Goal: Complete application form: Complete application form

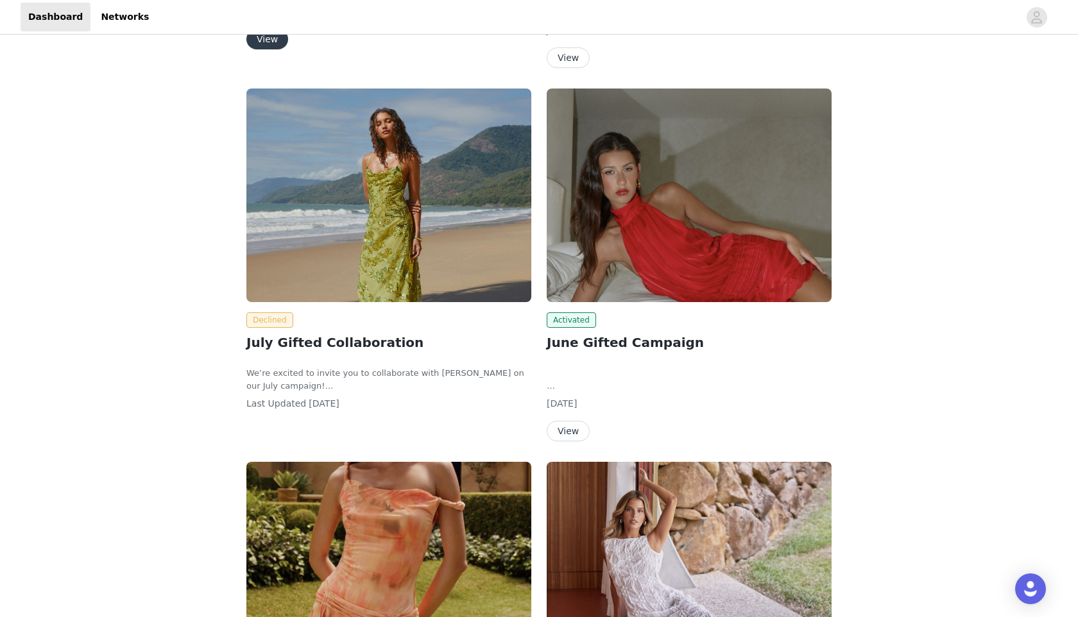
scroll to position [200, 0]
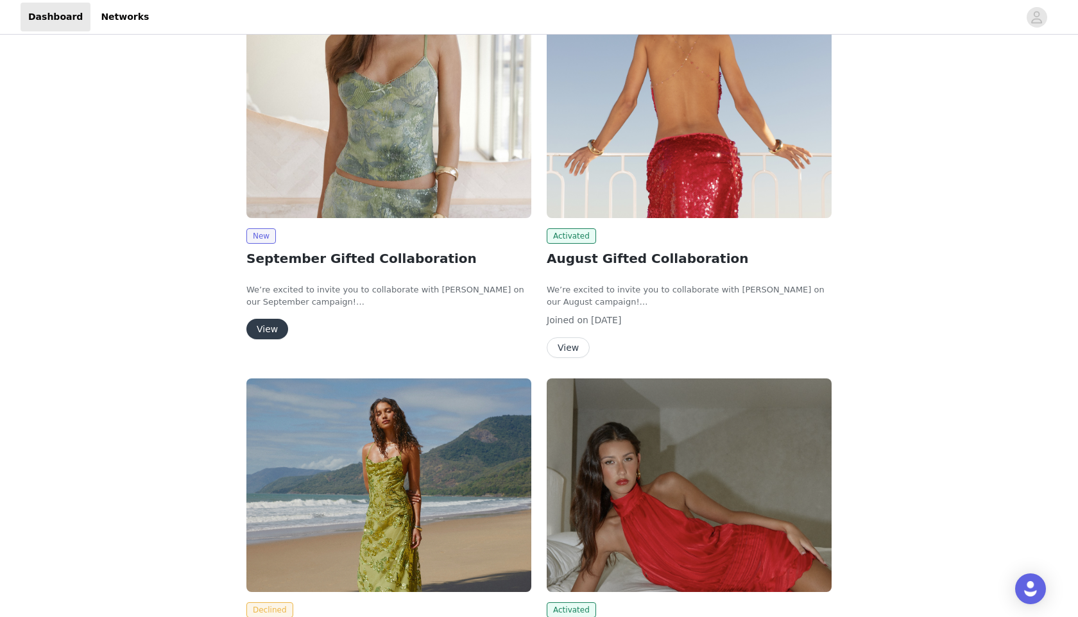
click at [268, 328] on button "View" at bounding box center [267, 329] width 42 height 21
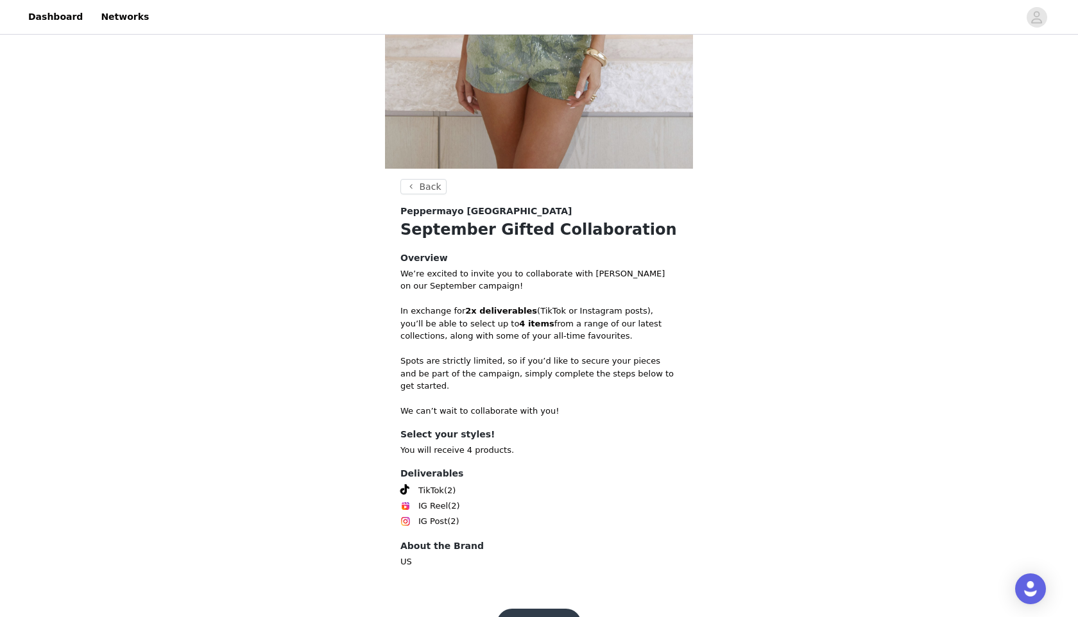
scroll to position [355, 0]
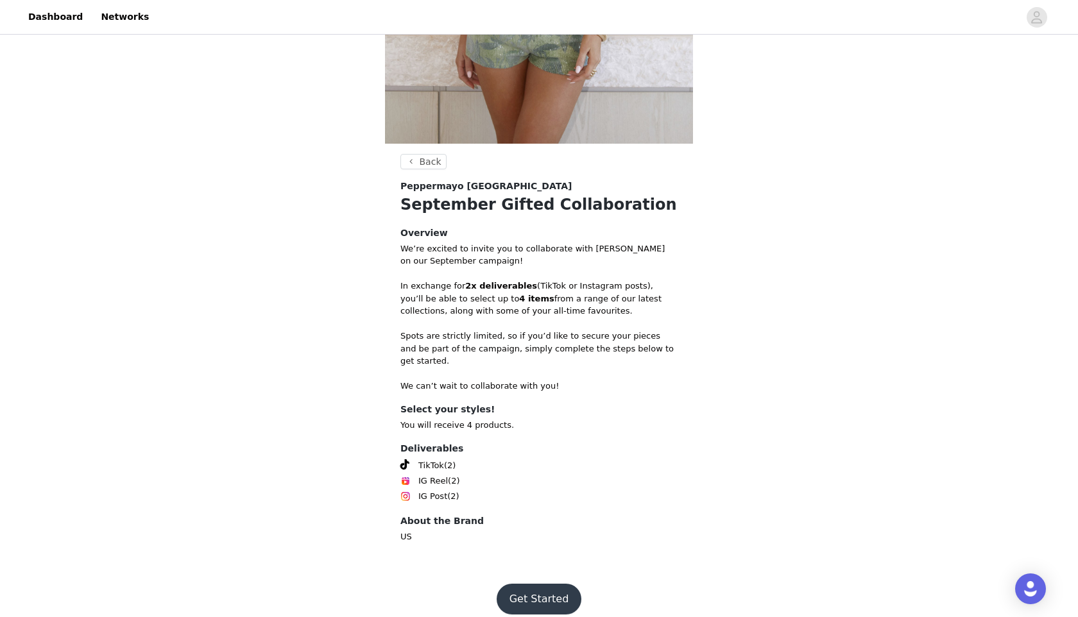
click at [540, 584] on button "Get Started" at bounding box center [539, 599] width 85 height 31
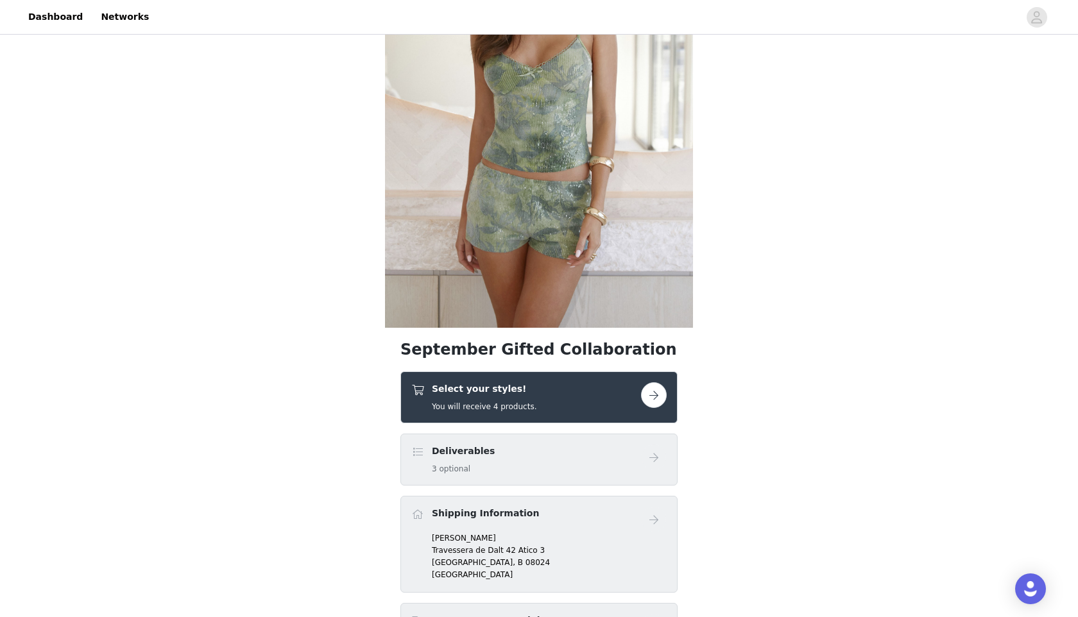
scroll to position [304, 0]
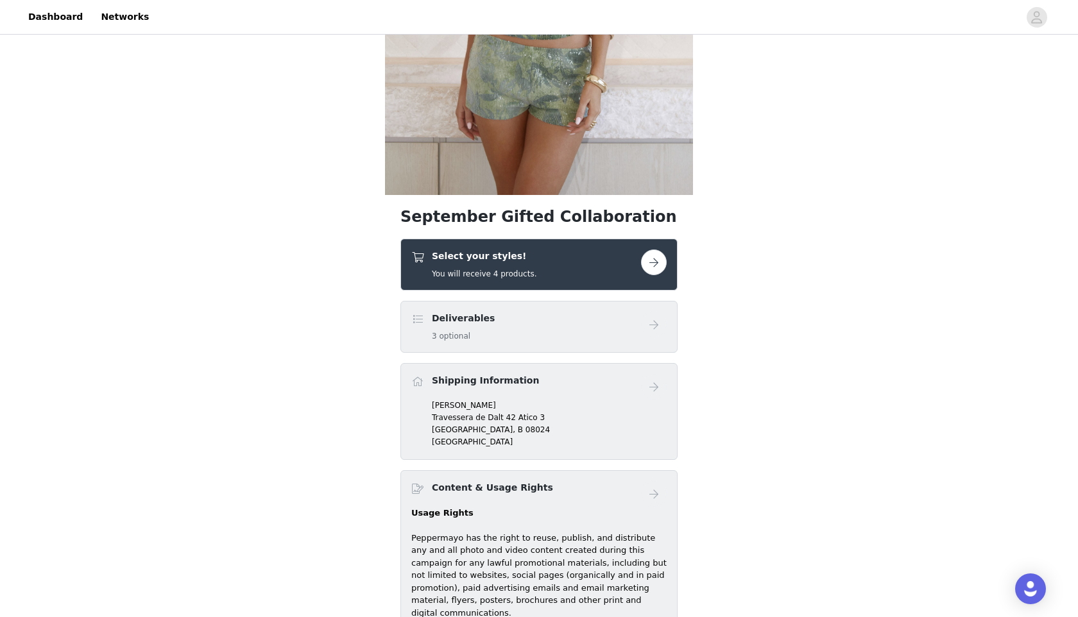
click at [663, 256] on button "button" at bounding box center [654, 263] width 26 height 26
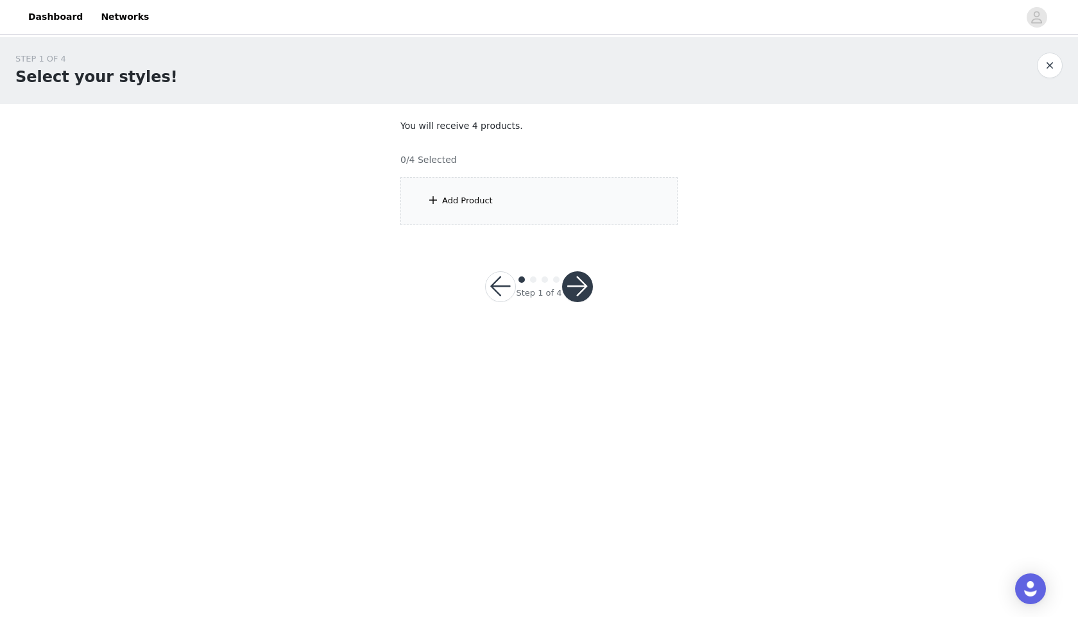
click at [488, 198] on div "Add Product" at bounding box center [467, 200] width 51 height 13
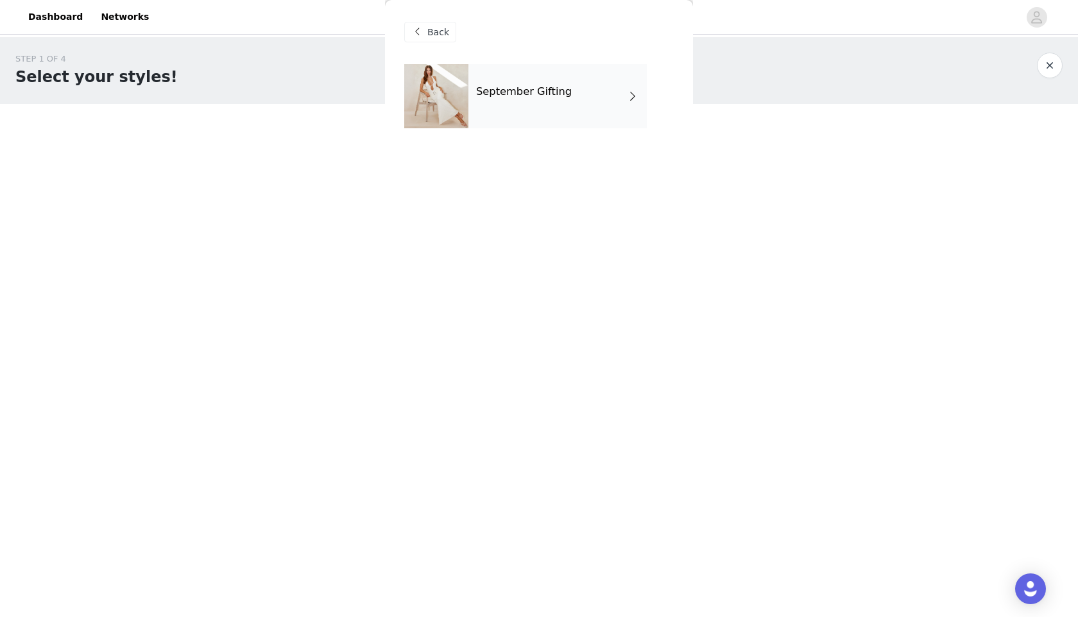
click at [522, 101] on div "September Gifting" at bounding box center [557, 96] width 178 height 64
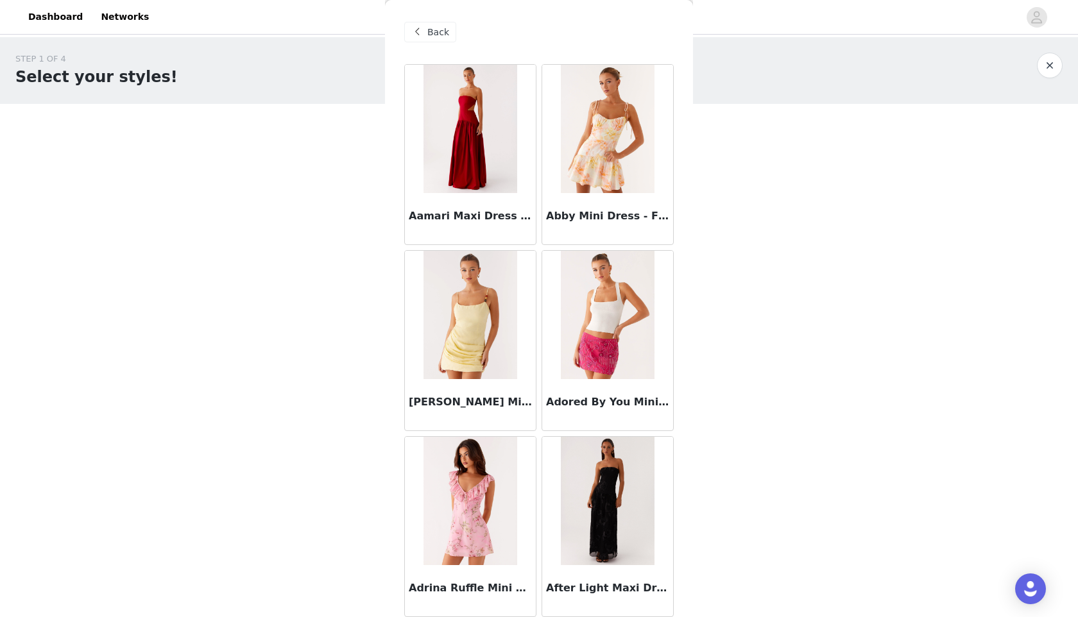
click at [438, 36] on span "Back" at bounding box center [438, 32] width 22 height 13
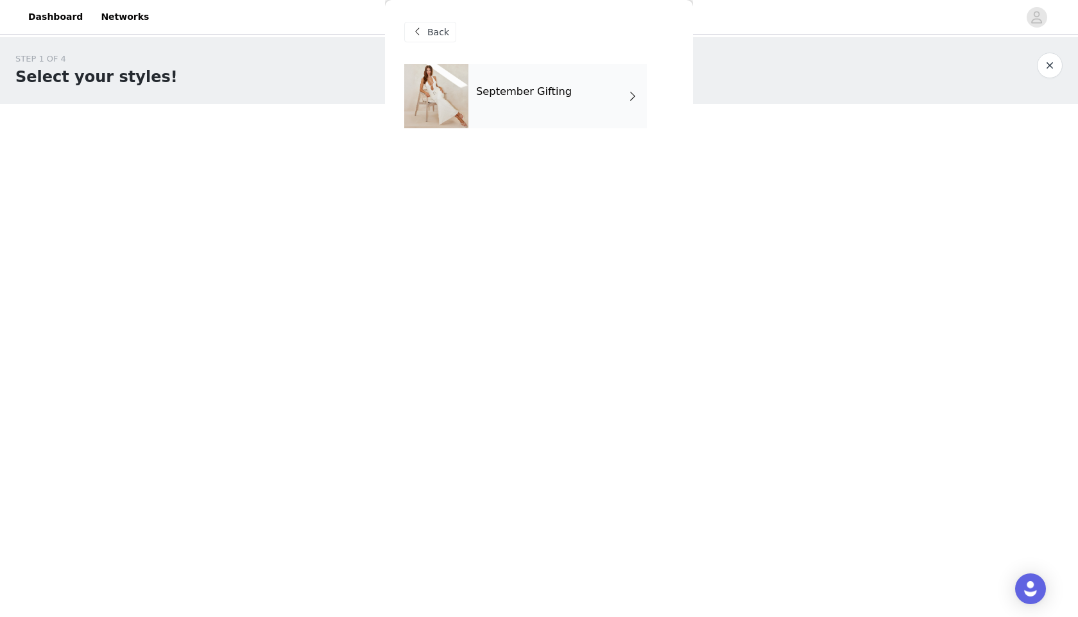
click at [432, 26] on span "Back" at bounding box center [438, 32] width 22 height 13
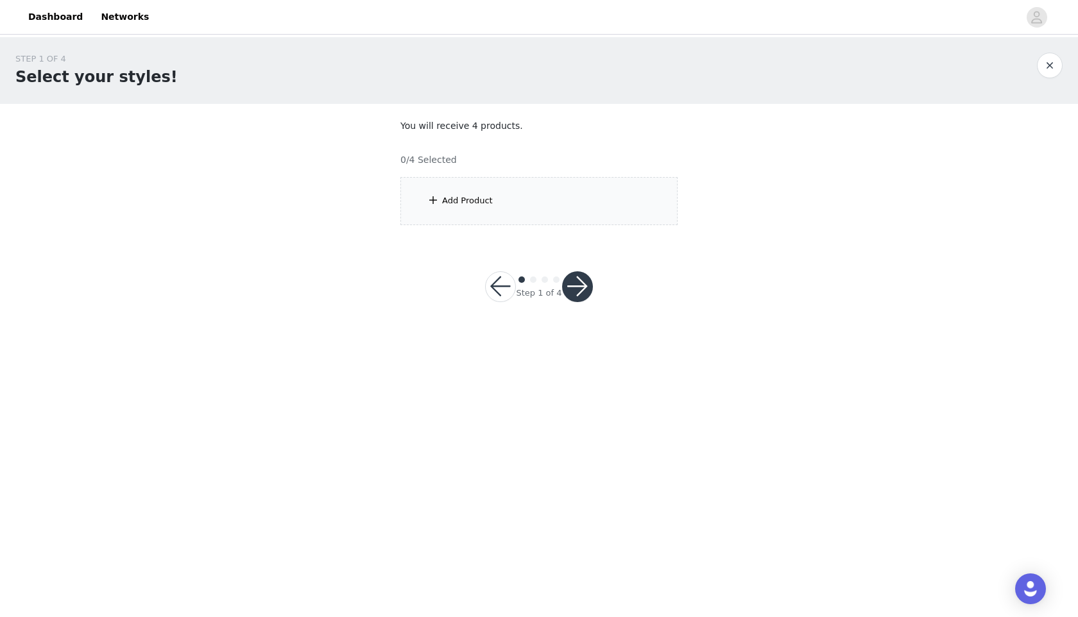
click at [513, 187] on div "Add Product" at bounding box center [538, 201] width 277 height 48
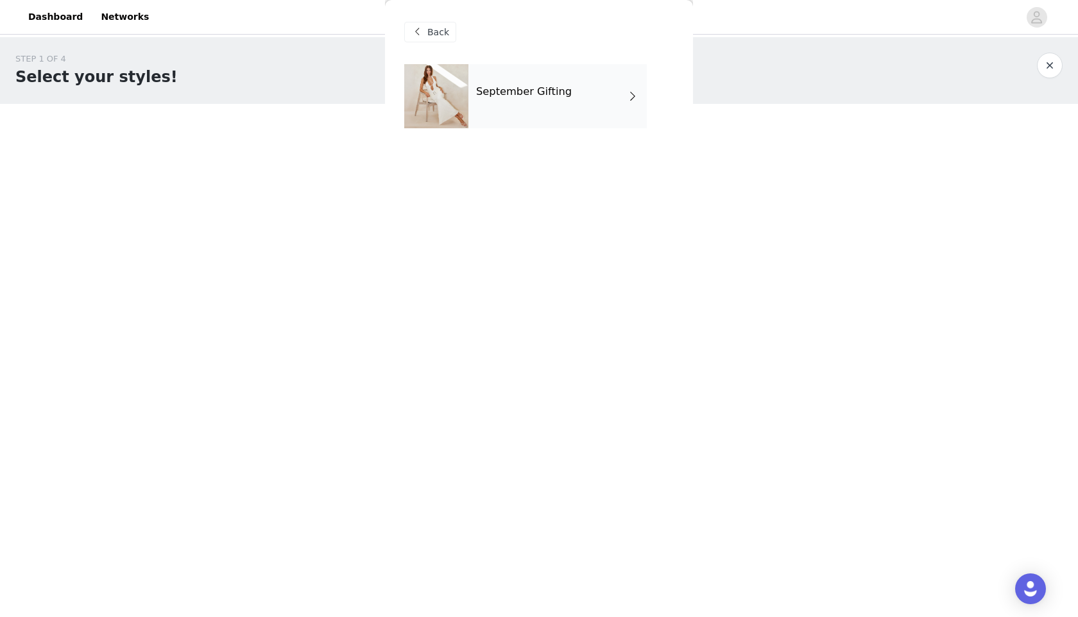
click at [531, 92] on h4 "September Gifting" at bounding box center [524, 92] width 96 height 12
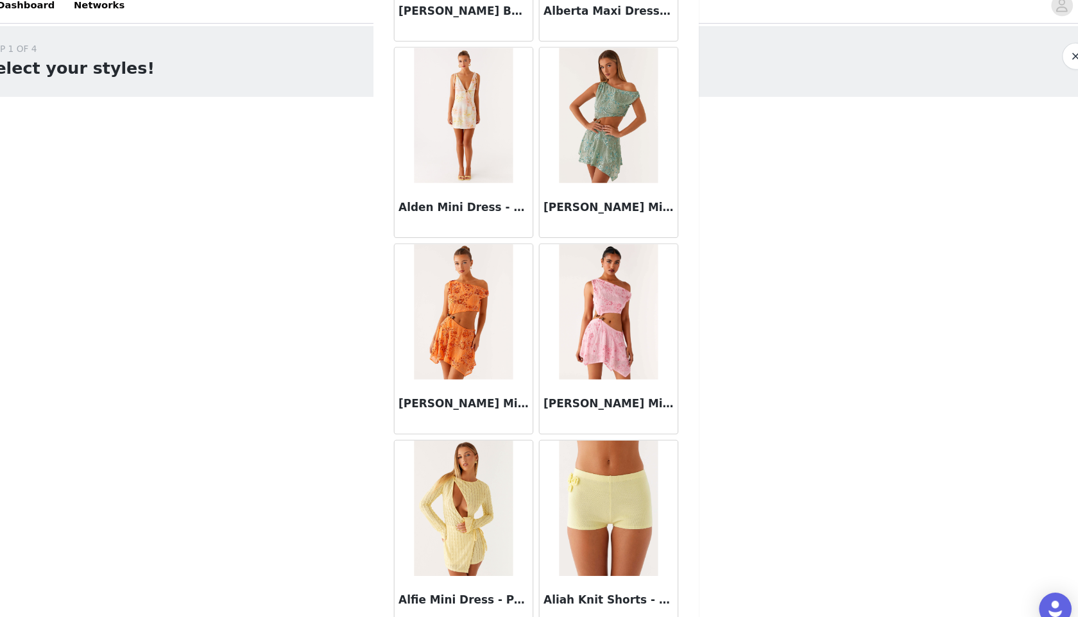
scroll to position [1346, 0]
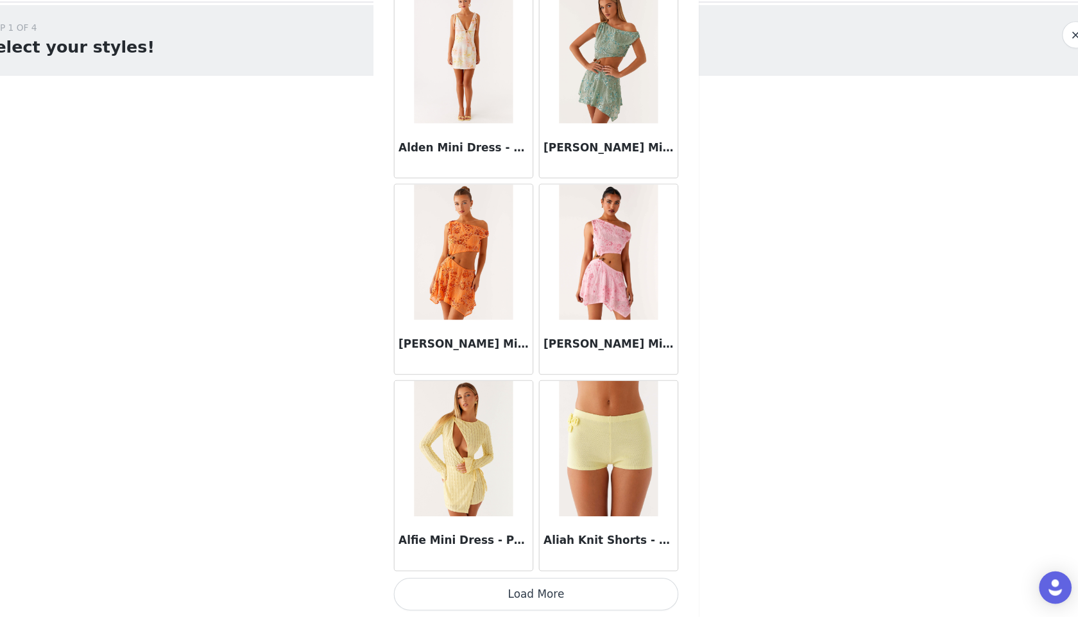
click at [569, 596] on button "Load More" at bounding box center [538, 595] width 269 height 31
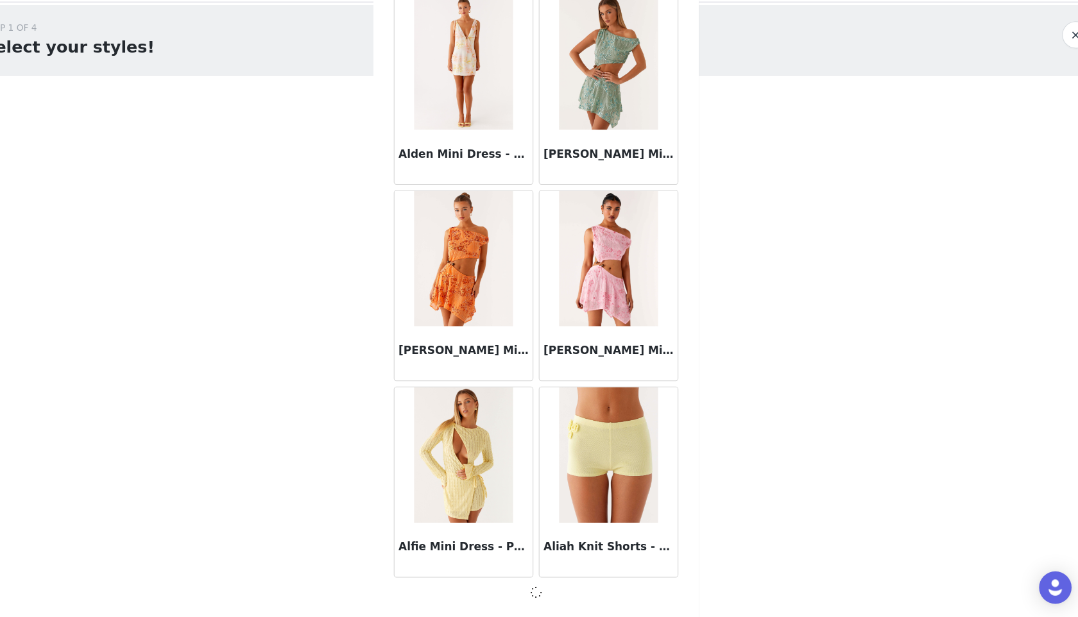
scroll to position [1340, 0]
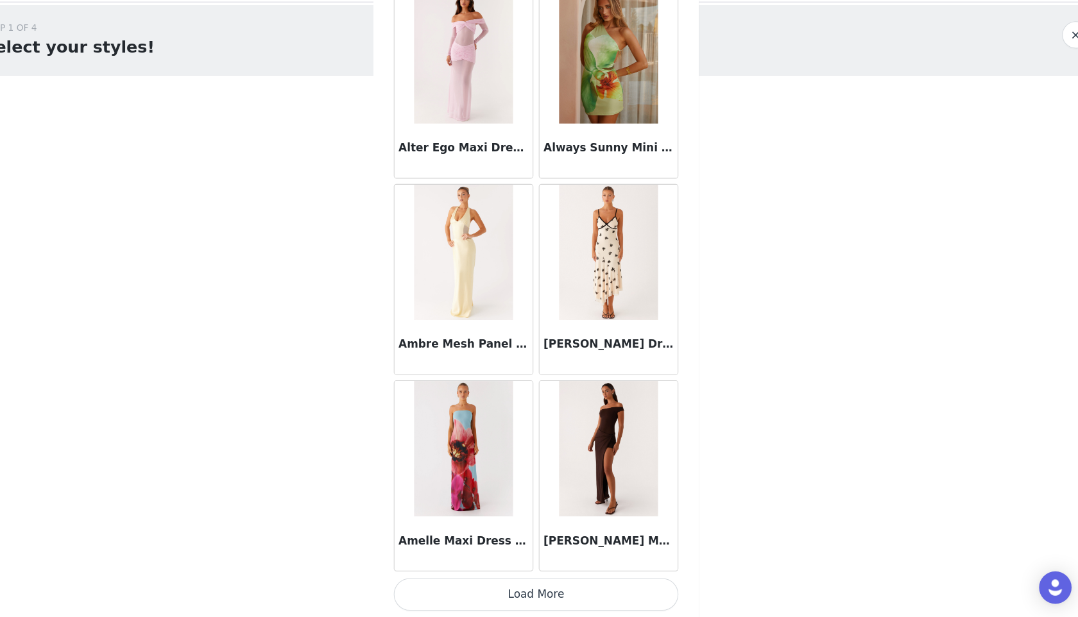
click at [544, 608] on button "Load More" at bounding box center [538, 595] width 269 height 31
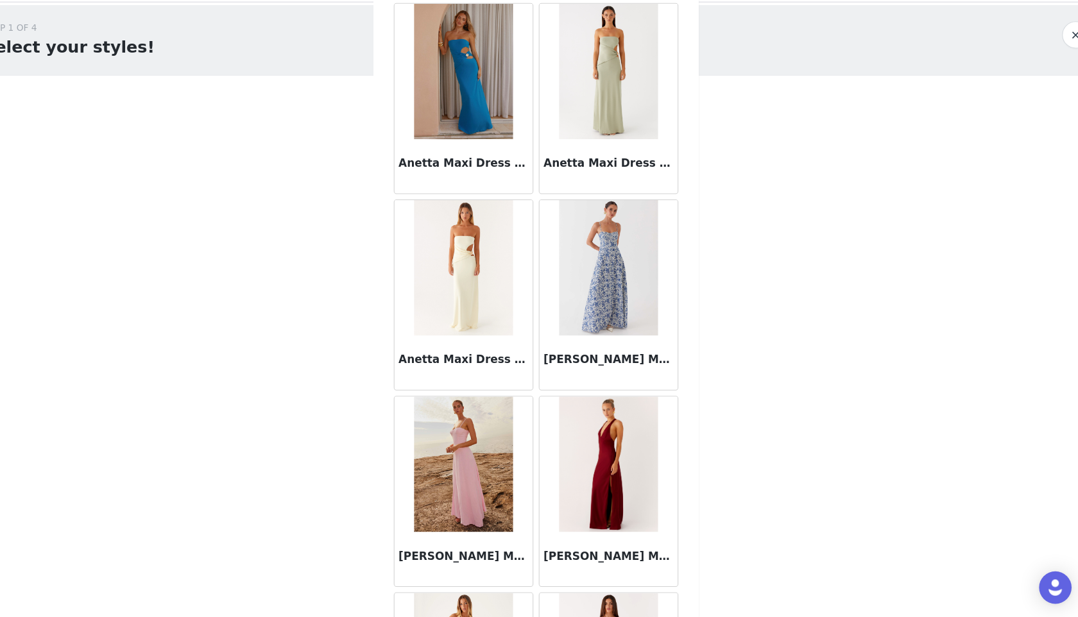
scroll to position [5067, 0]
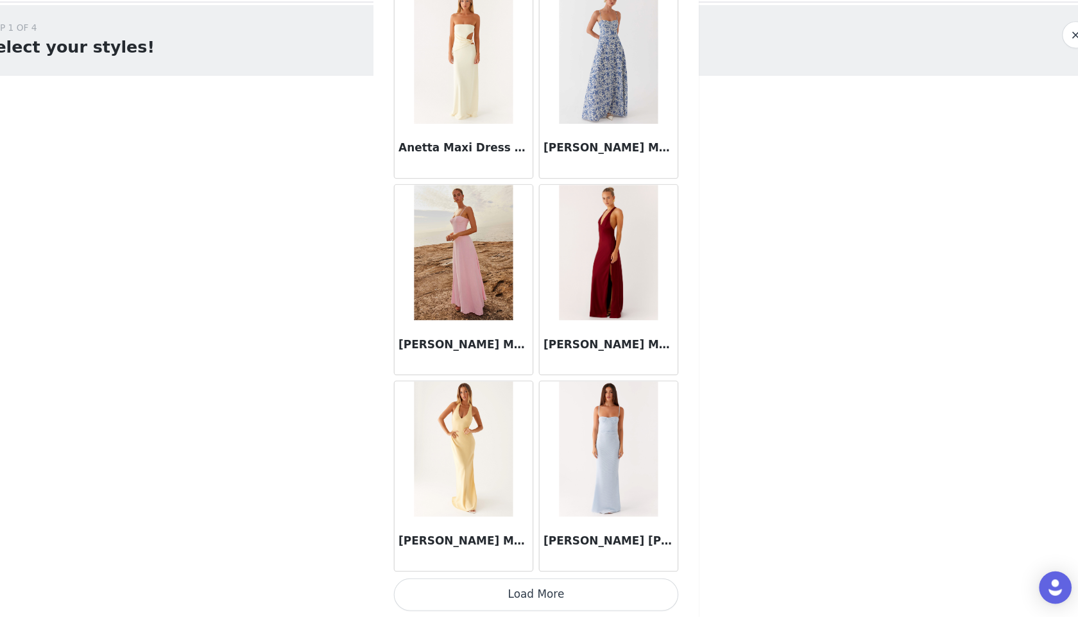
click at [532, 590] on button "Load More" at bounding box center [538, 595] width 269 height 31
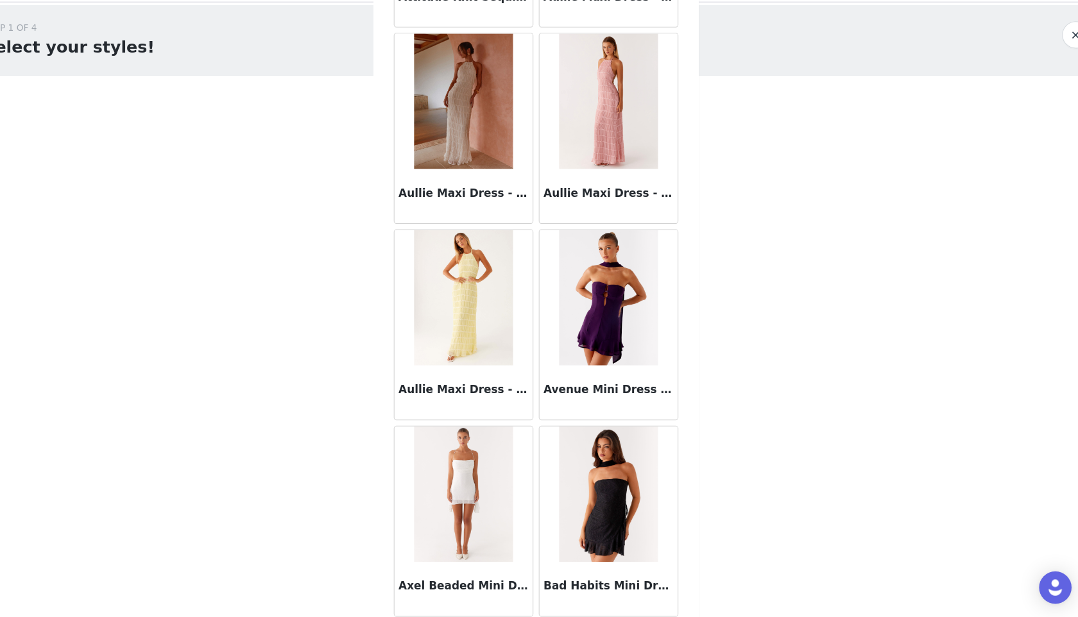
scroll to position [6928, 0]
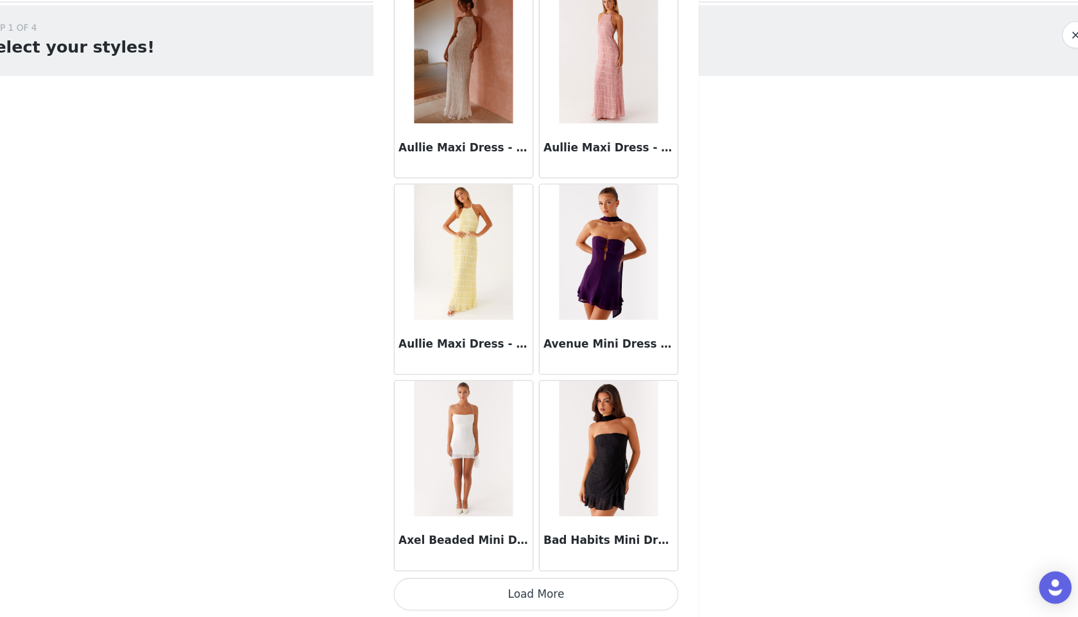
click at [538, 588] on button "Load More" at bounding box center [538, 595] width 269 height 31
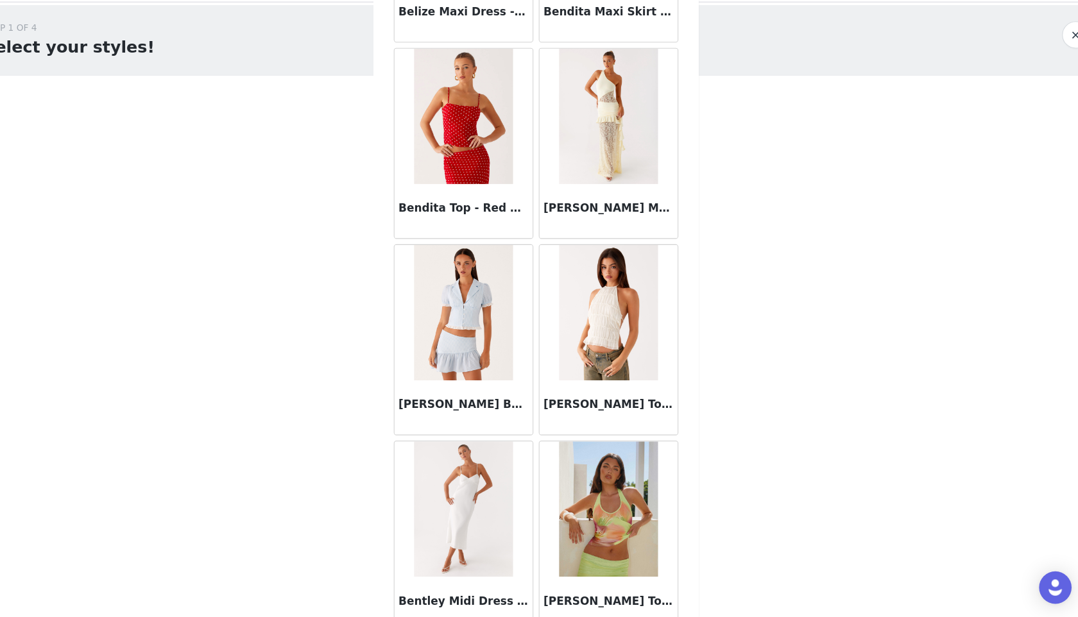
scroll to position [8789, 0]
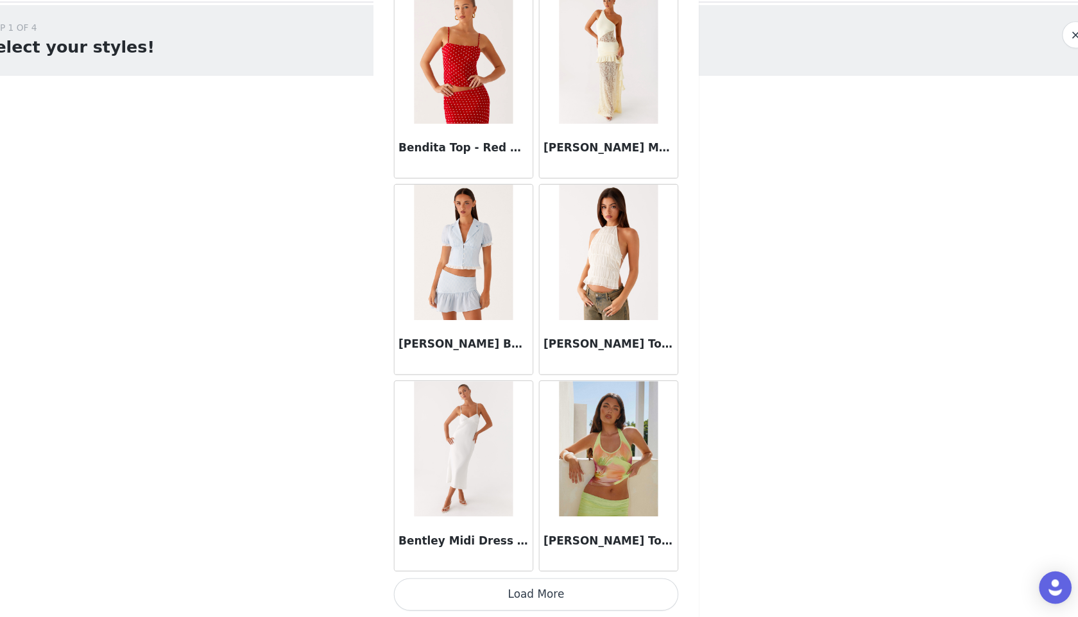
click at [561, 584] on button "Load More" at bounding box center [538, 595] width 269 height 31
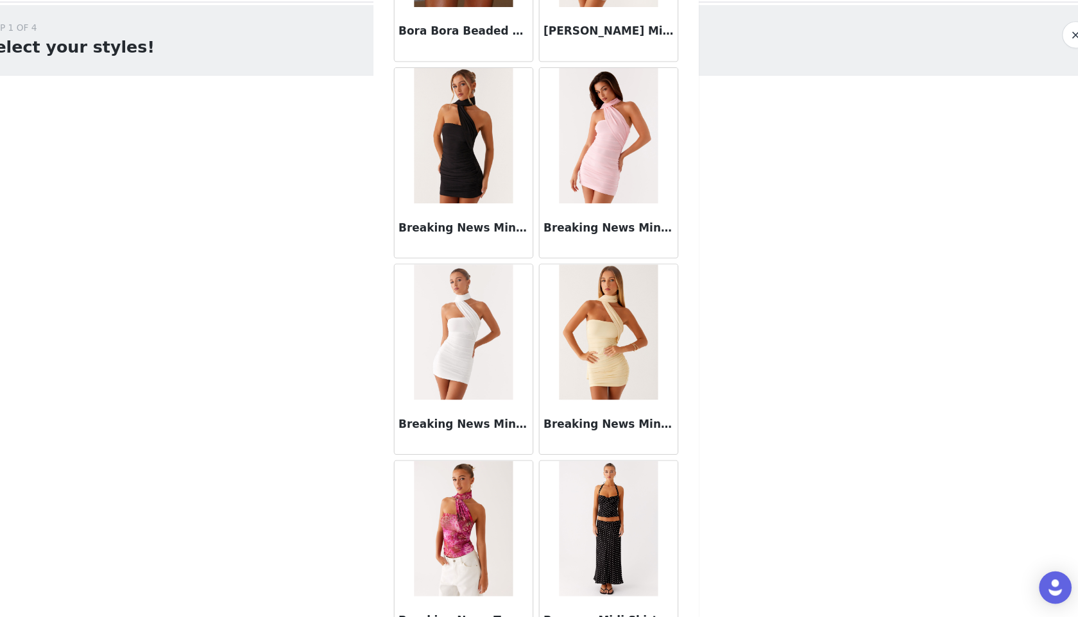
scroll to position [10649, 0]
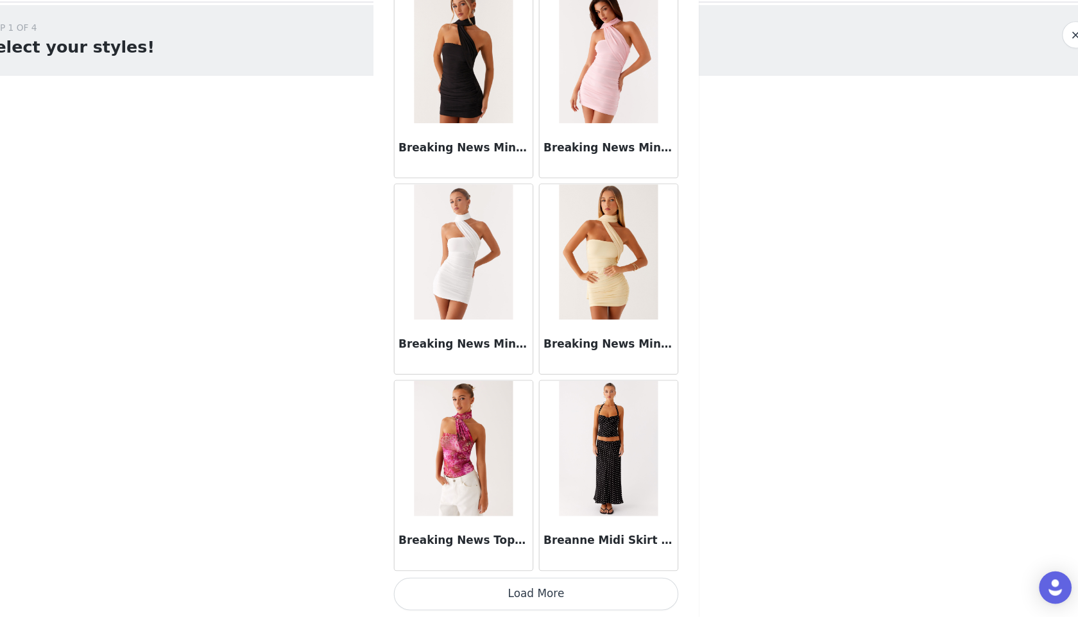
click at [543, 599] on button "Load More" at bounding box center [538, 595] width 269 height 31
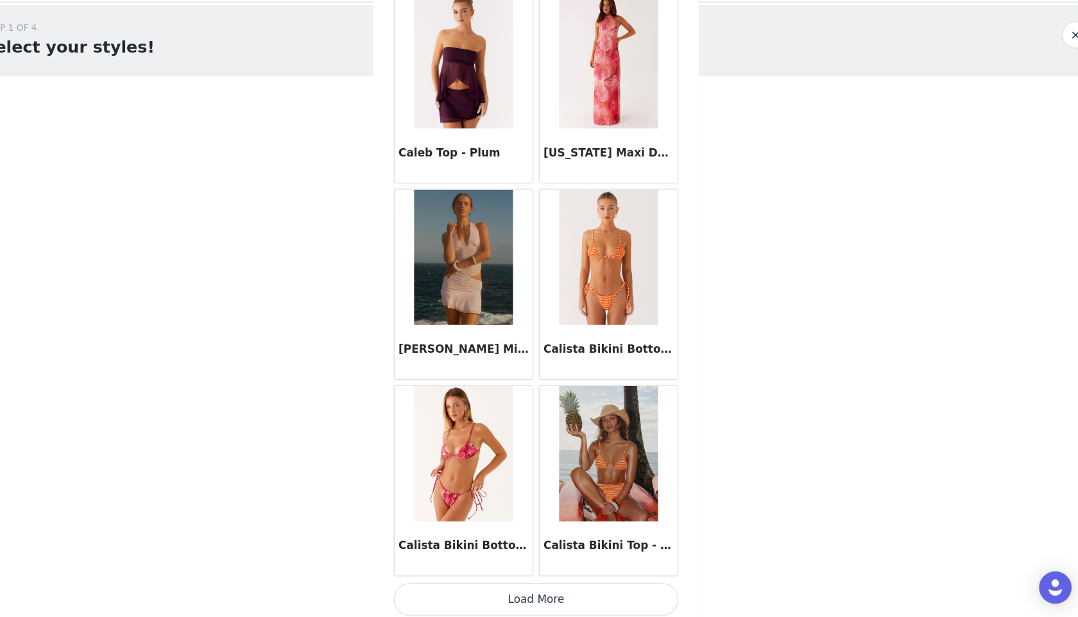
scroll to position [12510, 0]
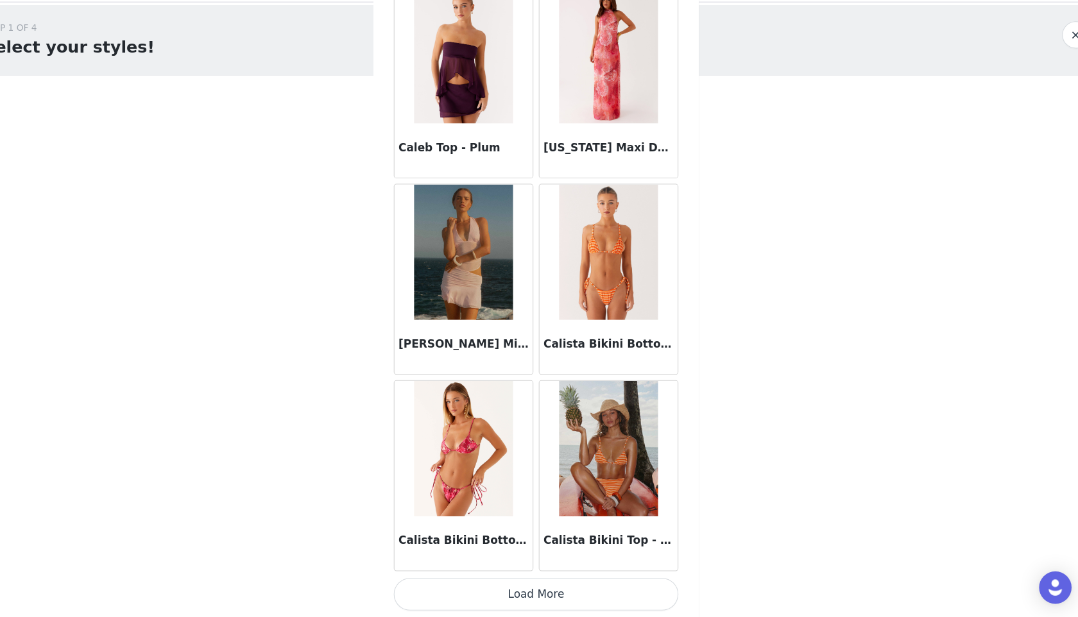
click at [540, 599] on button "Load More" at bounding box center [538, 595] width 269 height 31
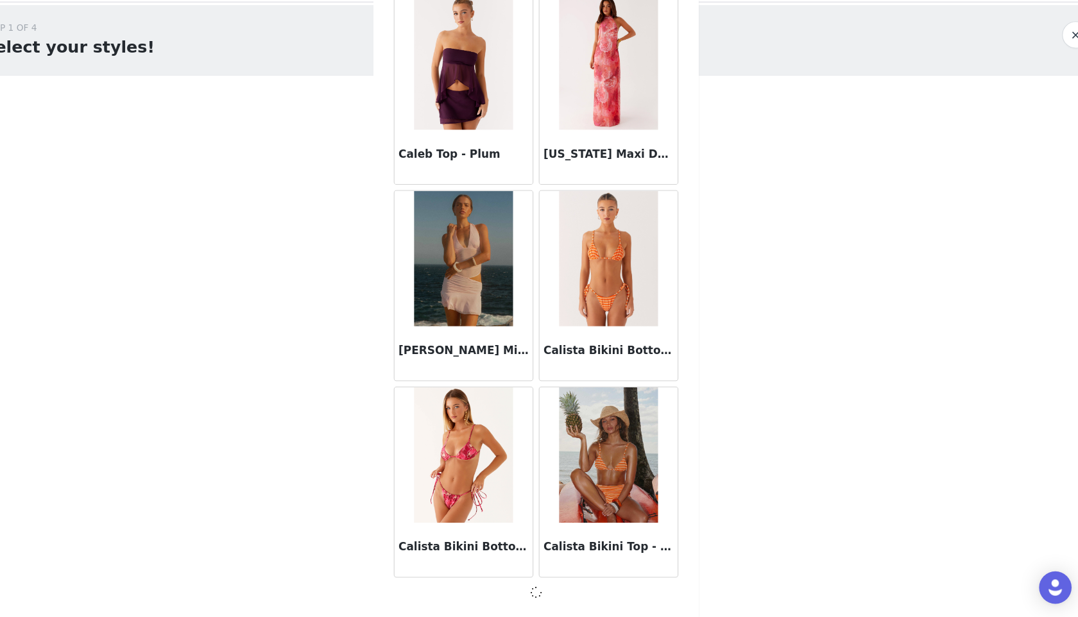
scroll to position [12504, 0]
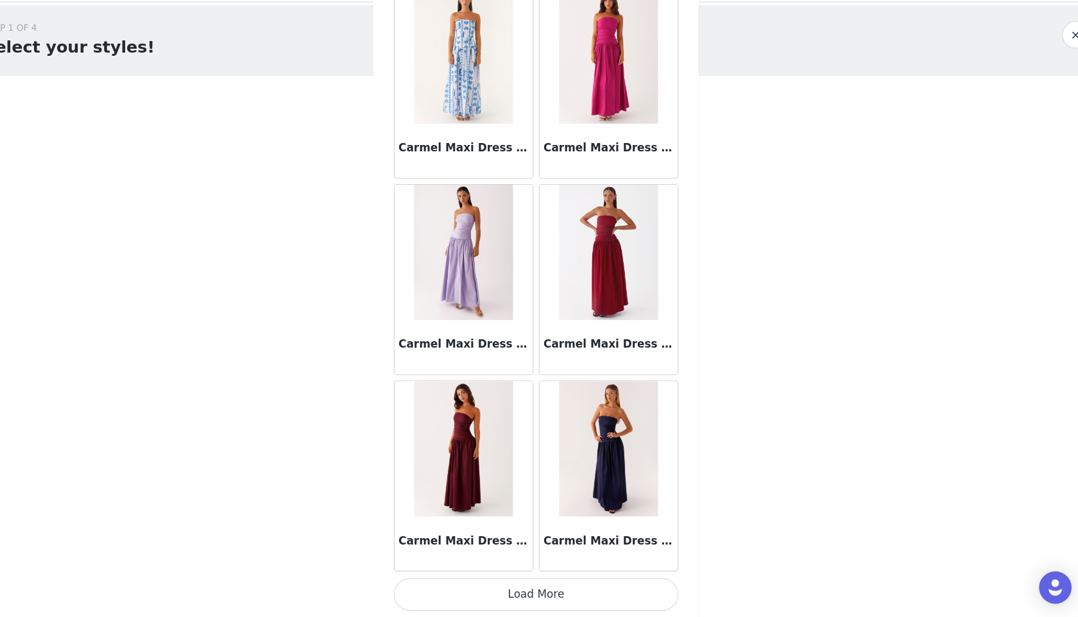
click at [545, 595] on button "Load More" at bounding box center [538, 595] width 269 height 31
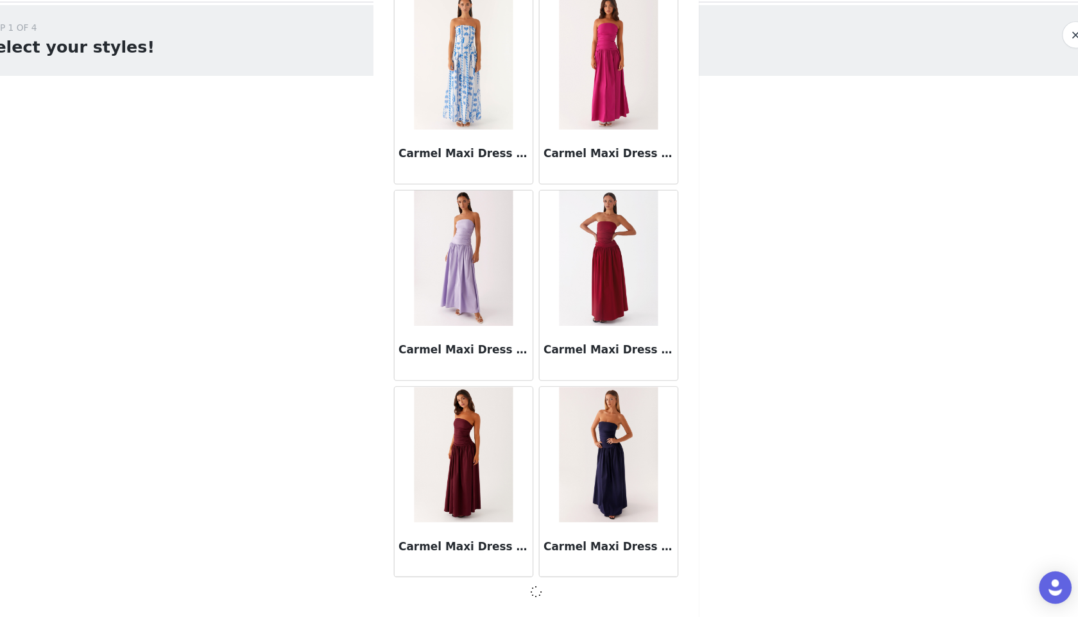
scroll to position [14365, 0]
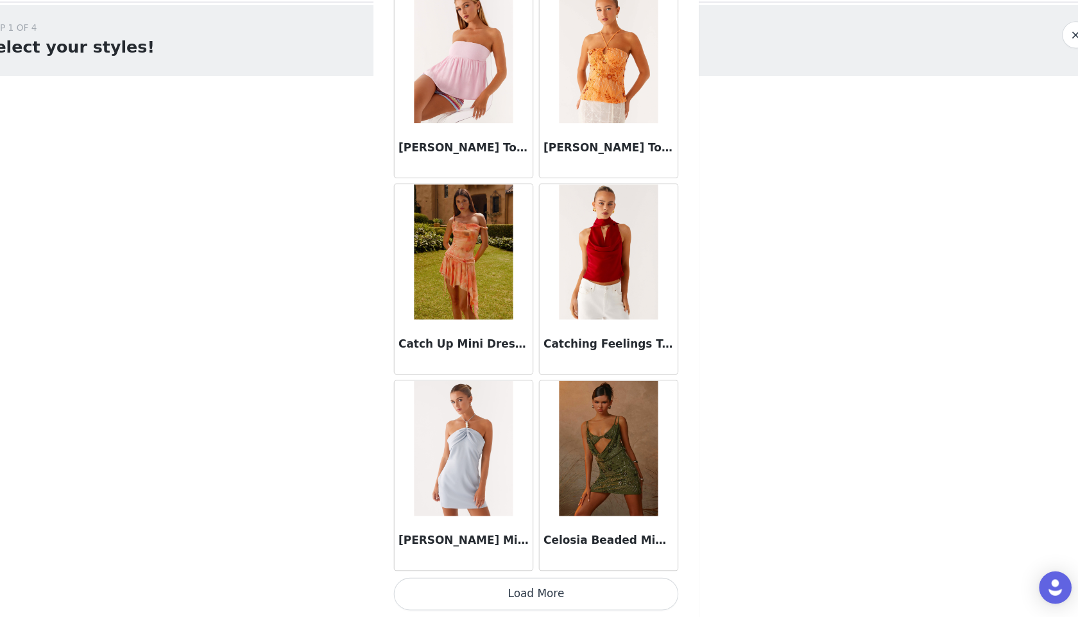
click at [551, 595] on button "Load More" at bounding box center [538, 595] width 269 height 31
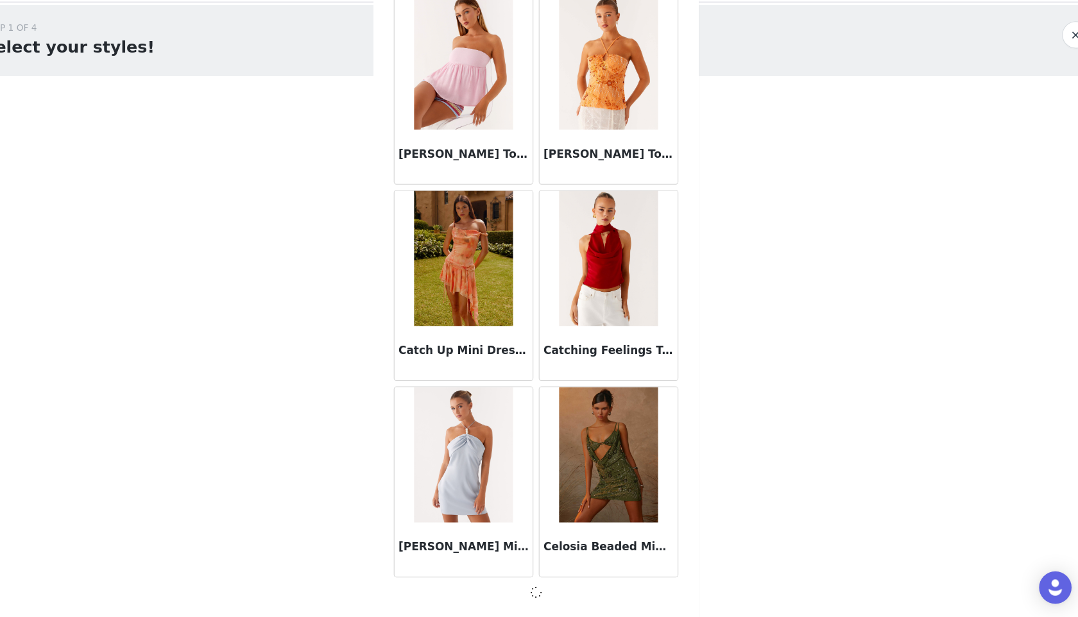
scroll to position [16226, 0]
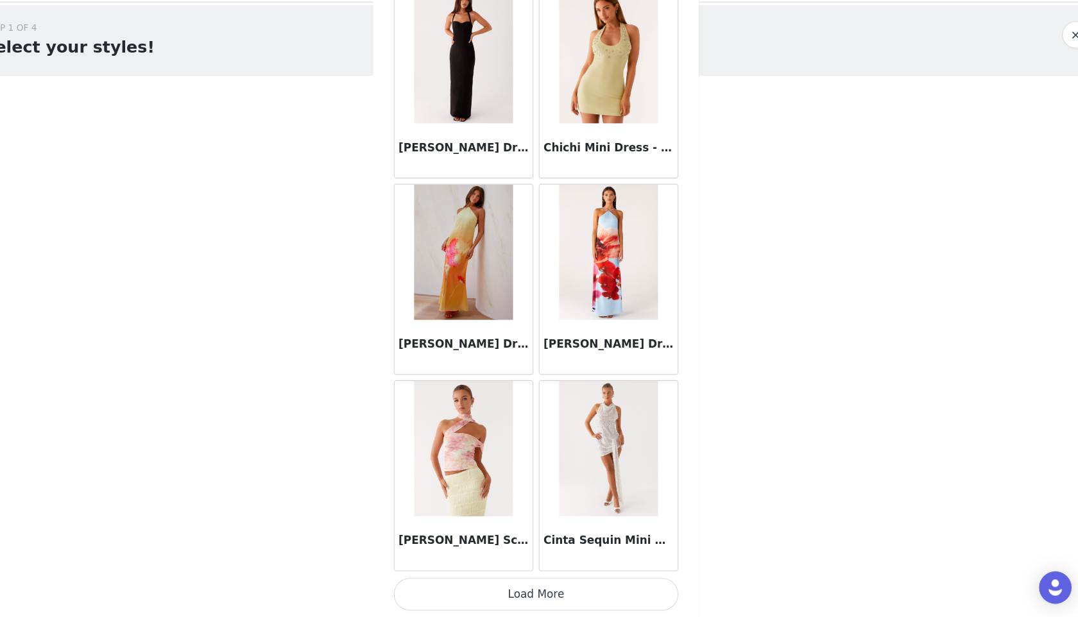
click at [554, 583] on button "Load More" at bounding box center [538, 595] width 269 height 31
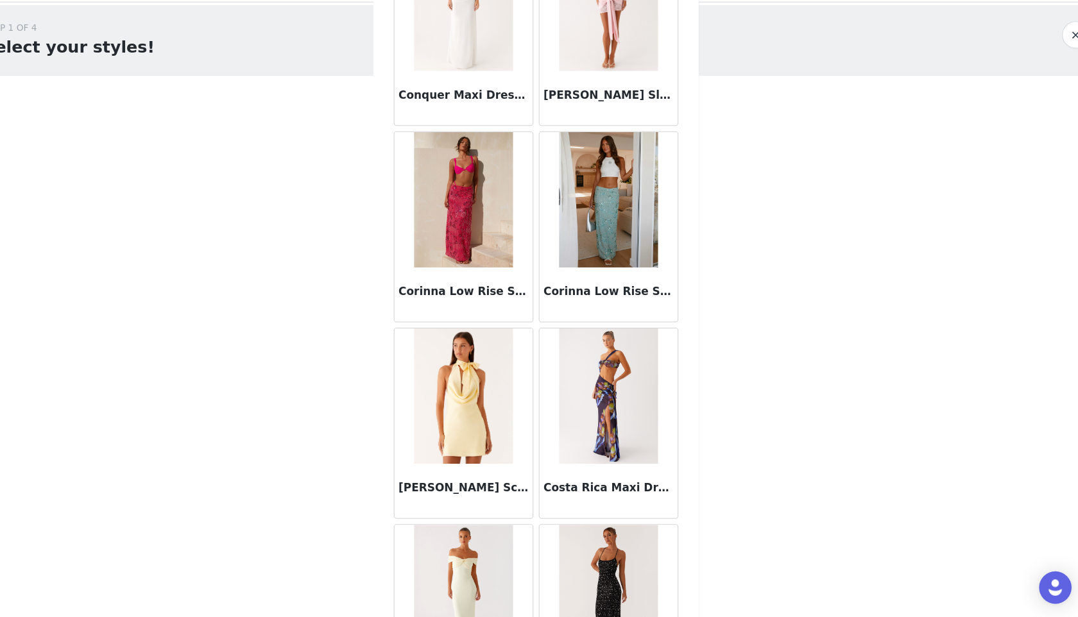
scroll to position [19953, 0]
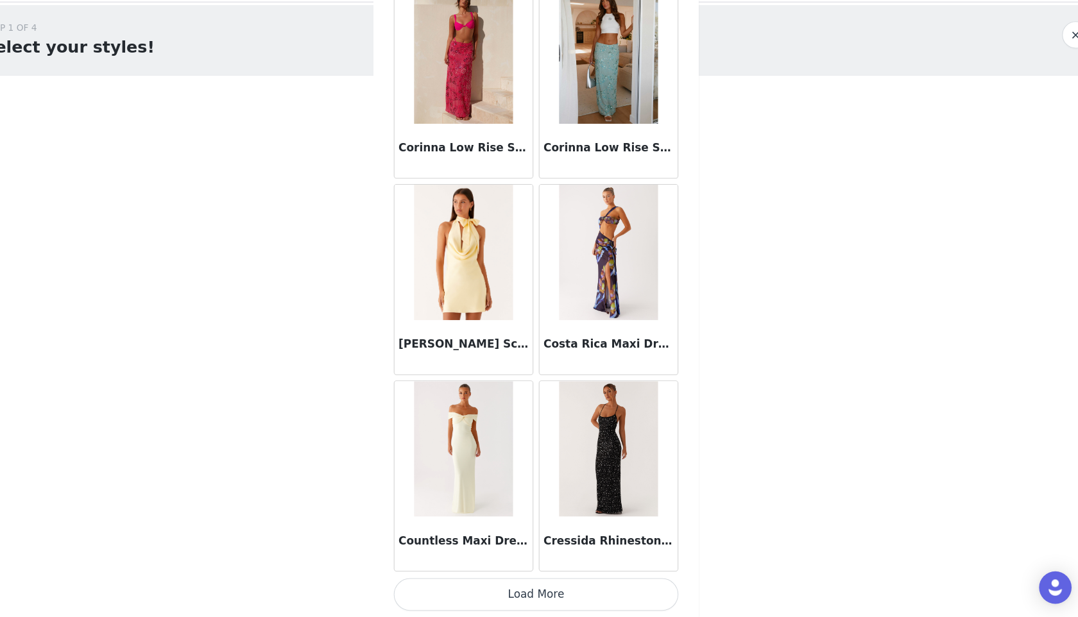
click at [540, 593] on button "Load More" at bounding box center [538, 595] width 269 height 31
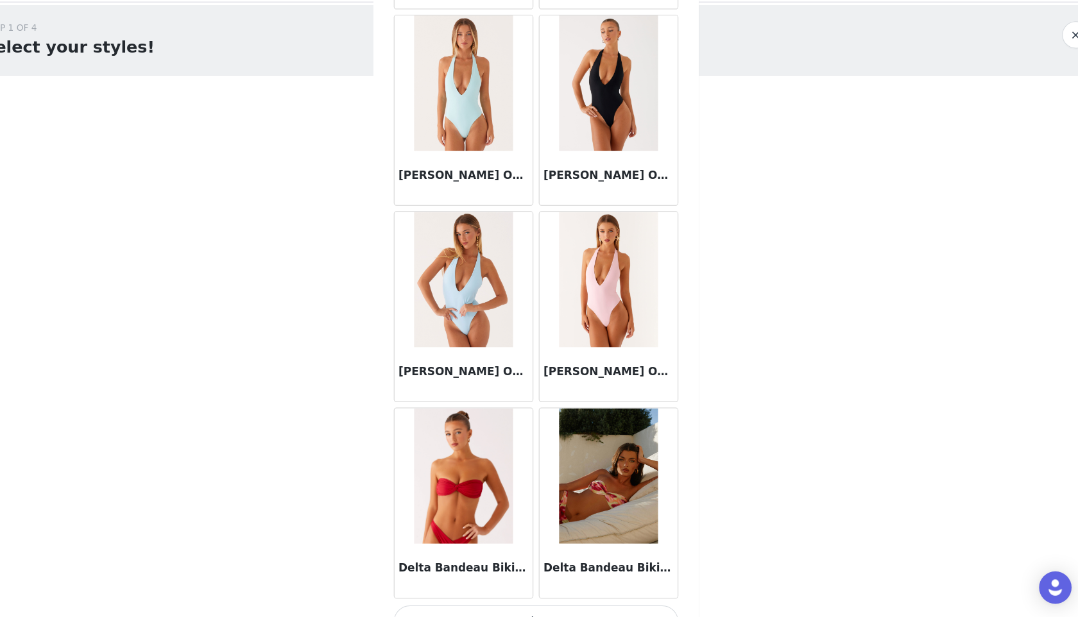
scroll to position [21813, 0]
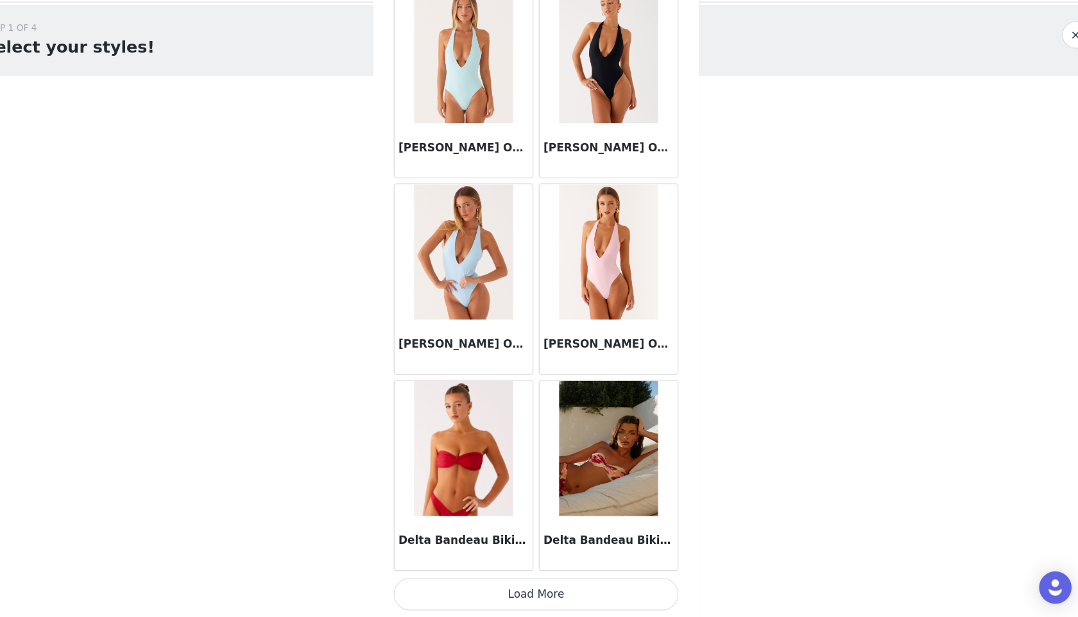
click at [536, 594] on button "Load More" at bounding box center [538, 595] width 269 height 31
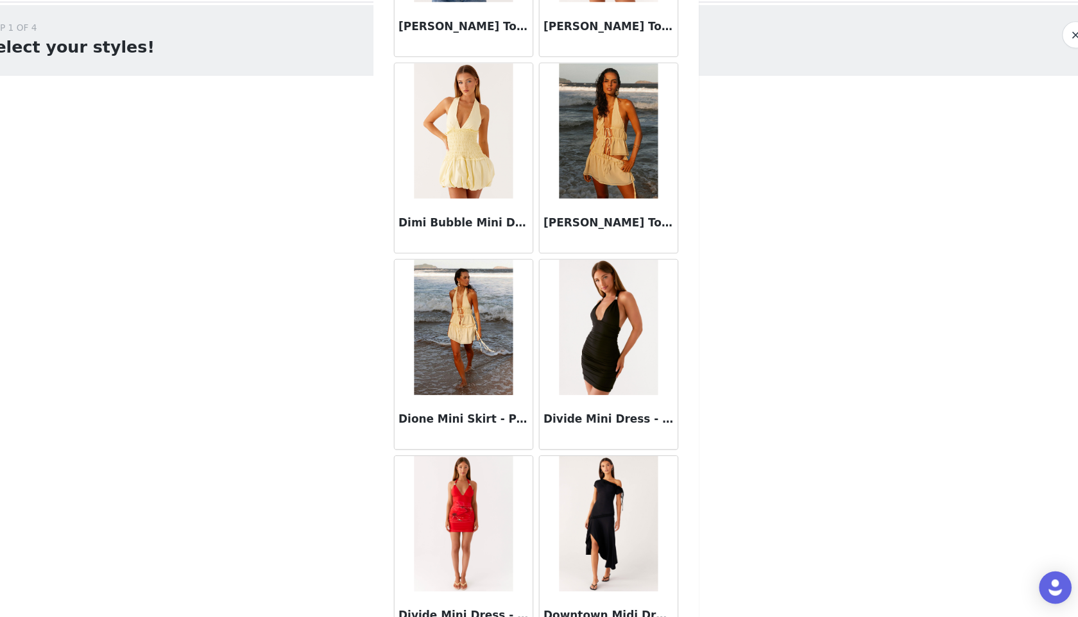
scroll to position [23674, 0]
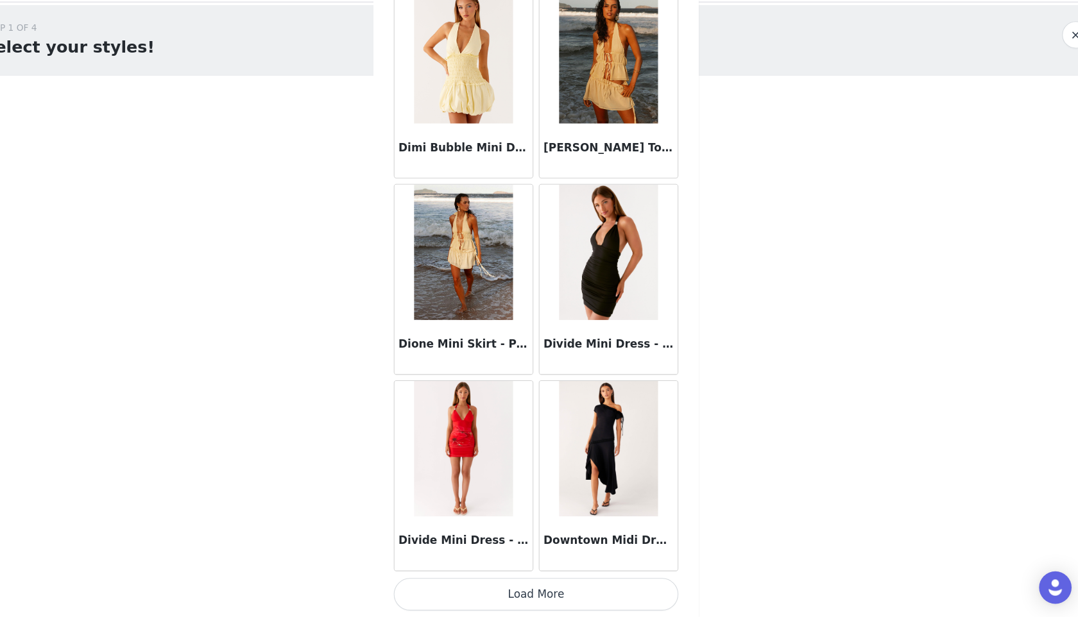
click at [544, 602] on button "Load More" at bounding box center [538, 595] width 269 height 31
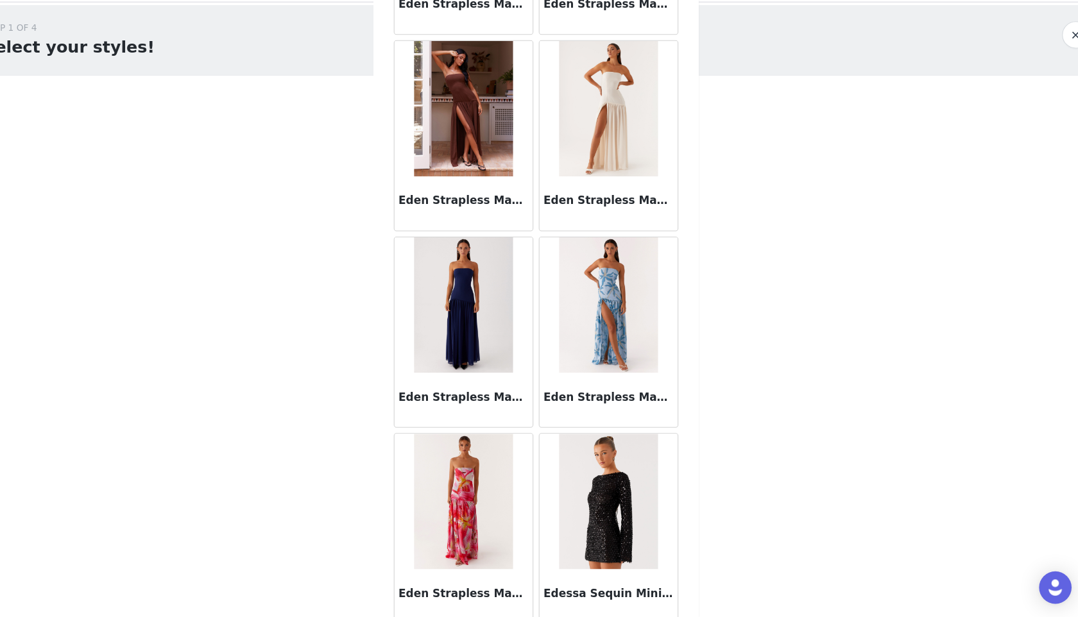
scroll to position [25535, 0]
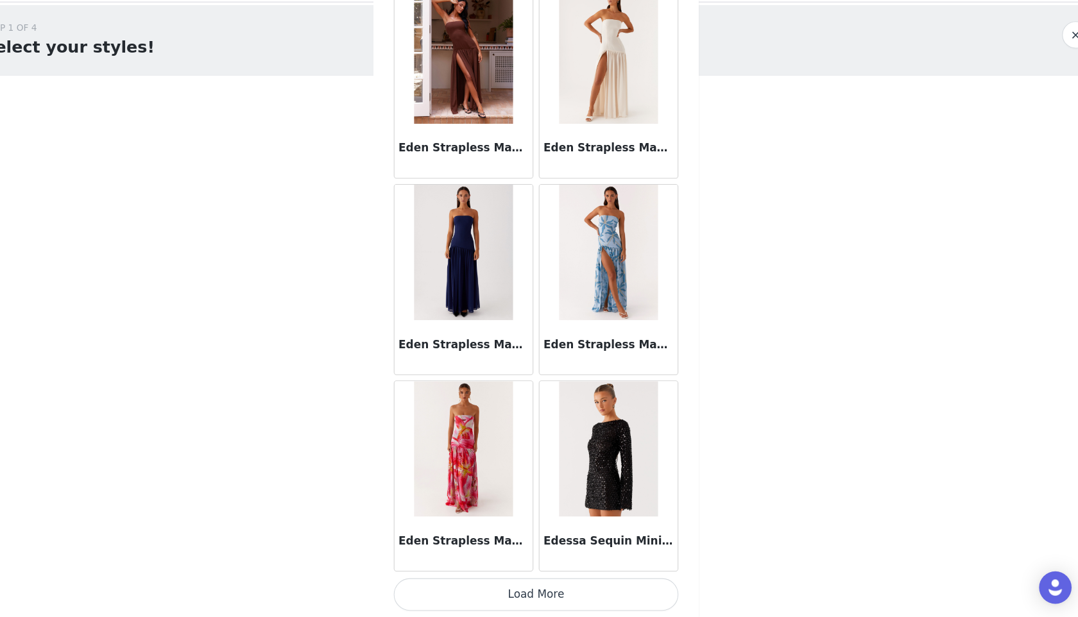
click at [556, 600] on button "Load More" at bounding box center [538, 595] width 269 height 31
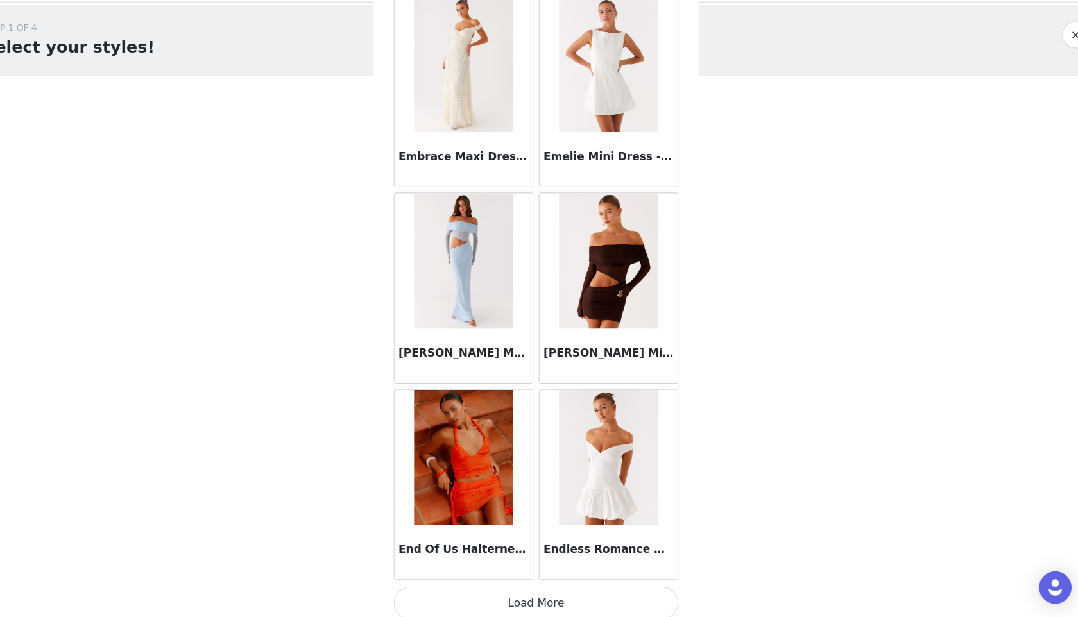
scroll to position [27395, 0]
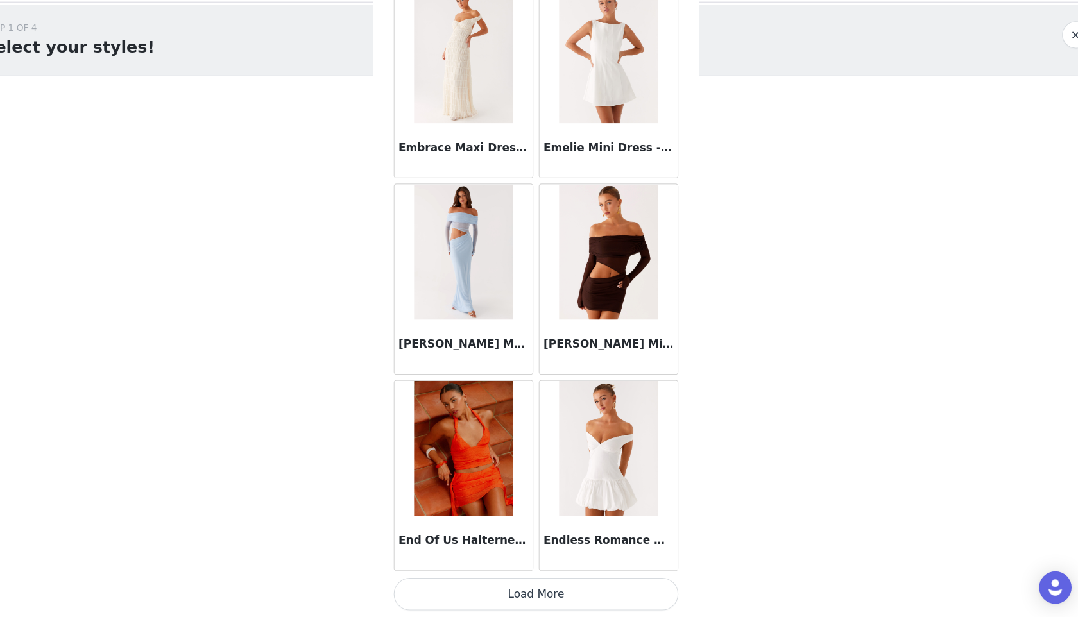
click at [541, 581] on button "Load More" at bounding box center [538, 595] width 269 height 31
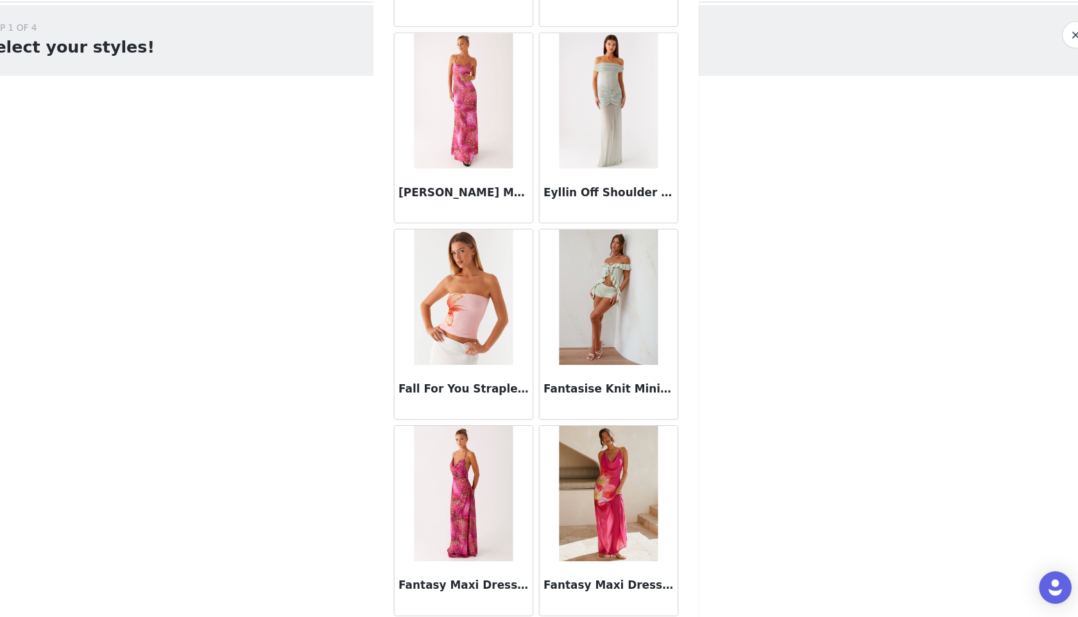
scroll to position [29256, 0]
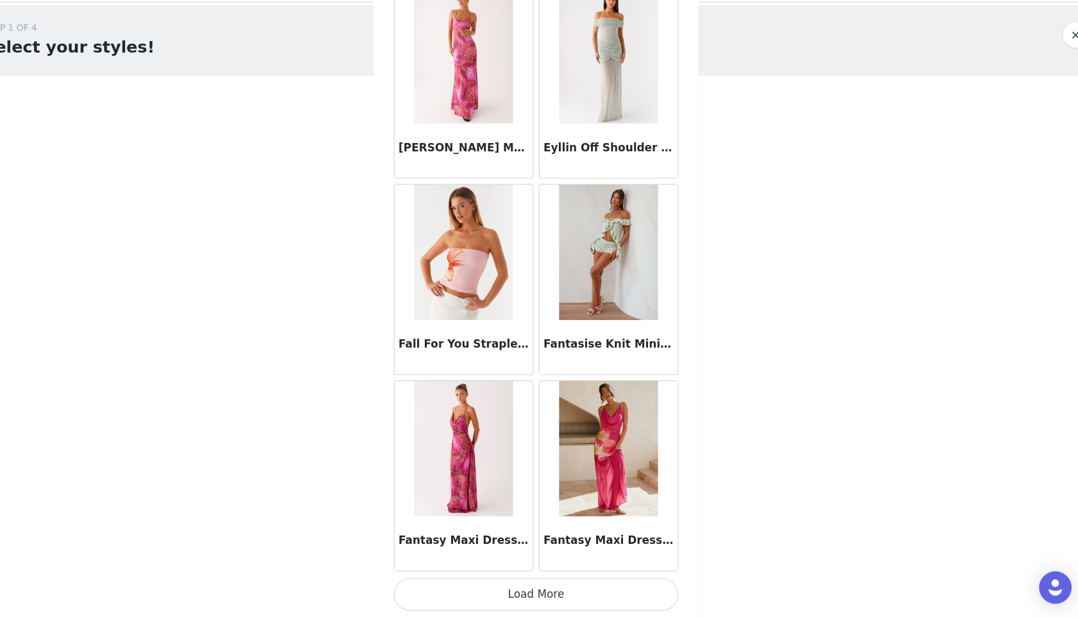
click at [567, 581] on button "Load More" at bounding box center [538, 595] width 269 height 31
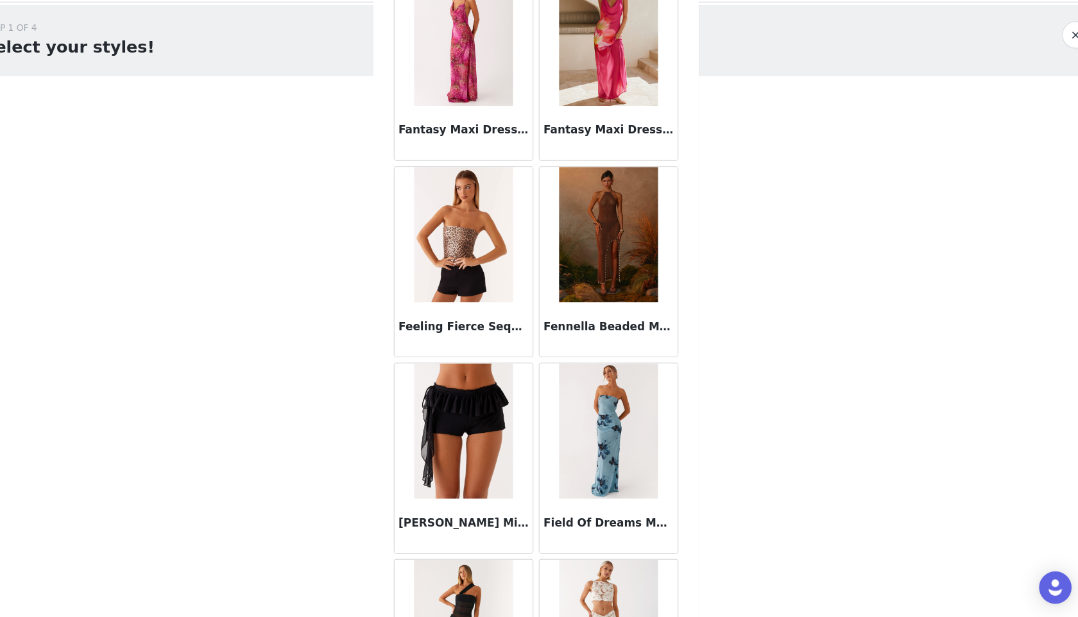
scroll to position [29646, 0]
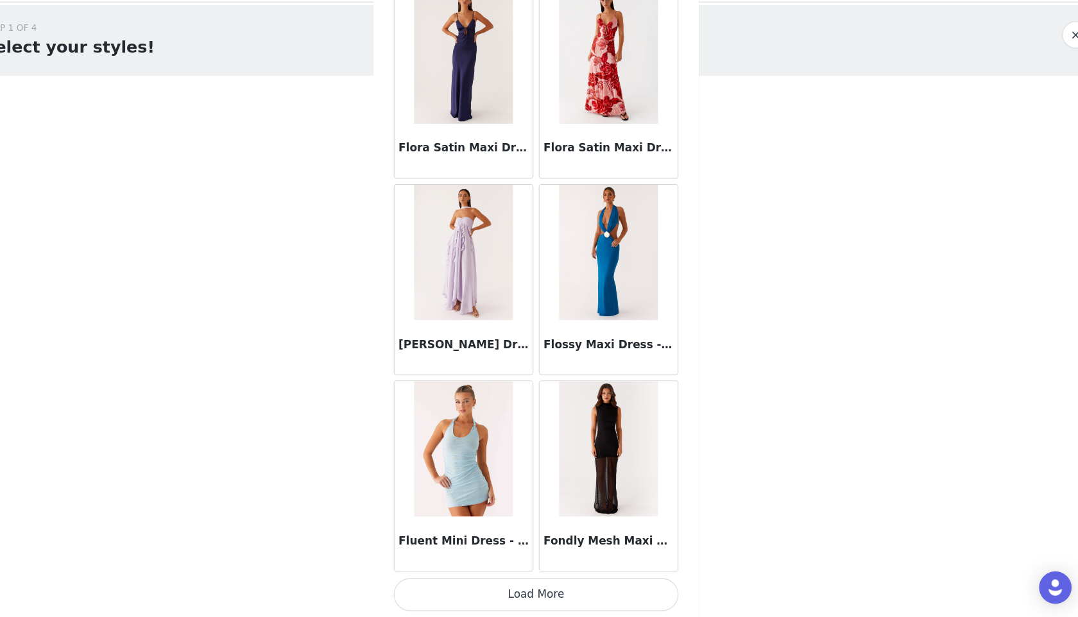
click at [579, 588] on button "Load More" at bounding box center [538, 595] width 269 height 31
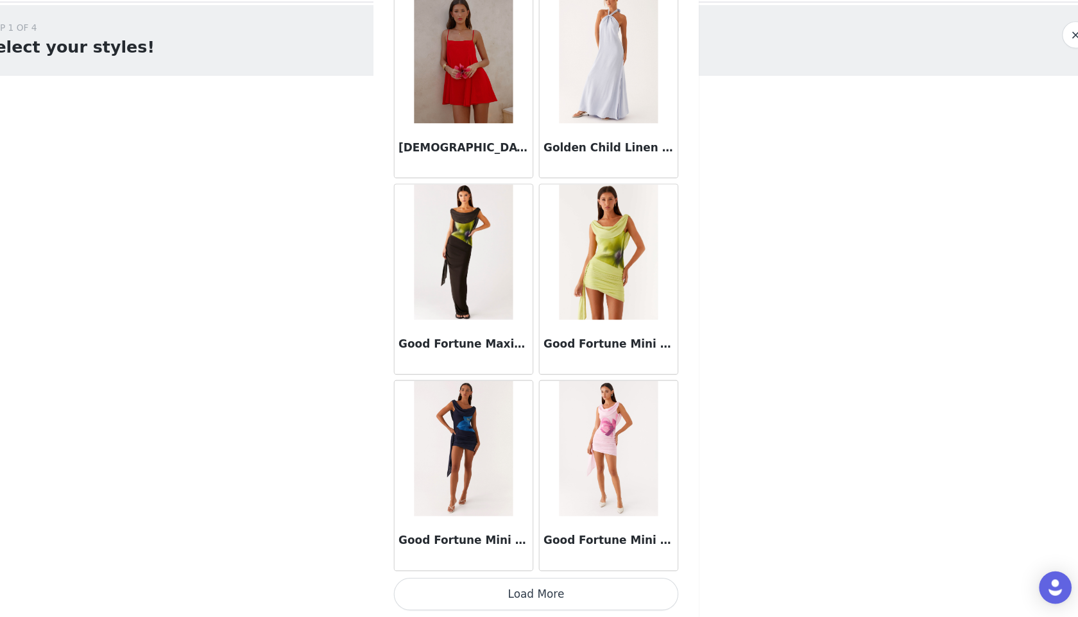
click at [574, 586] on button "Load More" at bounding box center [538, 595] width 269 height 31
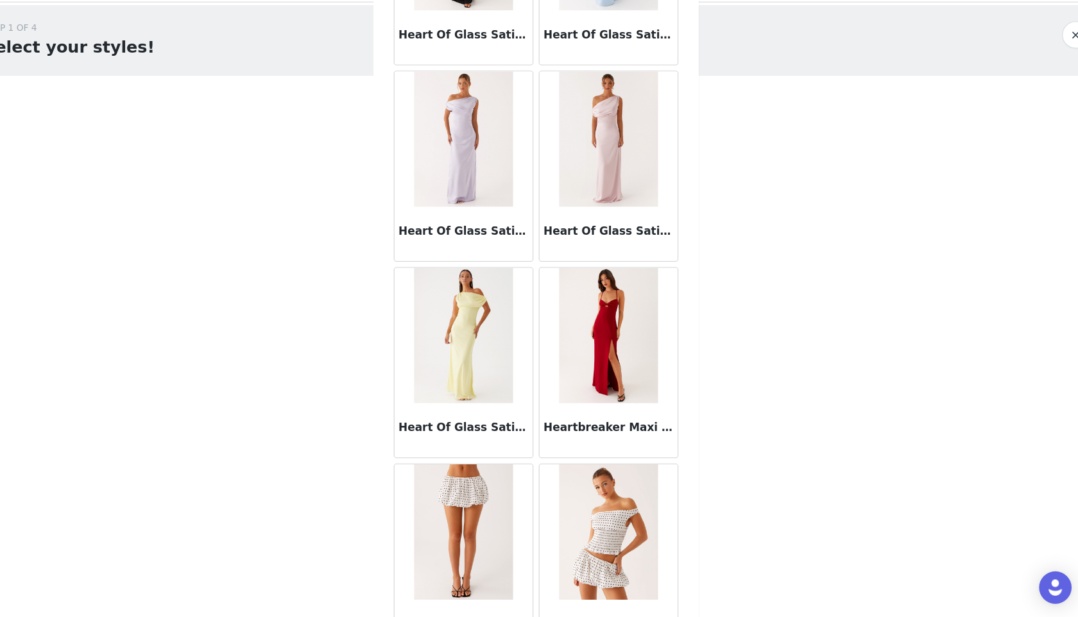
scroll to position [34838, 0]
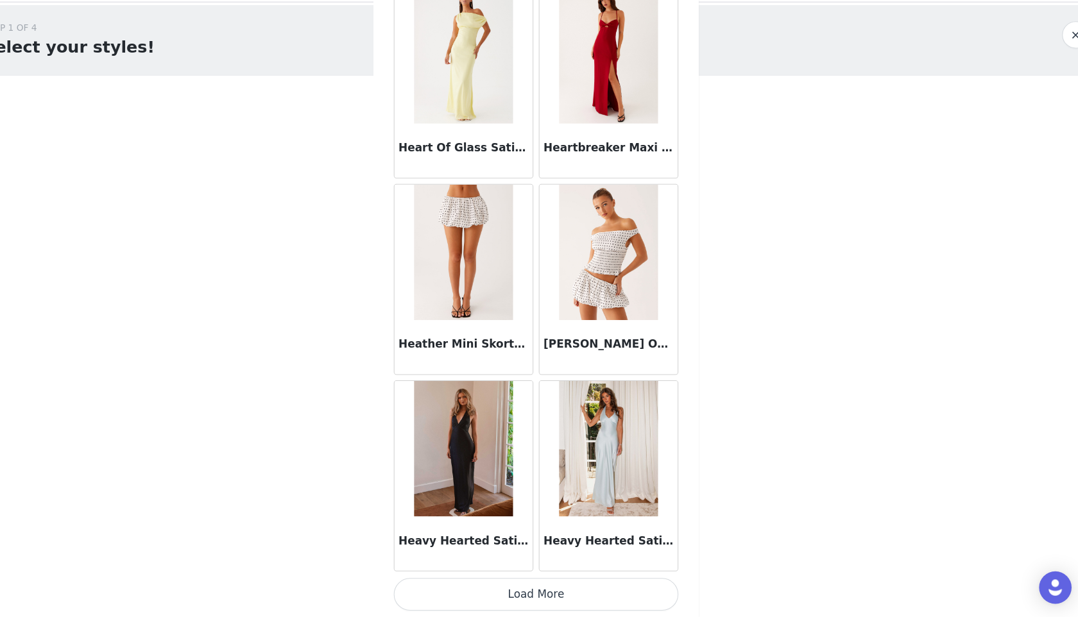
click at [544, 594] on button "Load More" at bounding box center [538, 595] width 269 height 31
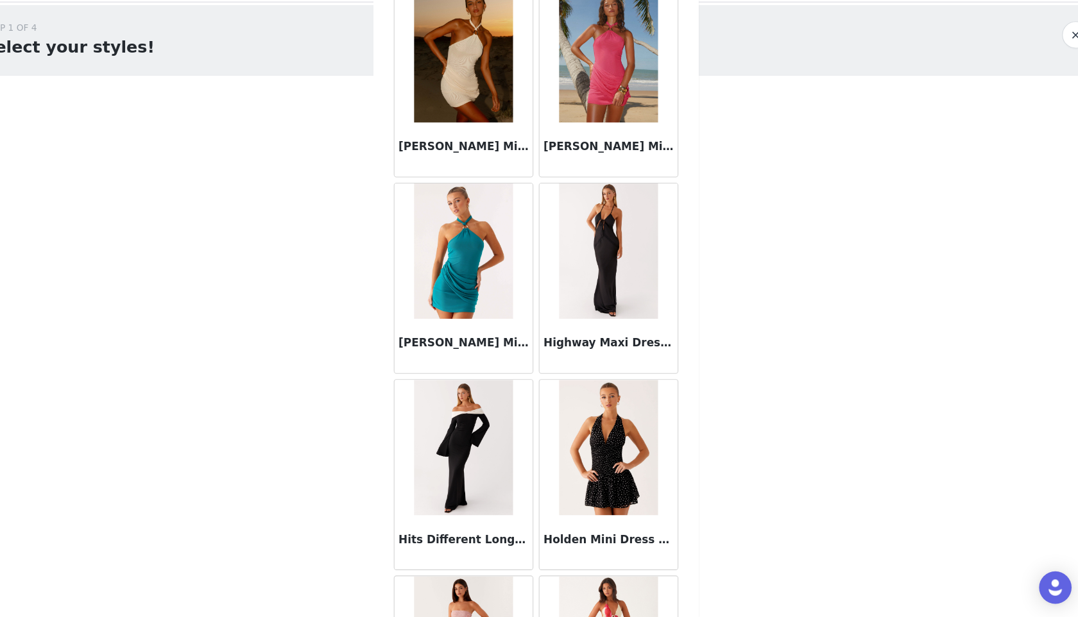
scroll to position [35871, 0]
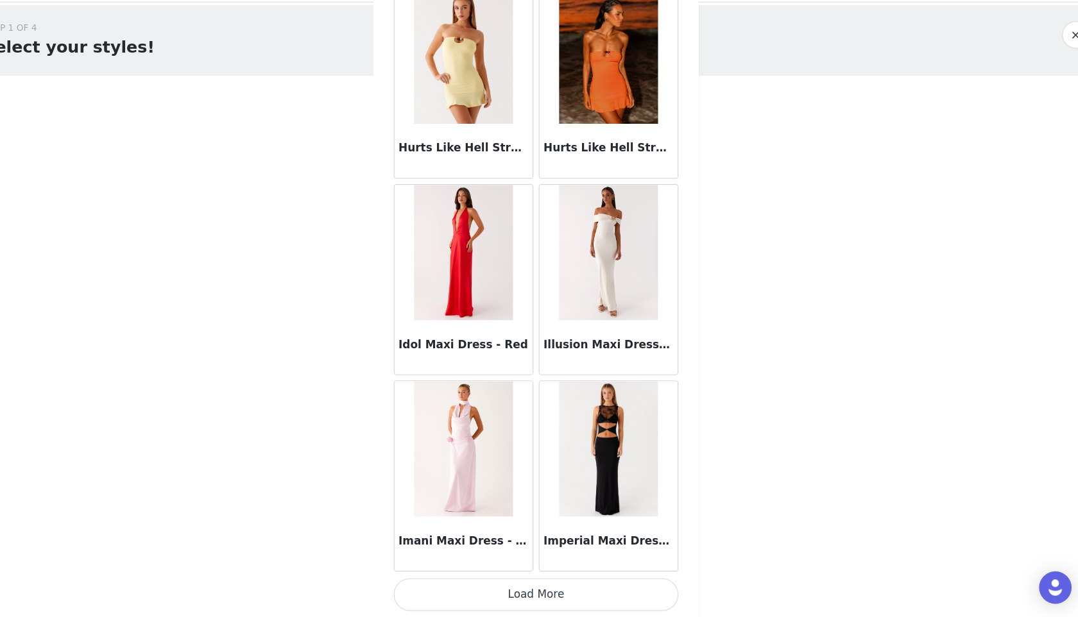
click at [554, 599] on button "Load More" at bounding box center [538, 595] width 269 height 31
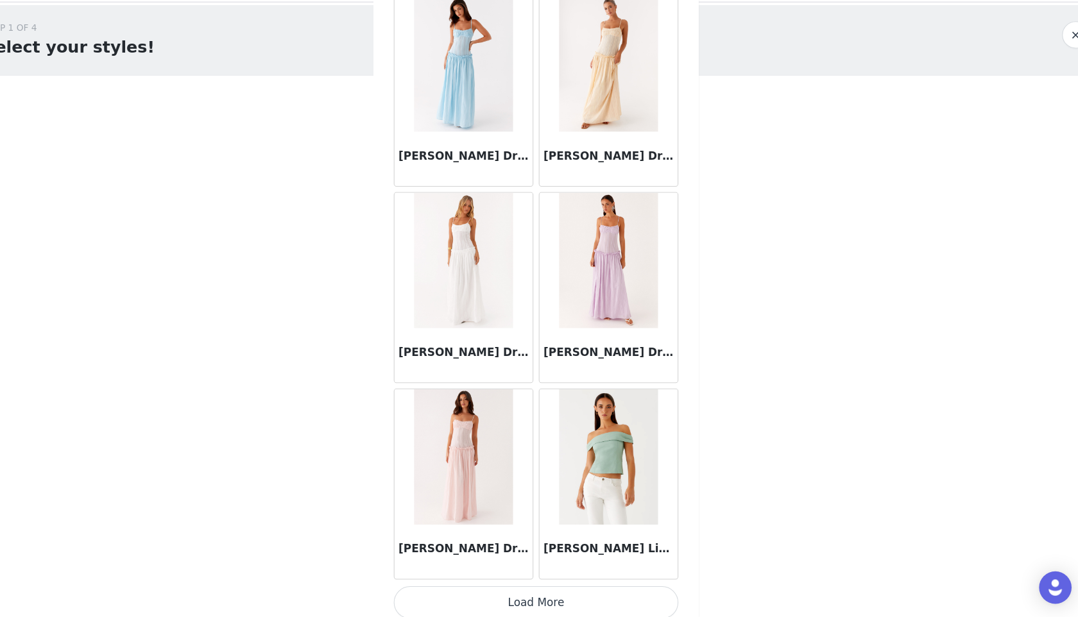
scroll to position [38560, 0]
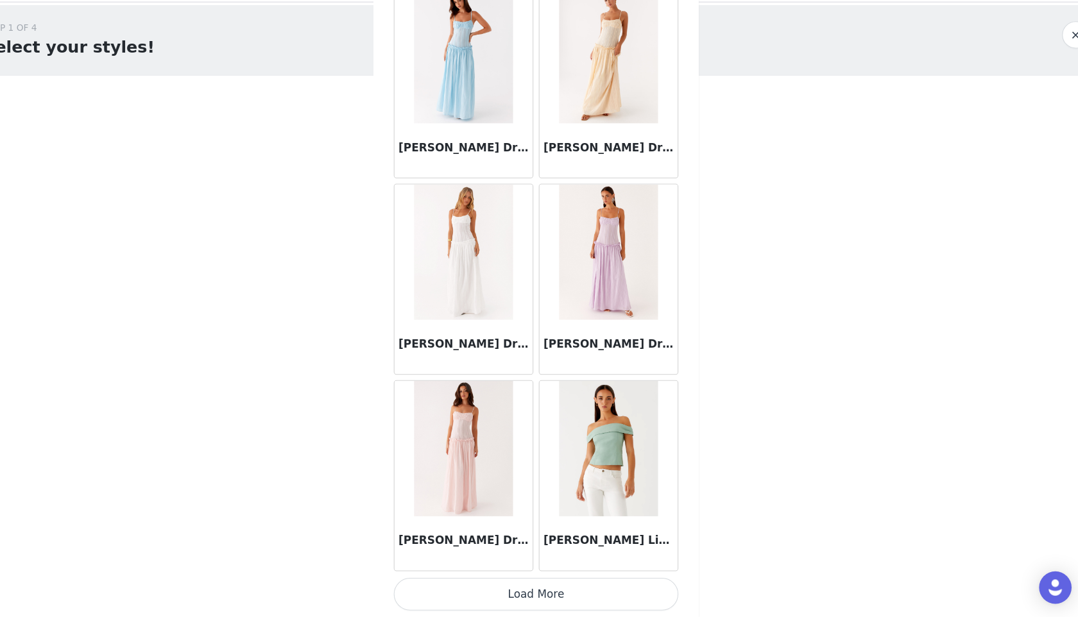
click at [537, 591] on button "Load More" at bounding box center [538, 595] width 269 height 31
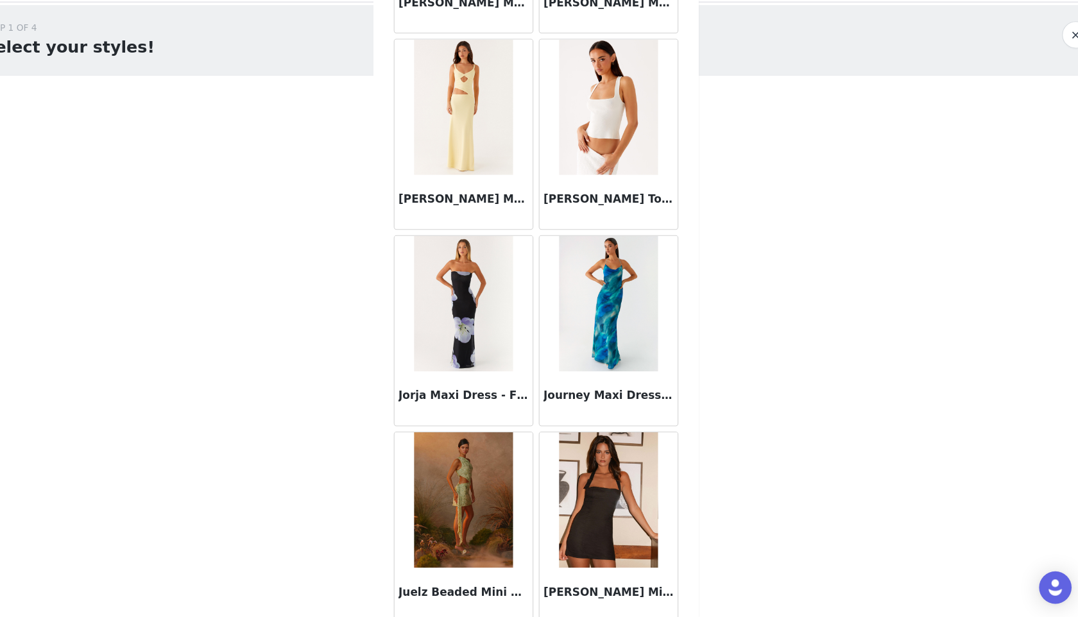
scroll to position [40420, 0]
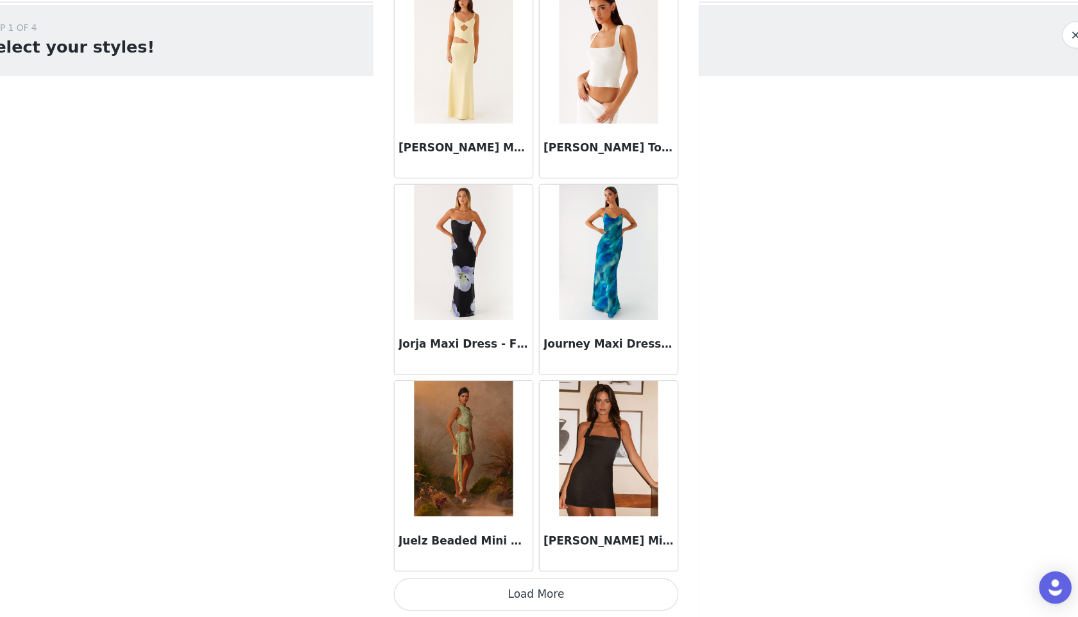
click at [539, 605] on button "Load More" at bounding box center [538, 595] width 269 height 31
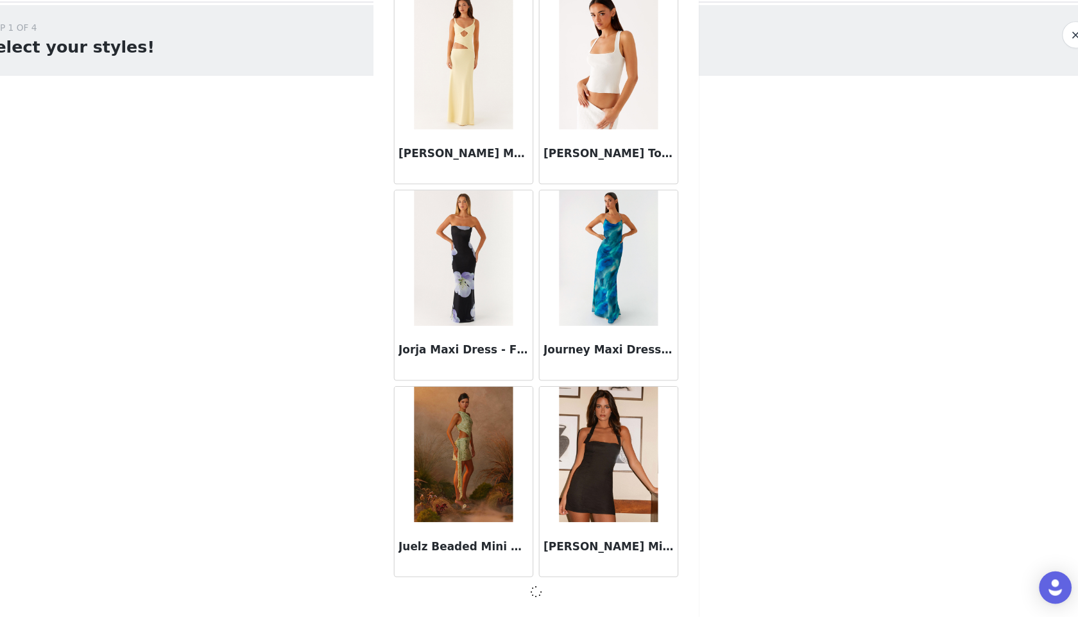
scroll to position [40414, 0]
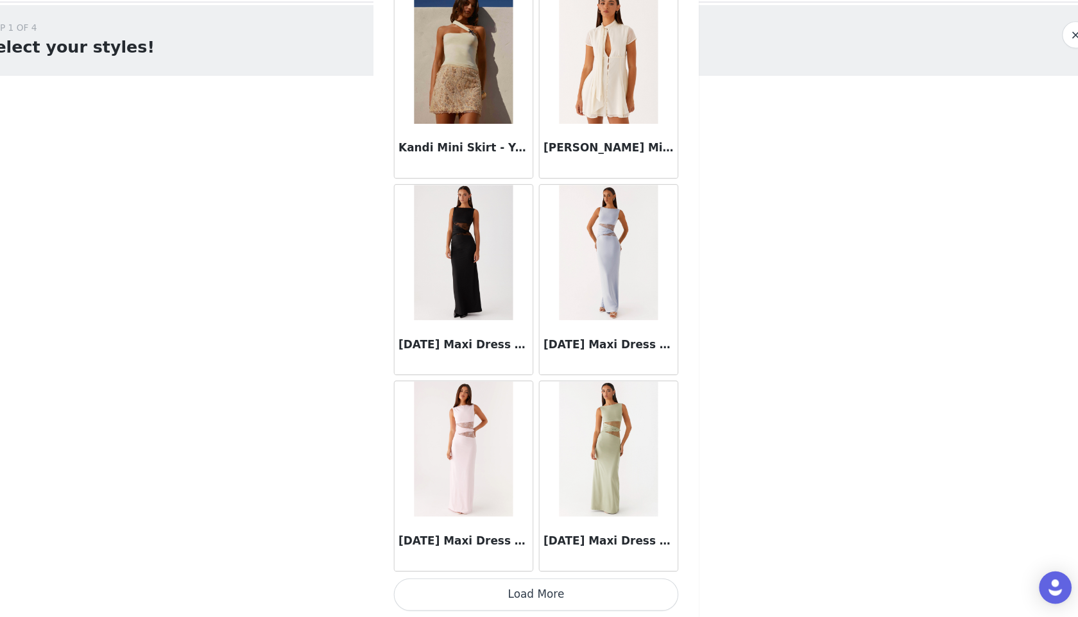
click at [542, 593] on button "Load More" at bounding box center [538, 595] width 269 height 31
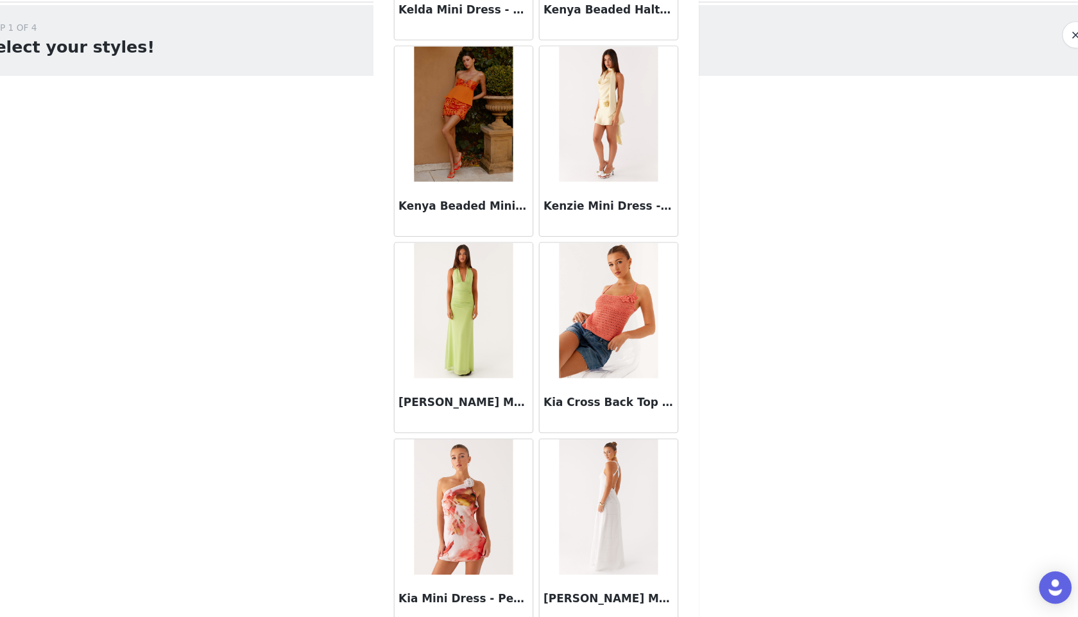
scroll to position [44142, 0]
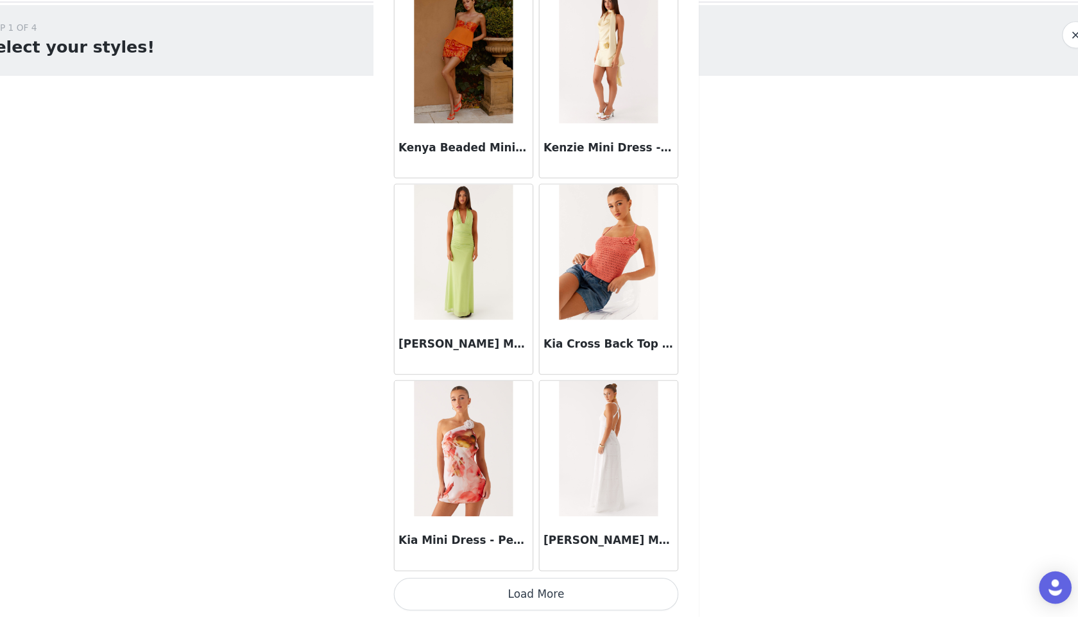
click at [527, 585] on button "Load More" at bounding box center [538, 595] width 269 height 31
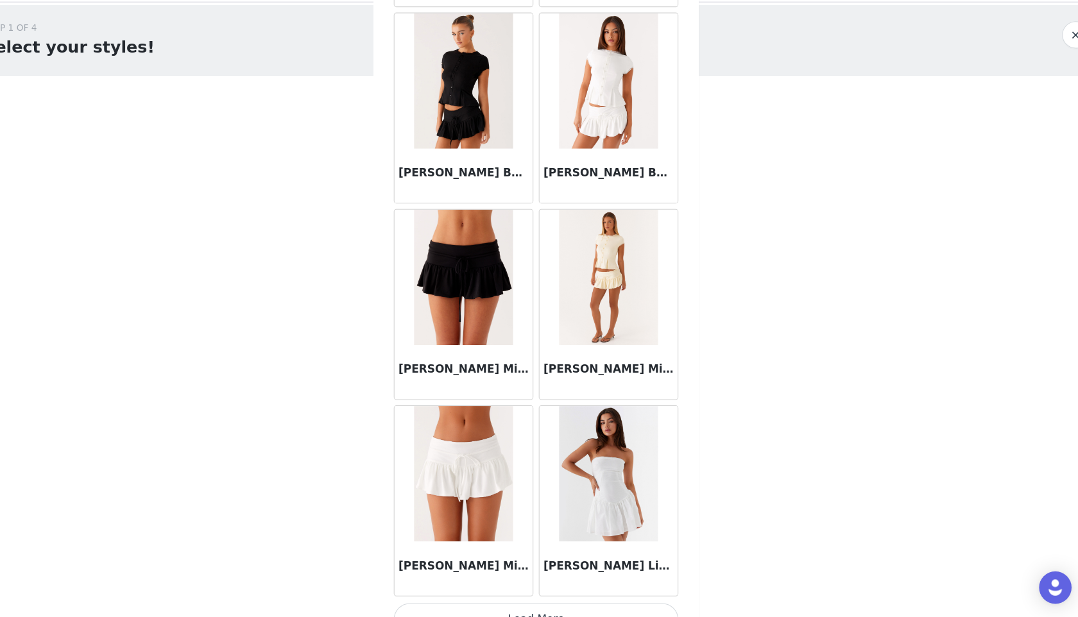
scroll to position [46002, 0]
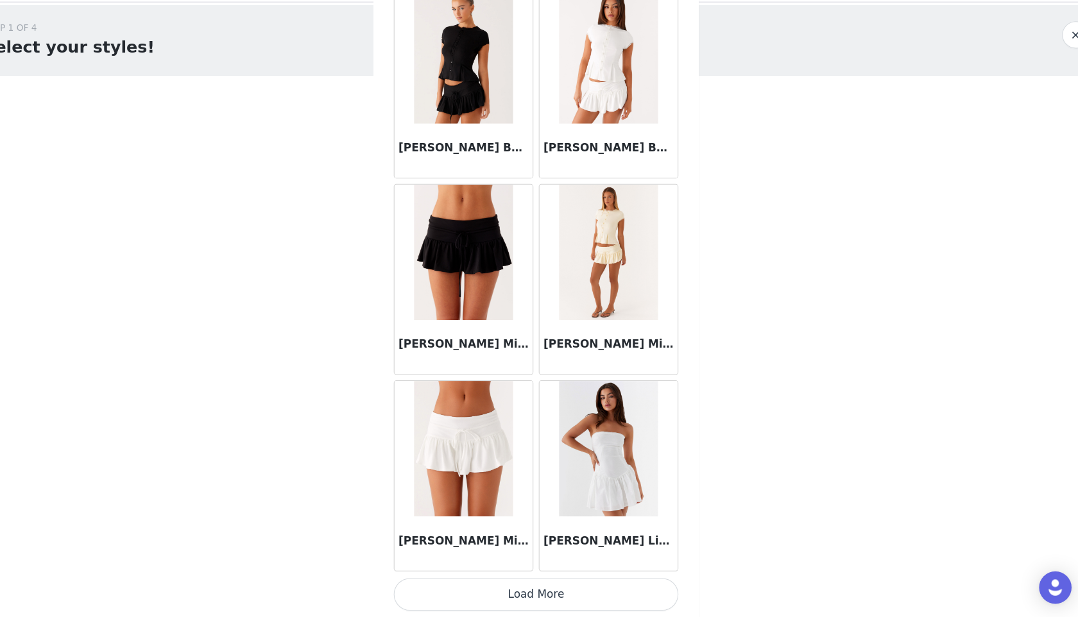
click at [522, 603] on button "Load More" at bounding box center [538, 595] width 269 height 31
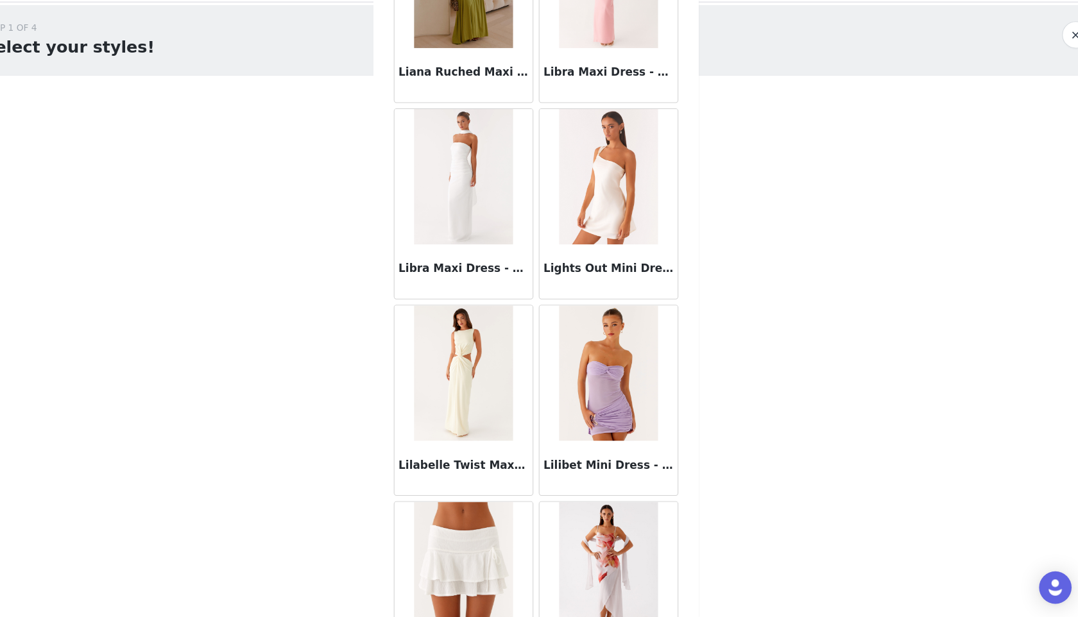
scroll to position [47863, 0]
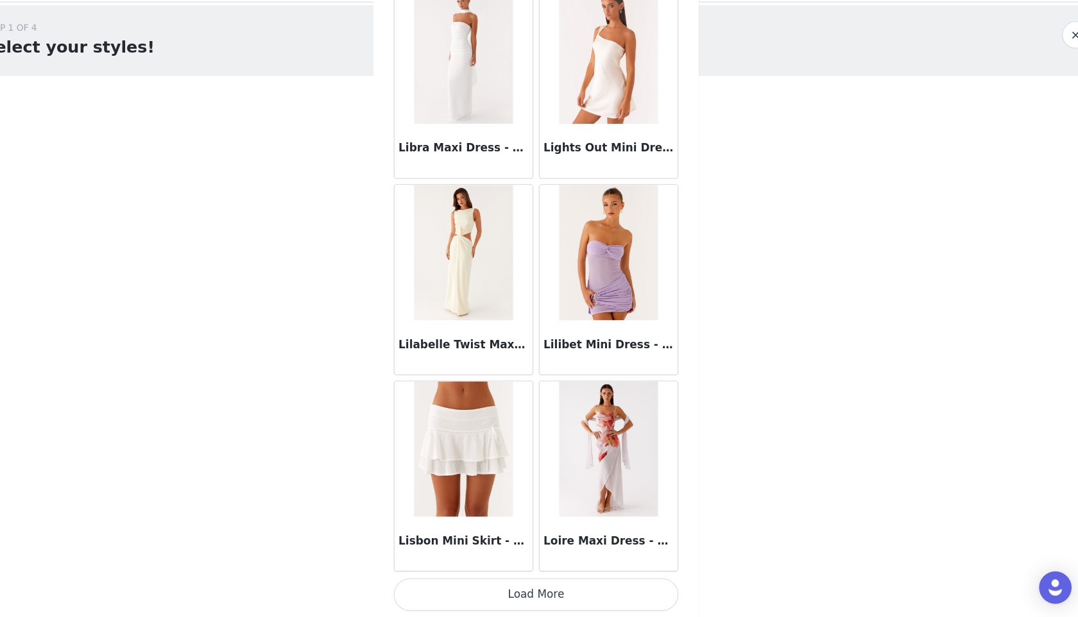
click at [554, 604] on button "Load More" at bounding box center [538, 595] width 269 height 31
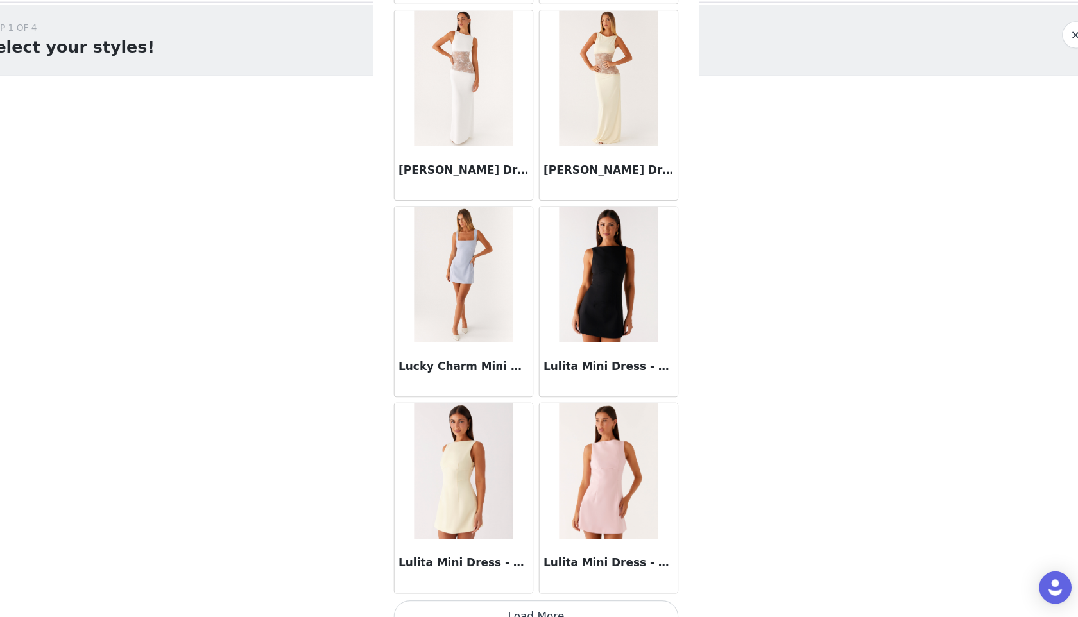
scroll to position [49724, 0]
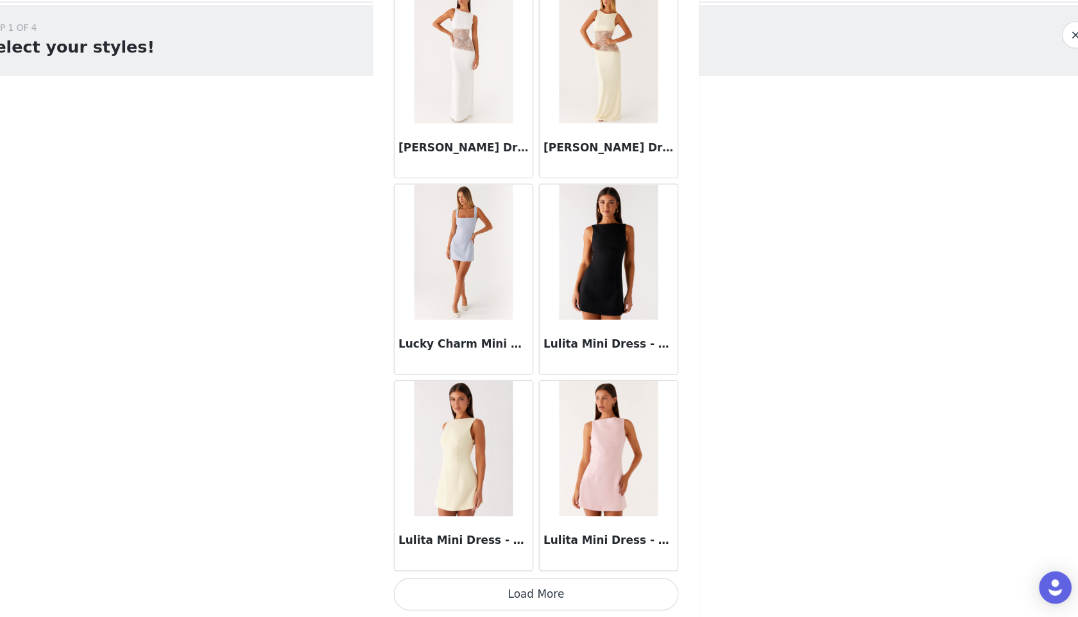
click at [527, 593] on button "Load More" at bounding box center [538, 595] width 269 height 31
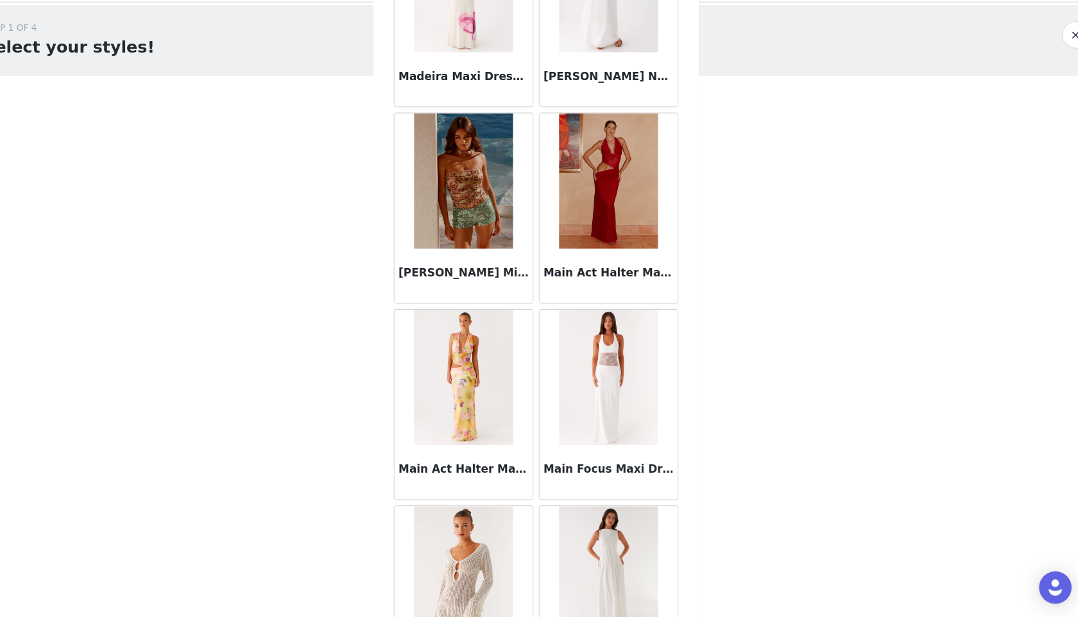
scroll to position [51584, 0]
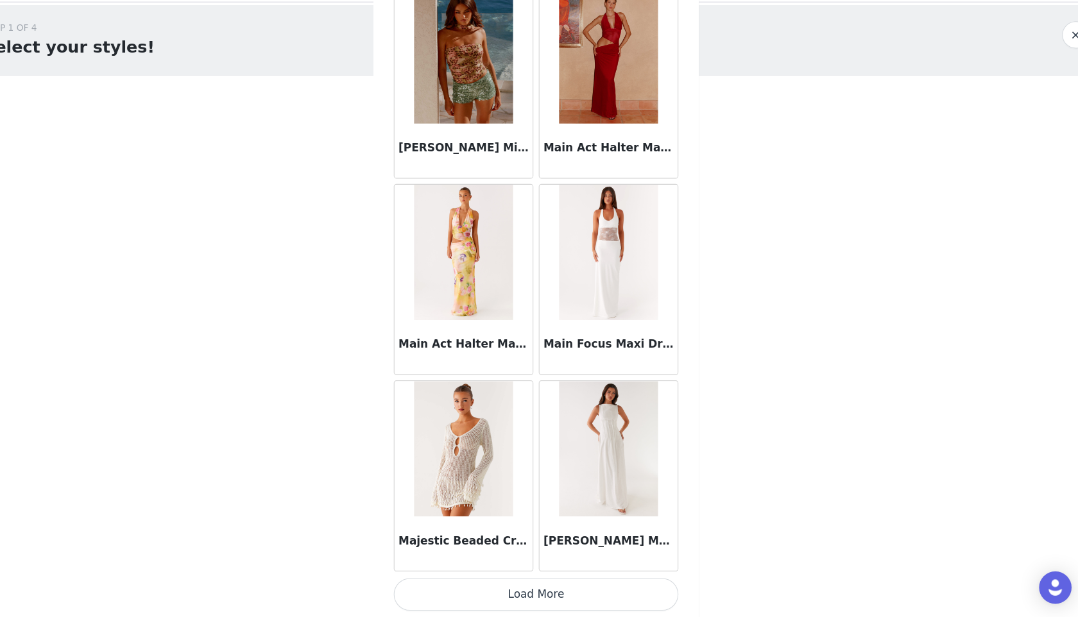
click at [534, 590] on button "Load More" at bounding box center [538, 595] width 269 height 31
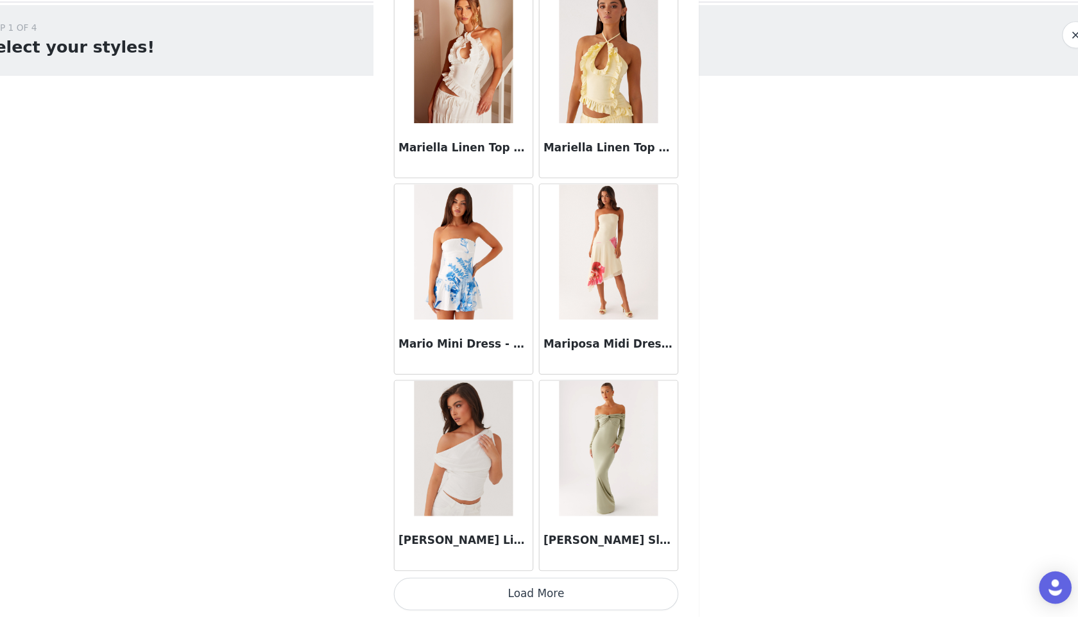
click at [524, 602] on button "Load More" at bounding box center [538, 595] width 269 height 31
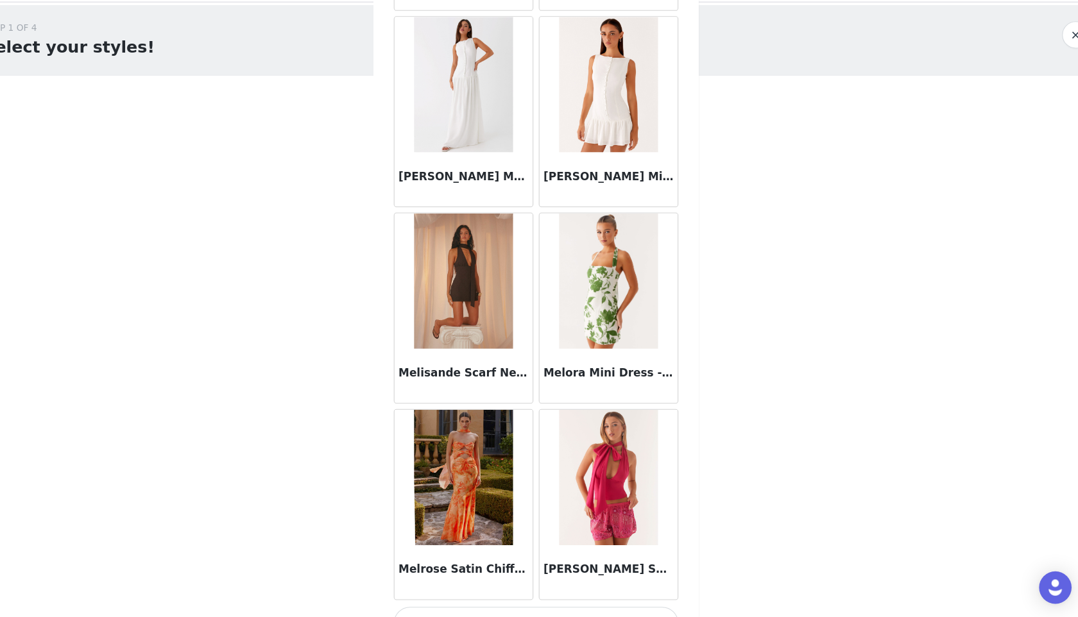
scroll to position [55306, 0]
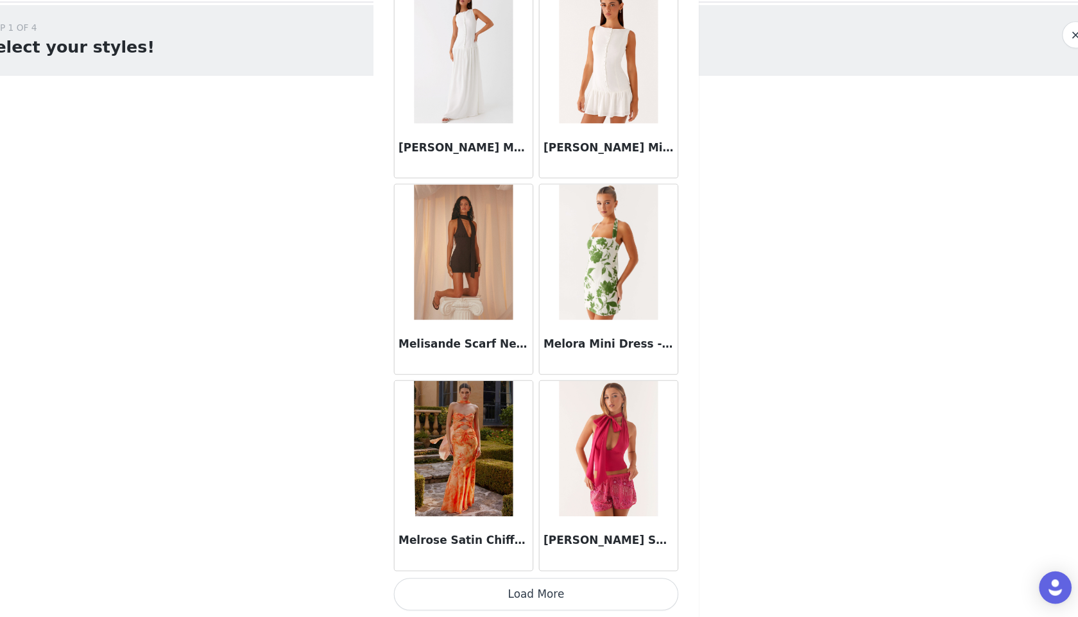
click at [536, 586] on button "Load More" at bounding box center [538, 595] width 269 height 31
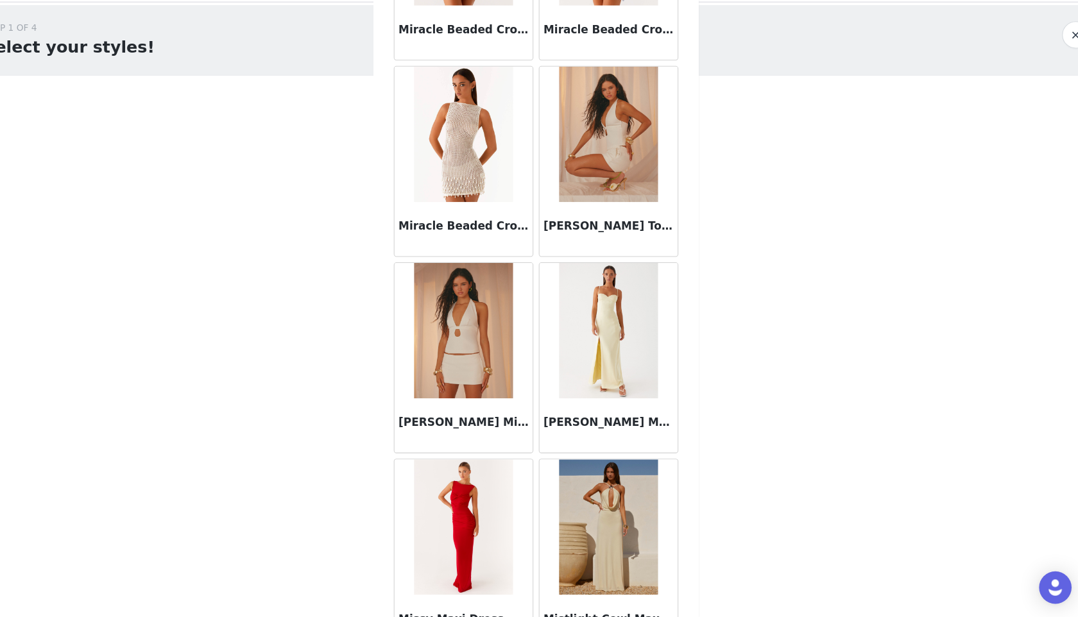
scroll to position [57166, 0]
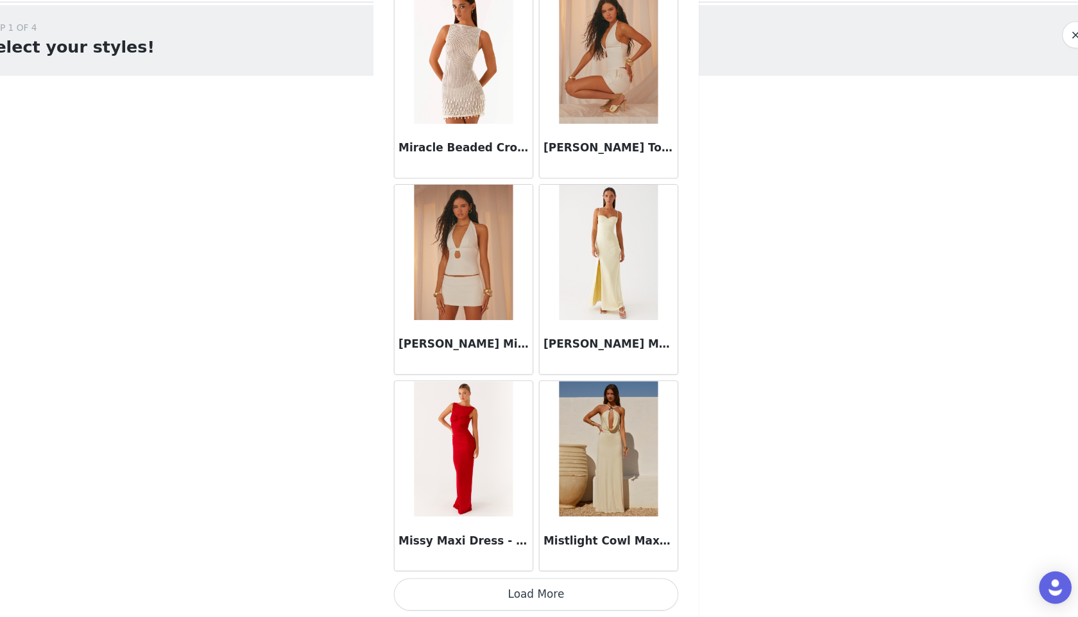
click at [543, 585] on button "Load More" at bounding box center [538, 595] width 269 height 31
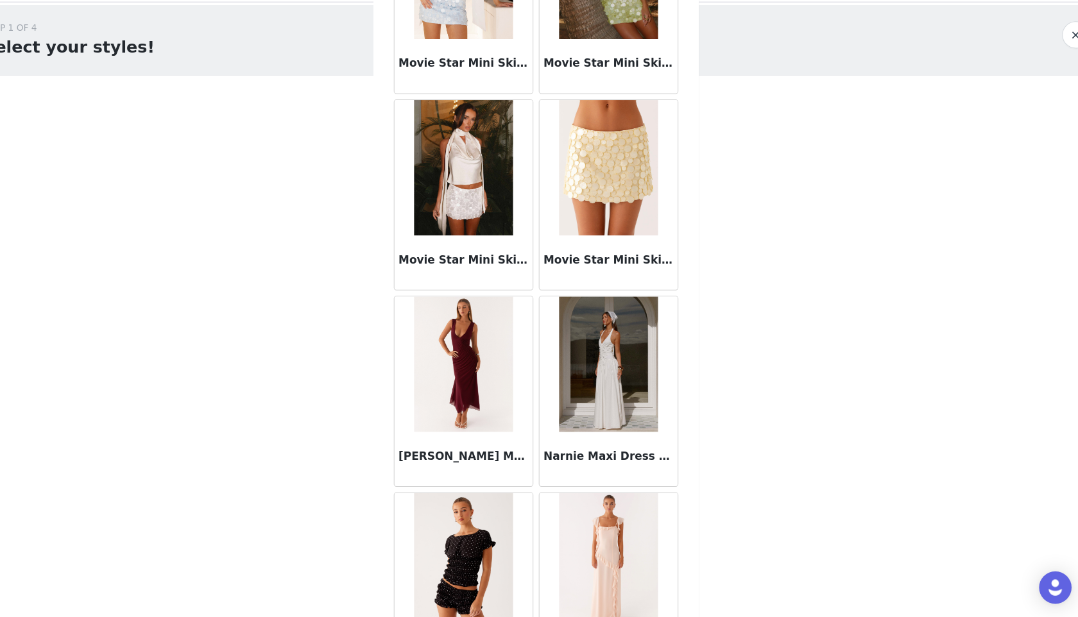
scroll to position [59027, 0]
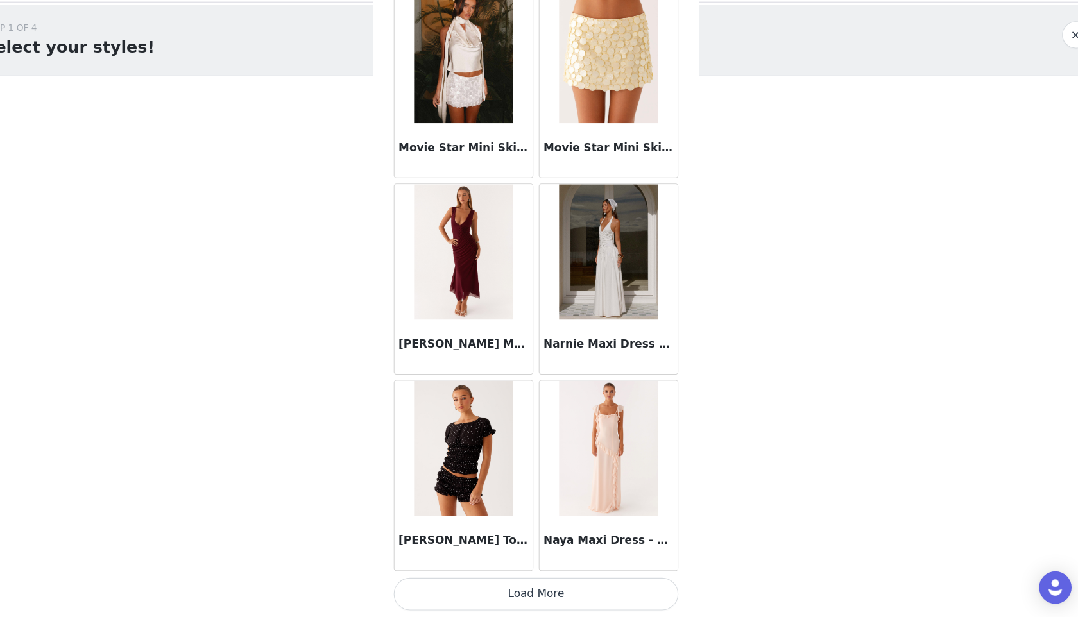
click at [522, 592] on button "Load More" at bounding box center [538, 595] width 269 height 31
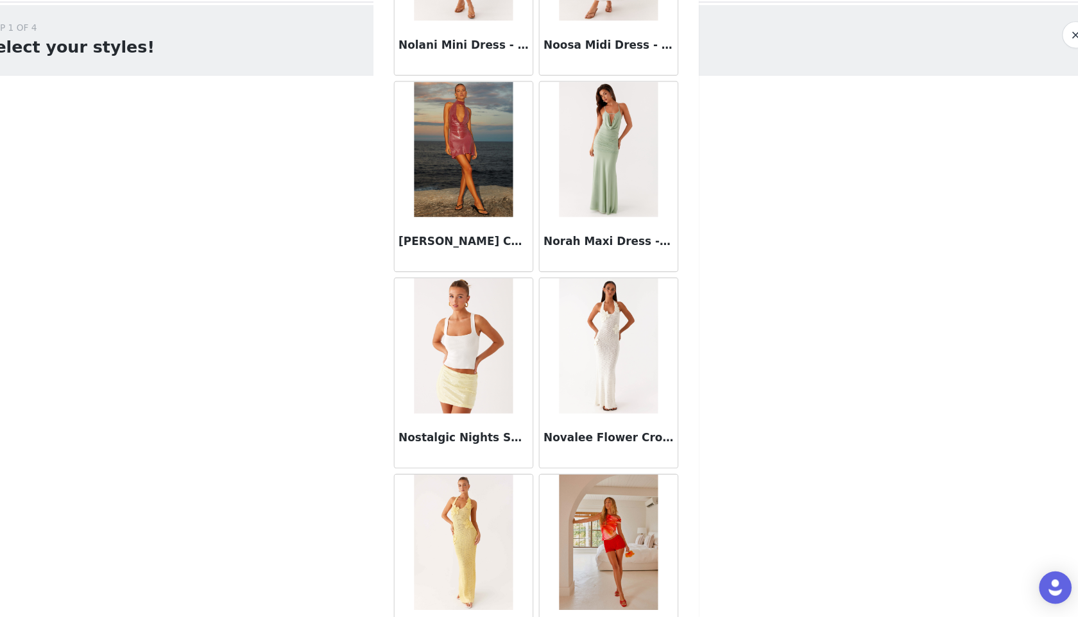
scroll to position [60888, 0]
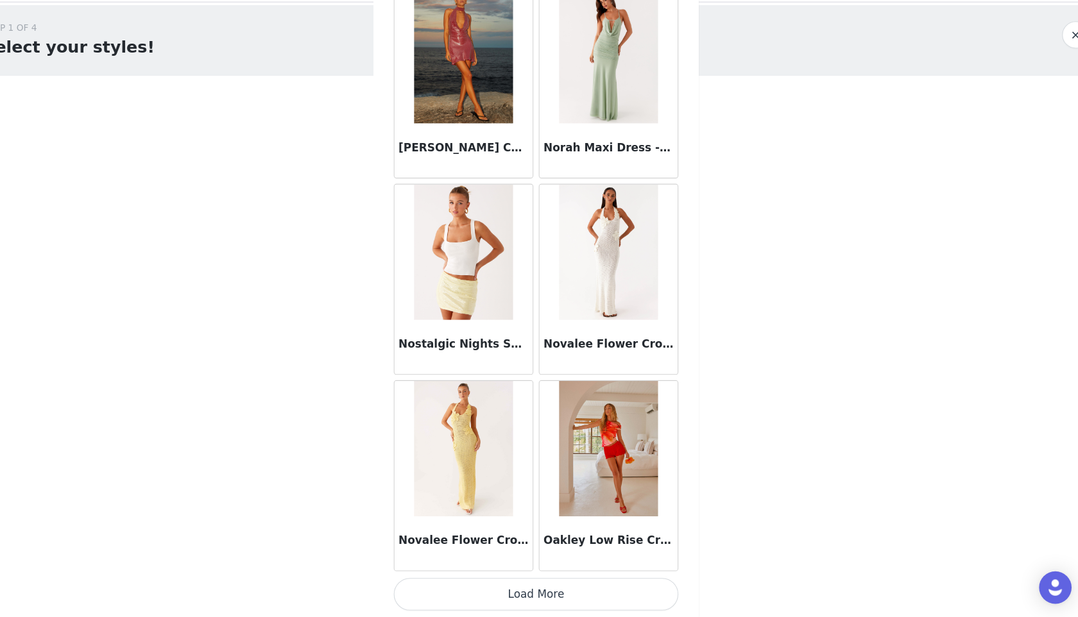
click at [530, 598] on button "Load More" at bounding box center [538, 595] width 269 height 31
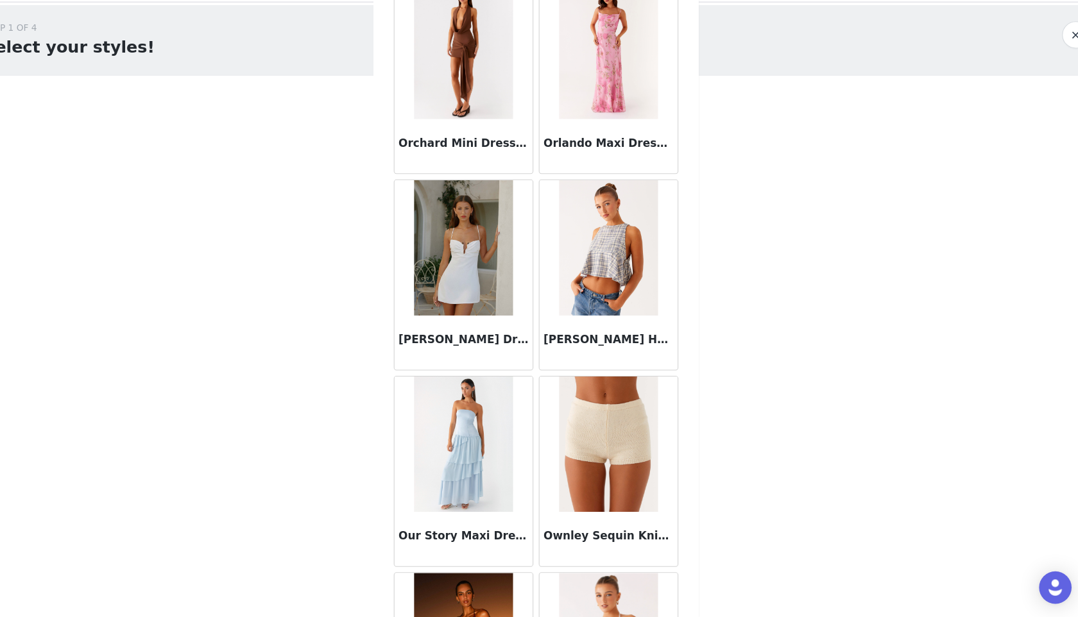
scroll to position [62748, 0]
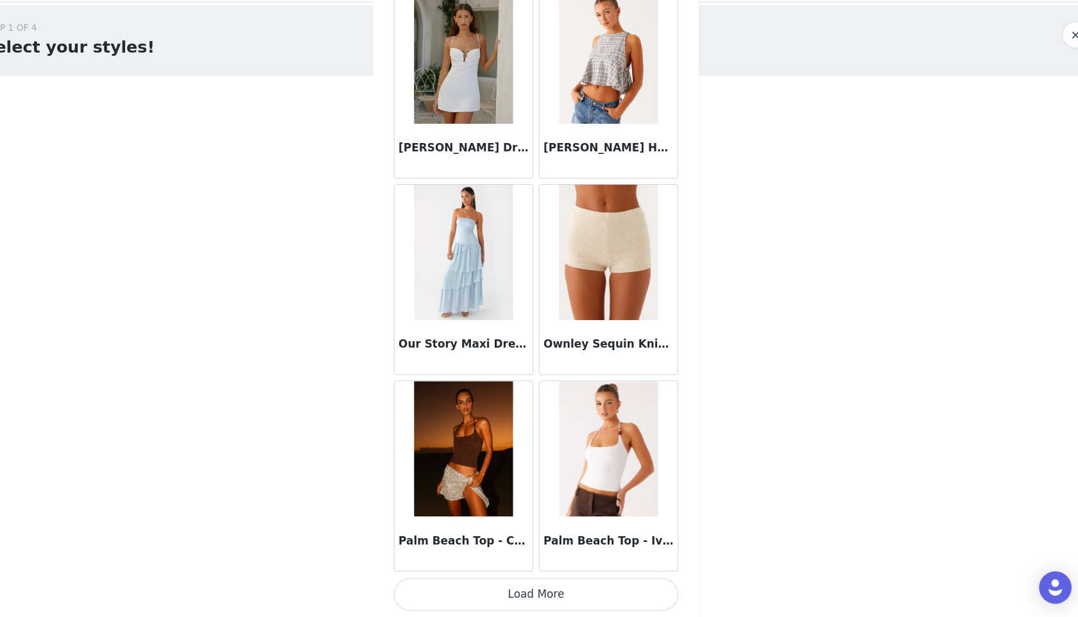
click at [513, 597] on button "Load More" at bounding box center [538, 595] width 269 height 31
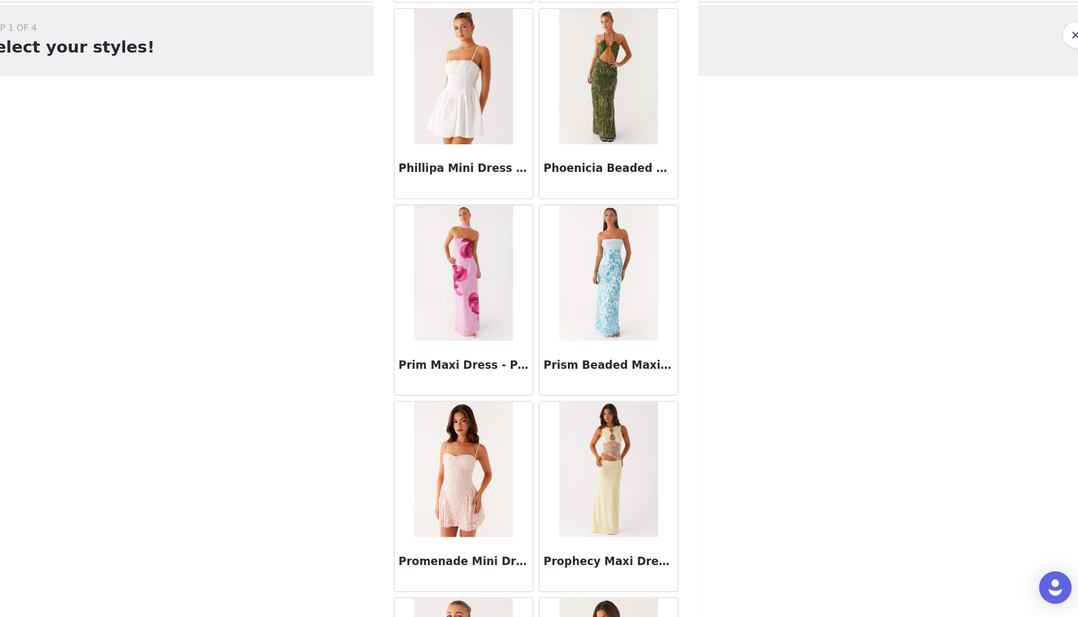
scroll to position [64609, 0]
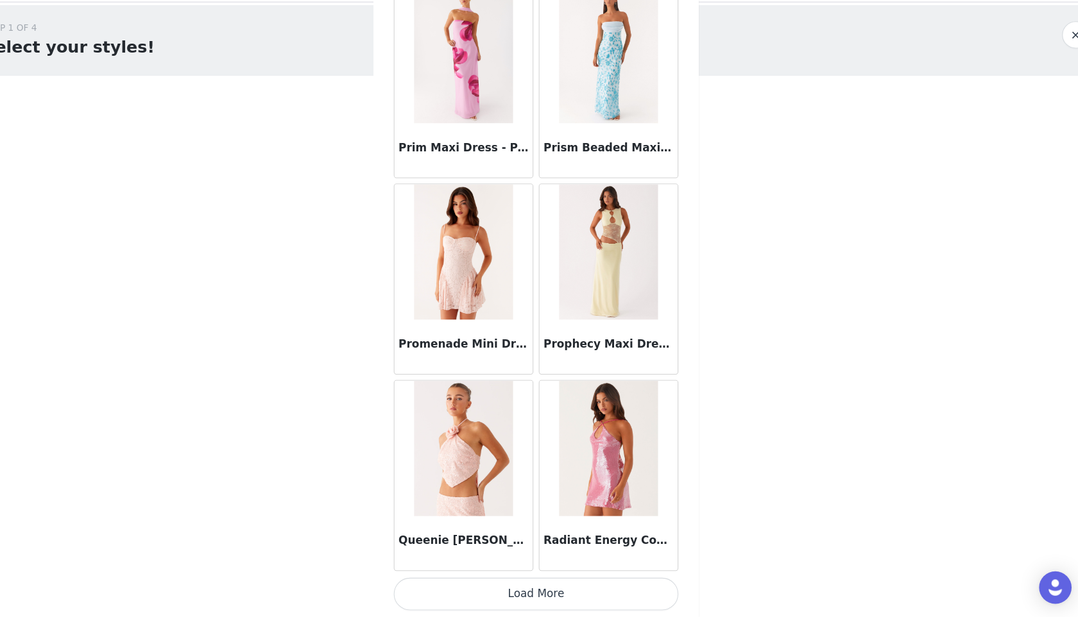
click at [521, 599] on button "Load More" at bounding box center [538, 595] width 269 height 31
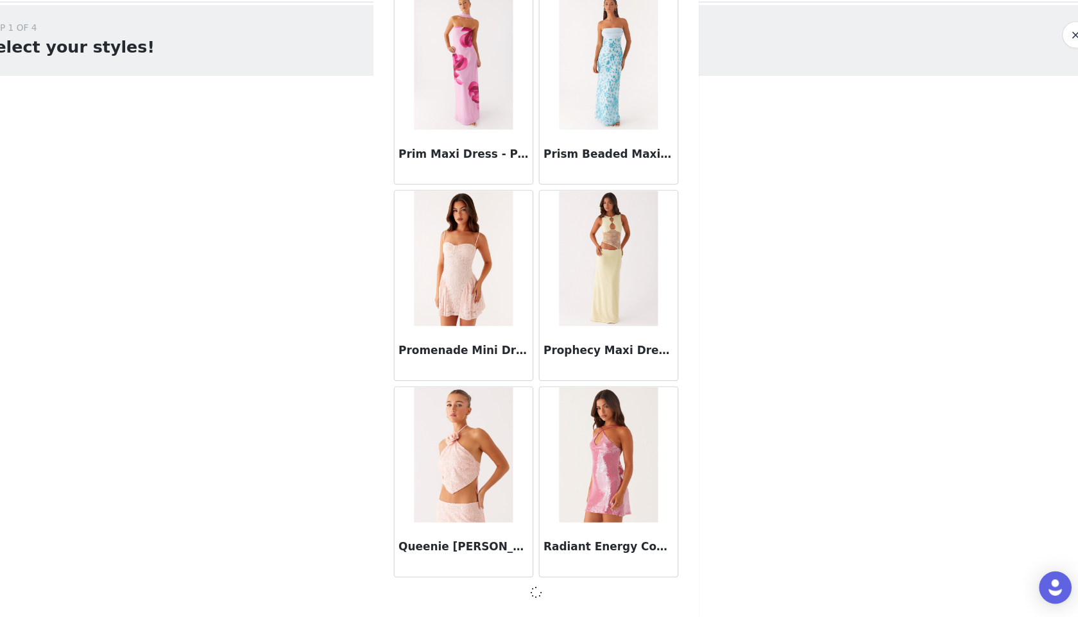
scroll to position [64603, 0]
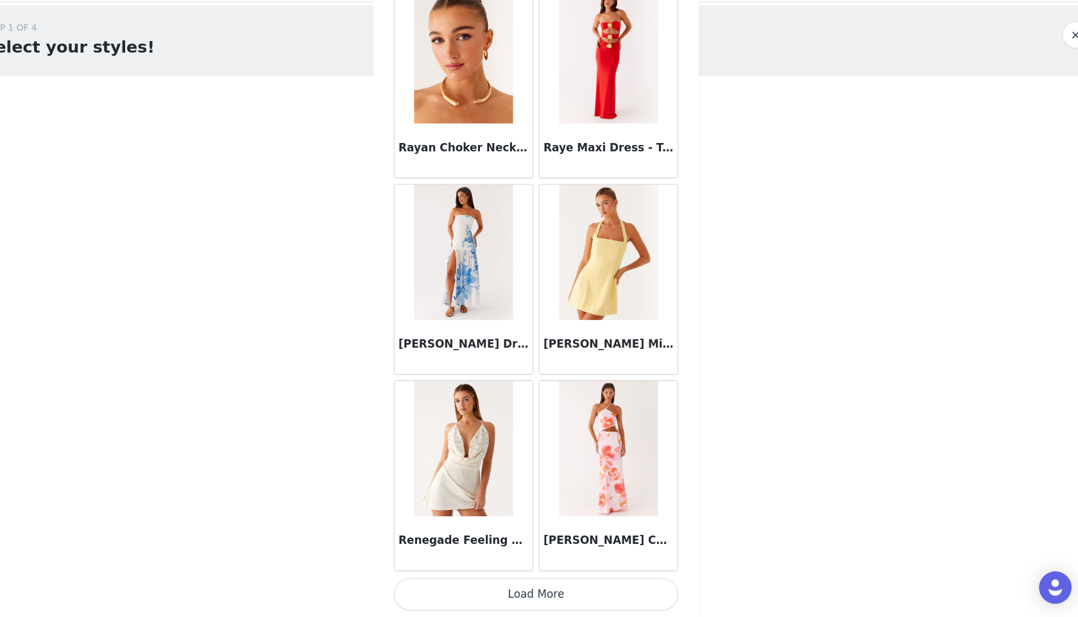
click at [525, 590] on button "Load More" at bounding box center [538, 595] width 269 height 31
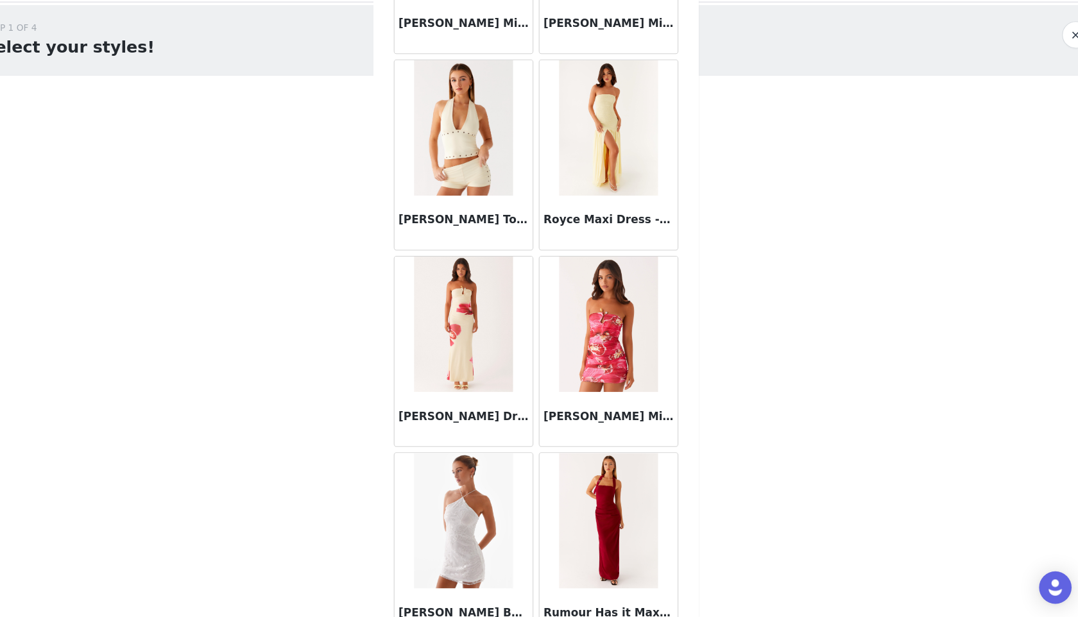
scroll to position [68330, 0]
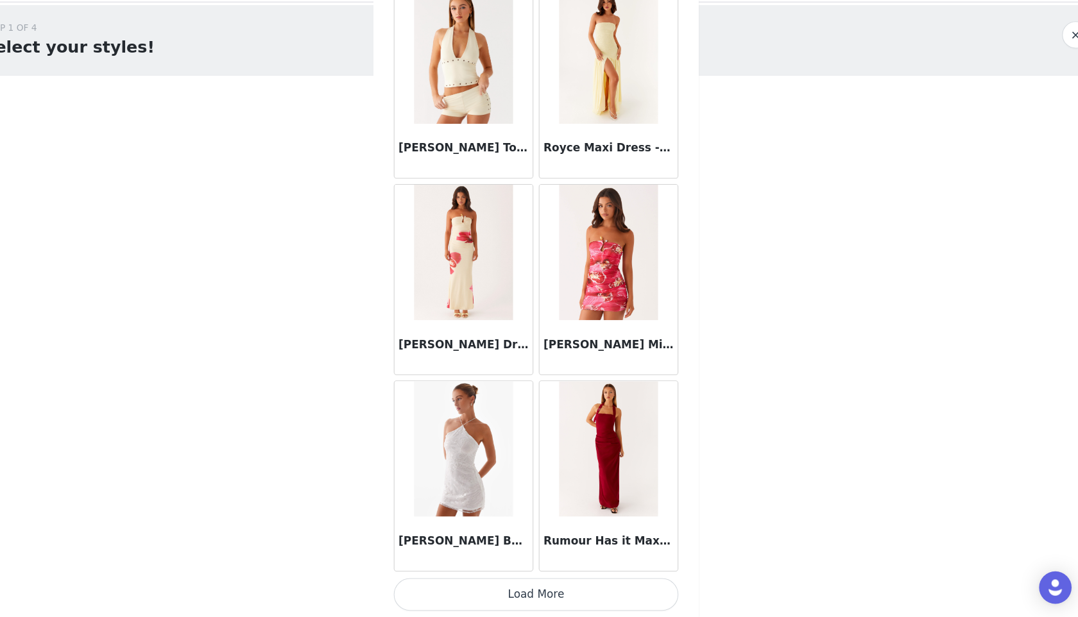
click at [531, 602] on button "Load More" at bounding box center [538, 595] width 269 height 31
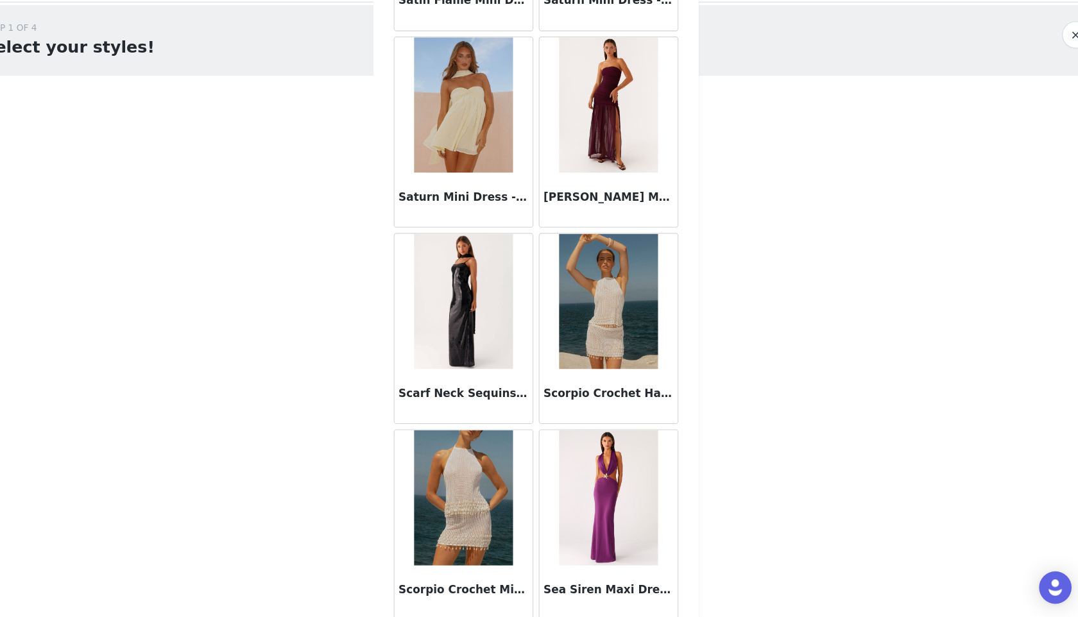
scroll to position [70191, 0]
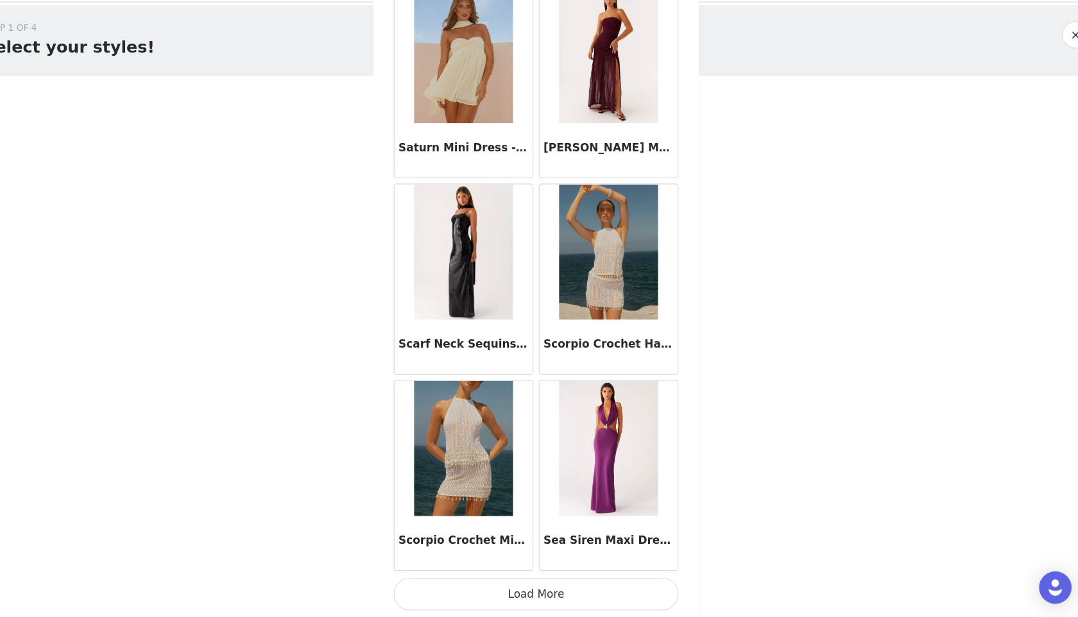
click at [541, 593] on button "Load More" at bounding box center [538, 595] width 269 height 31
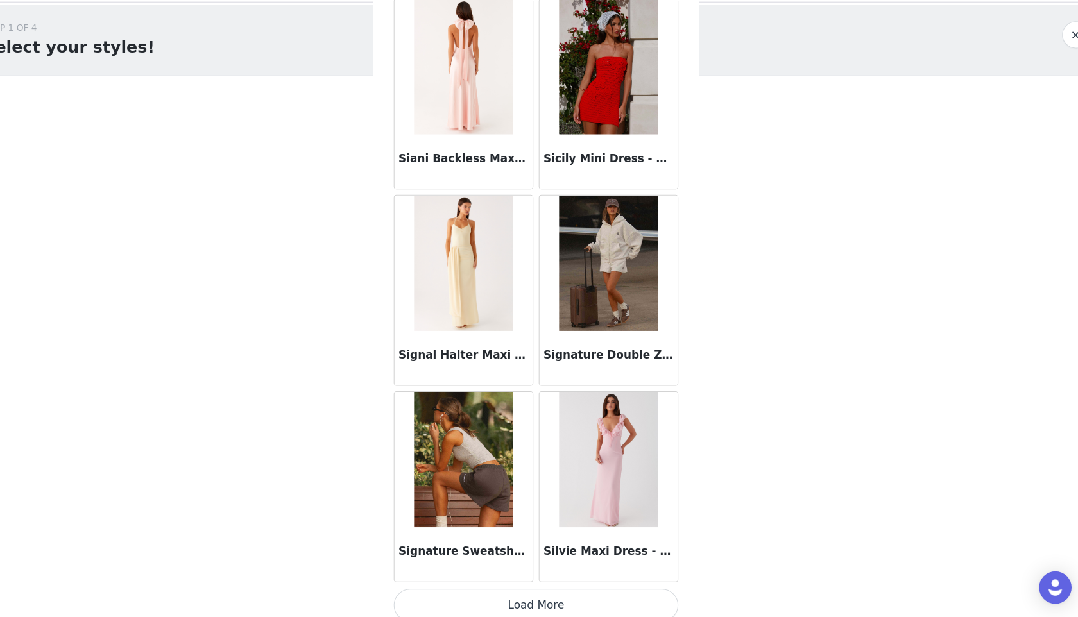
scroll to position [72052, 0]
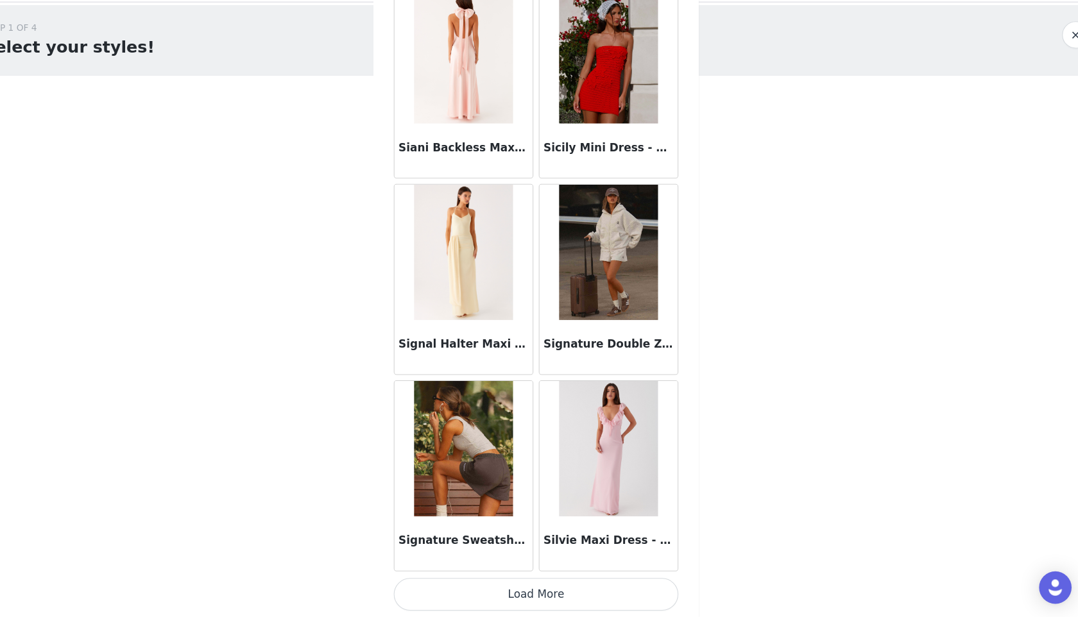
click at [535, 597] on button "Load More" at bounding box center [538, 595] width 269 height 31
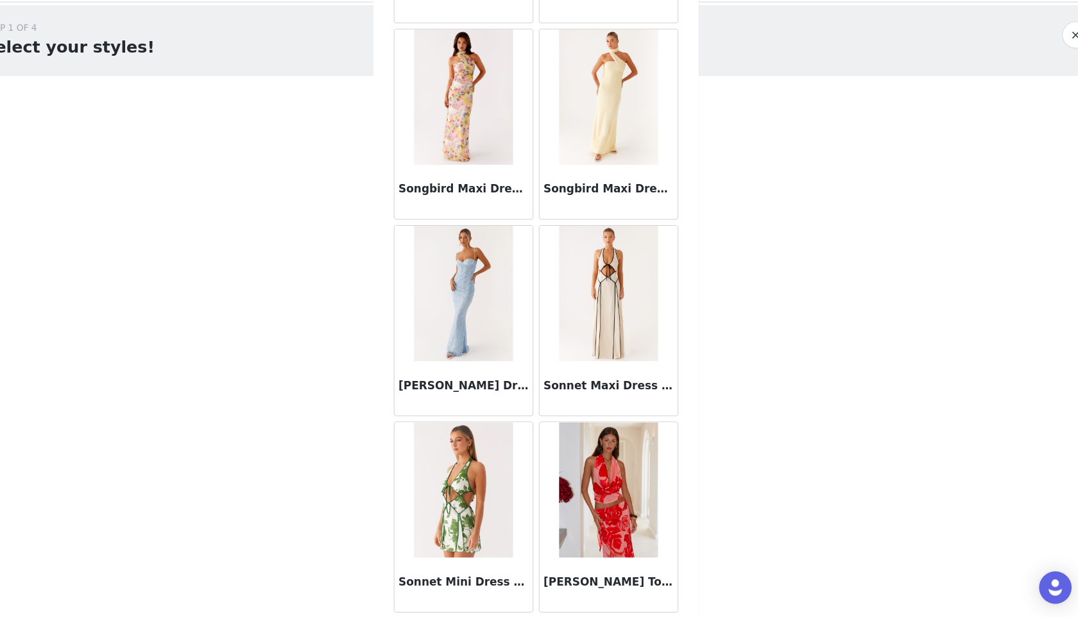
scroll to position [73912, 0]
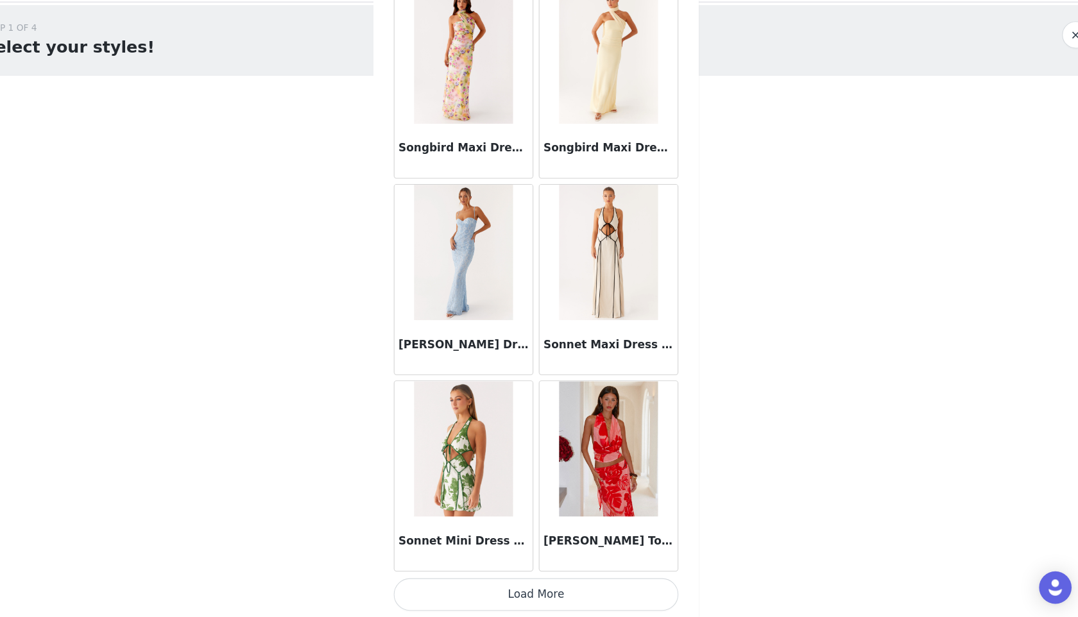
click at [543, 604] on button "Load More" at bounding box center [538, 595] width 269 height 31
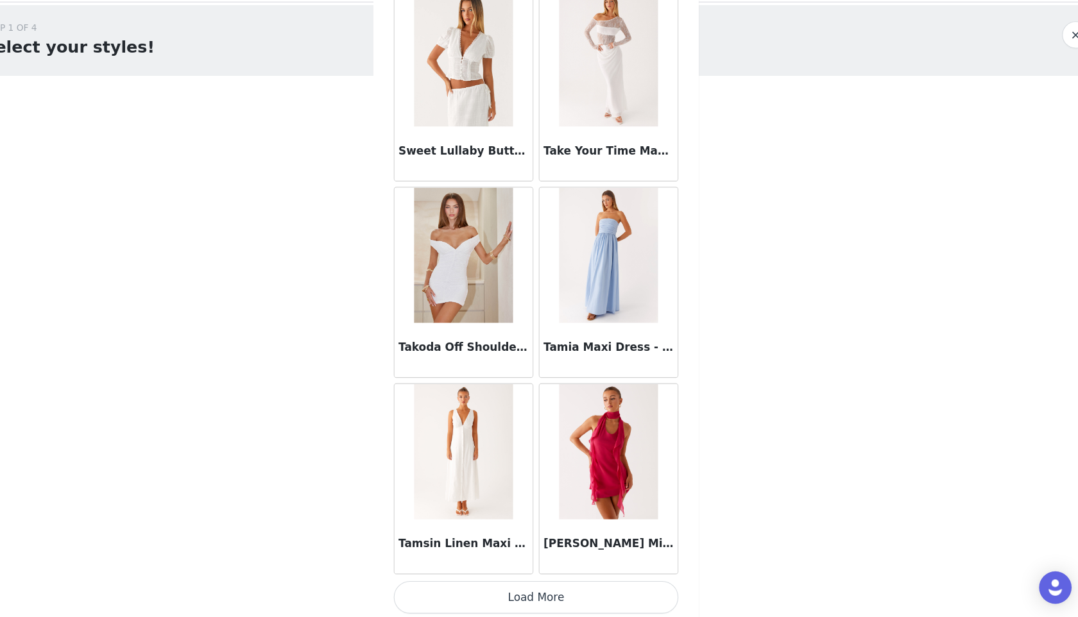
scroll to position [75773, 0]
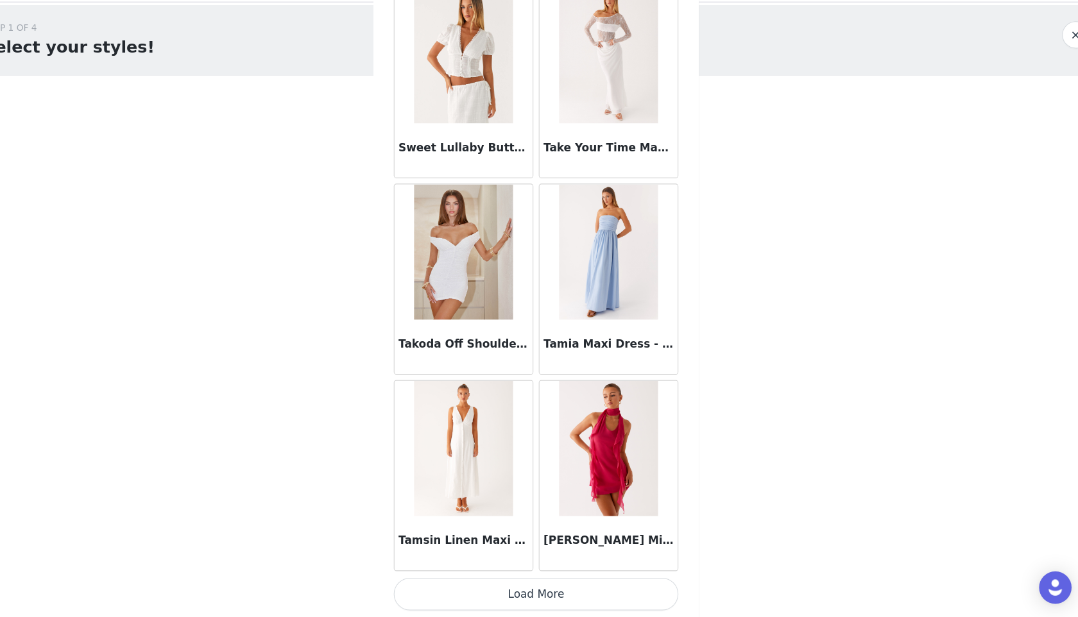
click at [552, 593] on button "Load More" at bounding box center [538, 595] width 269 height 31
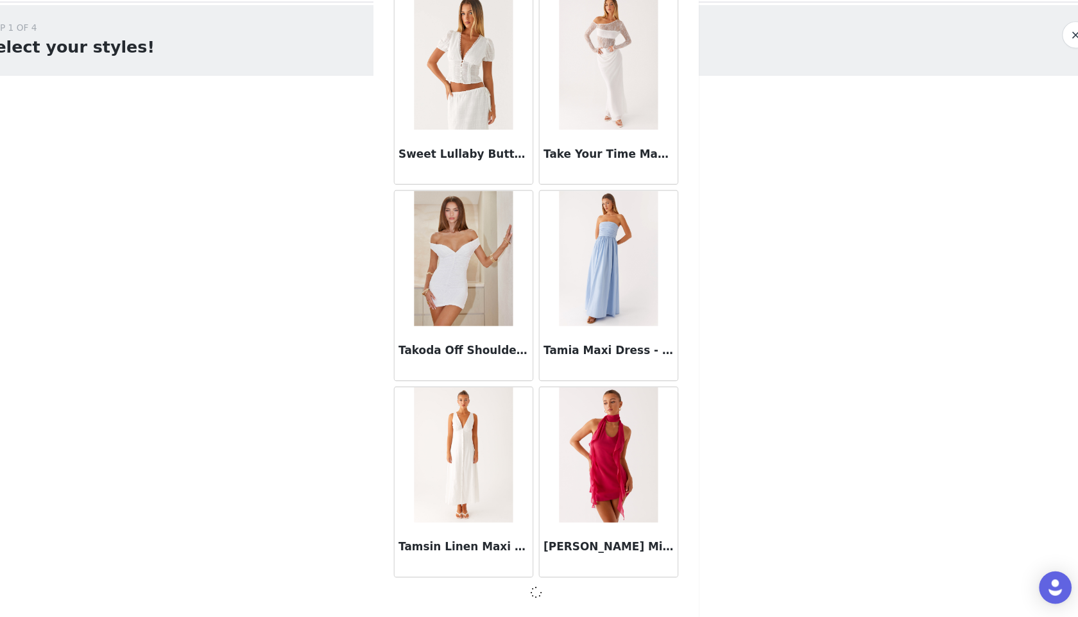
scroll to position [75767, 0]
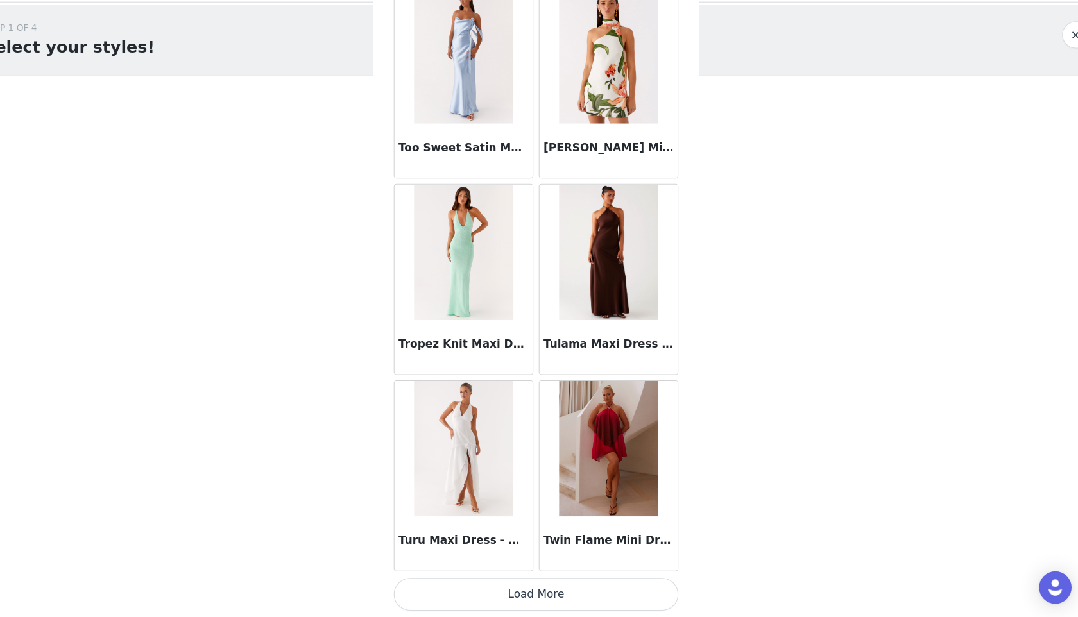
click at [546, 593] on button "Load More" at bounding box center [538, 595] width 269 height 31
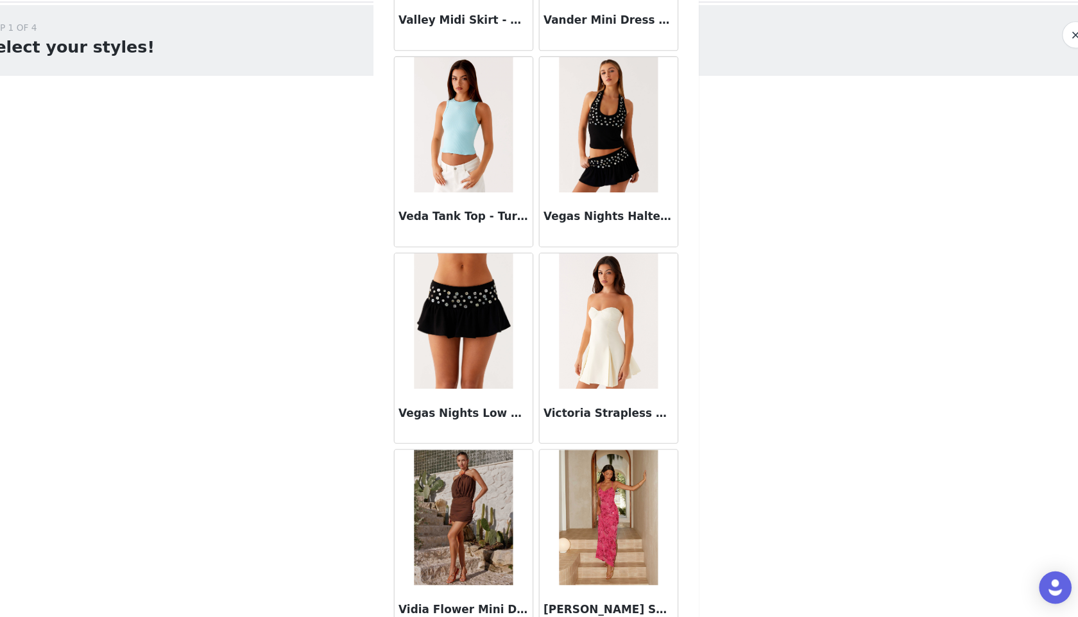
scroll to position [79494, 0]
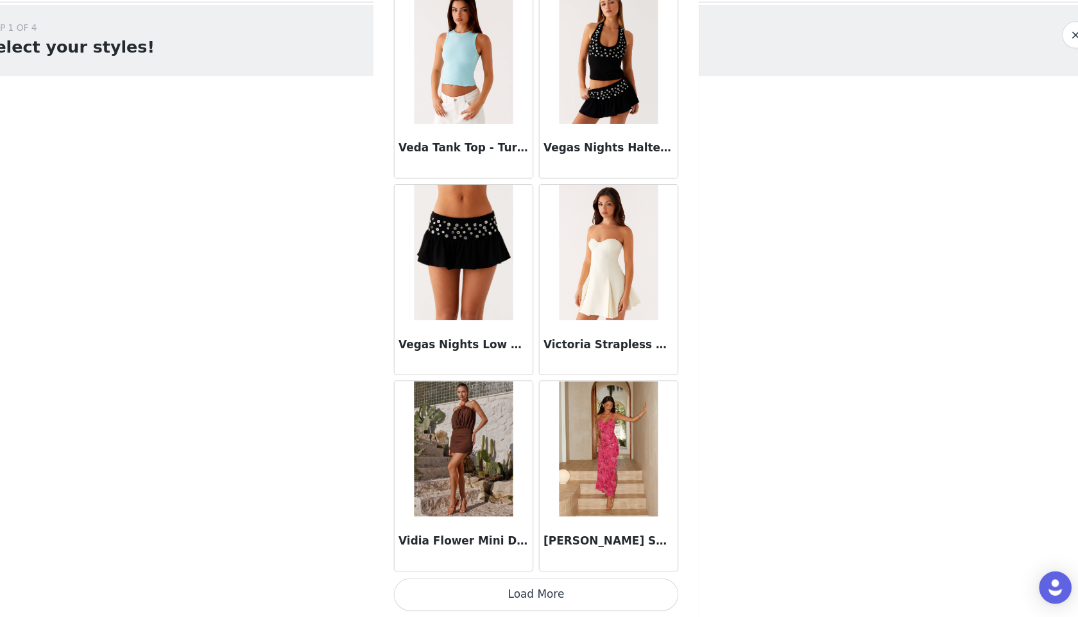
click at [548, 590] on button "Load More" at bounding box center [538, 595] width 269 height 31
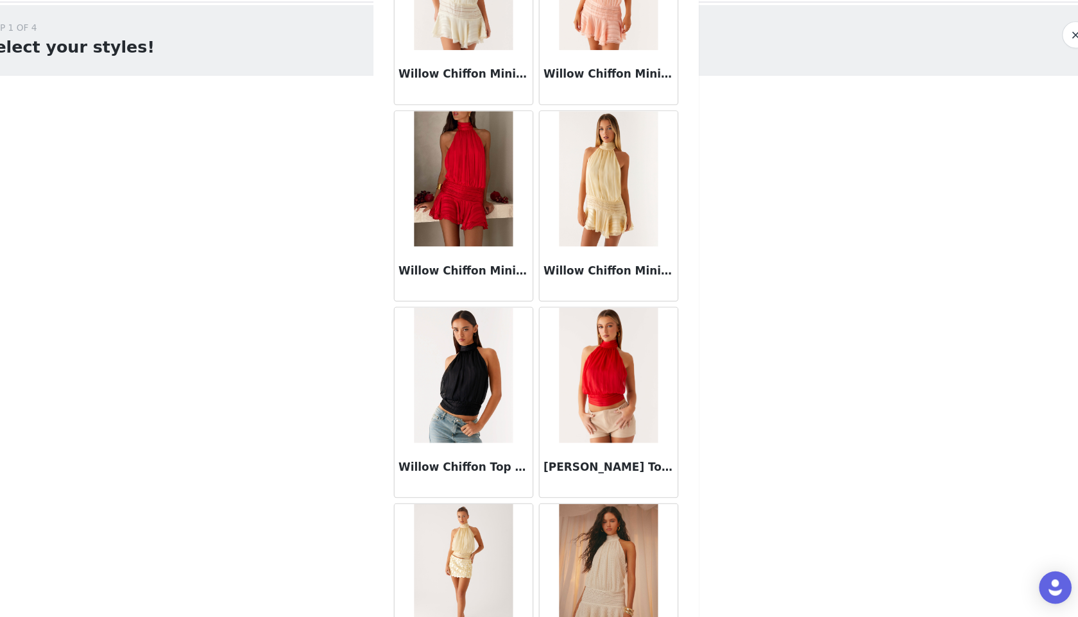
scroll to position [81355, 0]
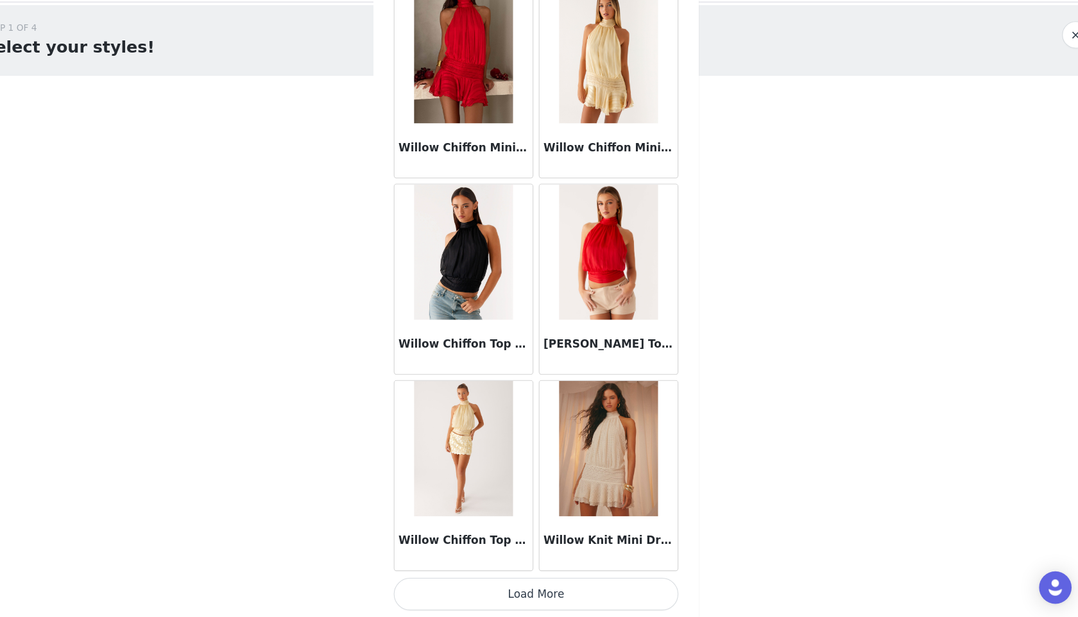
click at [566, 580] on button "Load More" at bounding box center [538, 595] width 269 height 31
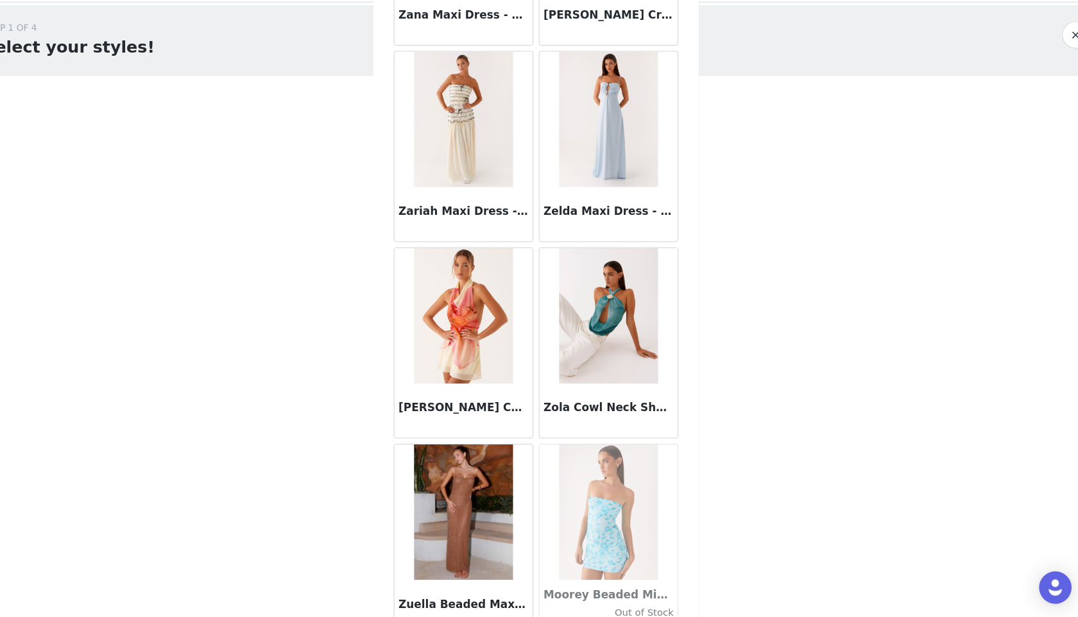
scroll to position [83216, 0]
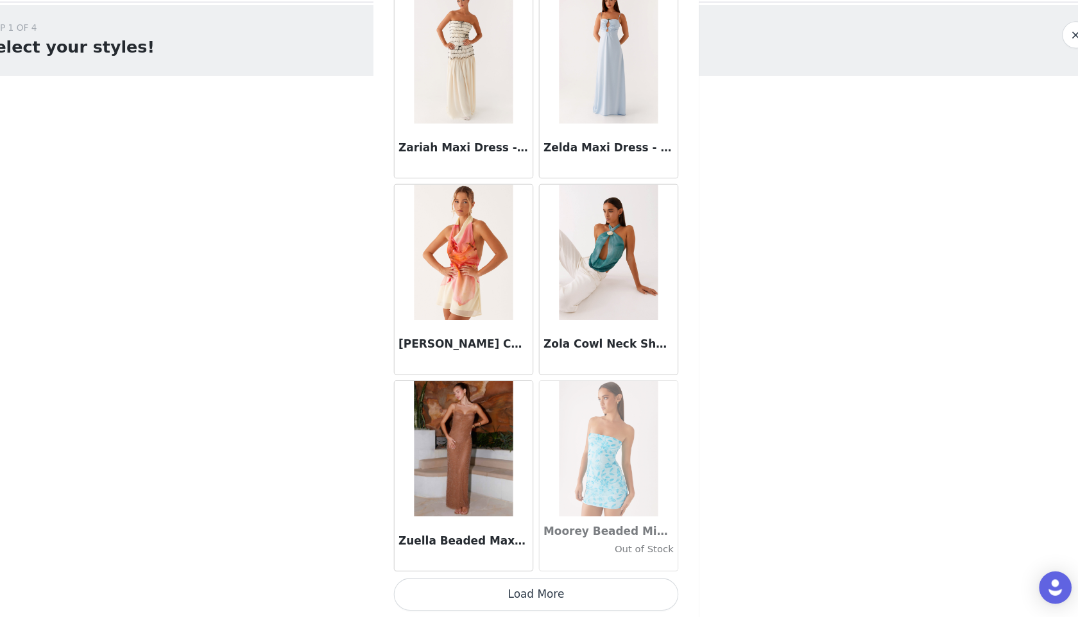
click at [557, 606] on button "Load More" at bounding box center [538, 595] width 269 height 31
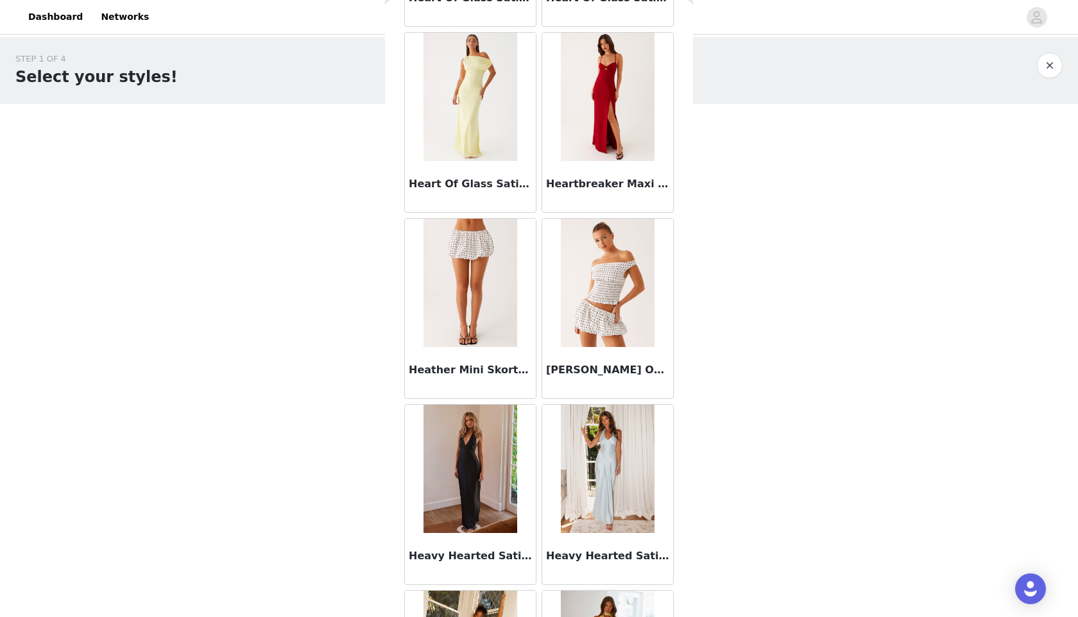
scroll to position [34814, 0]
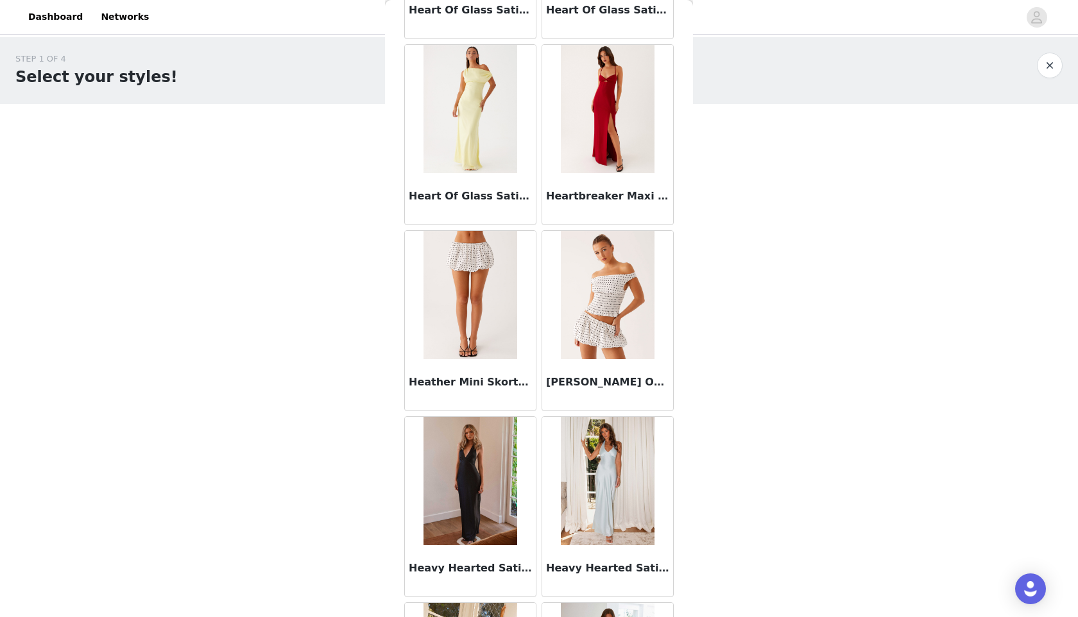
click at [583, 326] on img at bounding box center [607, 295] width 93 height 128
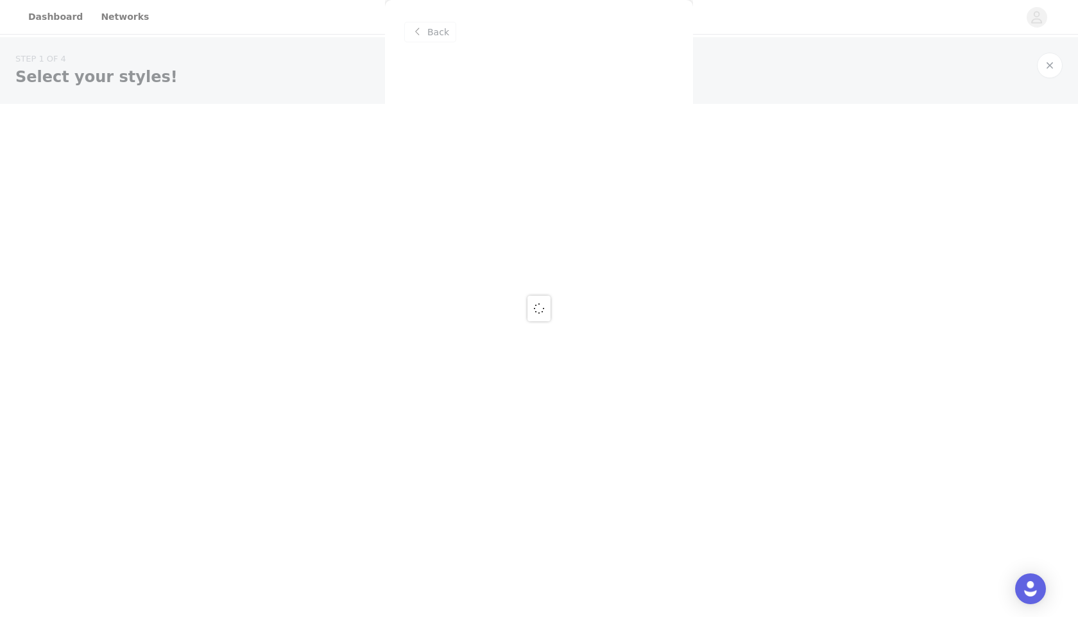
scroll to position [0, 0]
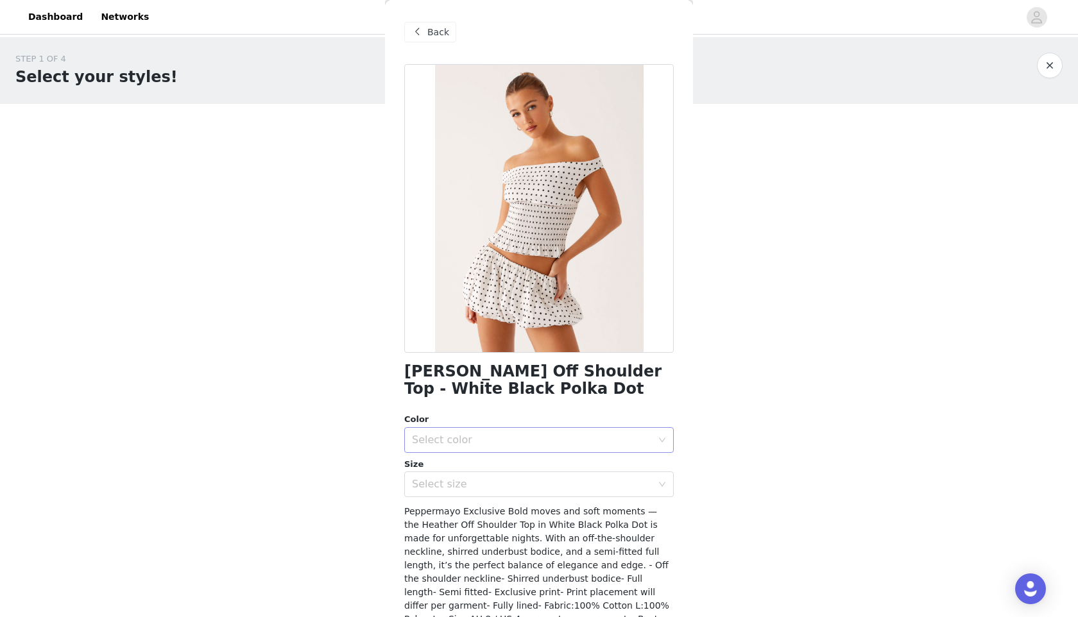
click at [476, 445] on div "Select color" at bounding box center [532, 440] width 240 height 13
click at [468, 466] on li "White Black Polka Dot" at bounding box center [538, 468] width 269 height 21
click at [465, 490] on div "Select size" at bounding box center [532, 484] width 240 height 13
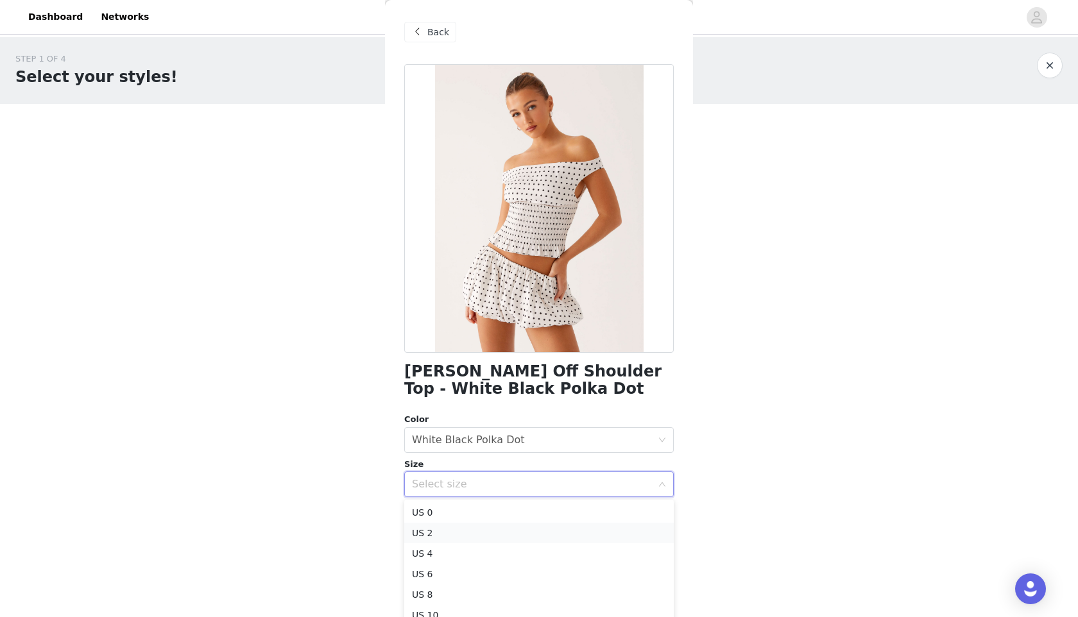
scroll to position [38, 0]
click at [448, 555] on li "US 8" at bounding box center [538, 557] width 269 height 21
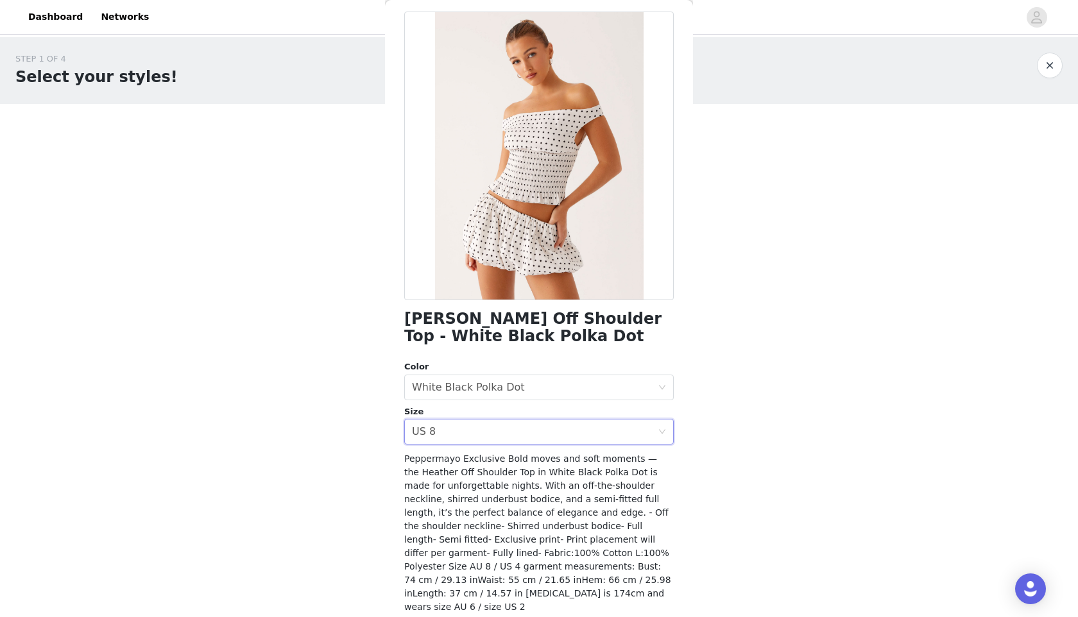
scroll to position [90, 0]
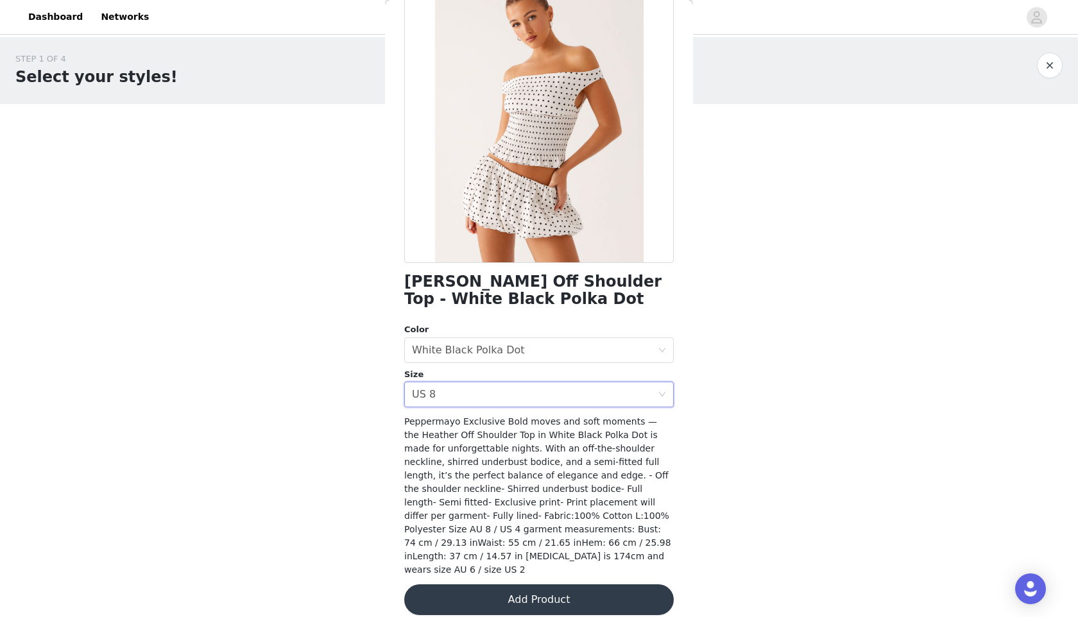
click at [519, 585] on button "Add Product" at bounding box center [538, 600] width 269 height 31
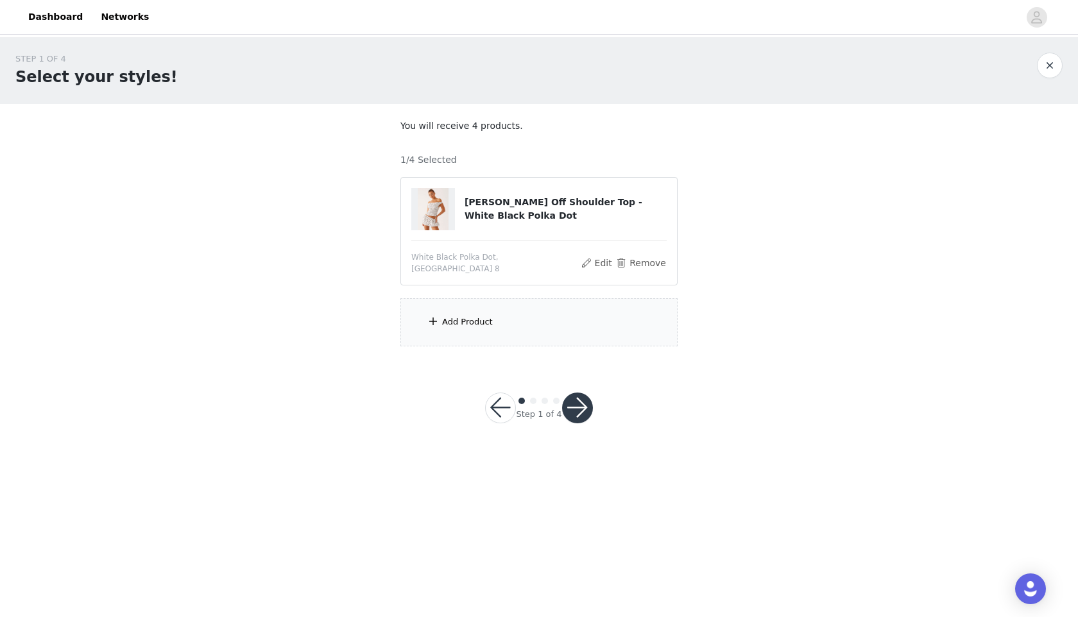
click at [470, 331] on div "Add Product" at bounding box center [538, 322] width 277 height 48
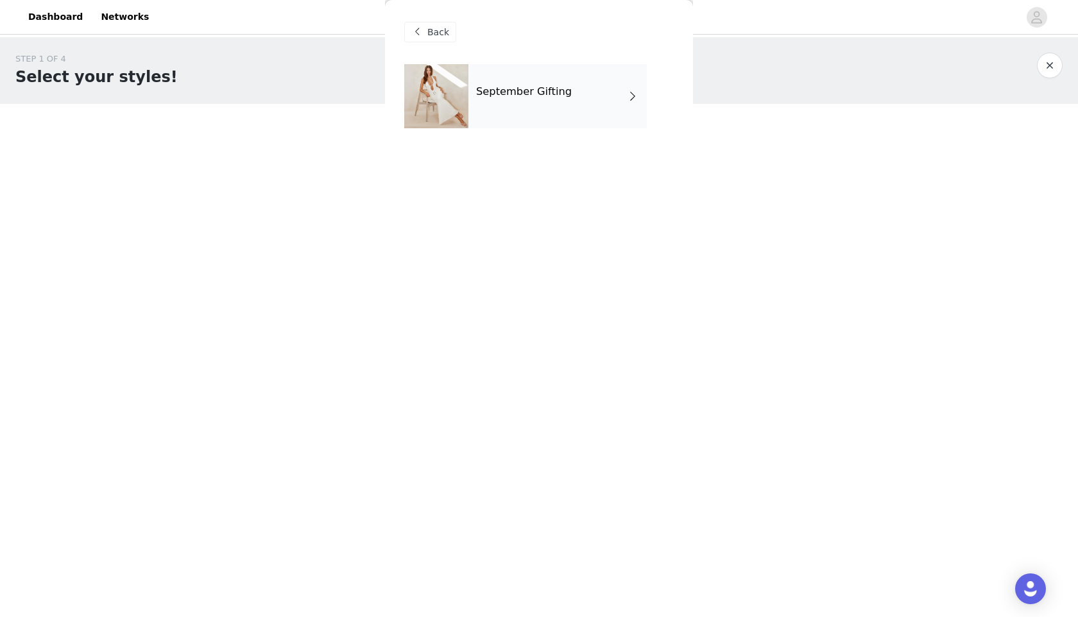
click at [605, 94] on div "September Gifting" at bounding box center [557, 96] width 178 height 64
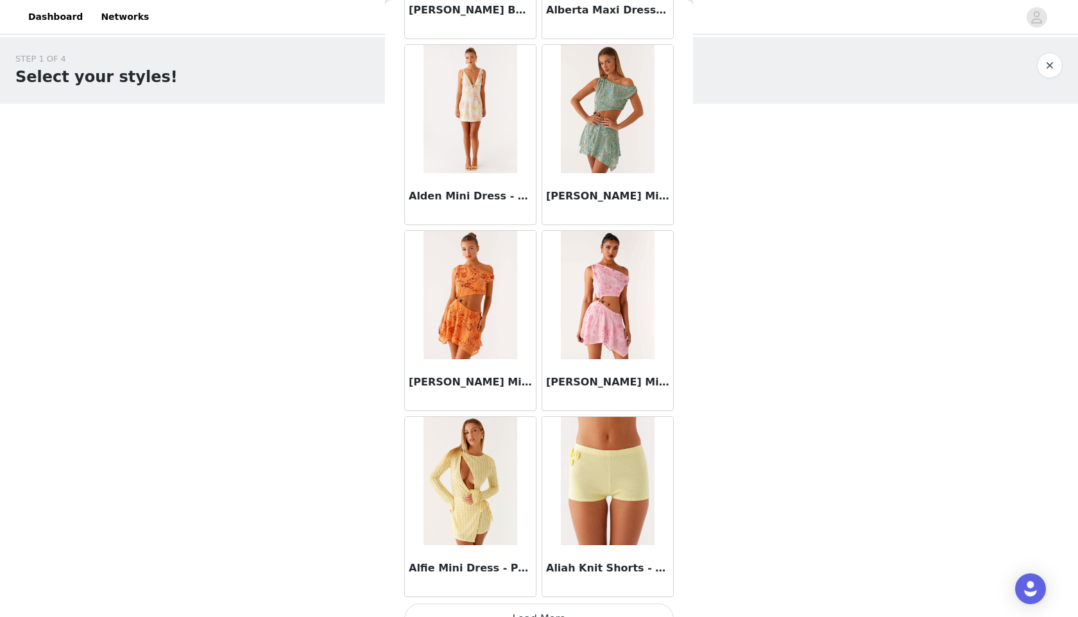
scroll to position [1346, 0]
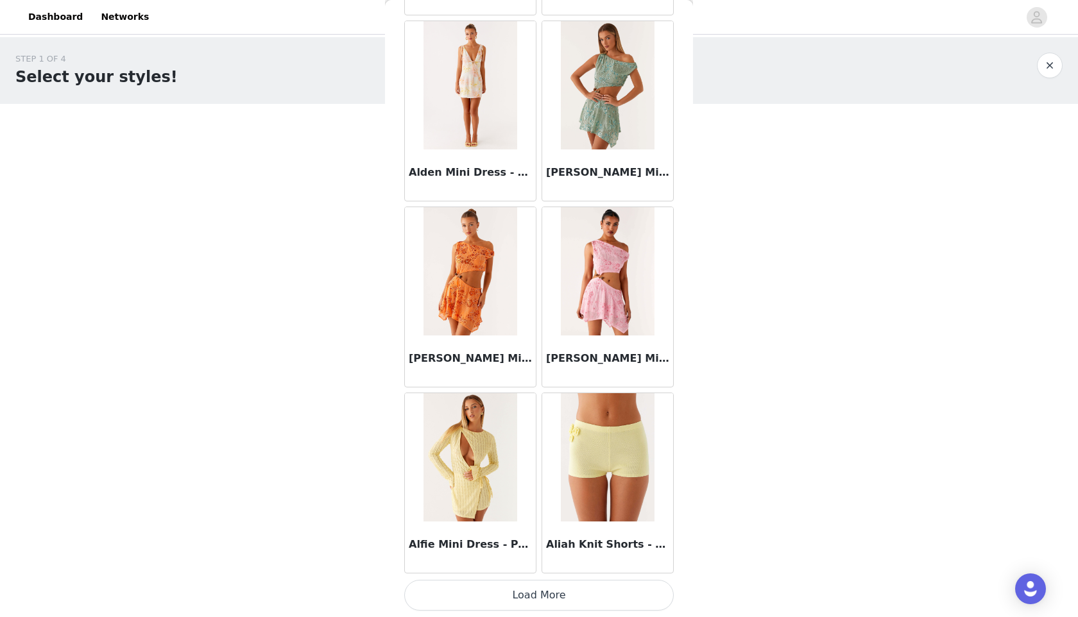
click at [533, 591] on button "Load More" at bounding box center [538, 595] width 269 height 31
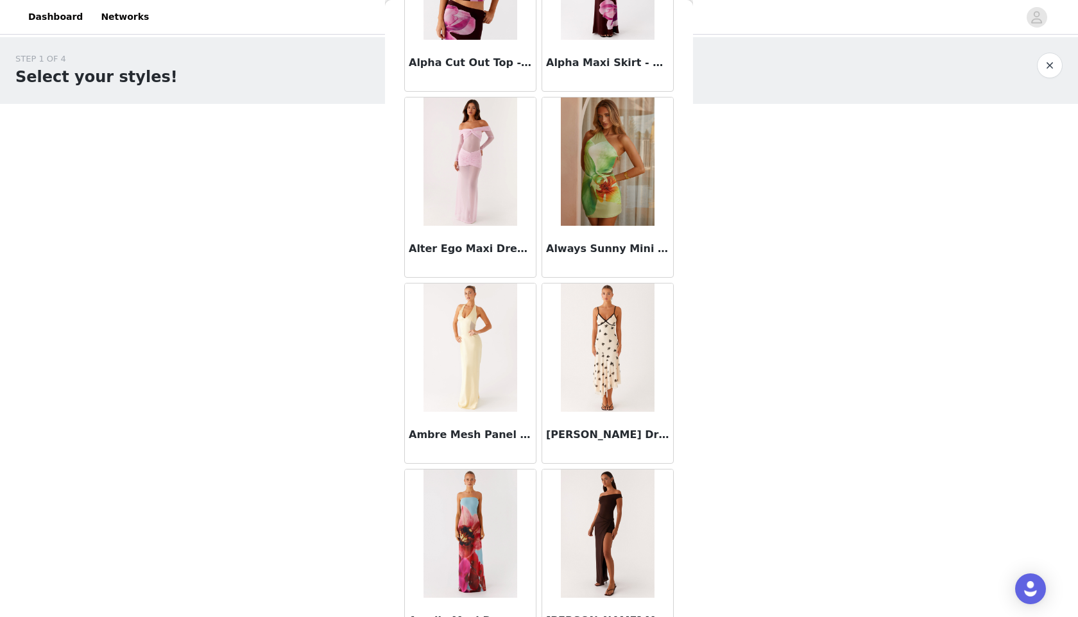
scroll to position [3207, 0]
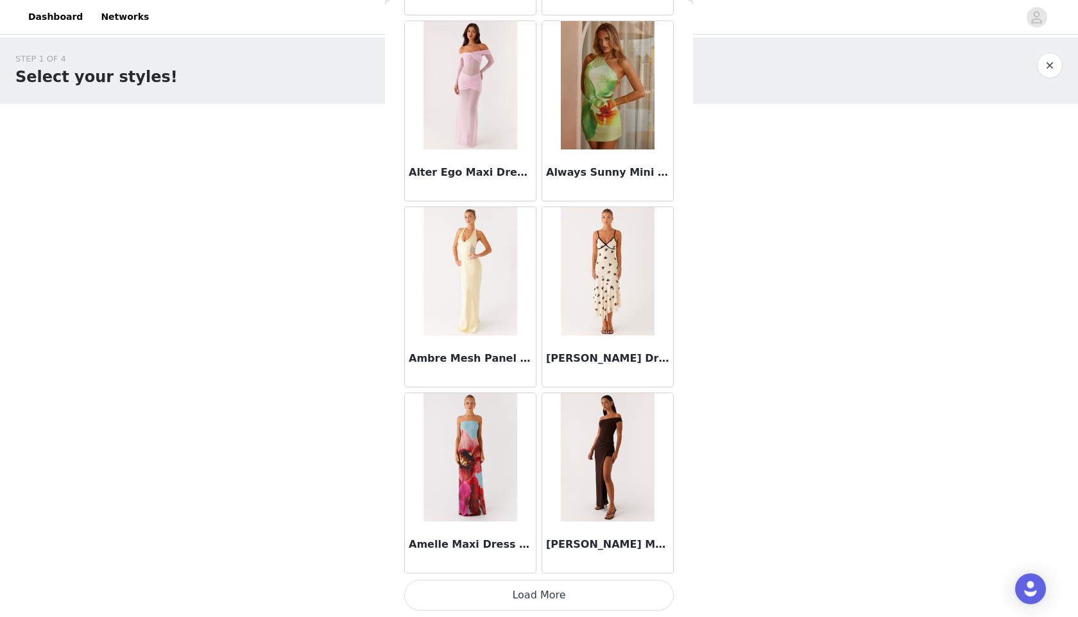
click at [540, 598] on button "Load More" at bounding box center [538, 595] width 269 height 31
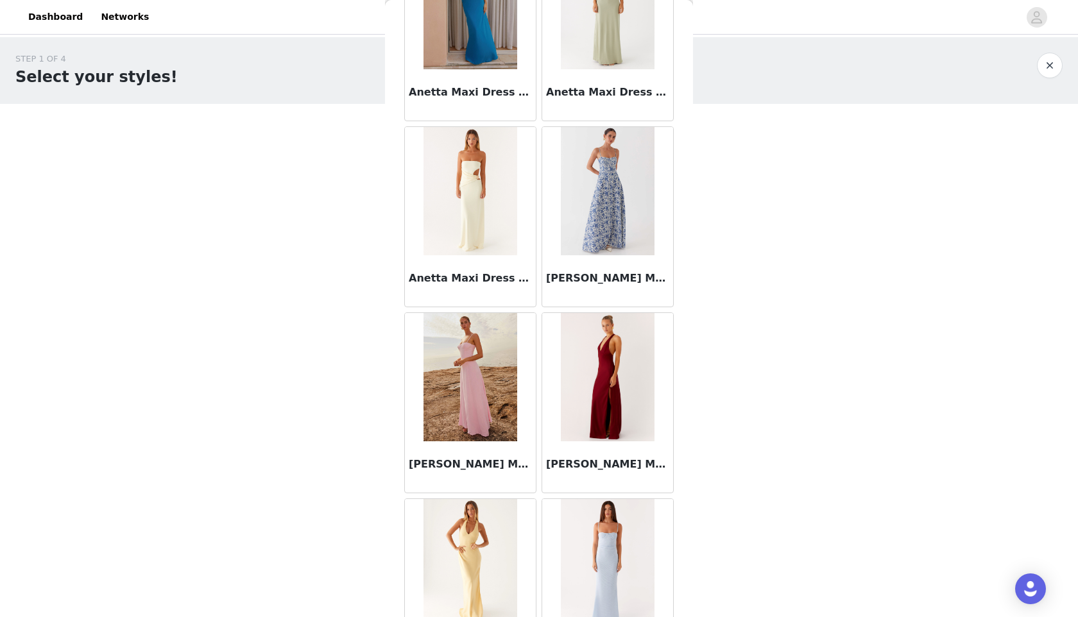
scroll to position [5067, 0]
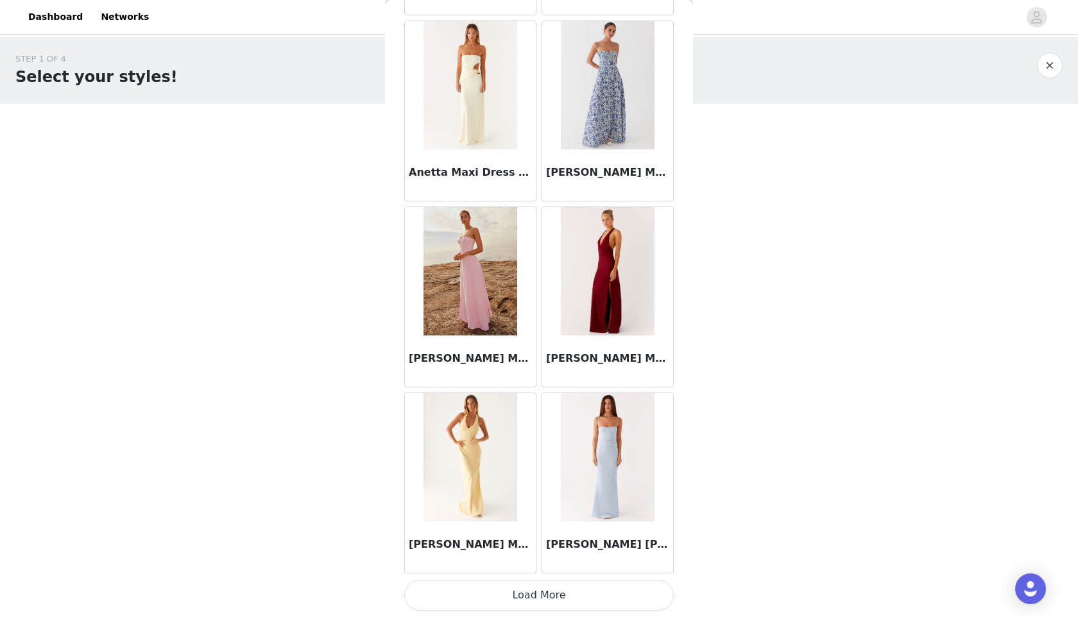
click at [532, 594] on button "Load More" at bounding box center [538, 595] width 269 height 31
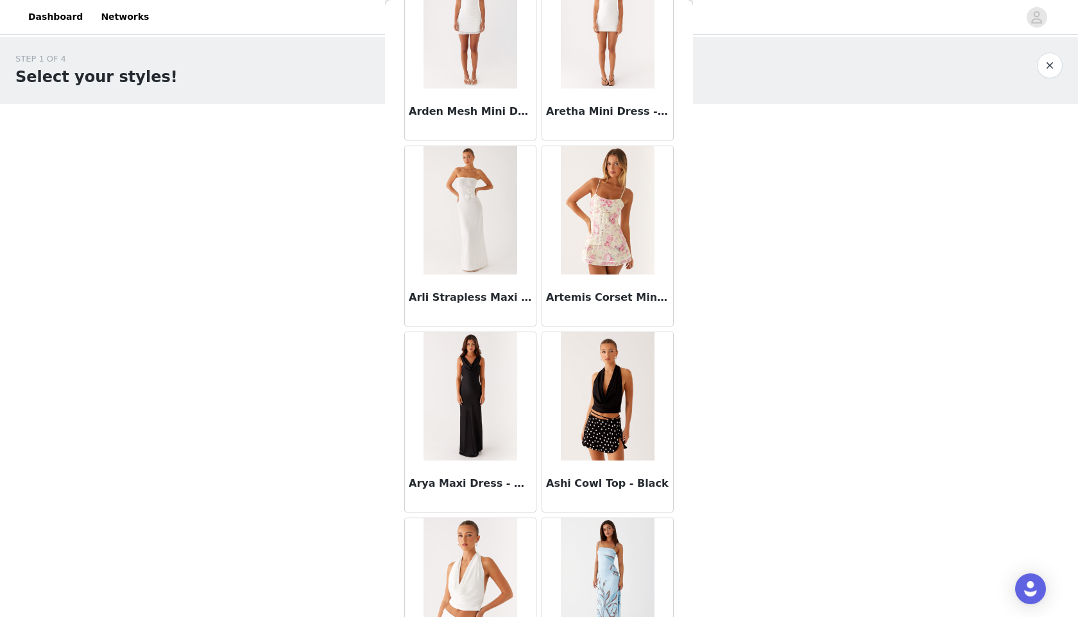
scroll to position [5878, 0]
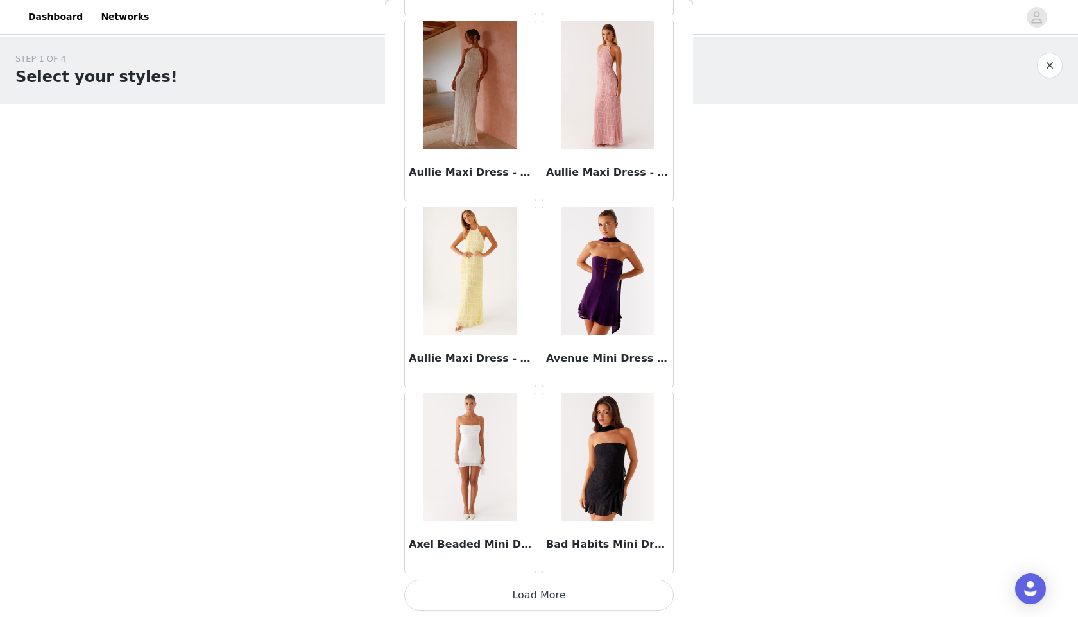
click at [553, 596] on button "Load More" at bounding box center [538, 595] width 269 height 31
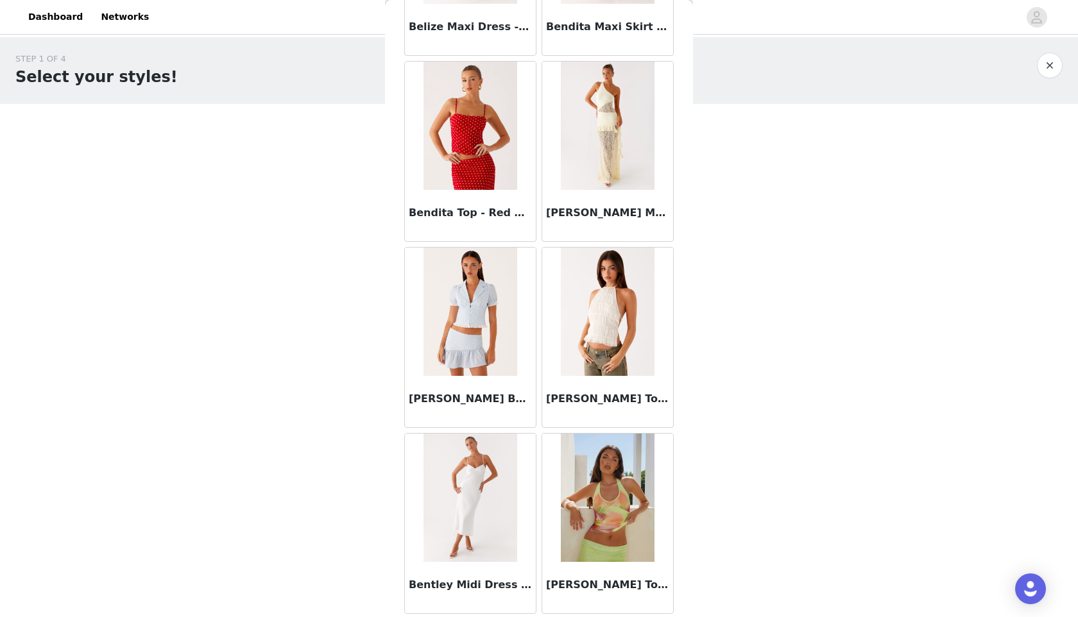
scroll to position [8789, 0]
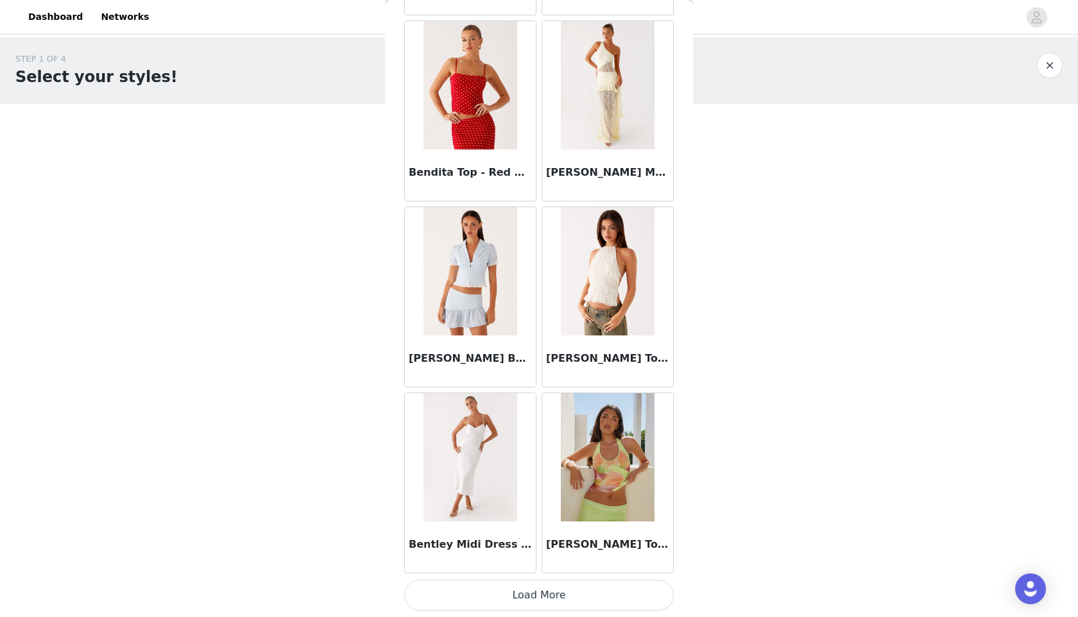
click at [549, 601] on button "Load More" at bounding box center [538, 595] width 269 height 31
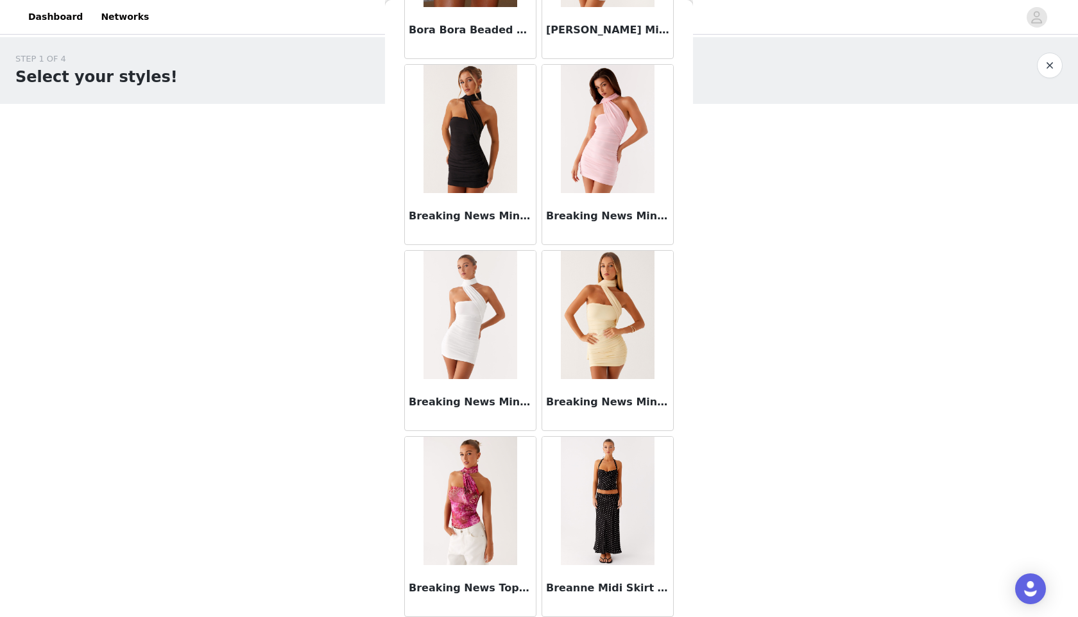
scroll to position [10649, 0]
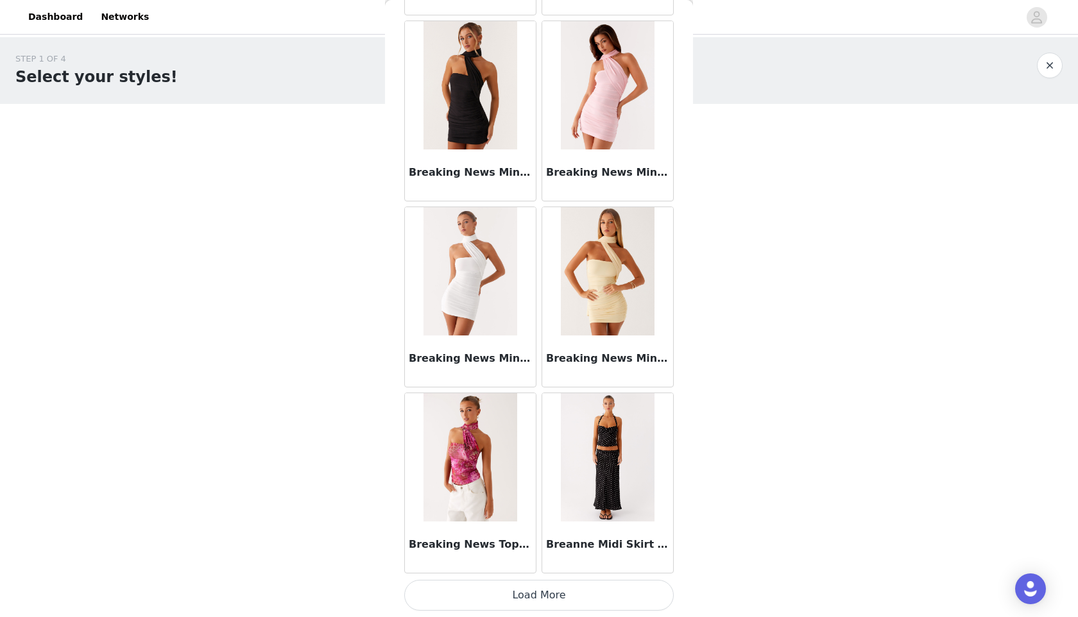
click at [548, 597] on button "Load More" at bounding box center [538, 595] width 269 height 31
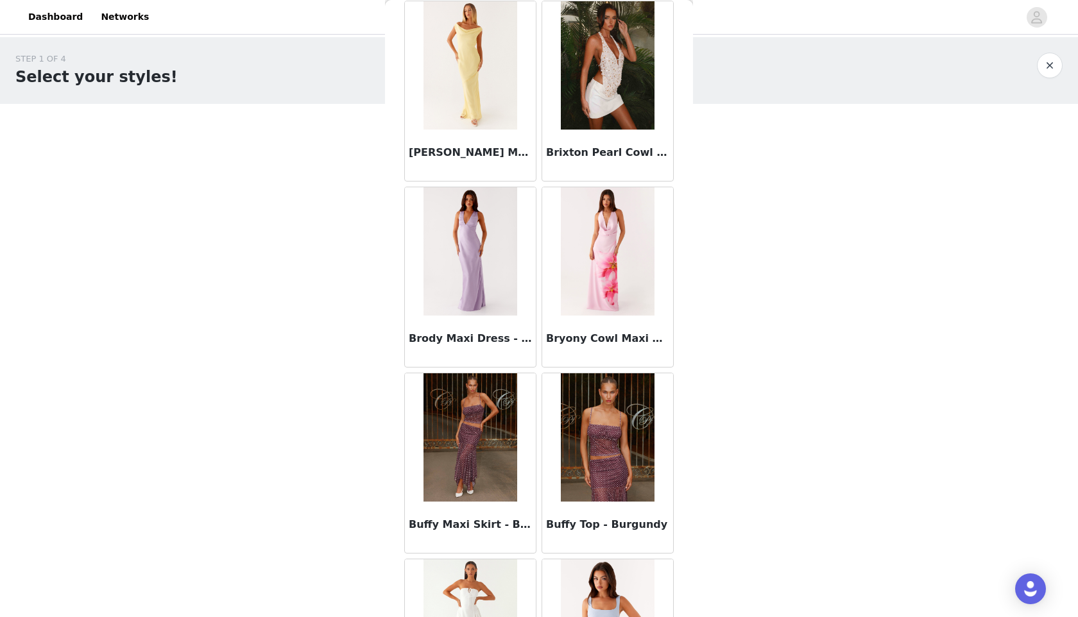
scroll to position [11815, 0]
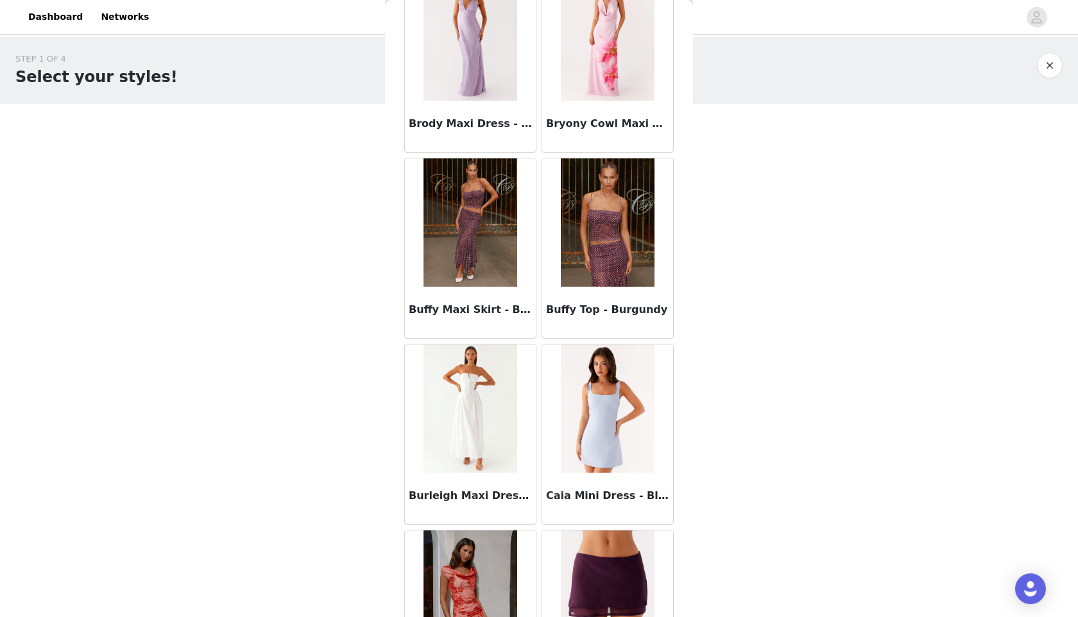
click at [488, 425] on img at bounding box center [469, 409] width 93 height 128
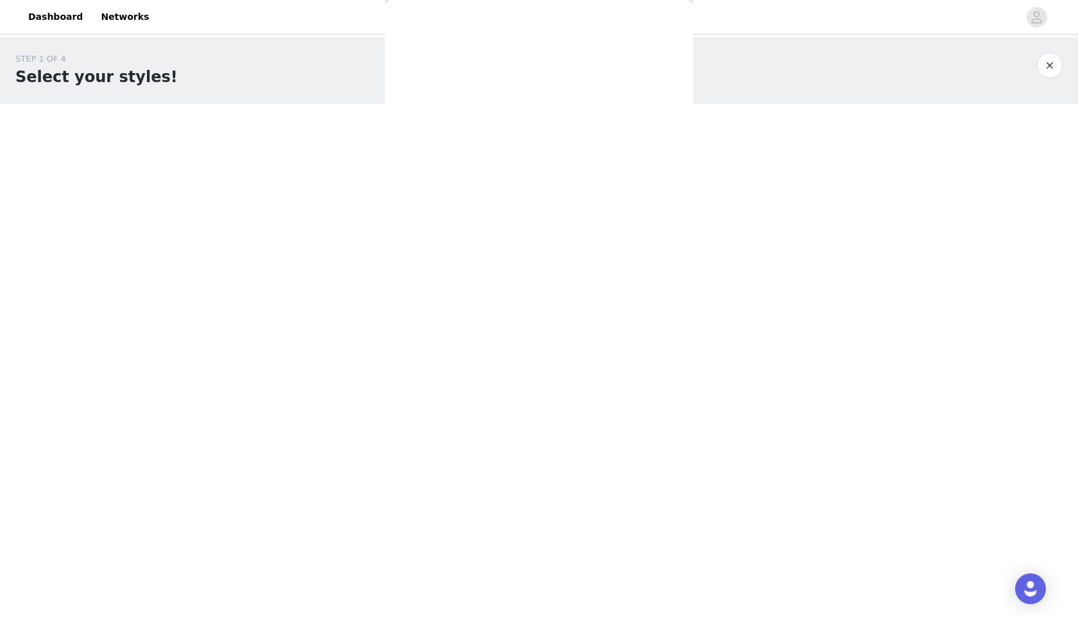
scroll to position [0, 0]
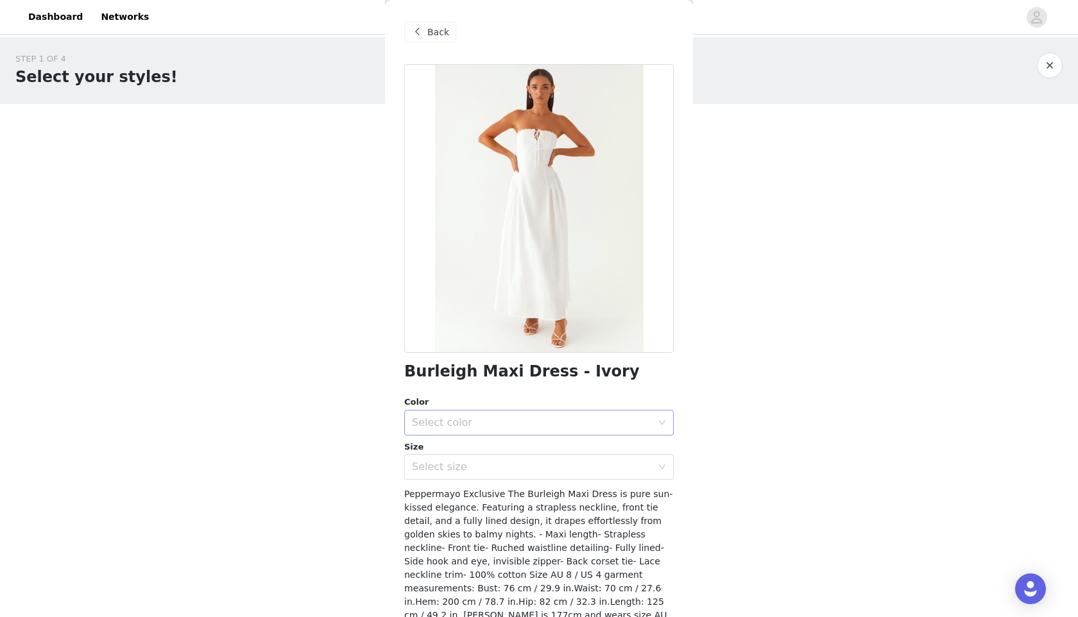
click at [490, 425] on div "Select color" at bounding box center [532, 422] width 240 height 13
click at [473, 454] on li "Ivory" at bounding box center [538, 451] width 269 height 21
click at [470, 463] on div "Select size" at bounding box center [532, 467] width 240 height 13
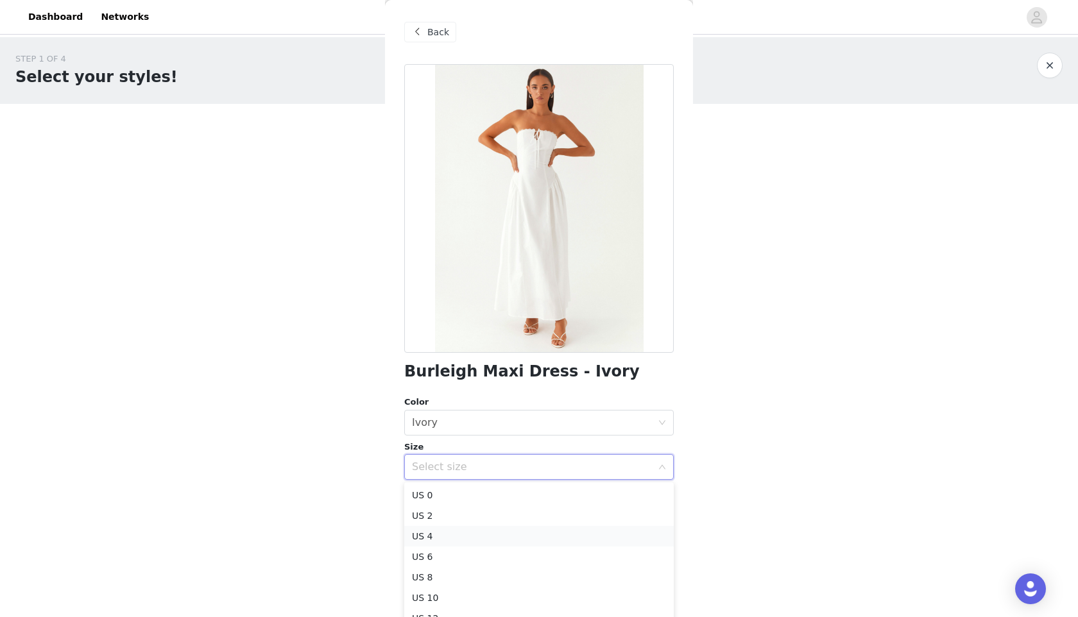
scroll to position [26, 0]
click at [445, 553] on li "US 8" at bounding box center [538, 552] width 269 height 21
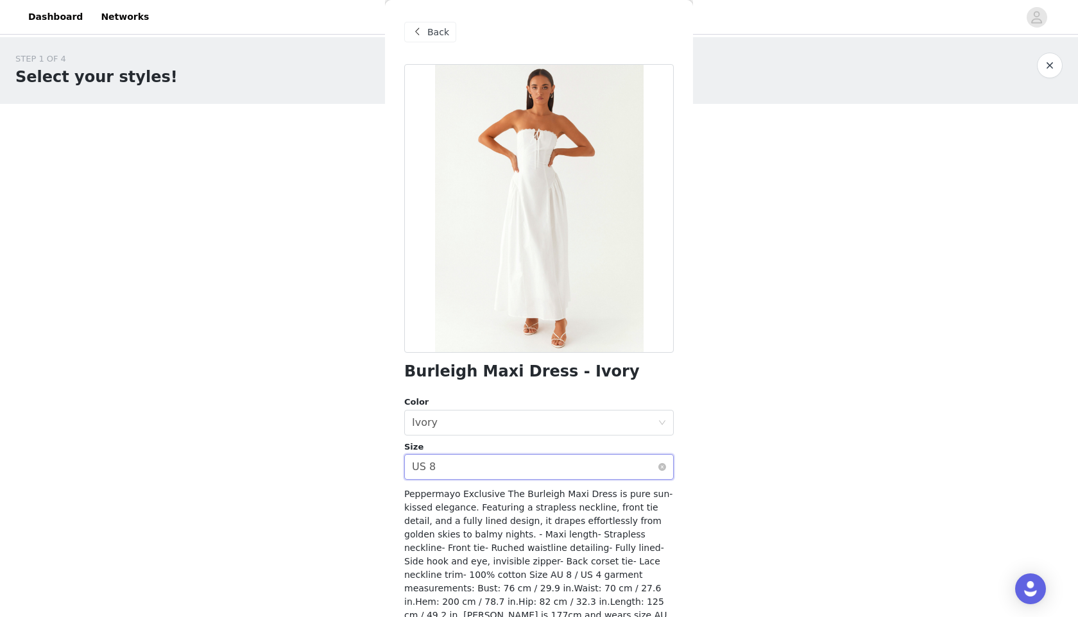
scroll to position [59, 0]
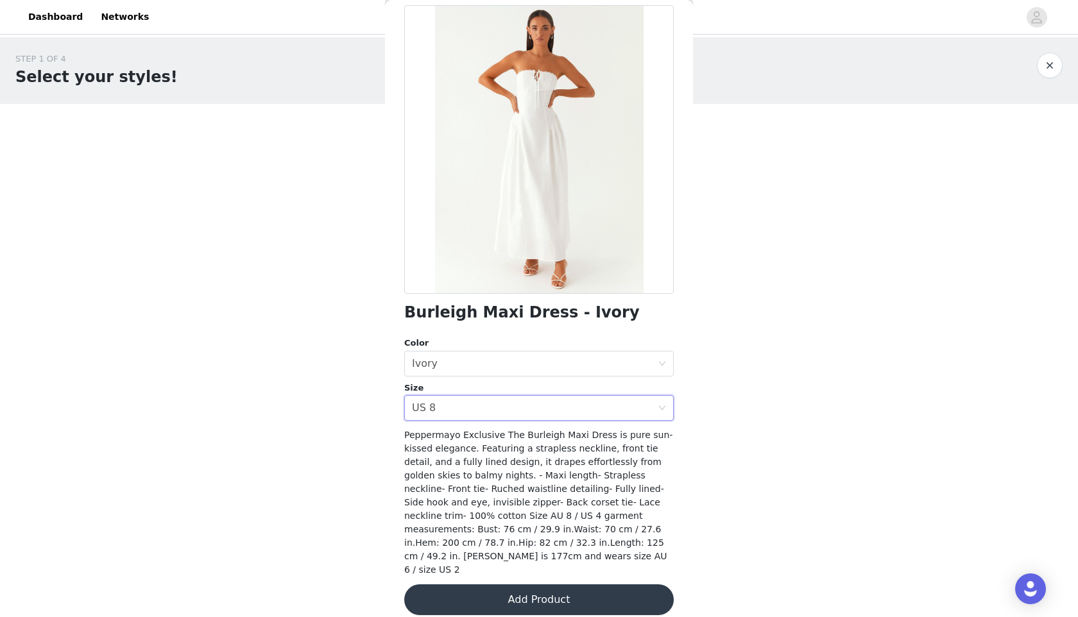
click at [500, 599] on button "Add Product" at bounding box center [538, 600] width 269 height 31
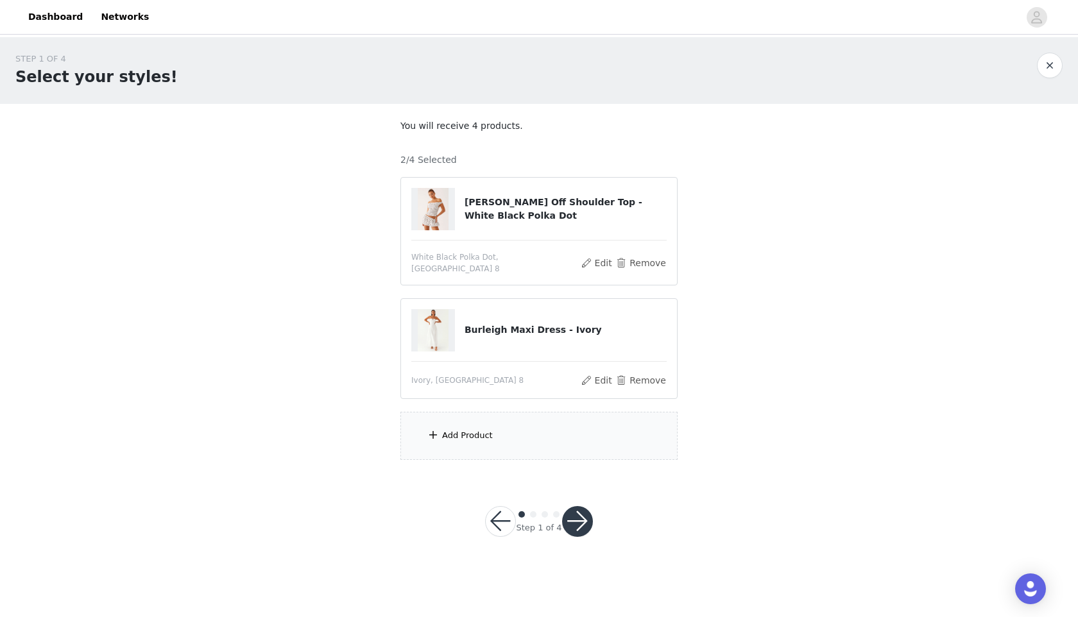
click at [488, 435] on div "Add Product" at bounding box center [538, 436] width 277 height 48
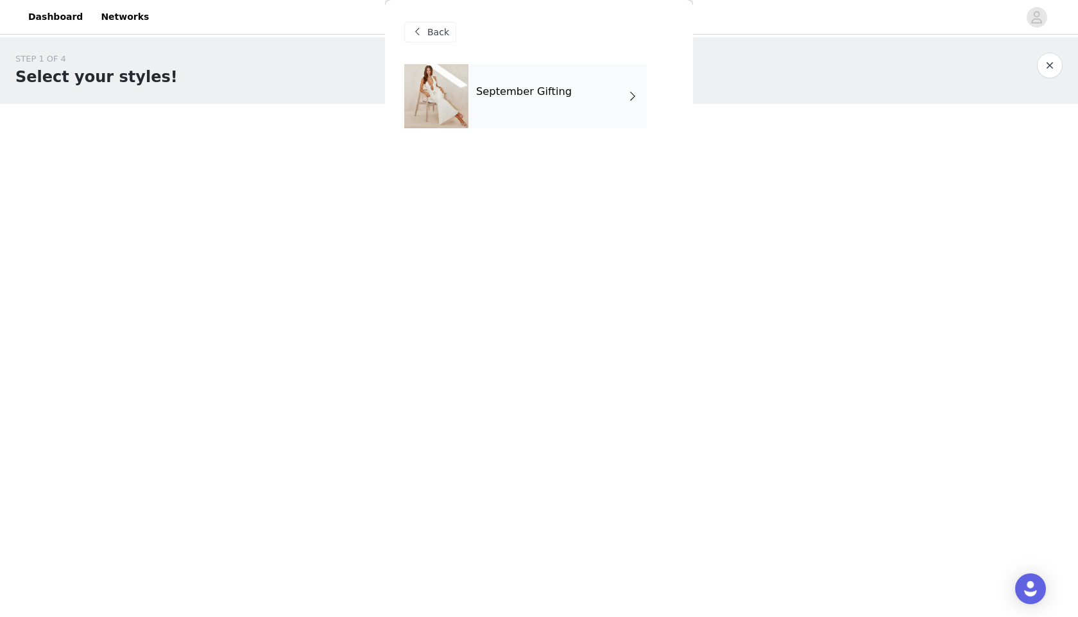
click at [559, 92] on h4 "September Gifting" at bounding box center [524, 92] width 96 height 12
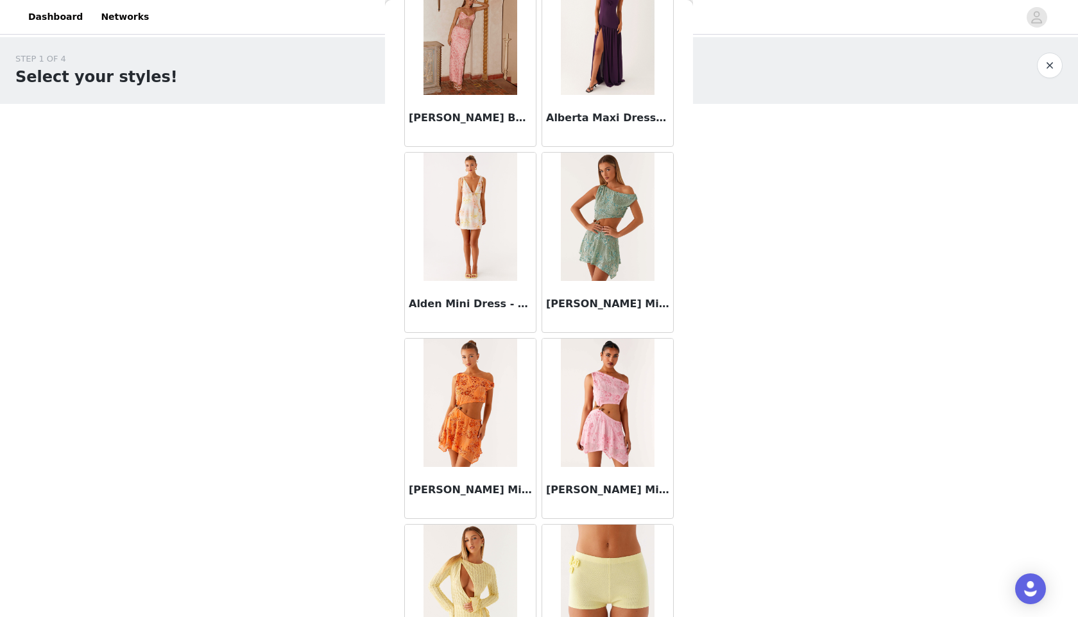
scroll to position [1346, 0]
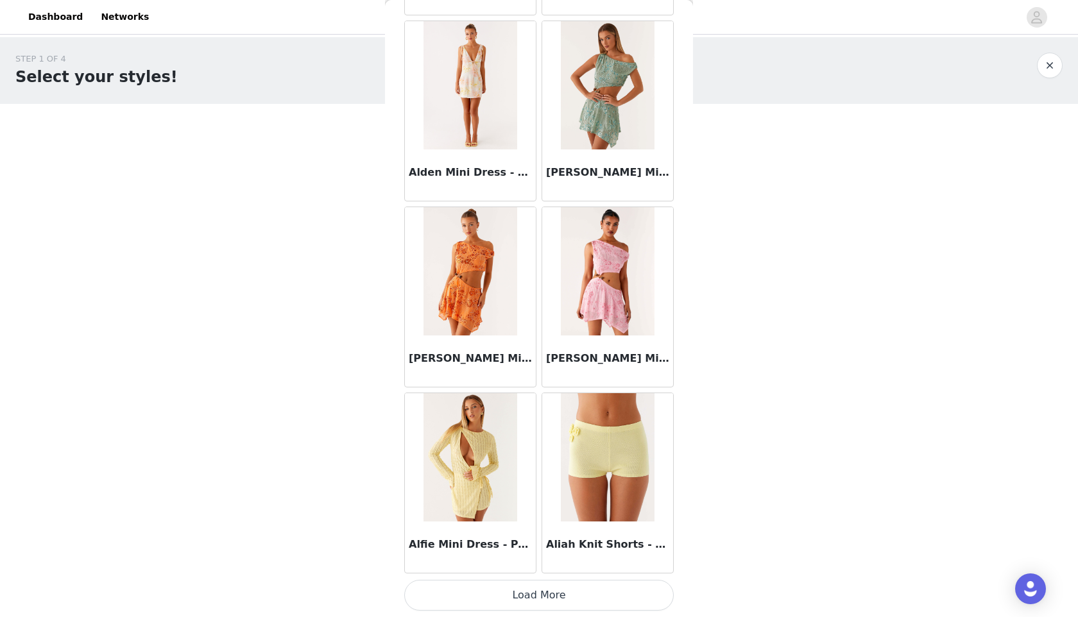
click at [489, 586] on button "Load More" at bounding box center [538, 595] width 269 height 31
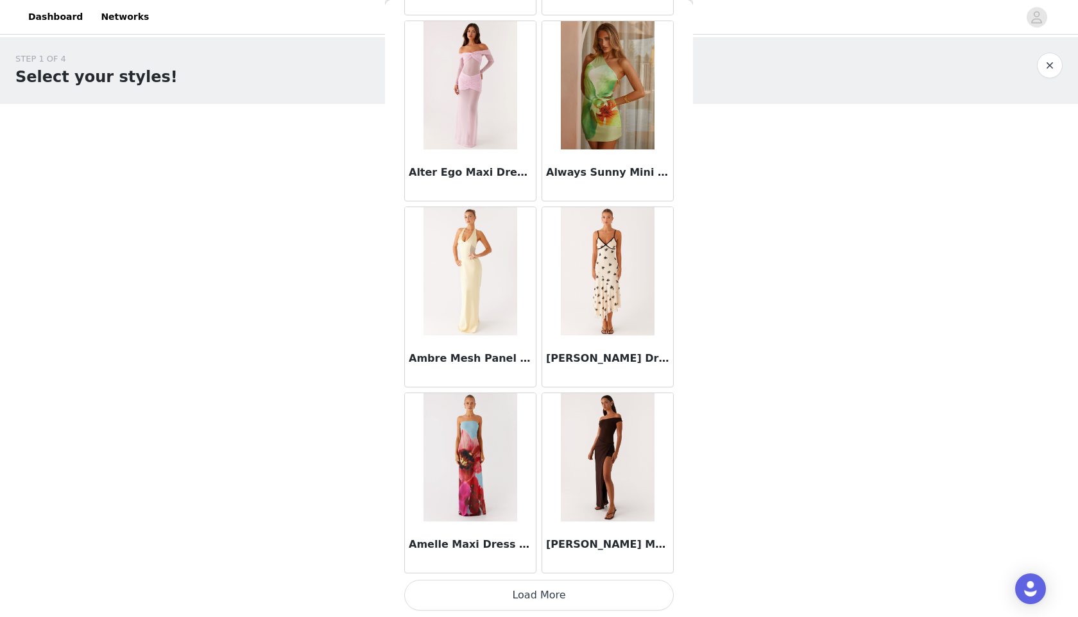
click at [509, 595] on button "Load More" at bounding box center [538, 595] width 269 height 31
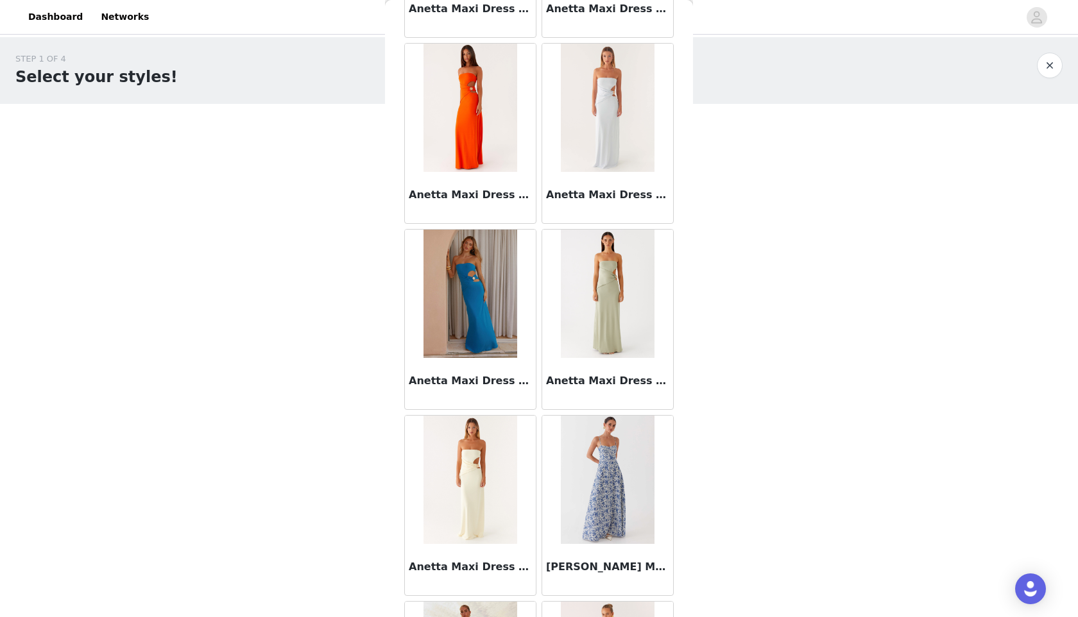
scroll to position [5067, 0]
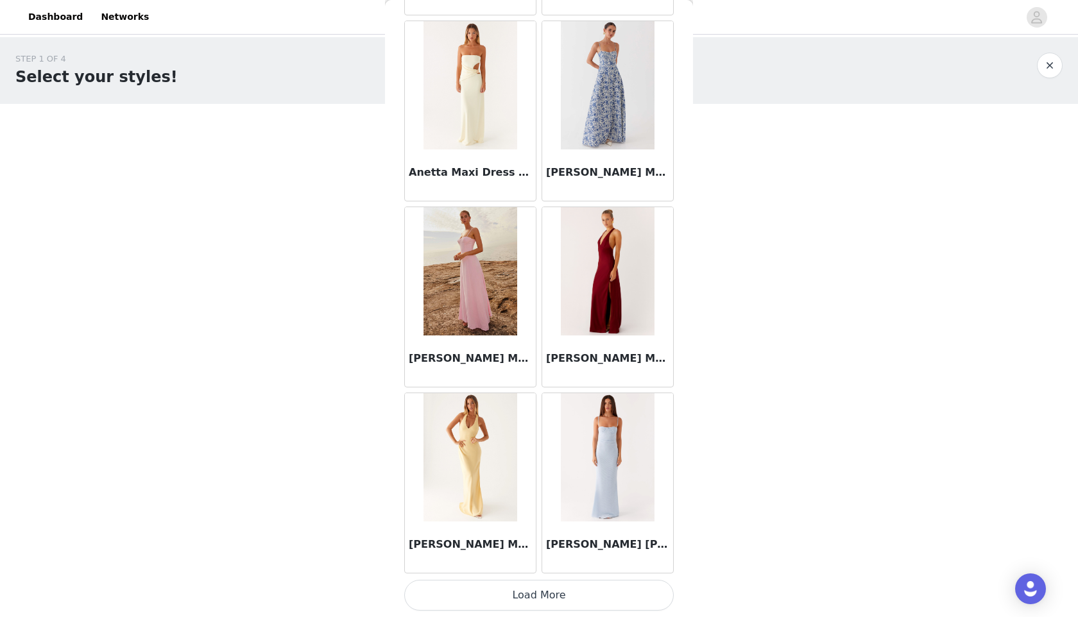
click at [474, 595] on button "Load More" at bounding box center [538, 595] width 269 height 31
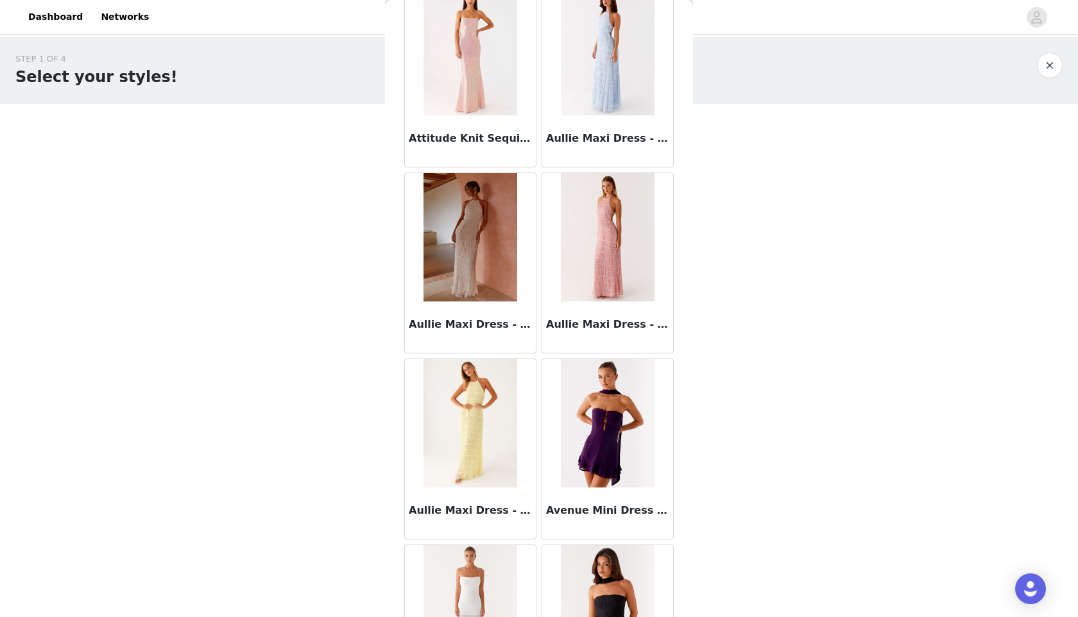
scroll to position [6928, 0]
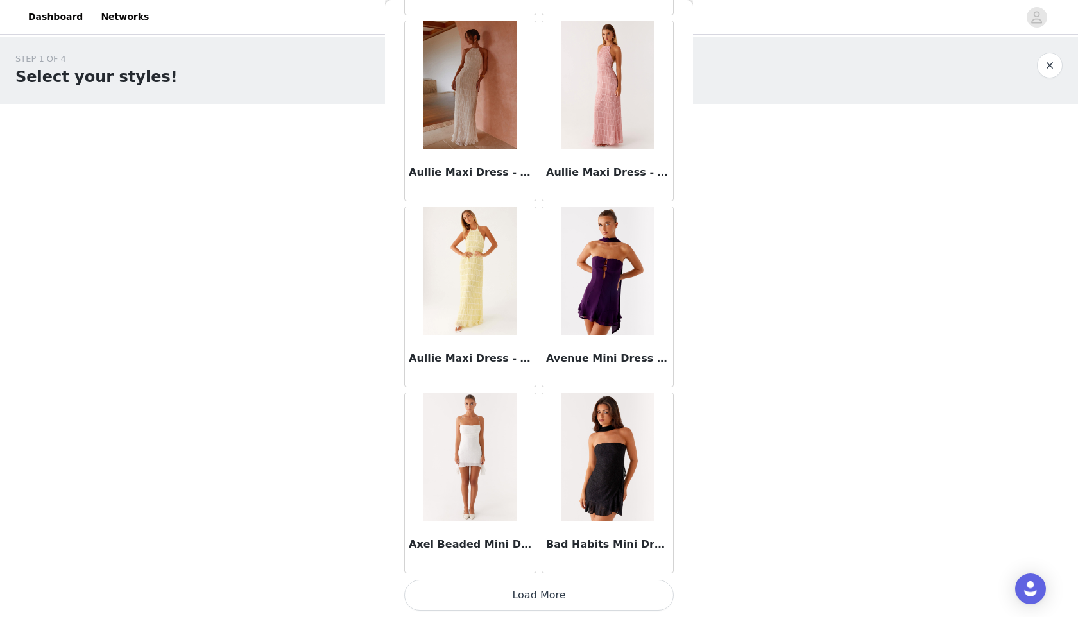
click at [478, 606] on button "Load More" at bounding box center [538, 595] width 269 height 31
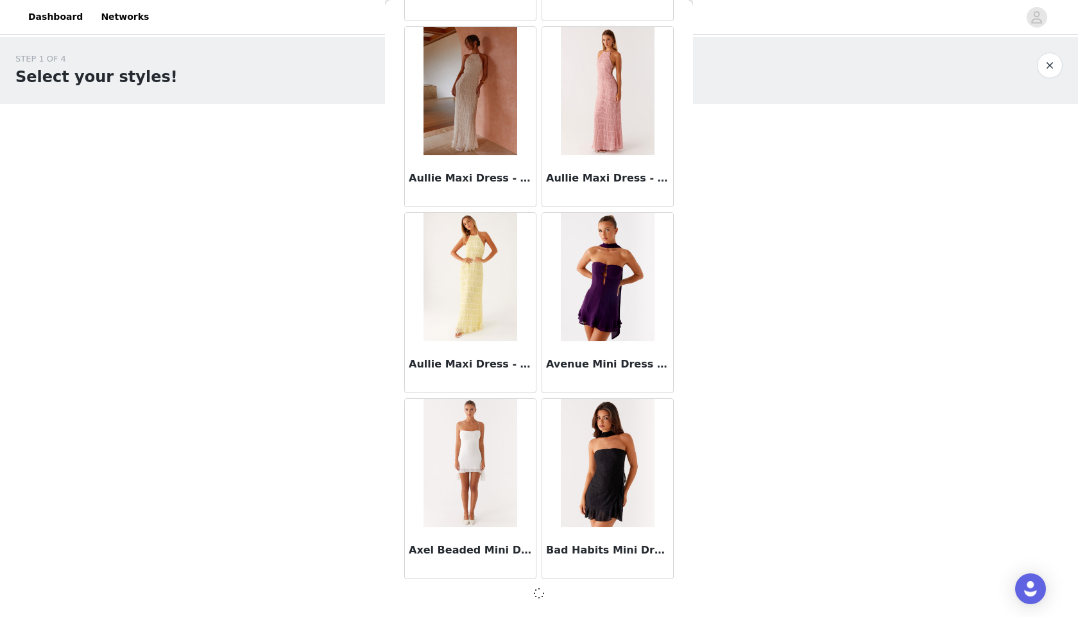
scroll to position [6922, 0]
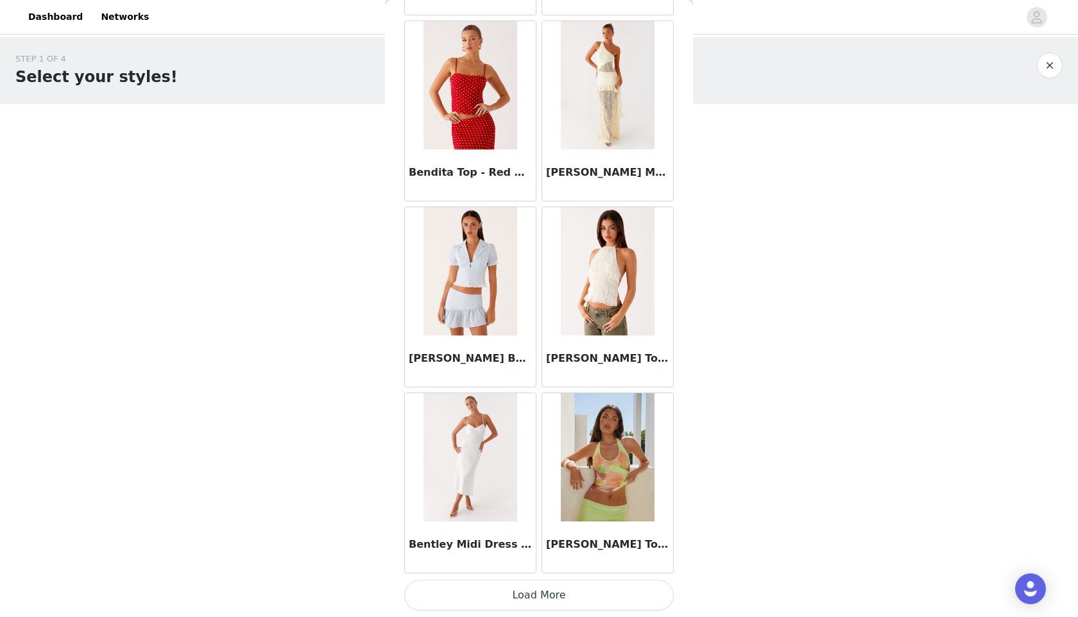
click at [480, 598] on button "Load More" at bounding box center [538, 595] width 269 height 31
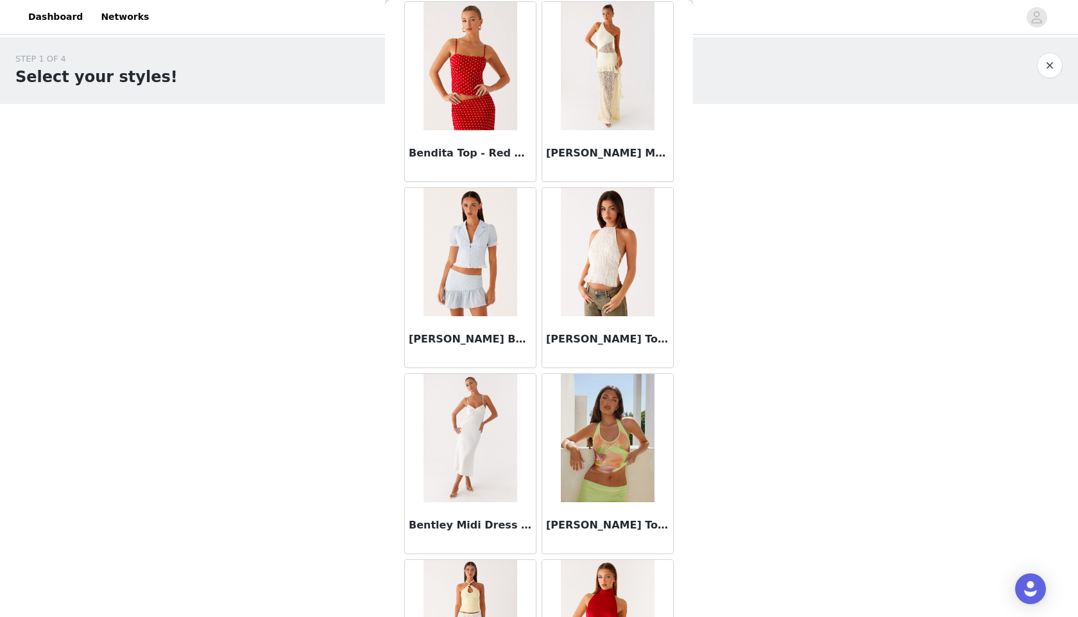
scroll to position [8950, 0]
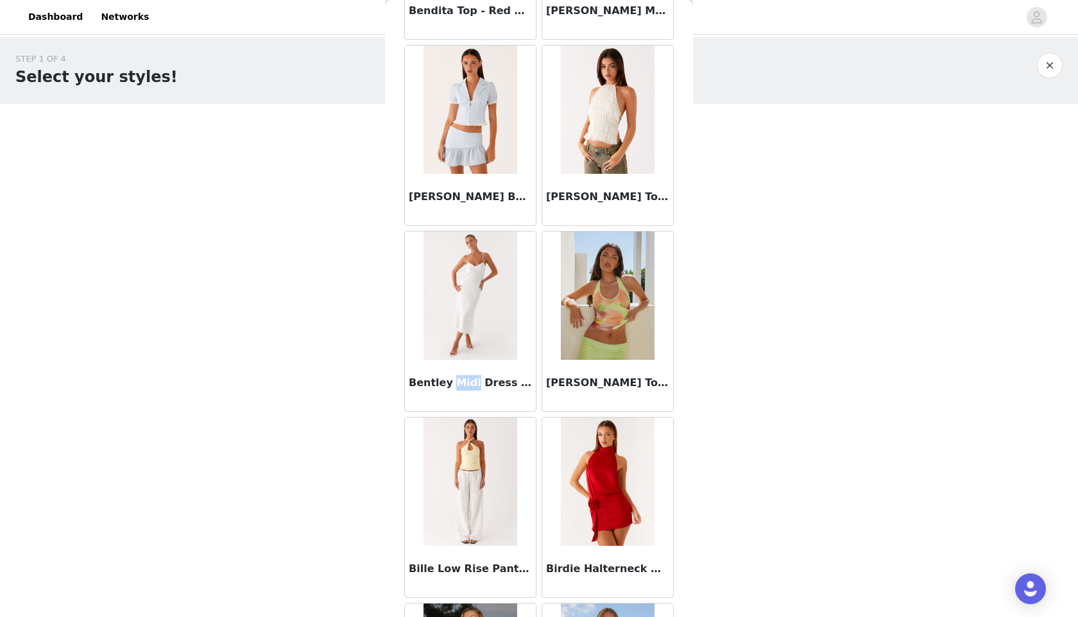
click at [487, 266] on img at bounding box center [469, 296] width 93 height 128
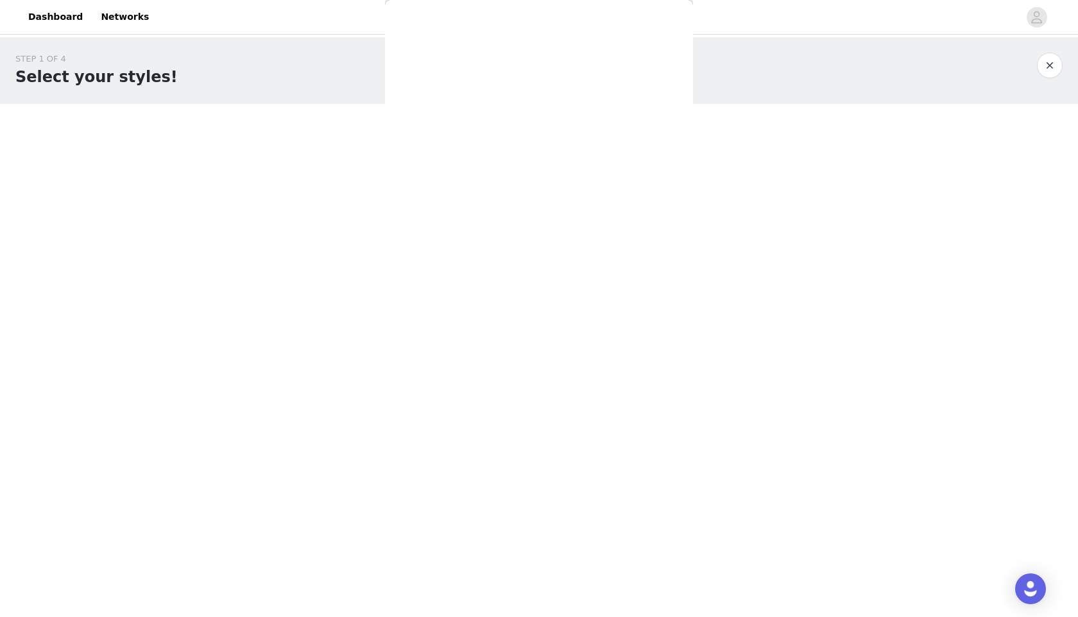
scroll to position [0, 0]
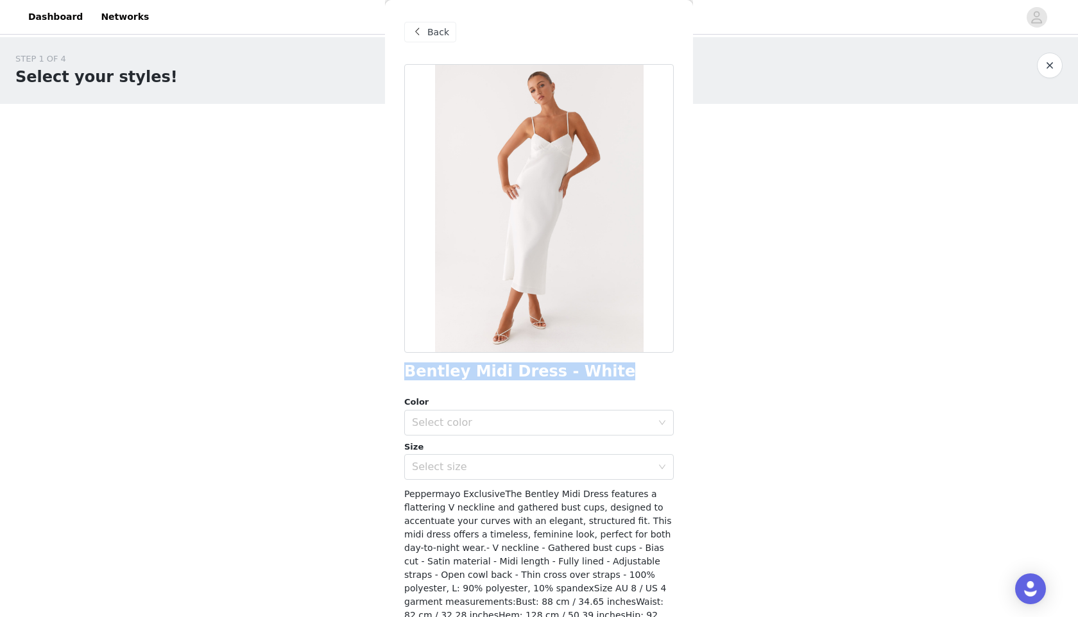
drag, startPoint x: 595, startPoint y: 375, endPoint x: 404, endPoint y: 380, distance: 191.3
click at [404, 380] on div "Bentley Midi Dress - White" at bounding box center [538, 371] width 269 height 17
copy h1 "Bentley Midi Dress - White"
click at [416, 42] on div "Back" at bounding box center [430, 32] width 52 height 21
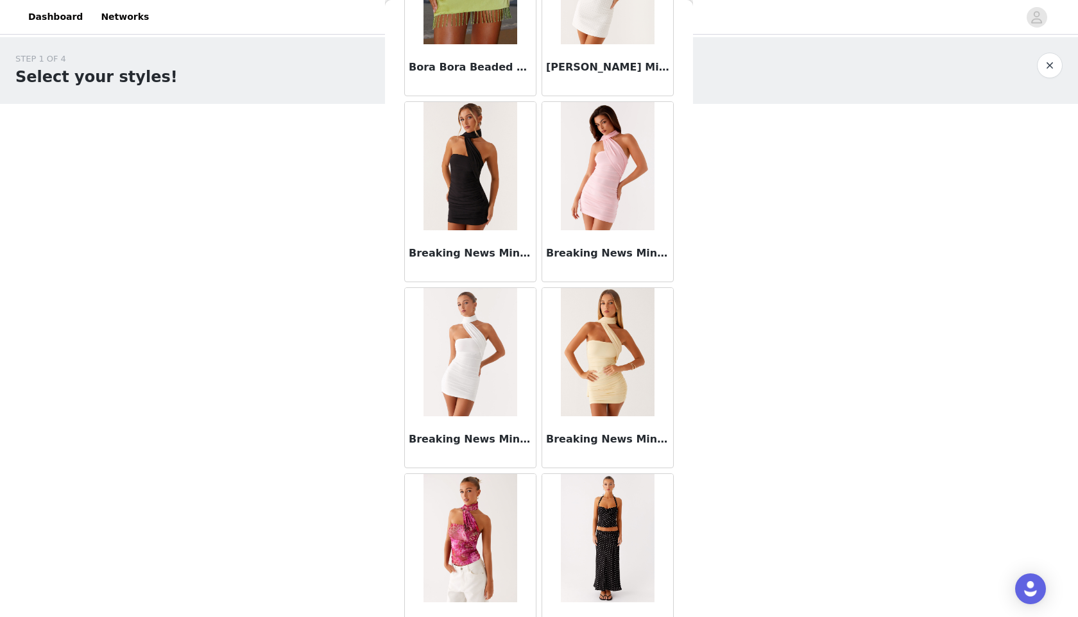
scroll to position [10649, 0]
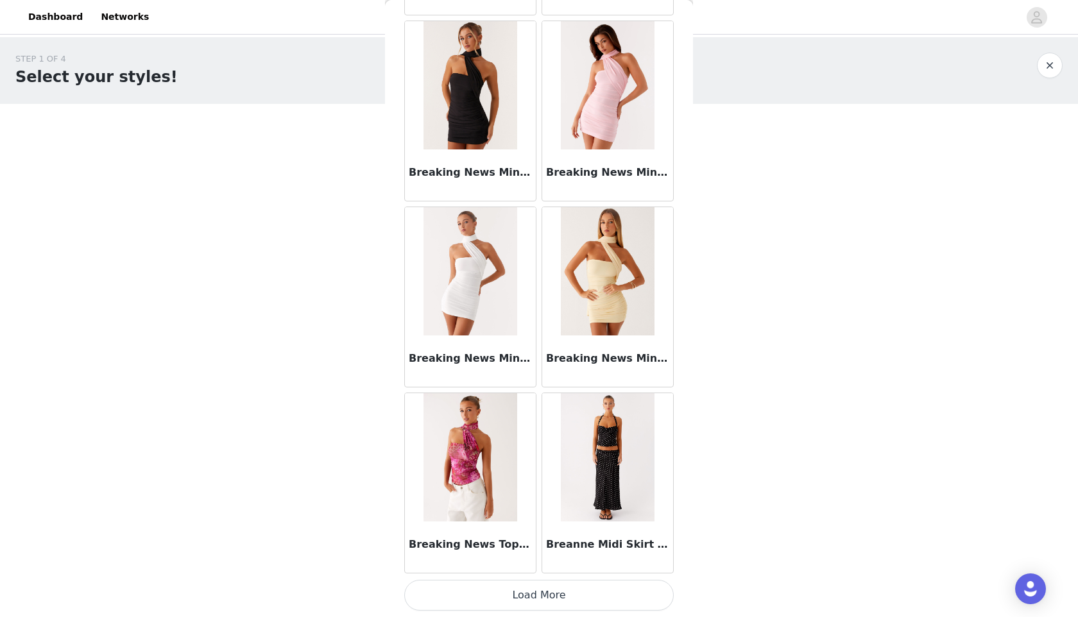
click at [538, 588] on button "Load More" at bounding box center [538, 595] width 269 height 31
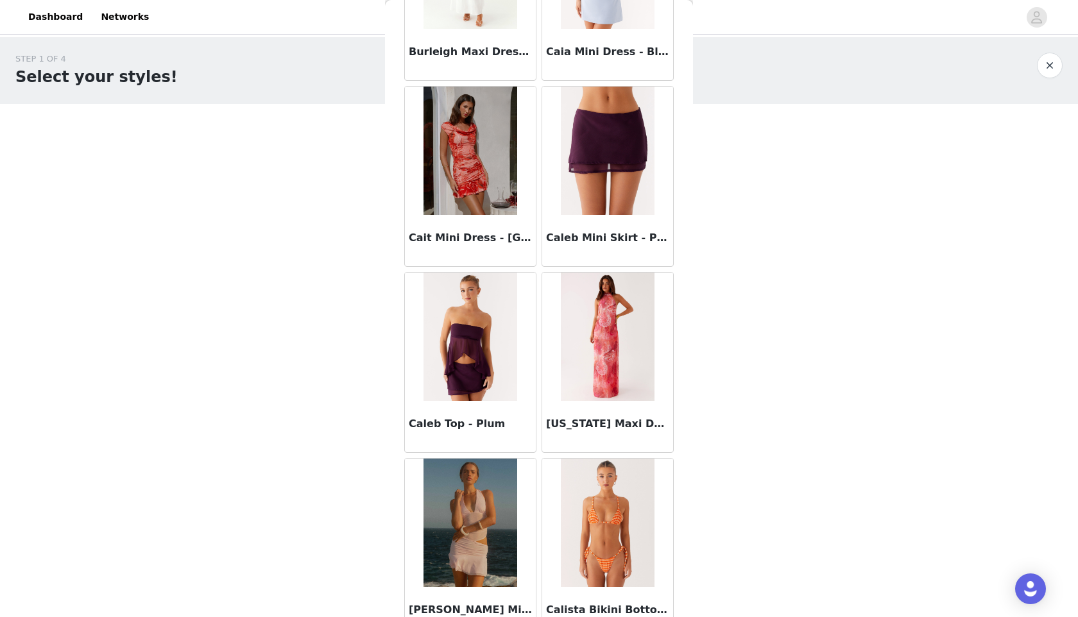
scroll to position [12510, 0]
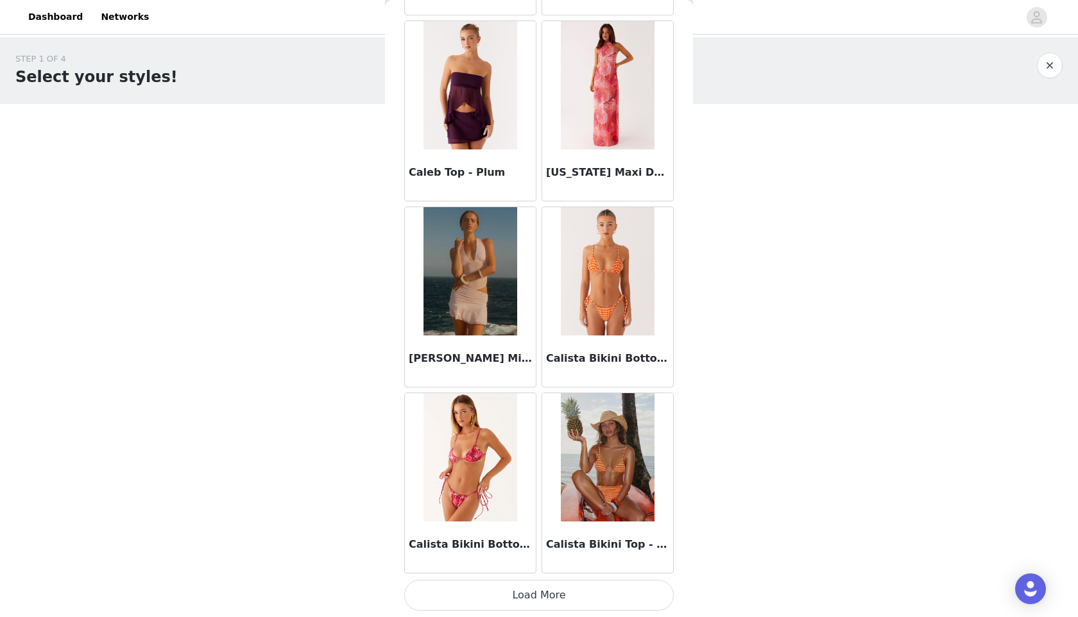
click at [549, 594] on button "Load More" at bounding box center [538, 595] width 269 height 31
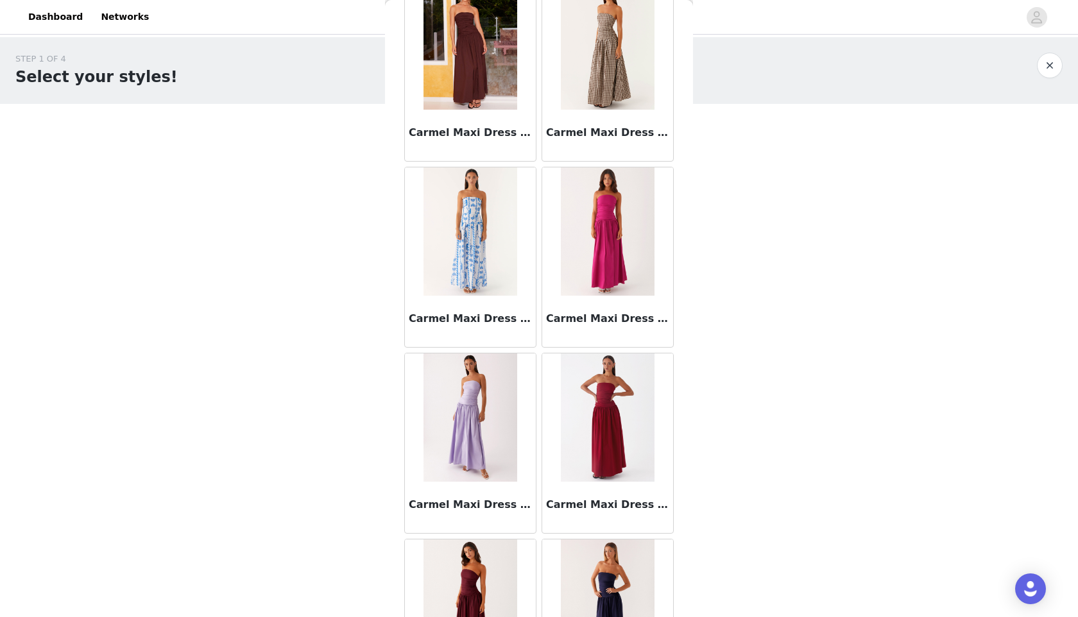
scroll to position [14371, 0]
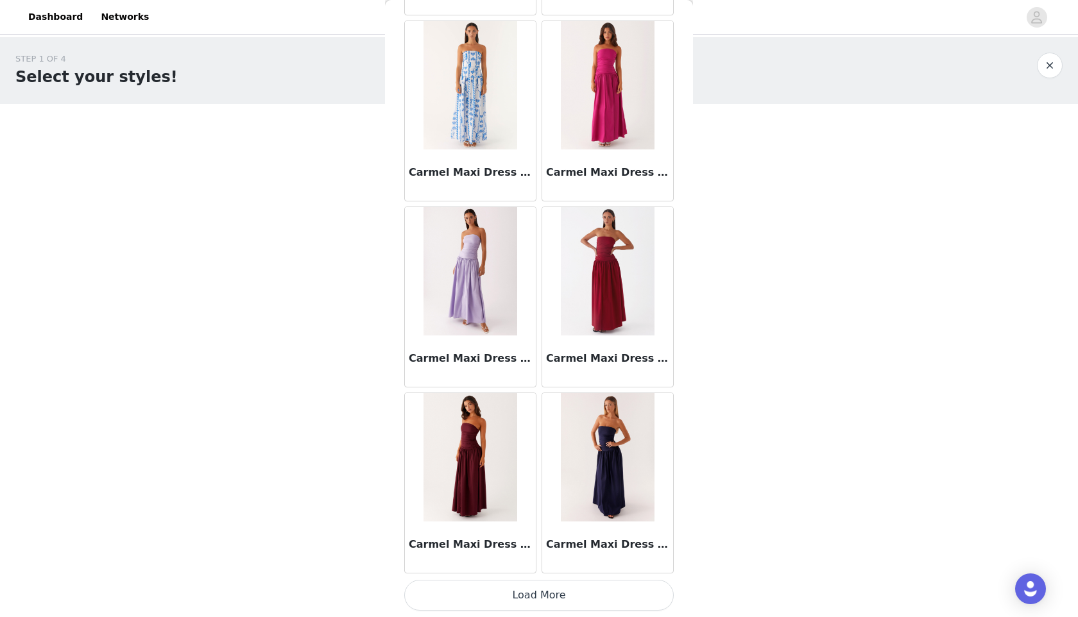
click at [539, 602] on button "Load More" at bounding box center [538, 595] width 269 height 31
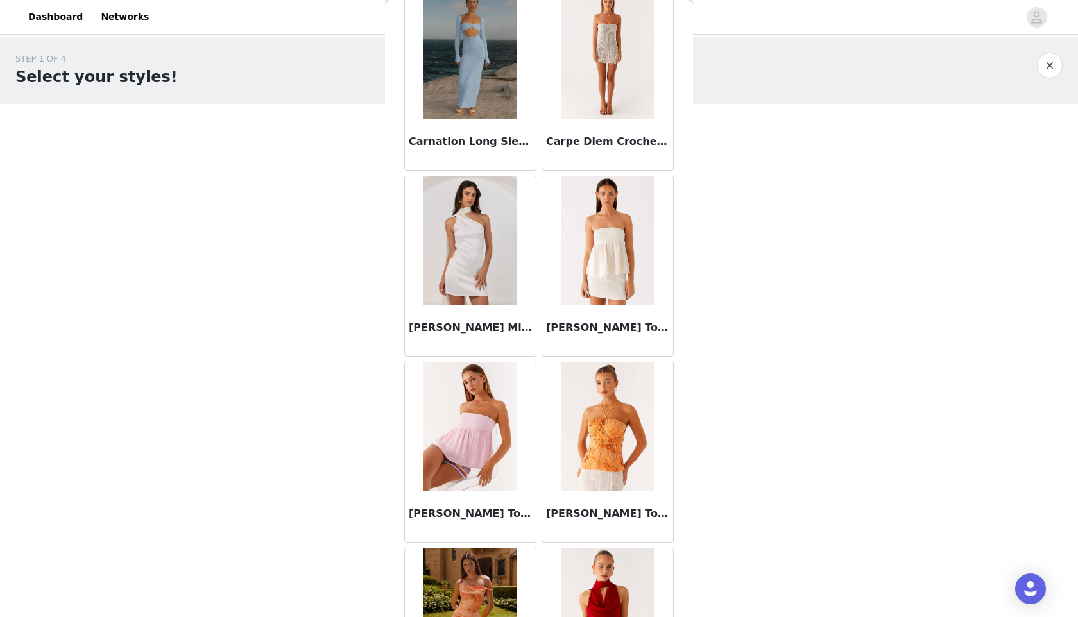
scroll to position [16231, 0]
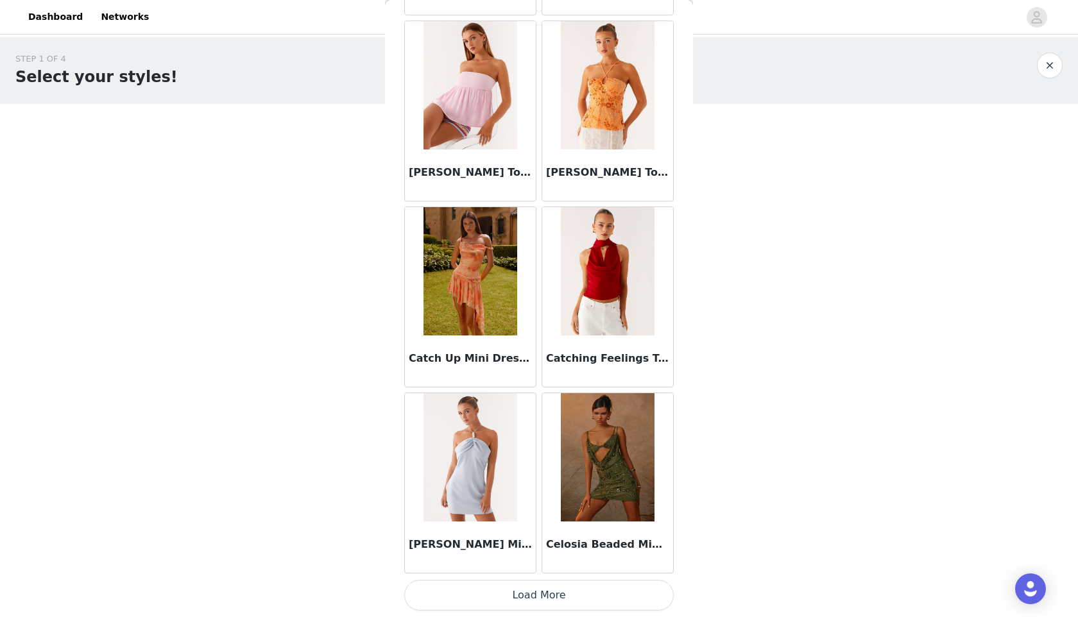
click at [522, 600] on button "Load More" at bounding box center [538, 595] width 269 height 31
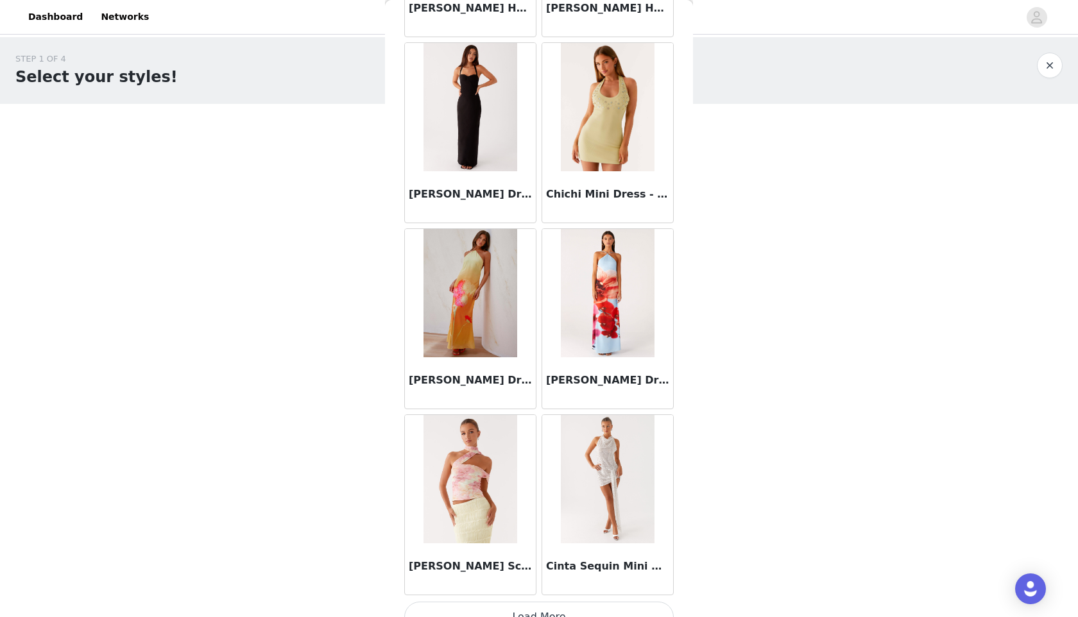
scroll to position [18092, 0]
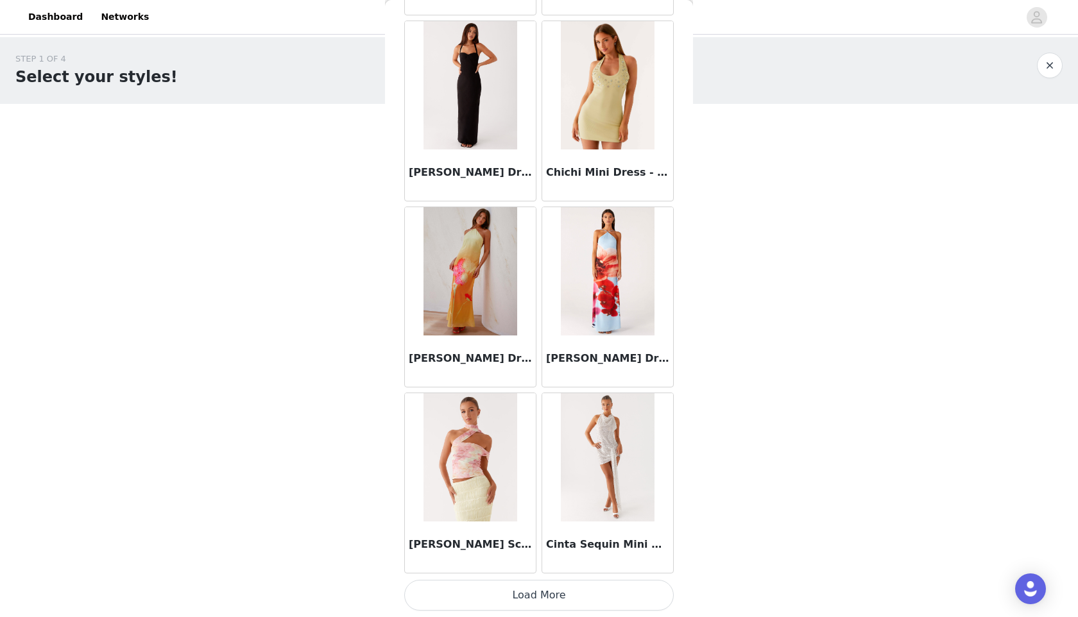
click at [513, 598] on button "Load More" at bounding box center [538, 595] width 269 height 31
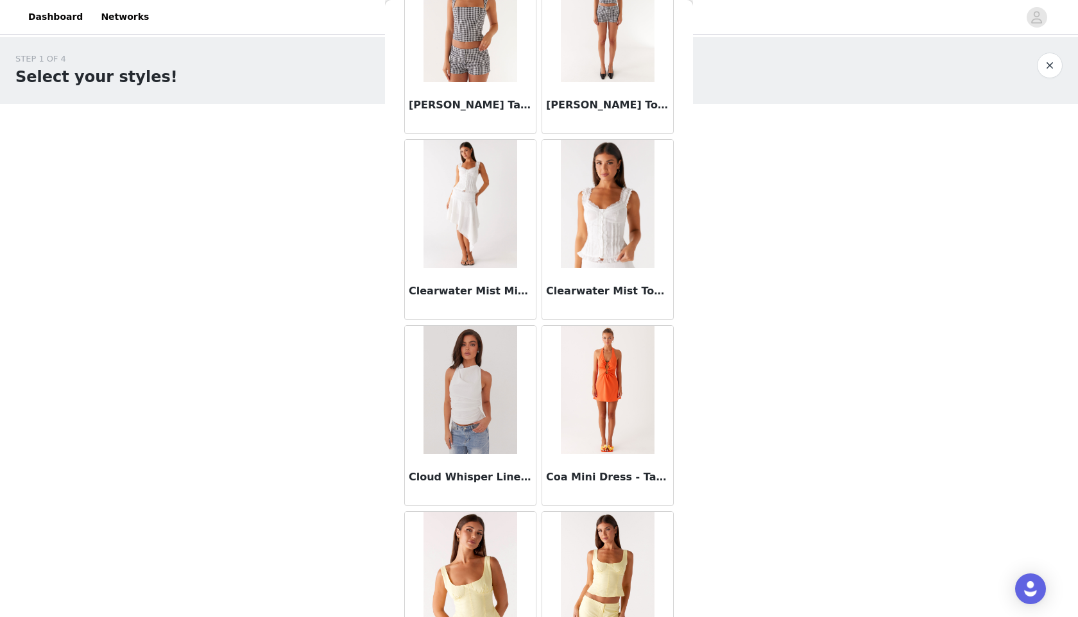
scroll to position [19091, 0]
click at [600, 244] on img at bounding box center [607, 203] width 93 height 128
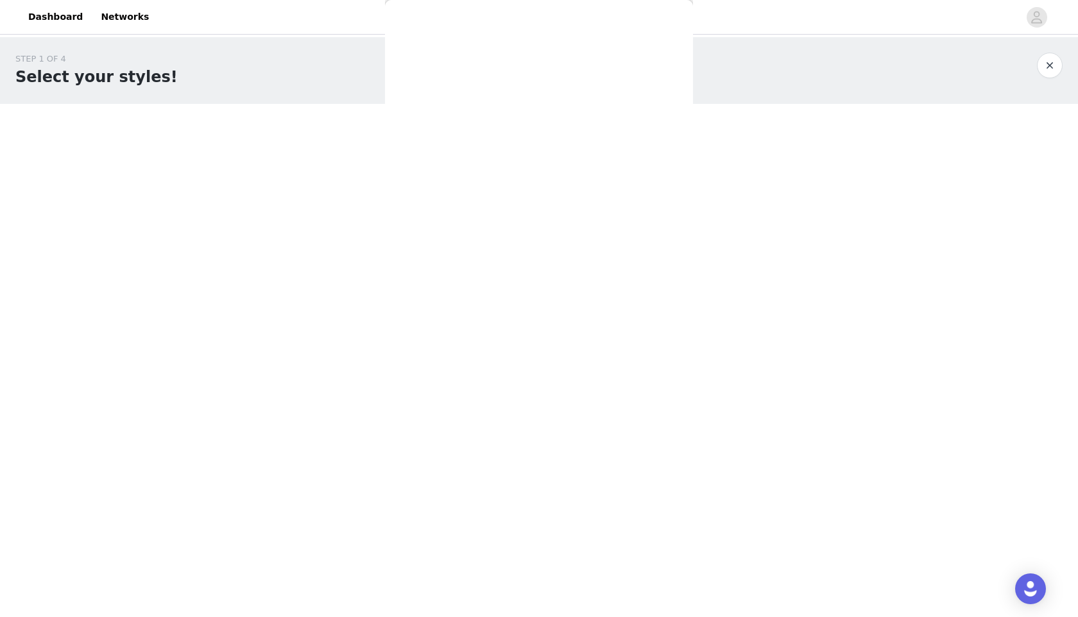
scroll to position [0, 0]
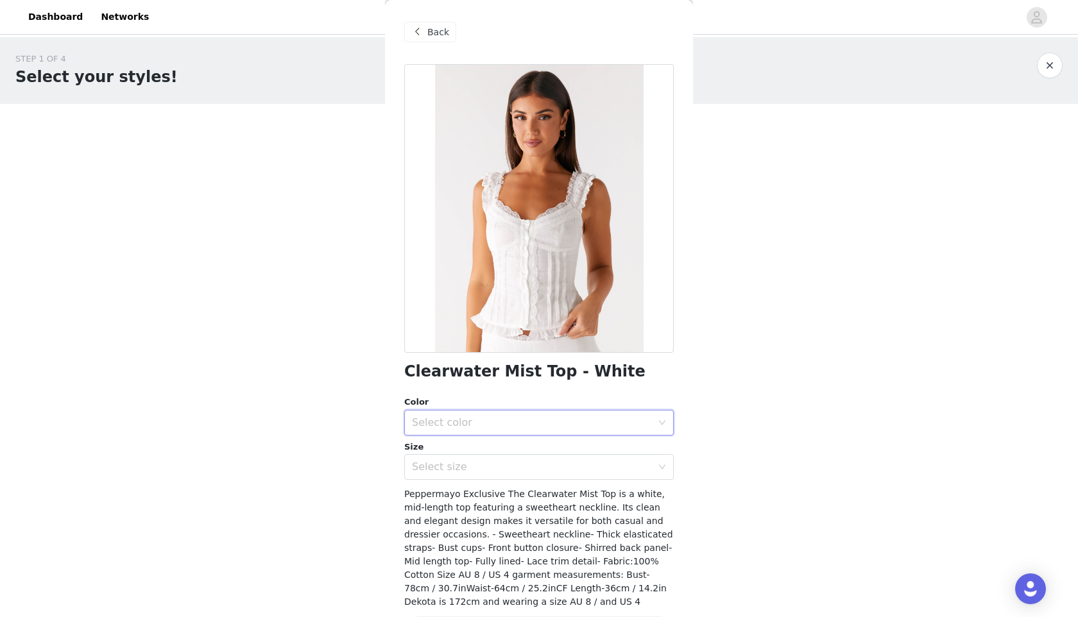
click at [490, 411] on div "Select color" at bounding box center [535, 423] width 246 height 24
click at [466, 447] on li "White" at bounding box center [538, 451] width 269 height 21
click at [474, 459] on div "Select size" at bounding box center [535, 467] width 246 height 24
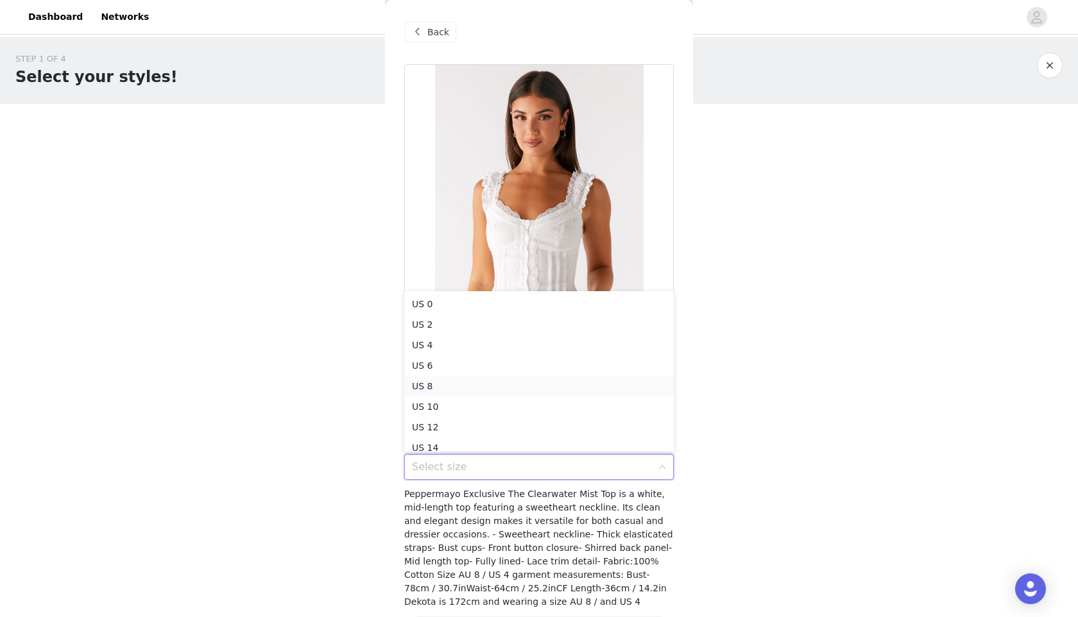
click at [465, 389] on li "US 8" at bounding box center [538, 386] width 269 height 21
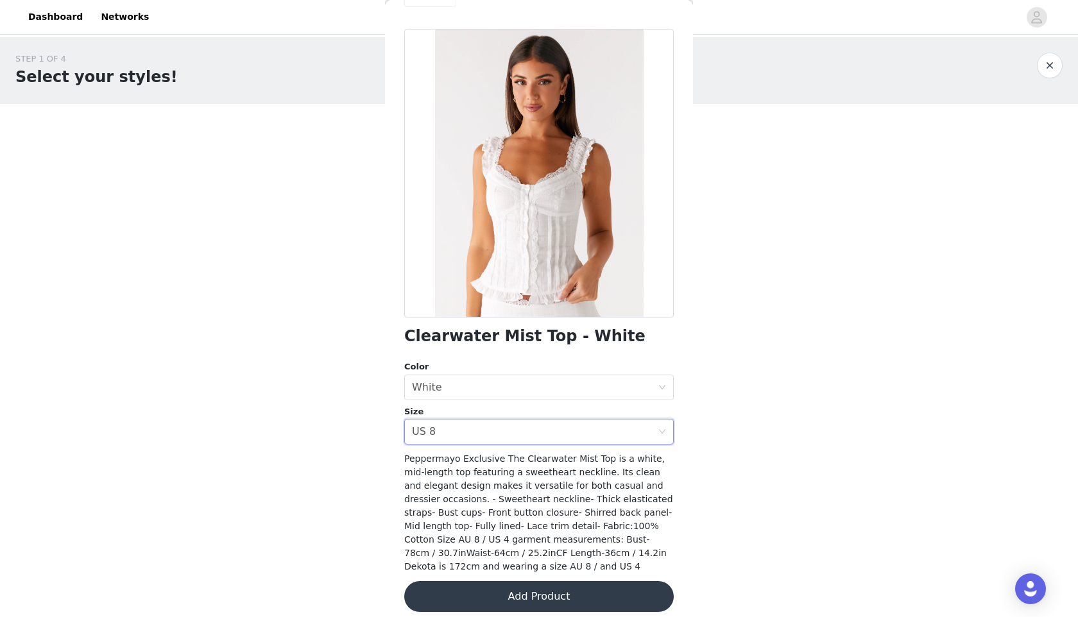
scroll to position [46, 0]
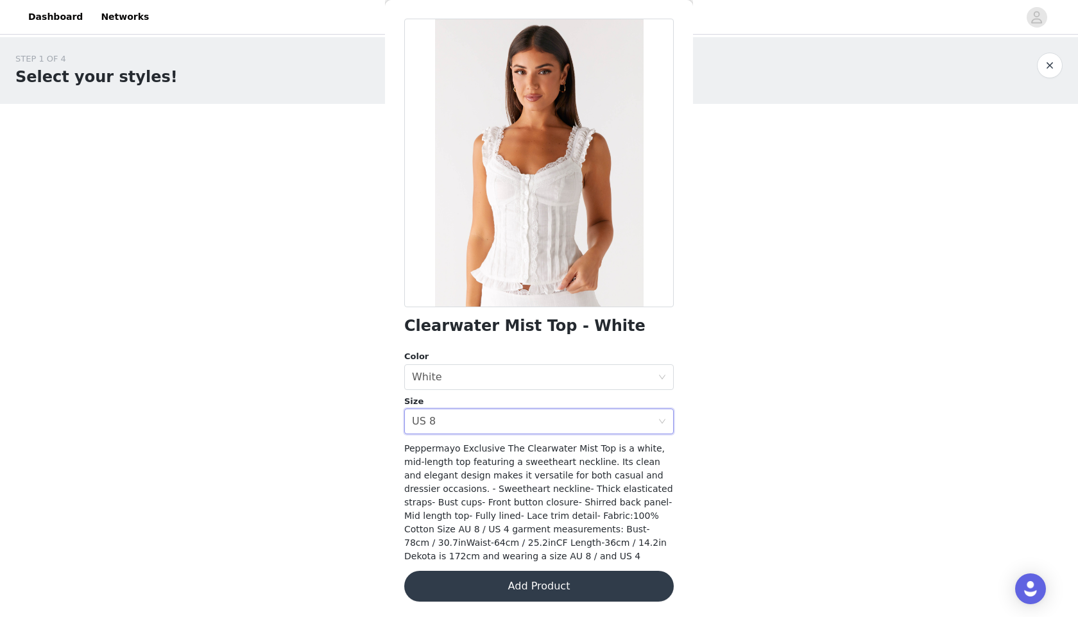
click at [512, 588] on button "Add Product" at bounding box center [538, 586] width 269 height 31
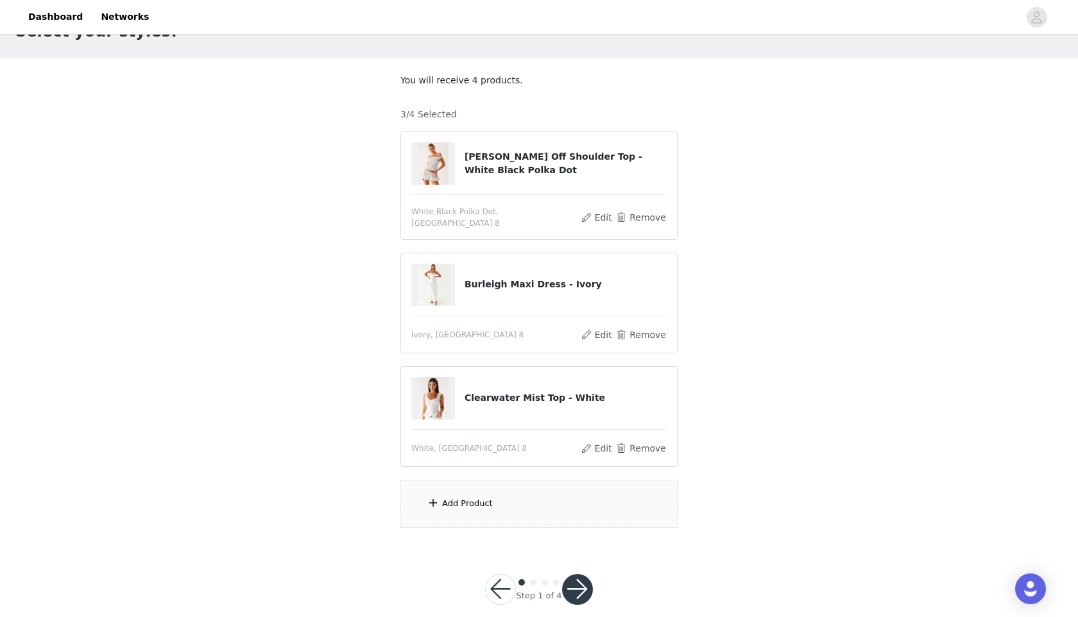
scroll to position [56, 0]
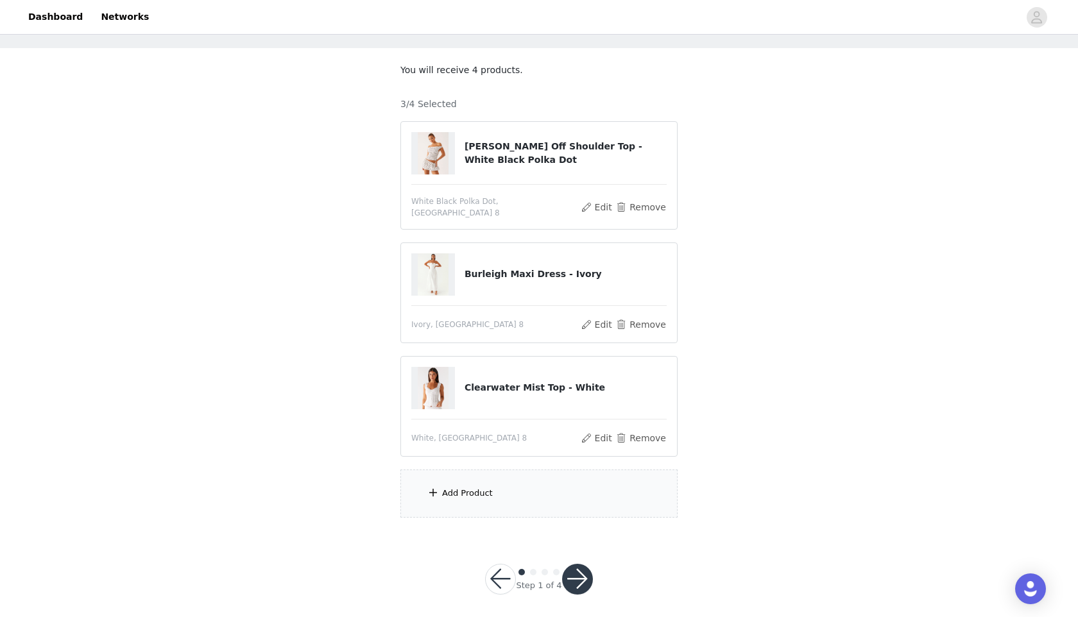
click at [467, 474] on div "Add Product" at bounding box center [538, 494] width 277 height 48
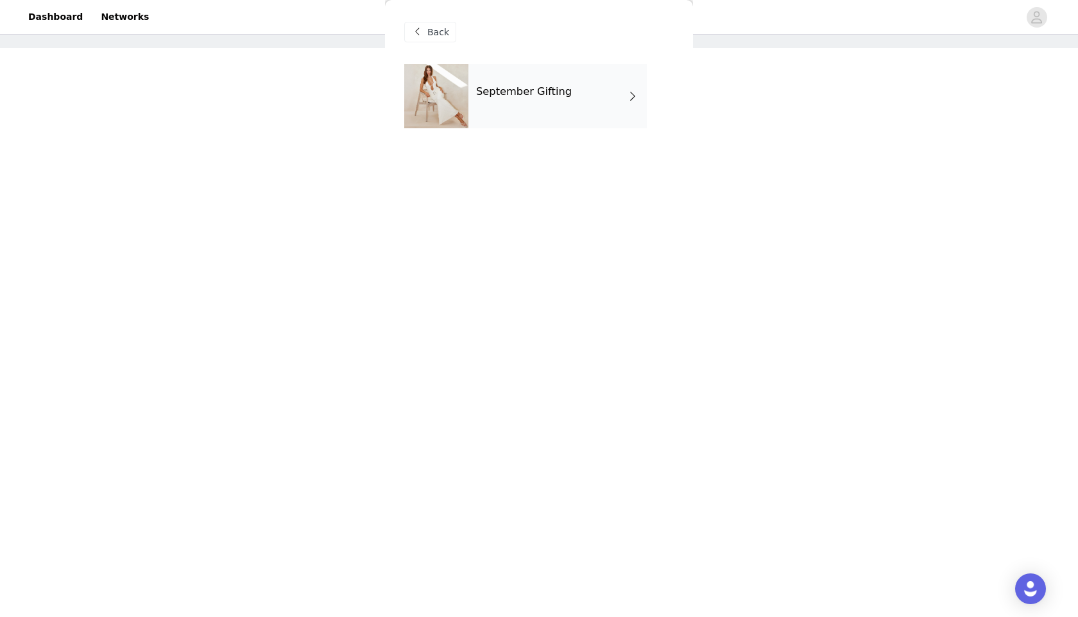
click at [513, 104] on div "September Gifting" at bounding box center [557, 96] width 178 height 64
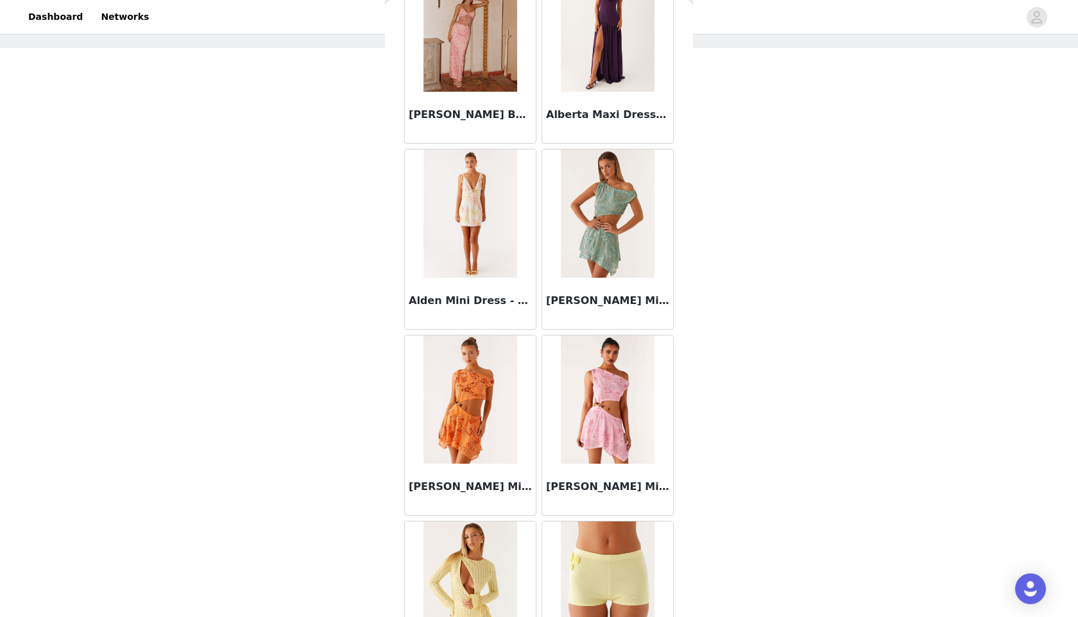
scroll to position [1346, 0]
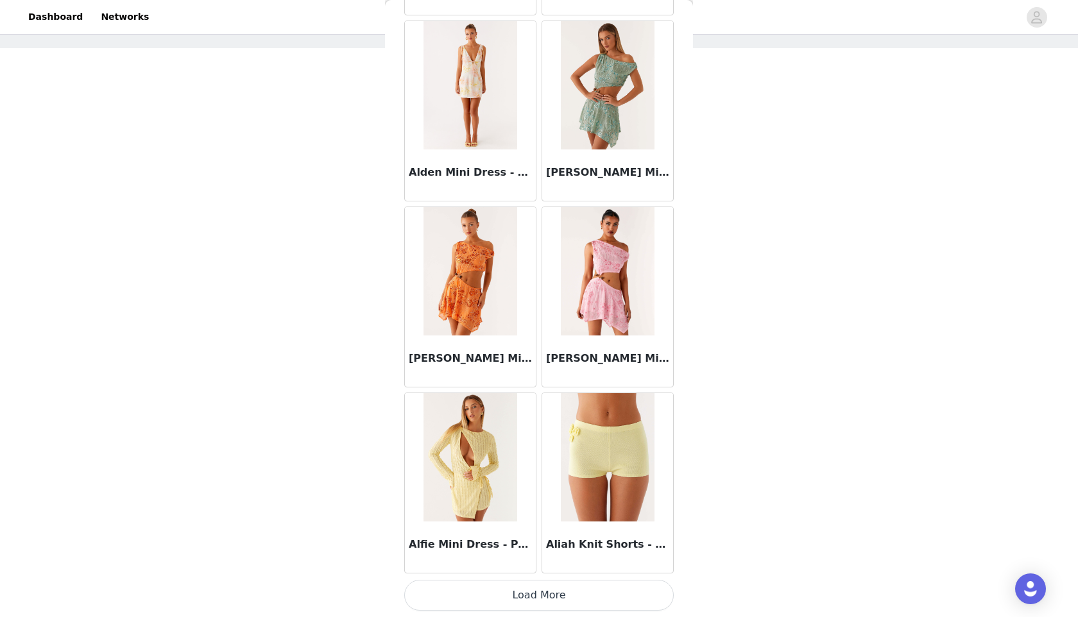
click at [509, 597] on button "Load More" at bounding box center [538, 595] width 269 height 31
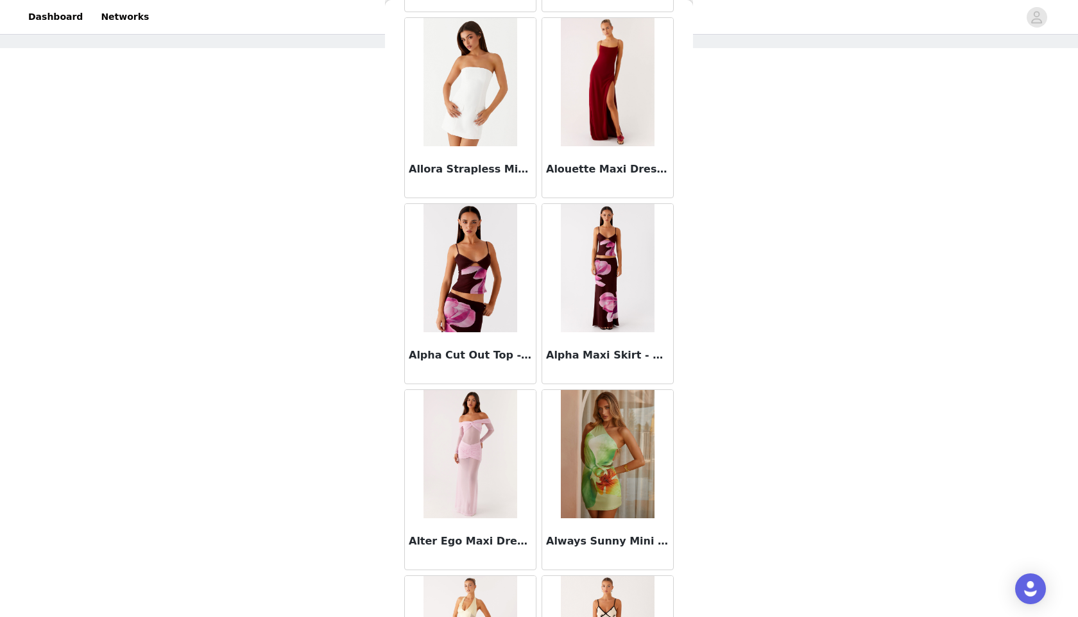
scroll to position [3207, 0]
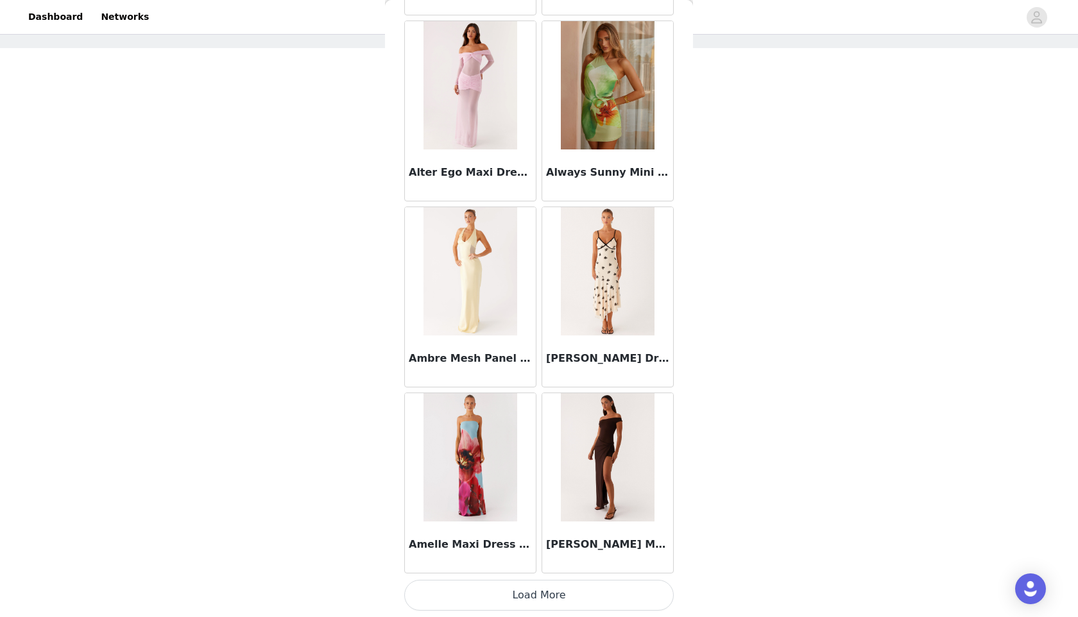
click at [531, 607] on button "Load More" at bounding box center [538, 595] width 269 height 31
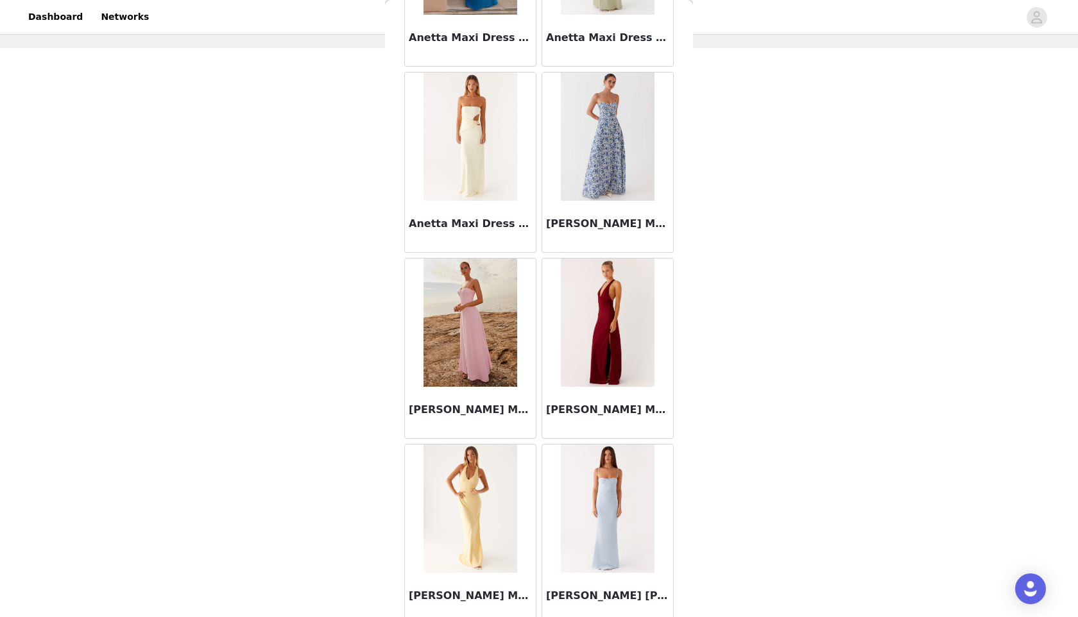
scroll to position [5067, 0]
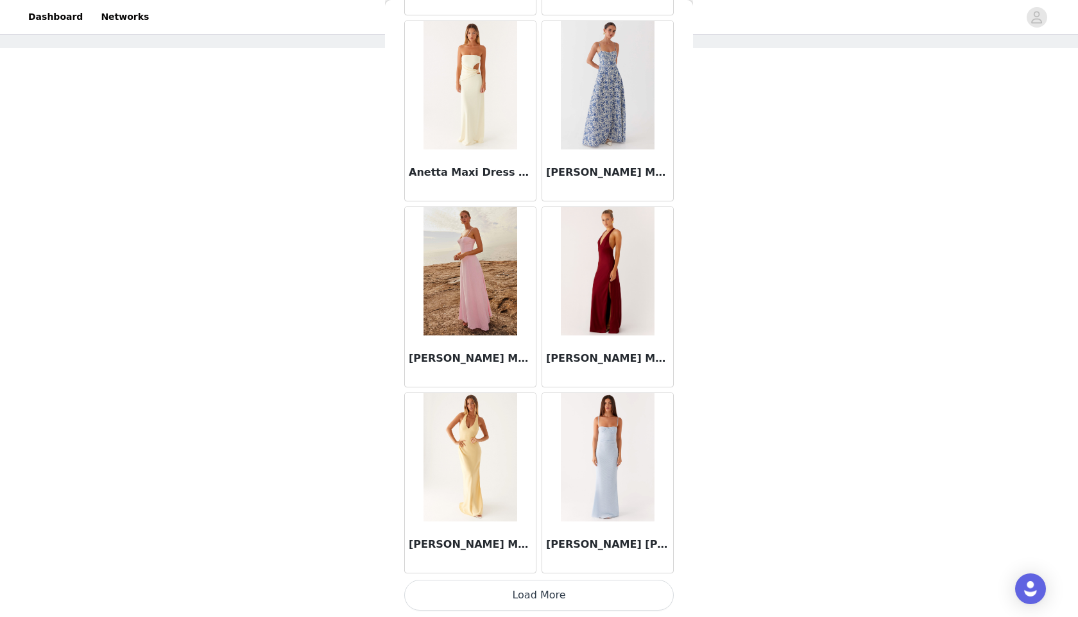
click at [515, 596] on button "Load More" at bounding box center [538, 595] width 269 height 31
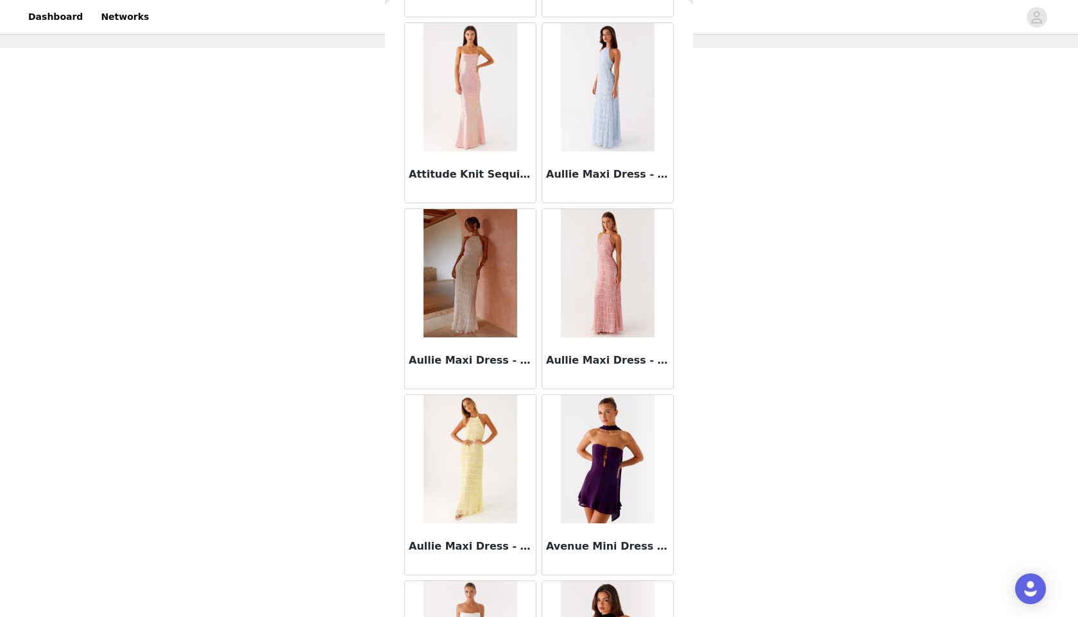
scroll to position [6928, 0]
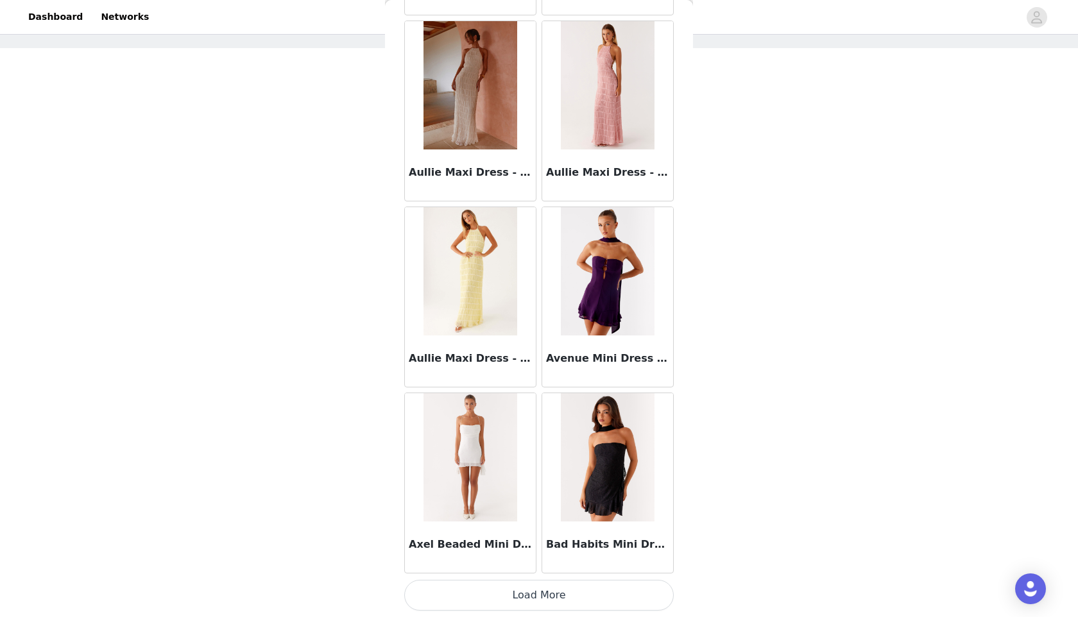
click at [518, 606] on button "Load More" at bounding box center [538, 595] width 269 height 31
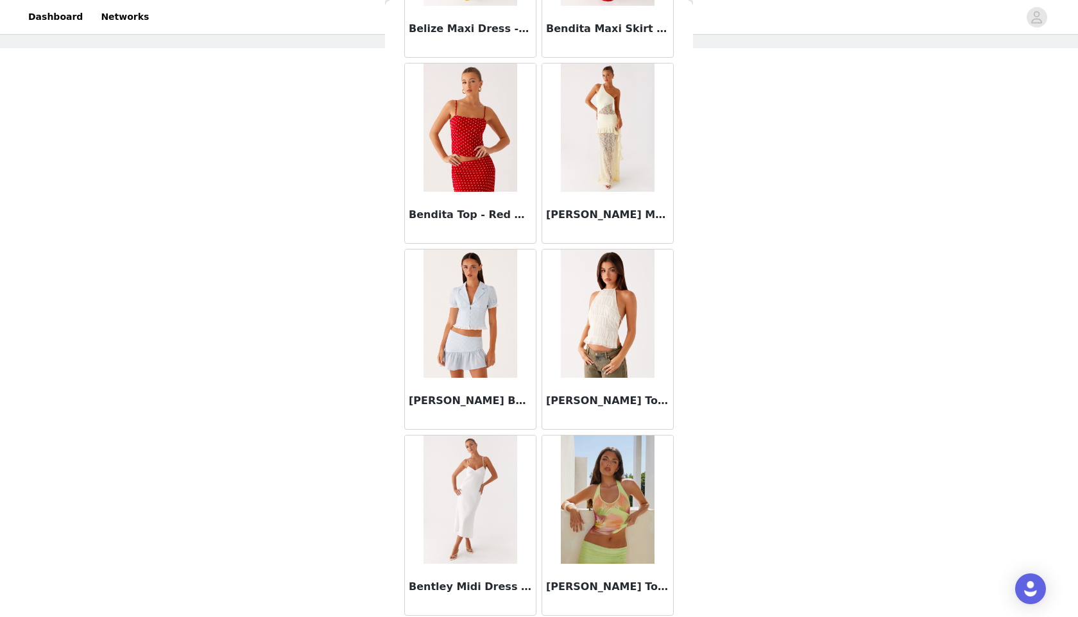
scroll to position [8789, 0]
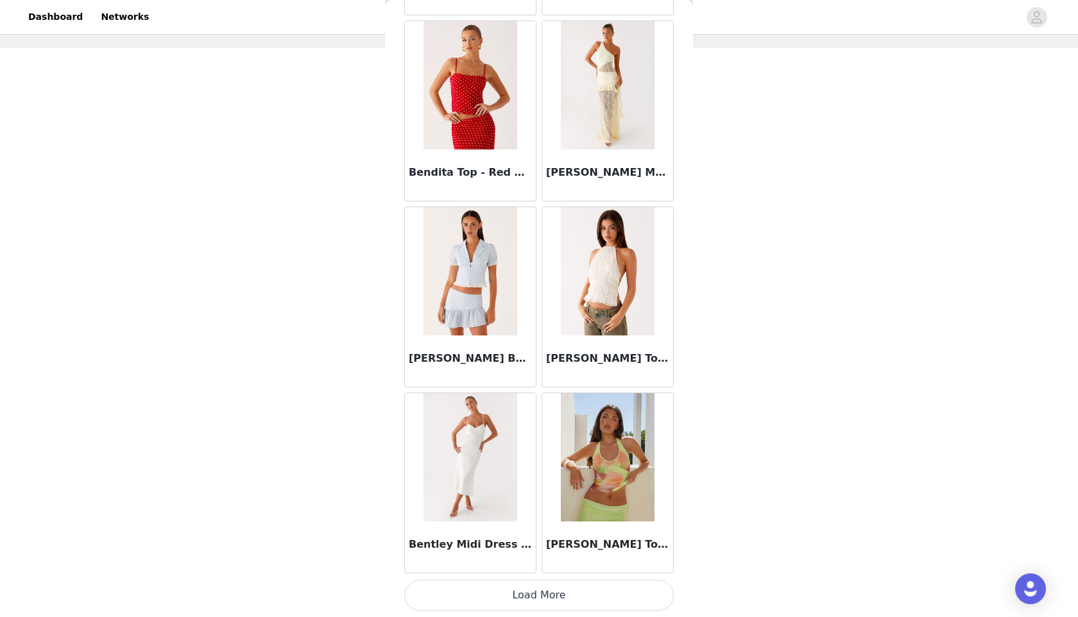
click at [516, 602] on button "Load More" at bounding box center [538, 595] width 269 height 31
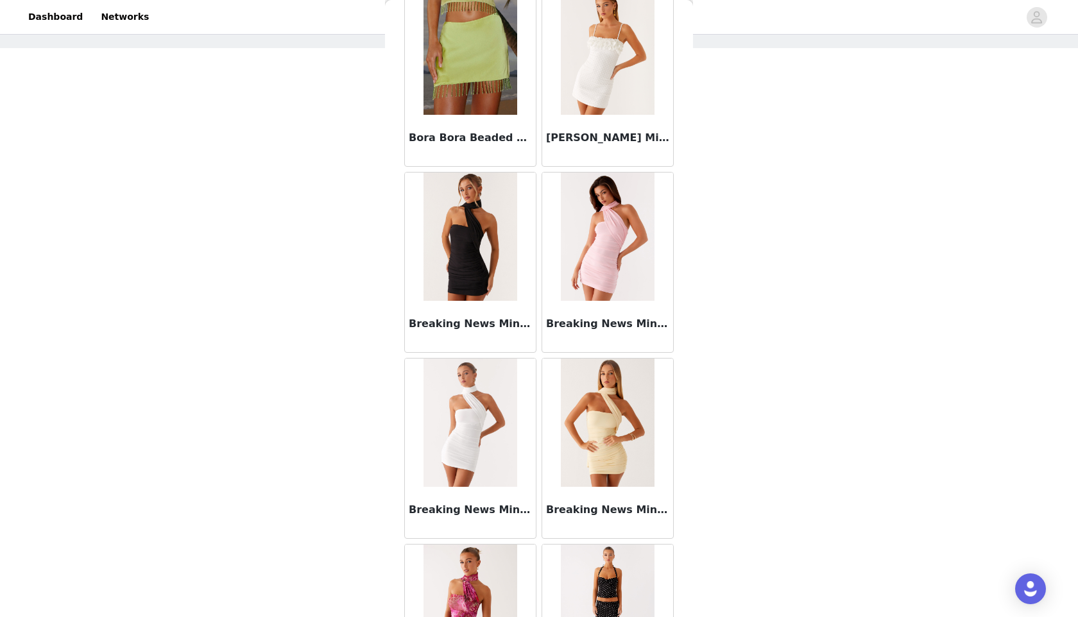
scroll to position [10649, 0]
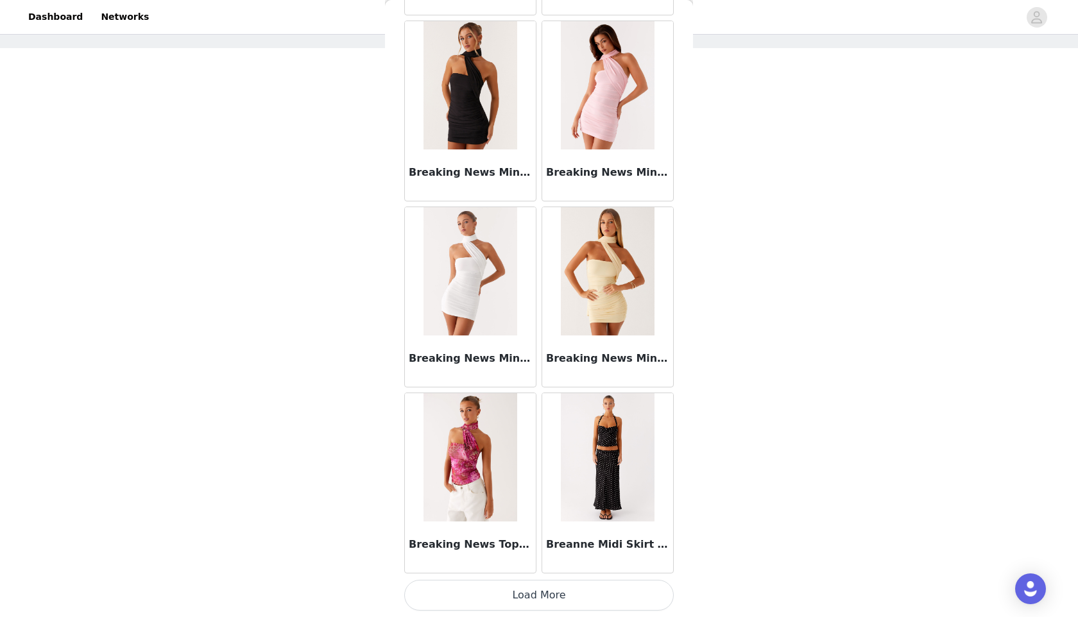
click at [510, 592] on button "Load More" at bounding box center [538, 595] width 269 height 31
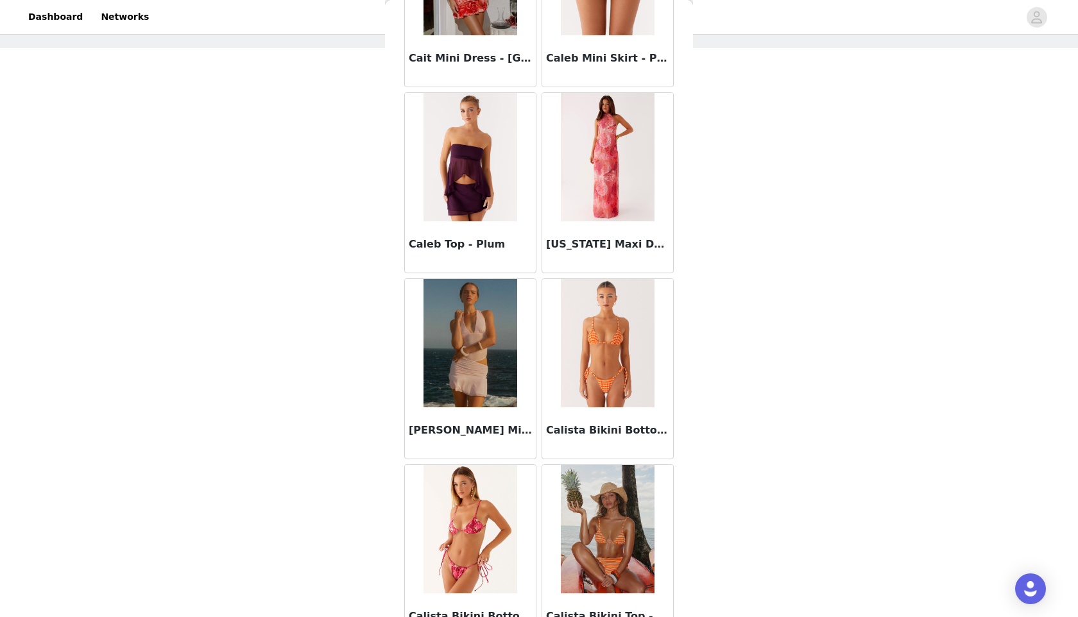
scroll to position [12510, 0]
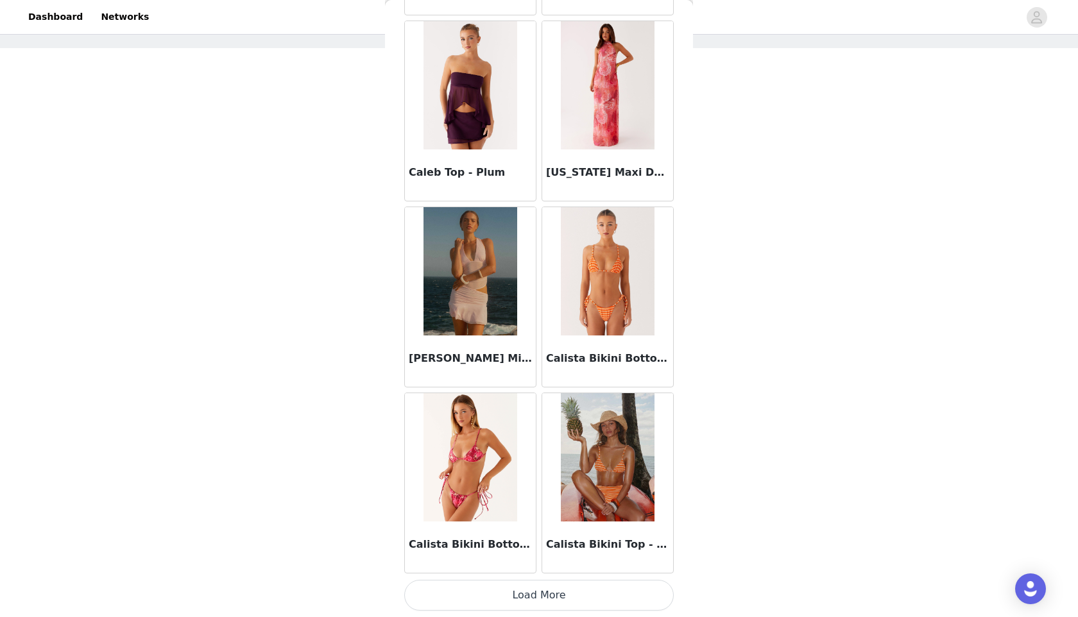
click at [593, 584] on button "Load More" at bounding box center [538, 595] width 269 height 31
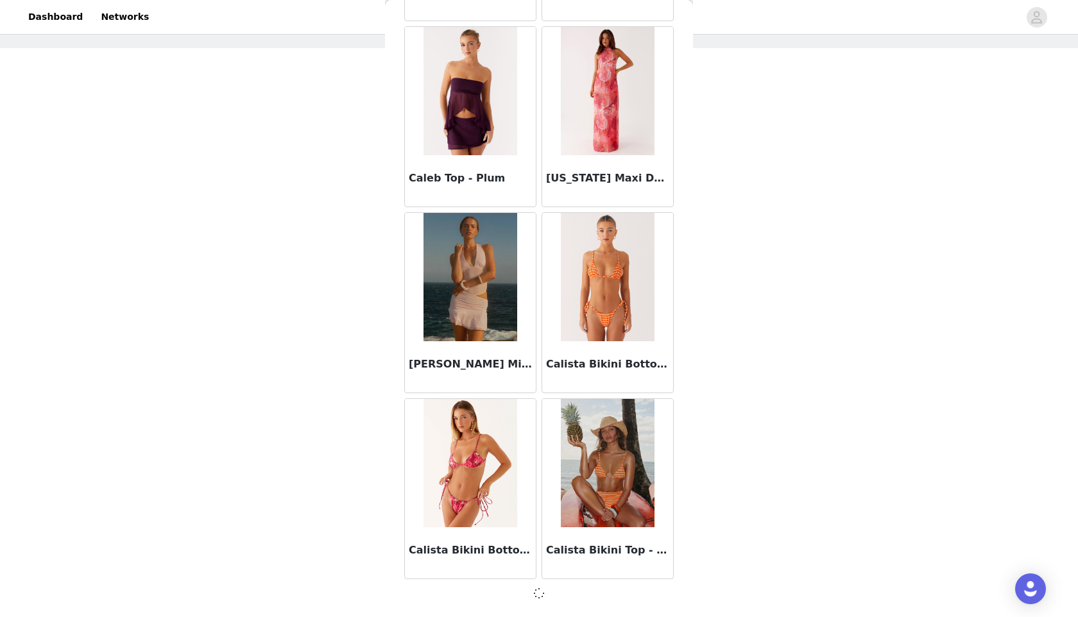
scroll to position [12504, 0]
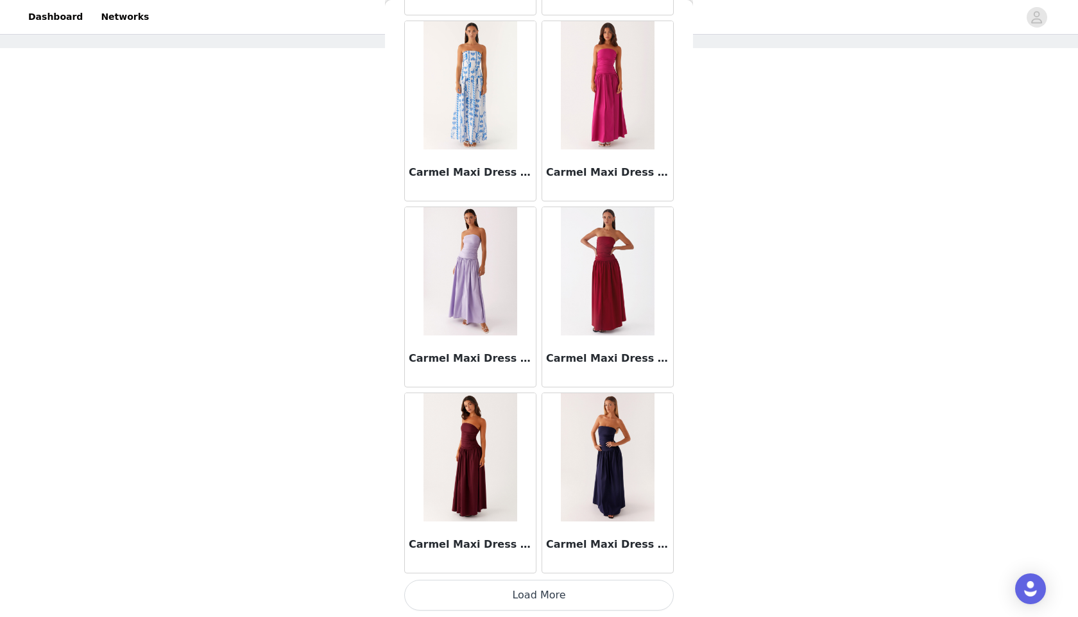
click at [539, 608] on button "Load More" at bounding box center [538, 595] width 269 height 31
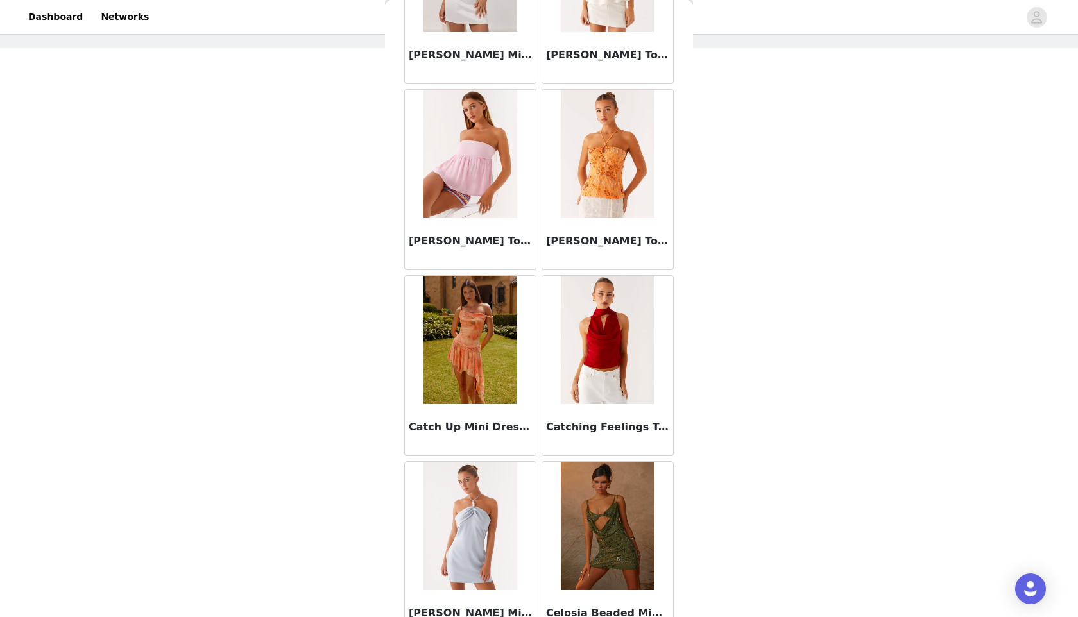
scroll to position [16231, 0]
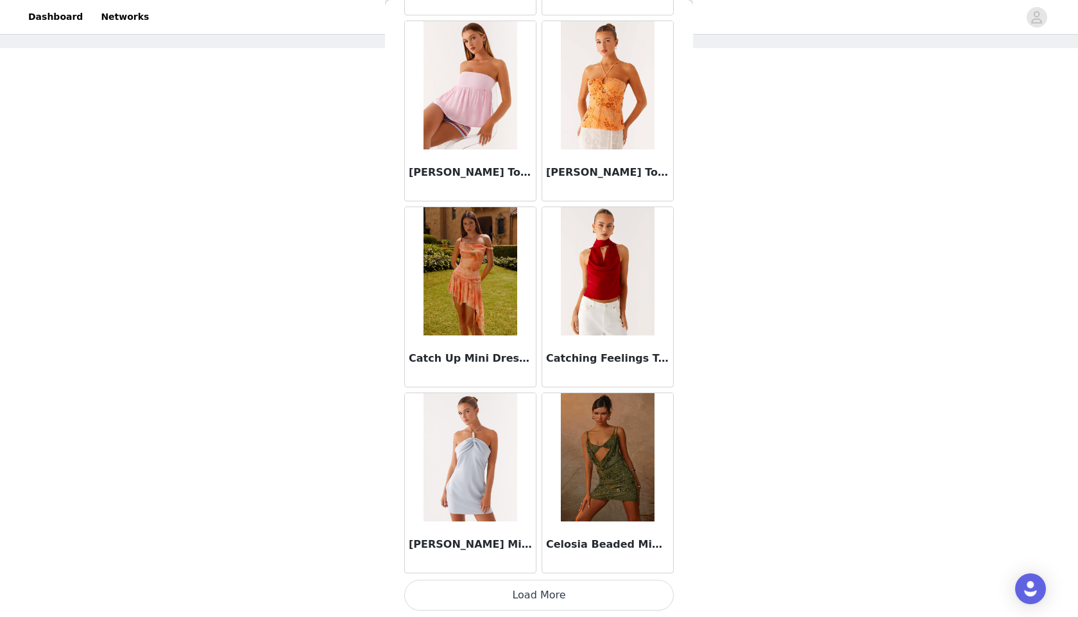
click at [526, 594] on button "Load More" at bounding box center [538, 595] width 269 height 31
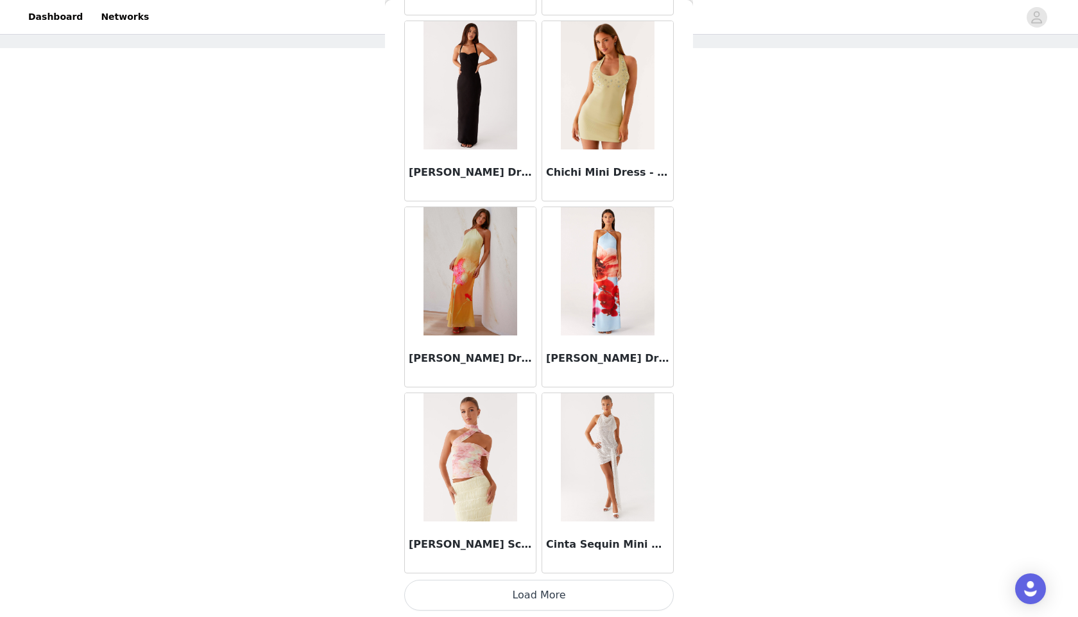
click at [529, 601] on button "Load More" at bounding box center [538, 595] width 269 height 31
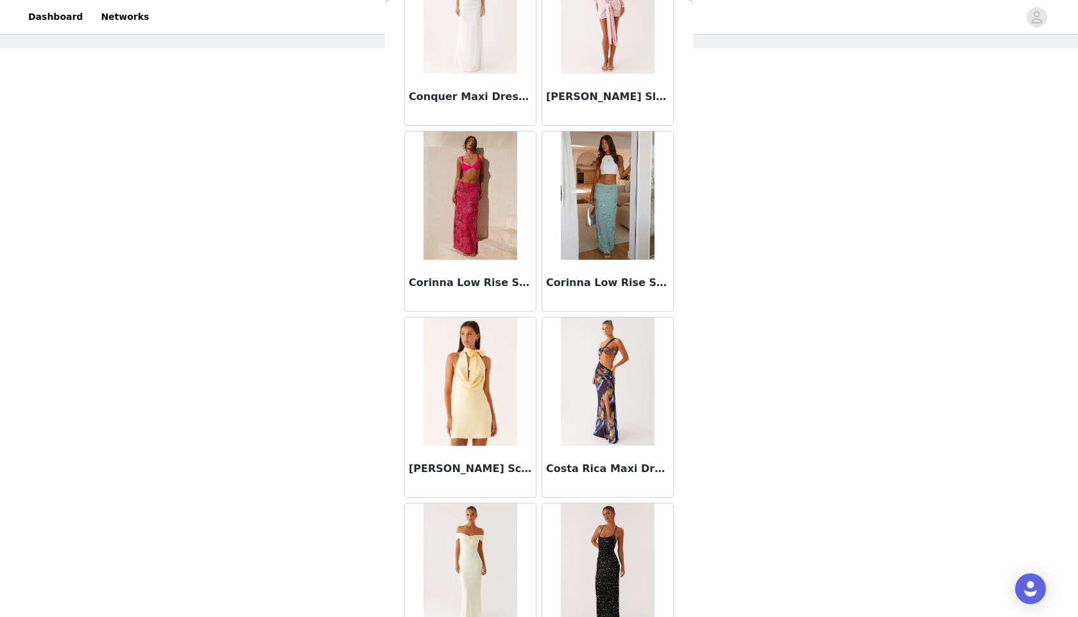
scroll to position [19953, 0]
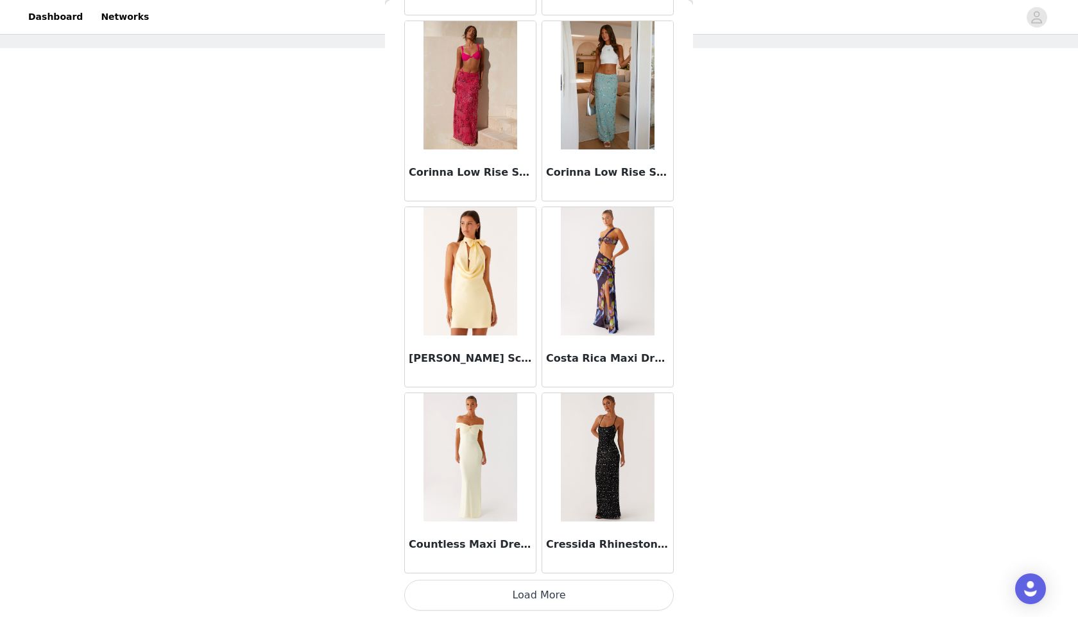
click at [544, 593] on button "Load More" at bounding box center [538, 595] width 269 height 31
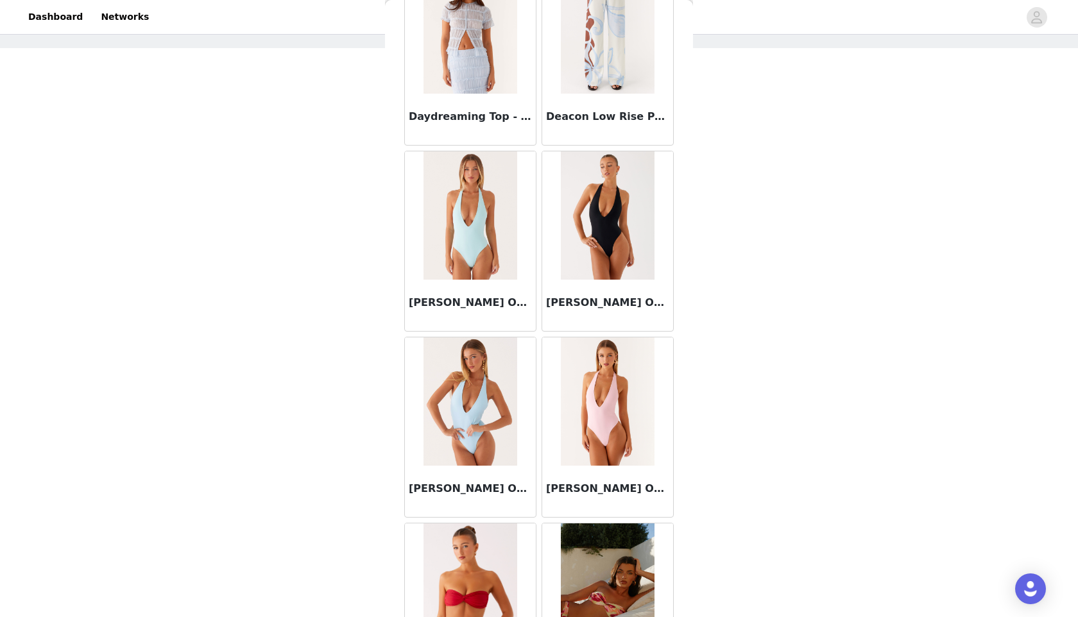
scroll to position [21813, 0]
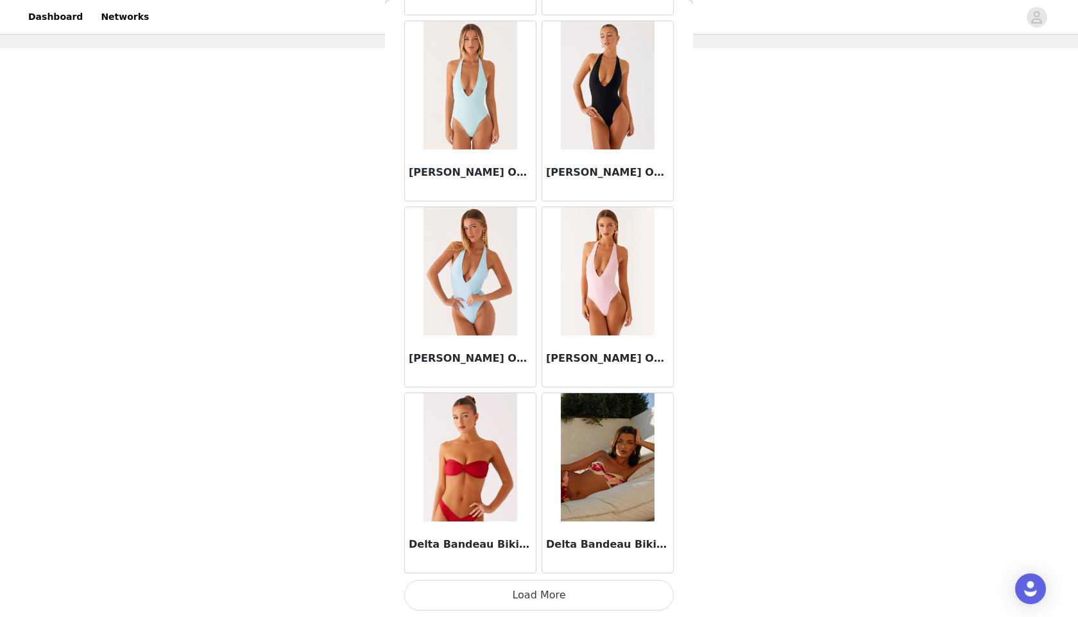
click at [512, 588] on button "Load More" at bounding box center [538, 595] width 269 height 31
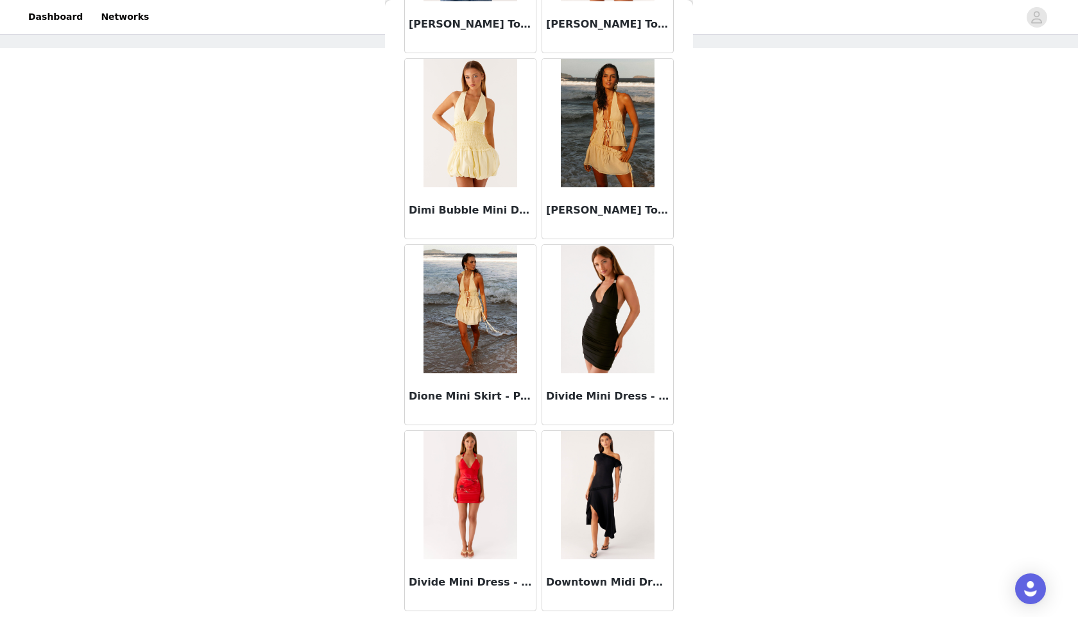
scroll to position [23674, 0]
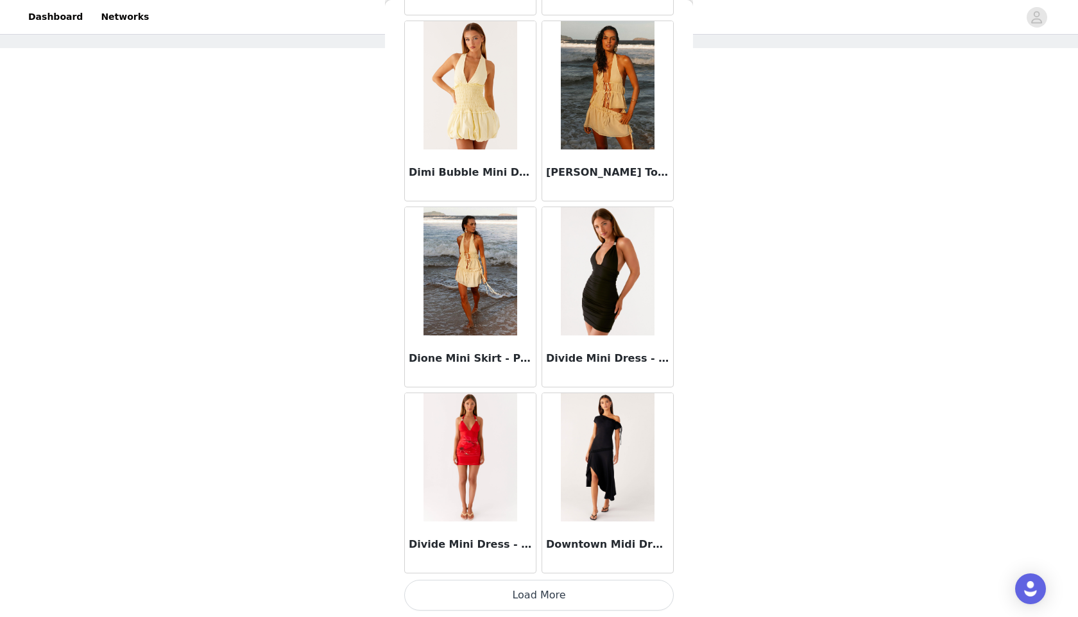
click at [534, 606] on button "Load More" at bounding box center [538, 595] width 269 height 31
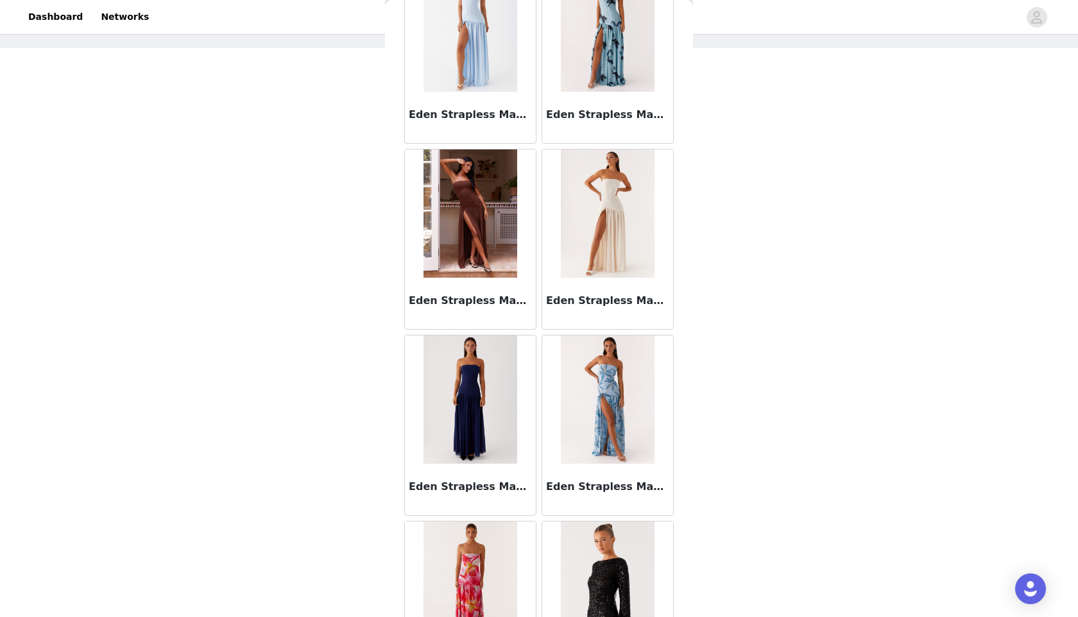
scroll to position [25535, 0]
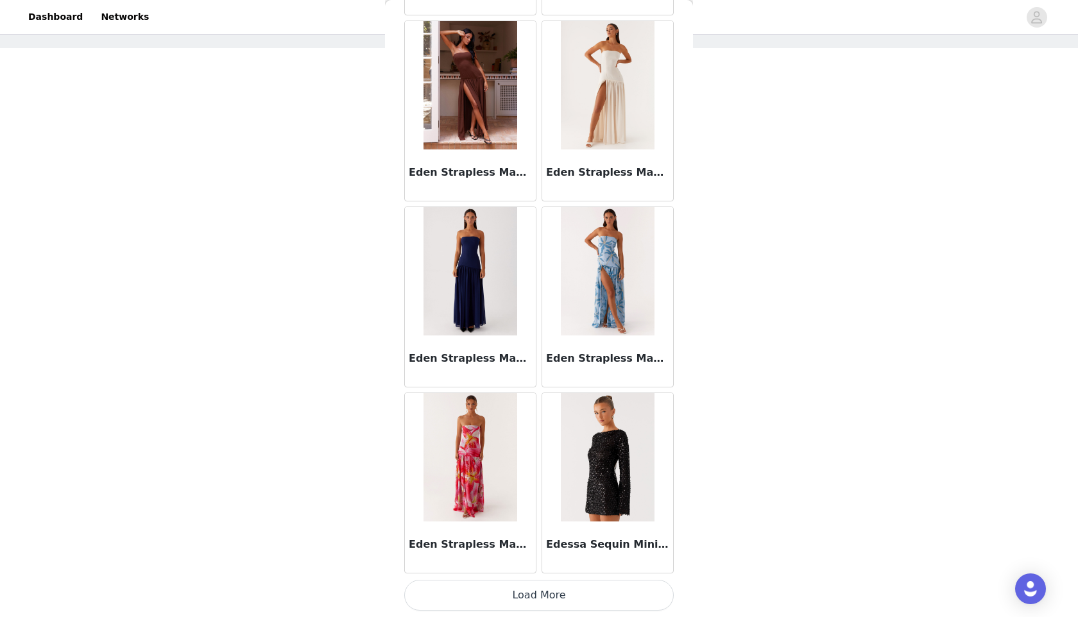
click at [531, 599] on button "Load More" at bounding box center [538, 595] width 269 height 31
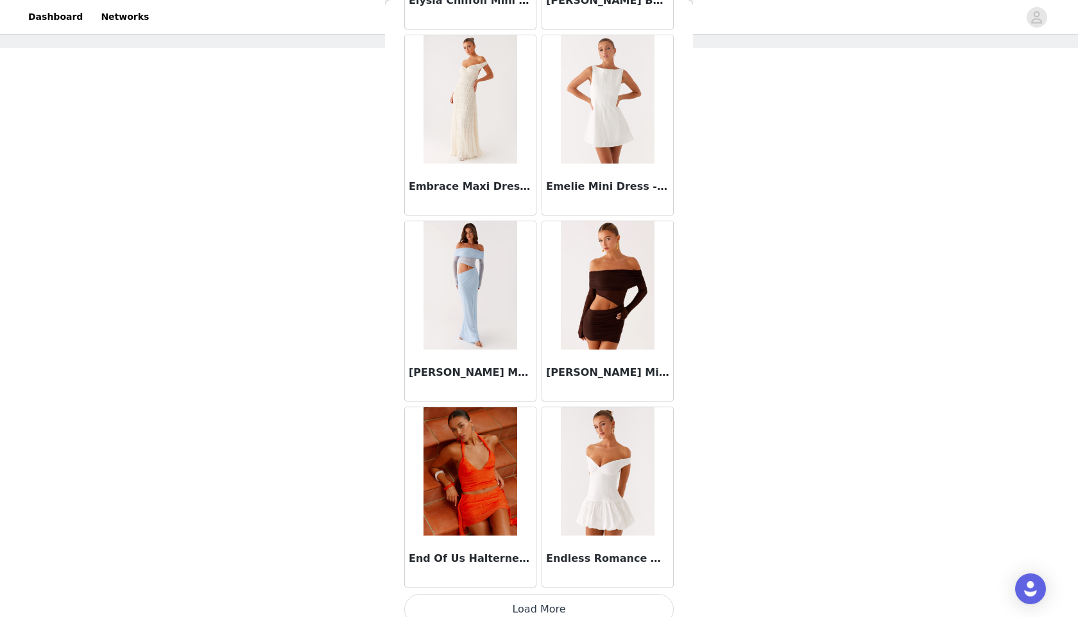
scroll to position [27395, 0]
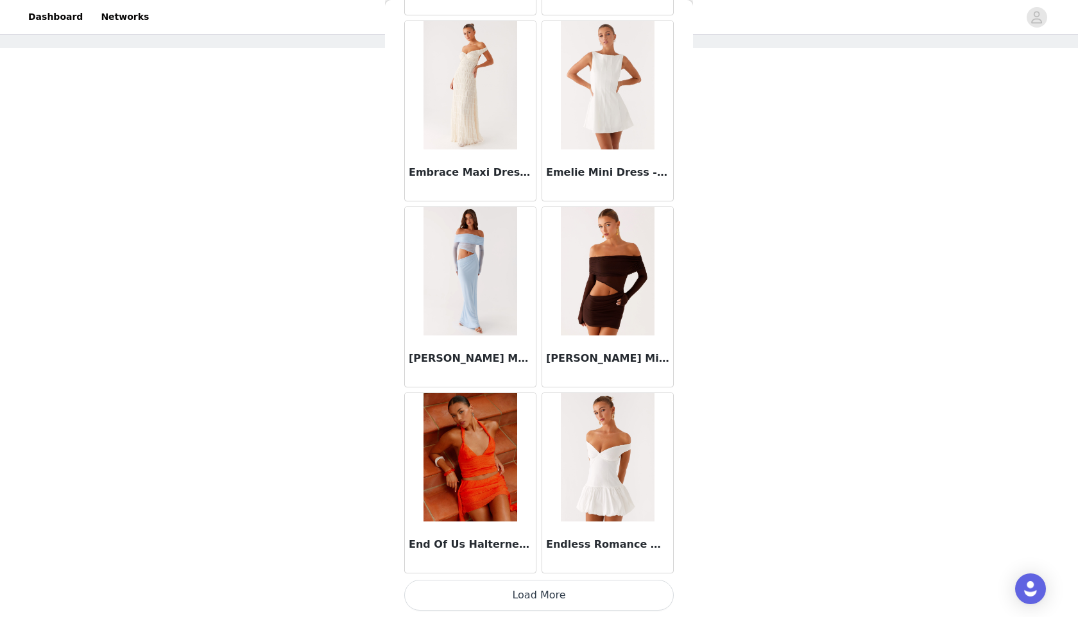
click at [553, 601] on button "Load More" at bounding box center [538, 595] width 269 height 31
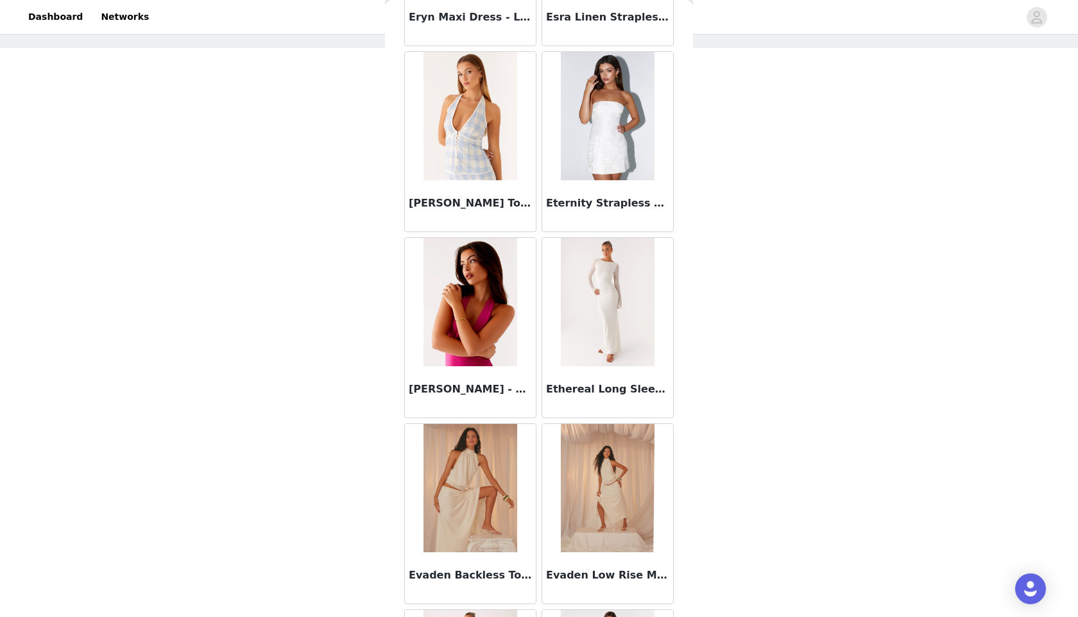
scroll to position [28727, 0]
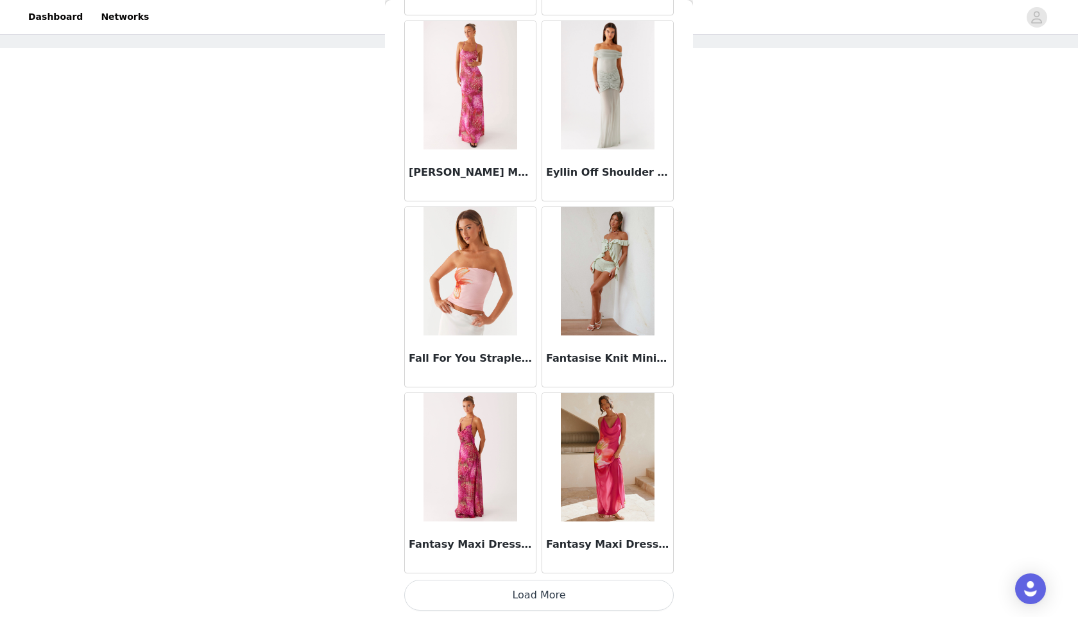
click at [545, 592] on button "Load More" at bounding box center [538, 595] width 269 height 31
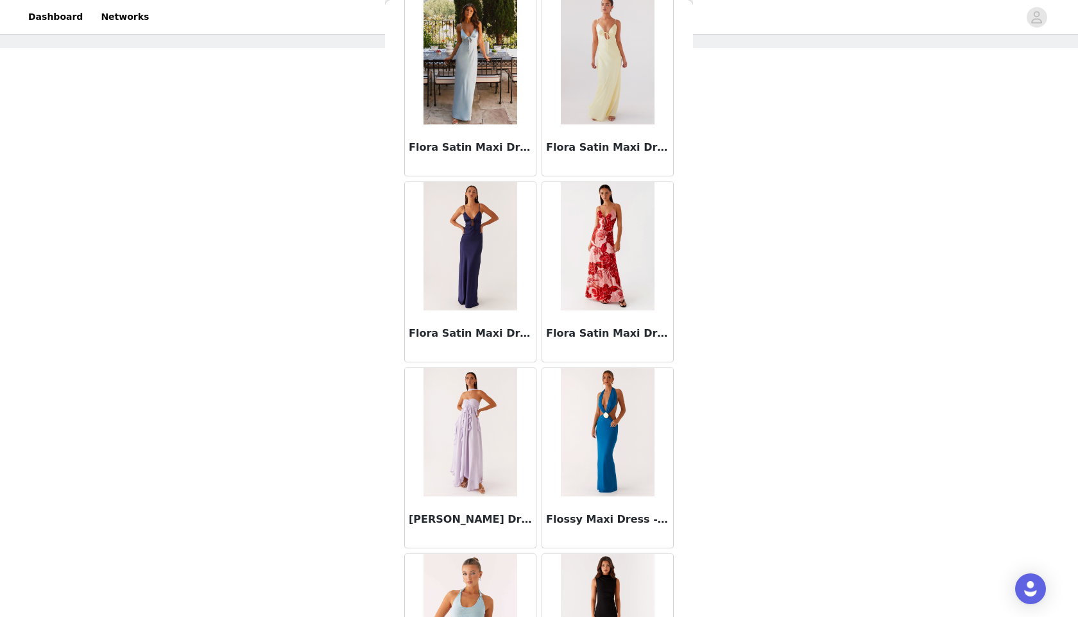
scroll to position [31117, 0]
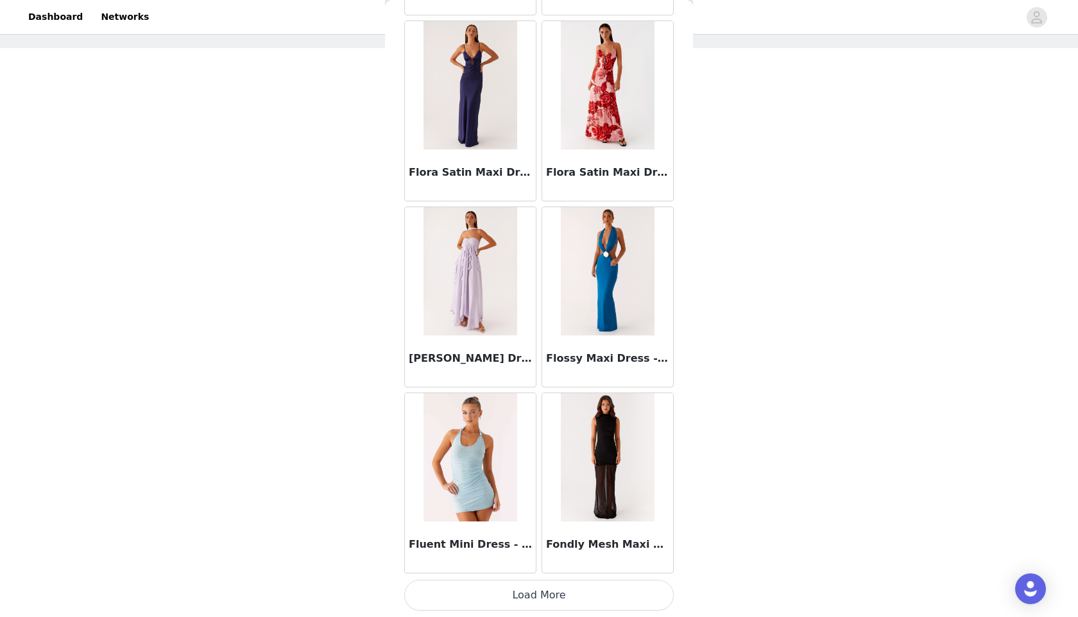
click at [551, 602] on button "Load More" at bounding box center [538, 595] width 269 height 31
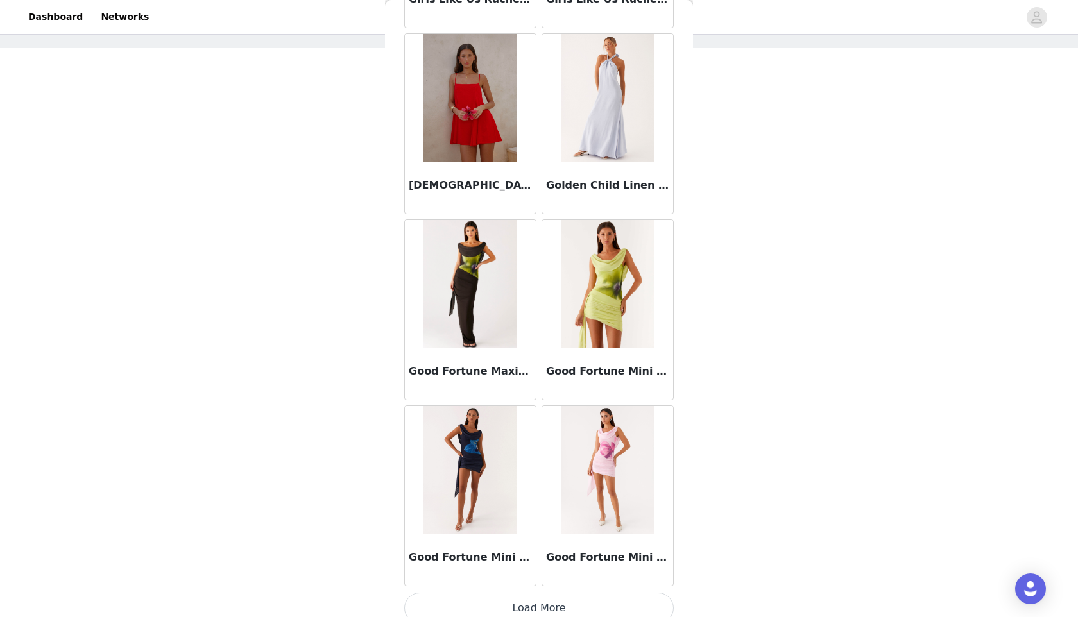
scroll to position [32978, 0]
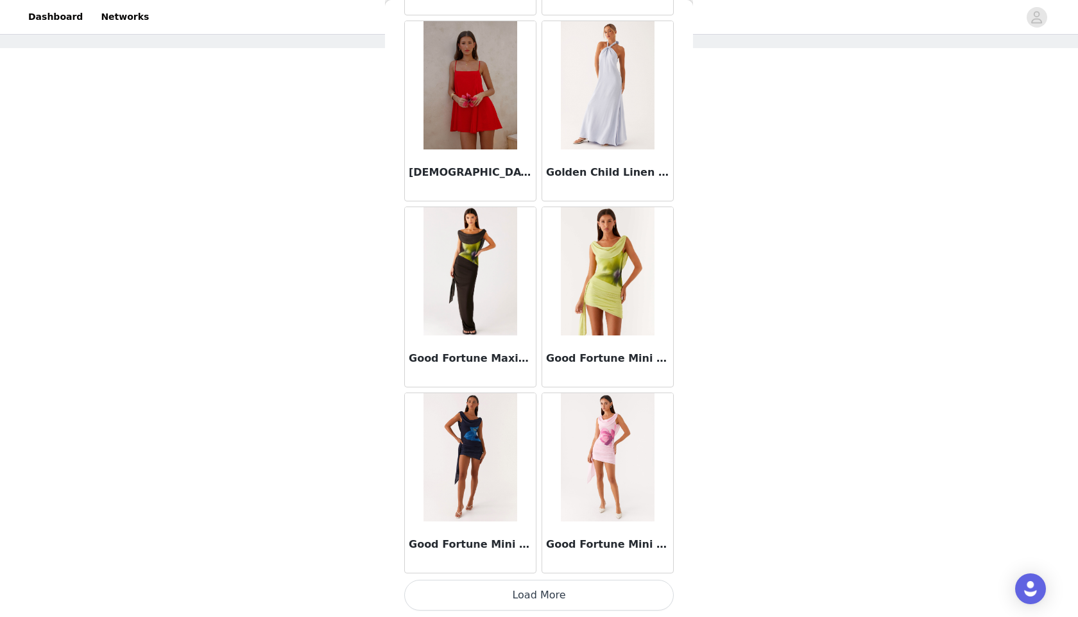
click at [531, 609] on button "Load More" at bounding box center [538, 595] width 269 height 31
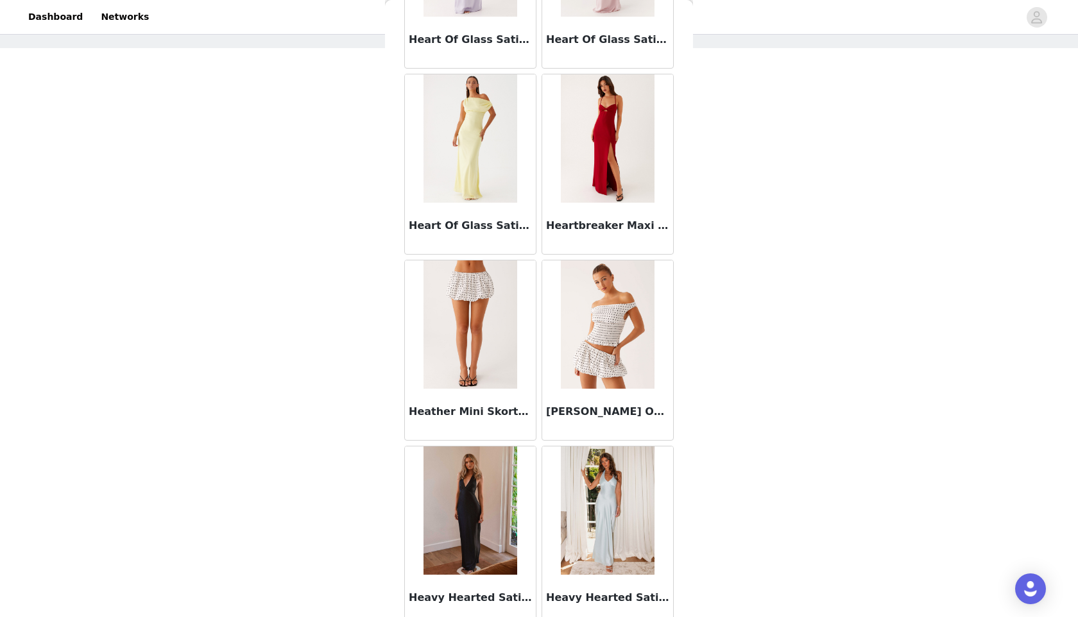
scroll to position [34838, 0]
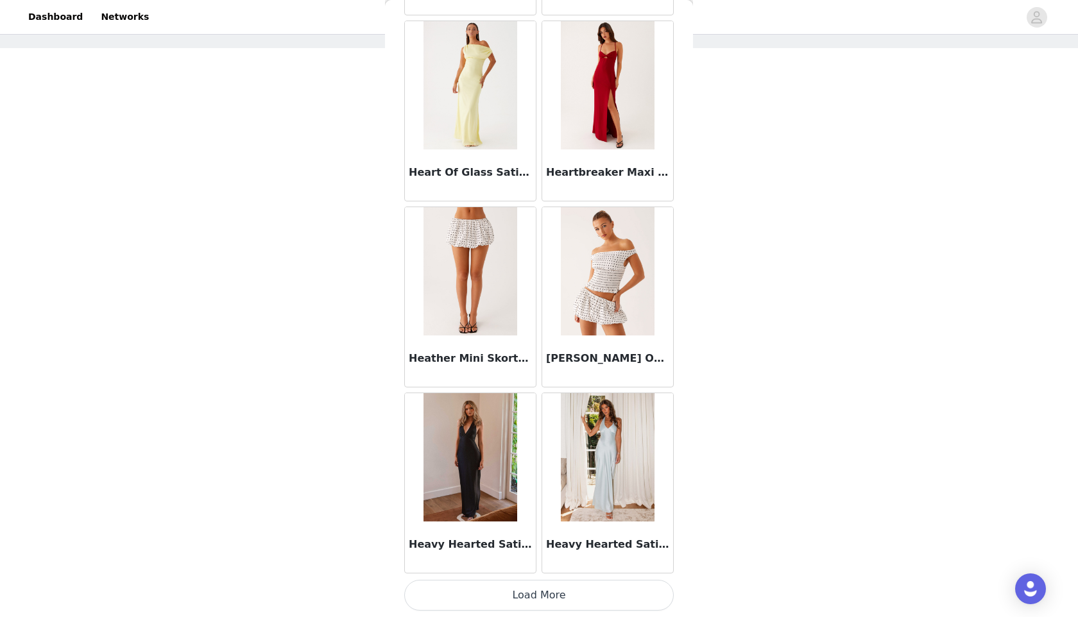
click at [523, 602] on button "Load More" at bounding box center [538, 595] width 269 height 31
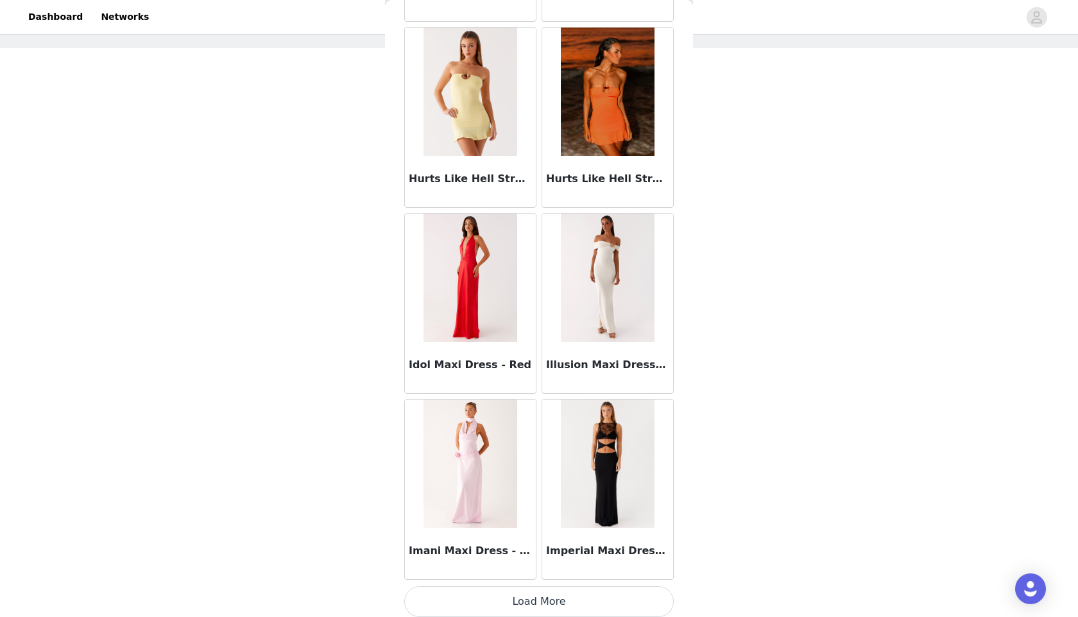
scroll to position [36699, 0]
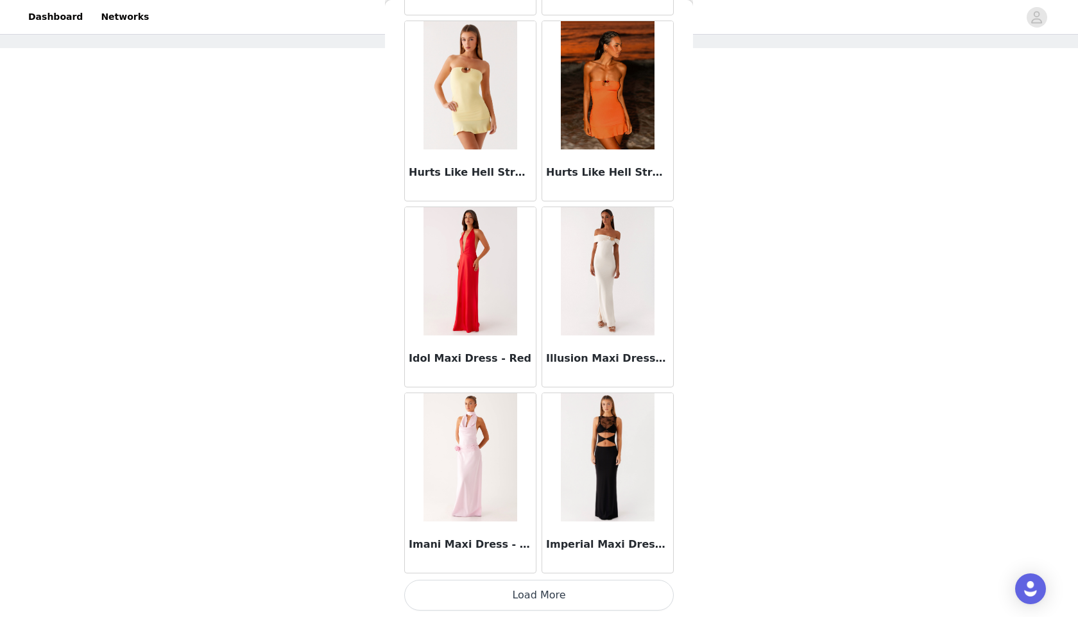
click at [531, 604] on button "Load More" at bounding box center [538, 595] width 269 height 31
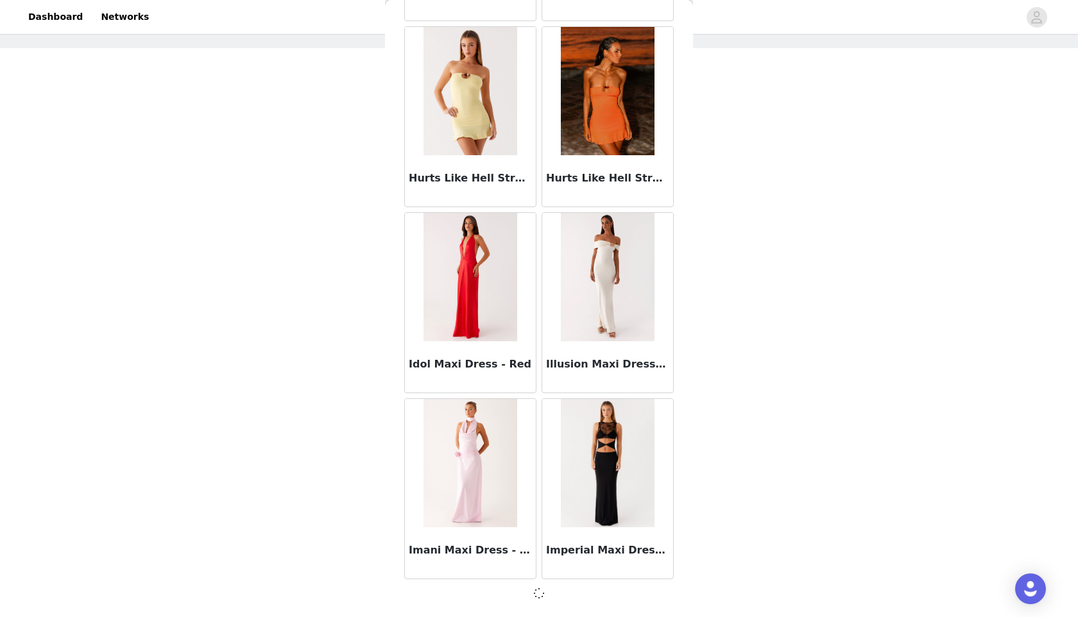
scroll to position [36693, 0]
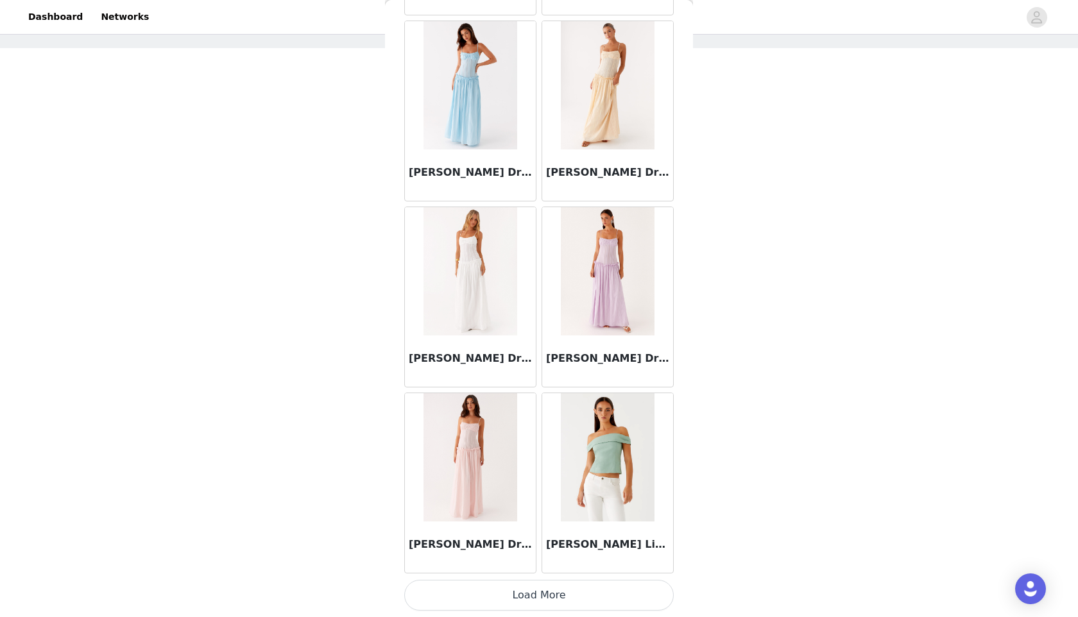
click at [535, 581] on button "Load More" at bounding box center [538, 595] width 269 height 31
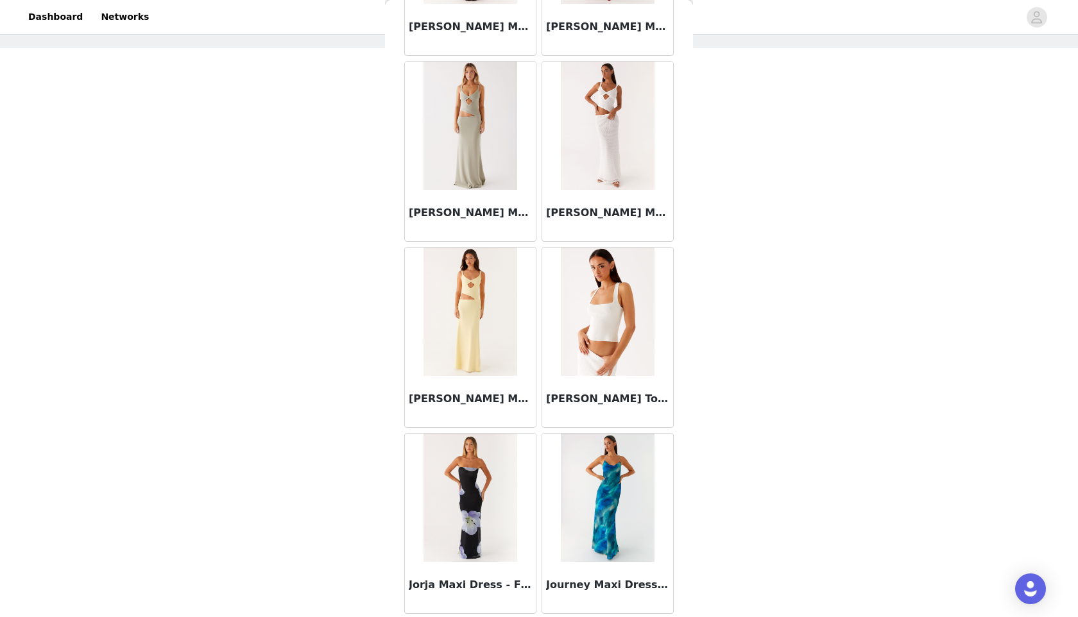
scroll to position [40420, 0]
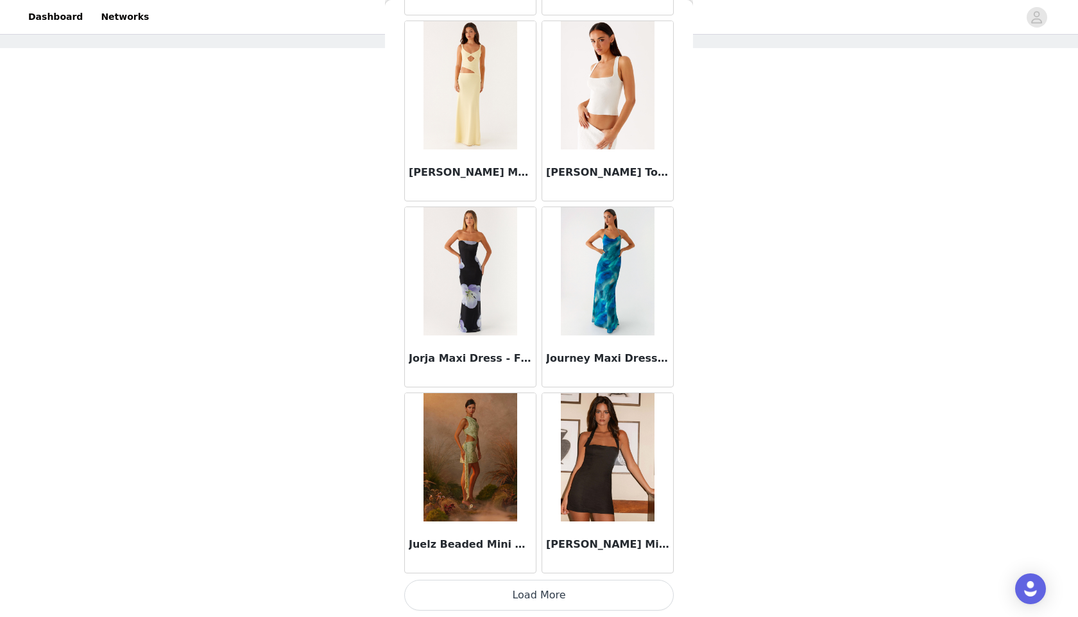
click at [533, 590] on button "Load More" at bounding box center [538, 595] width 269 height 31
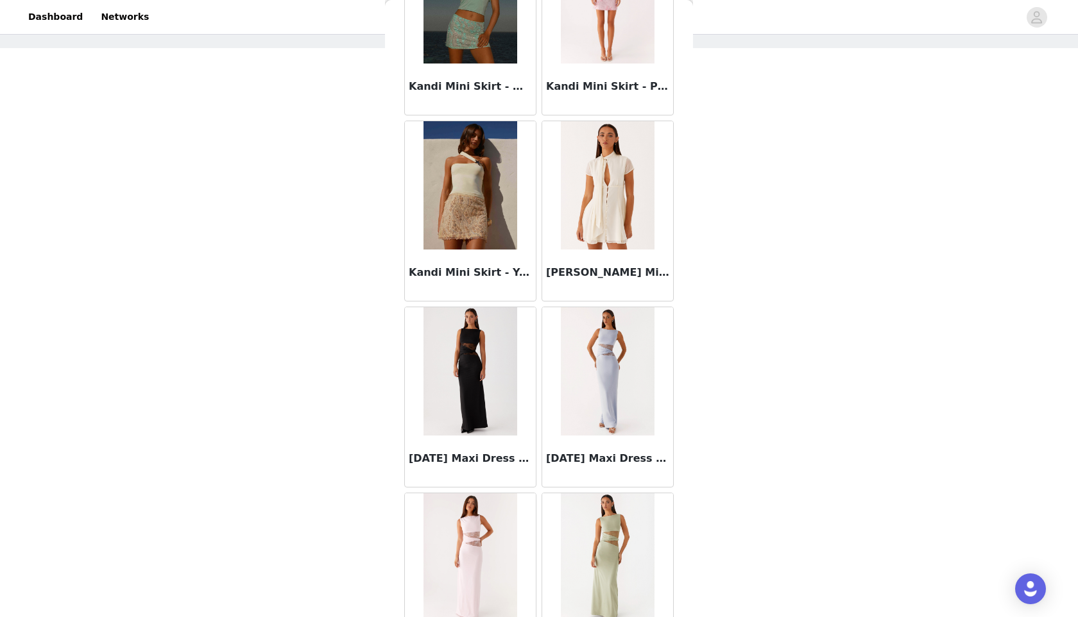
scroll to position [42281, 0]
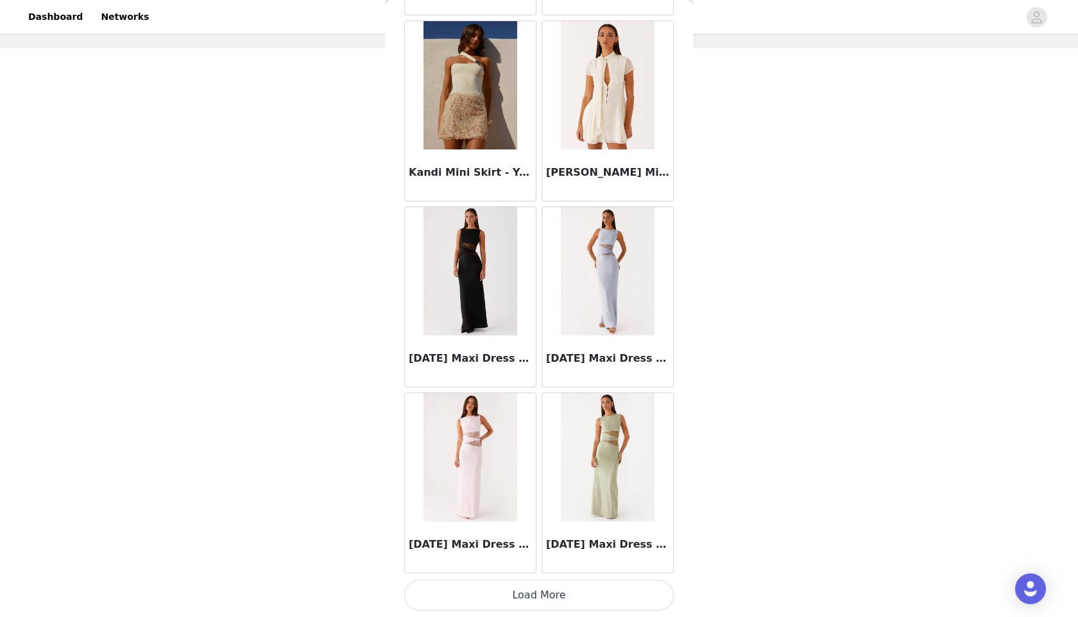
click at [534, 598] on button "Load More" at bounding box center [538, 595] width 269 height 31
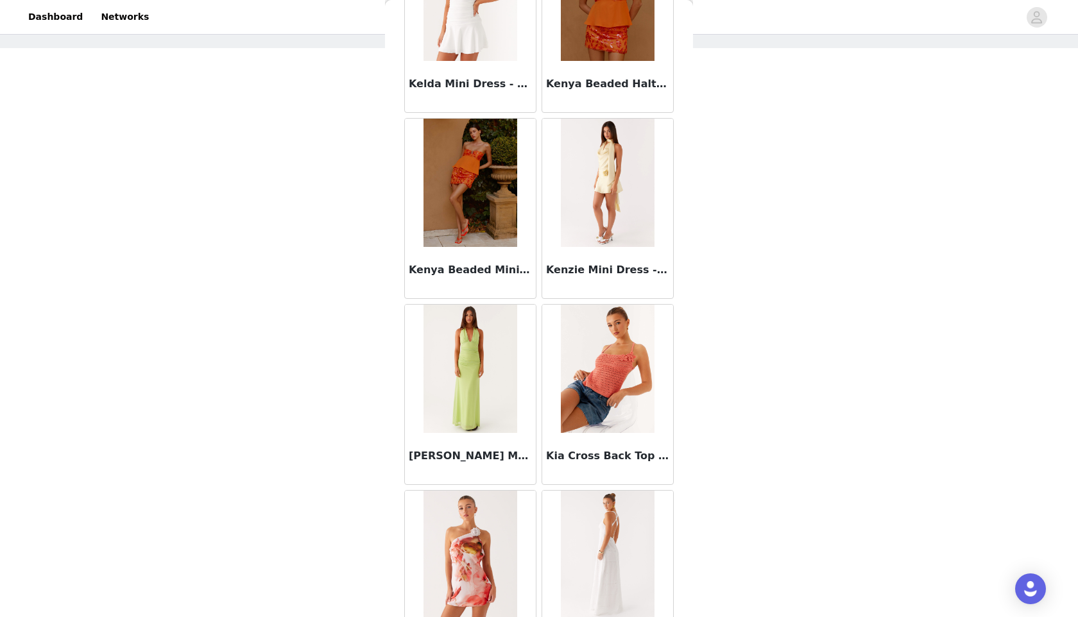
scroll to position [44142, 0]
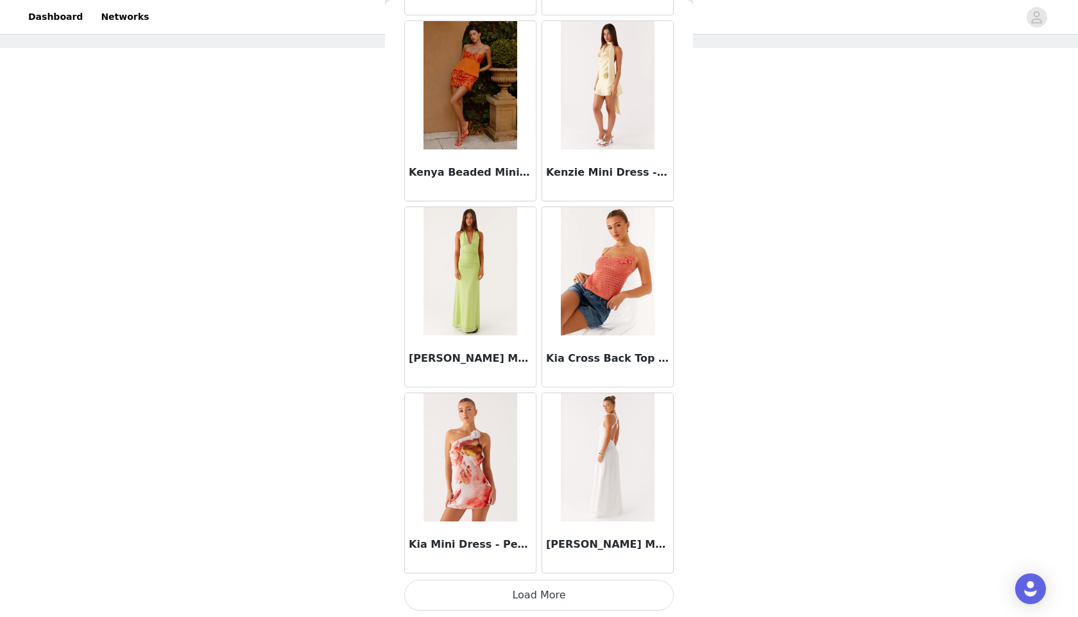
click at [542, 601] on button "Load More" at bounding box center [538, 595] width 269 height 31
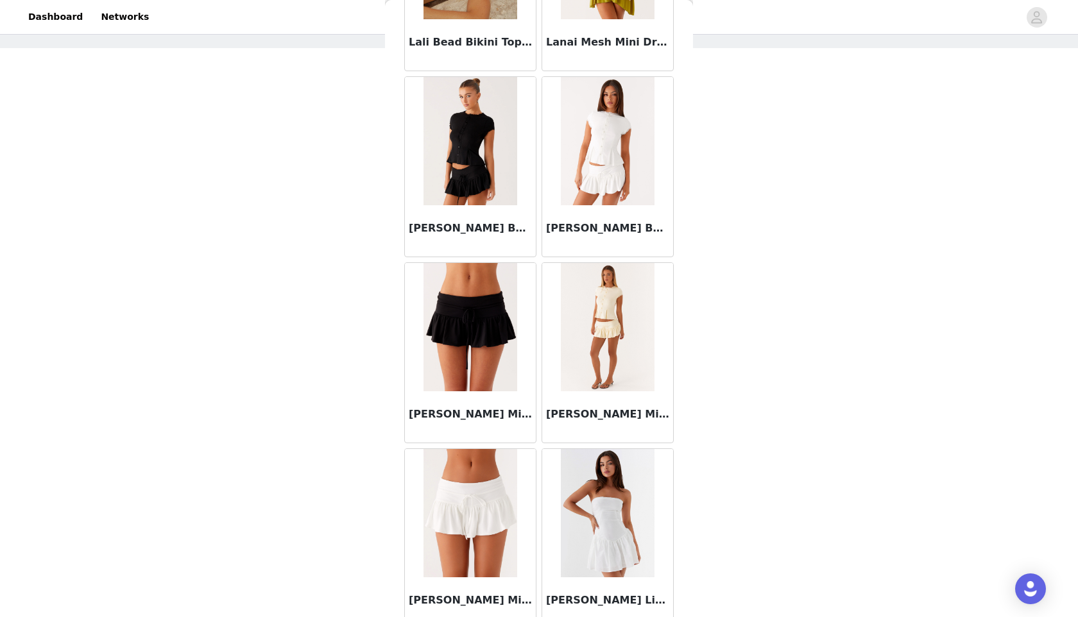
scroll to position [46002, 0]
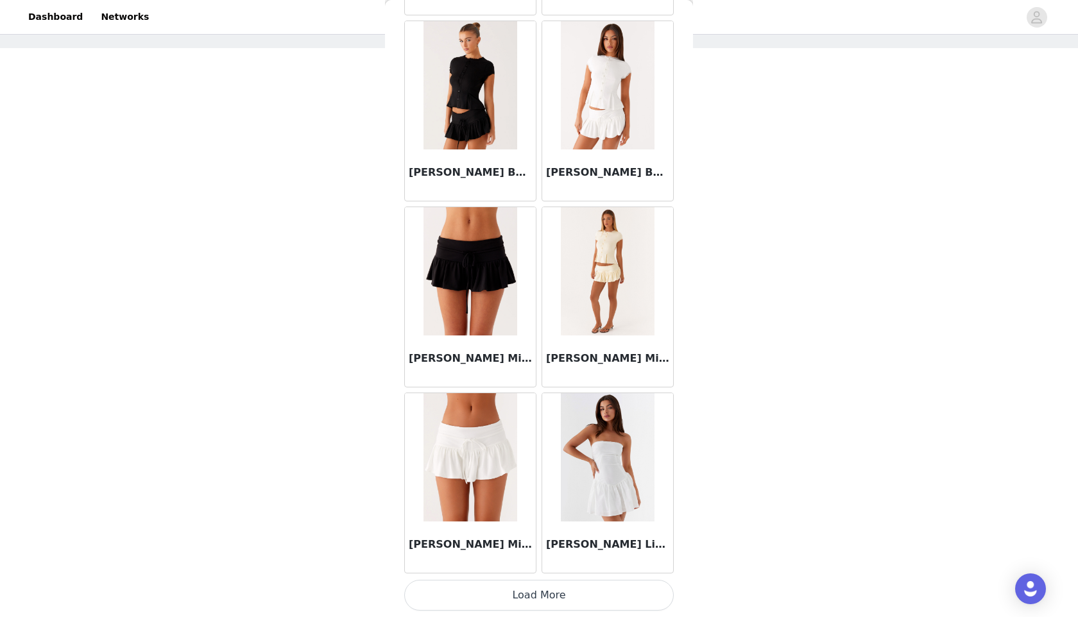
click at [543, 599] on button "Load More" at bounding box center [538, 595] width 269 height 31
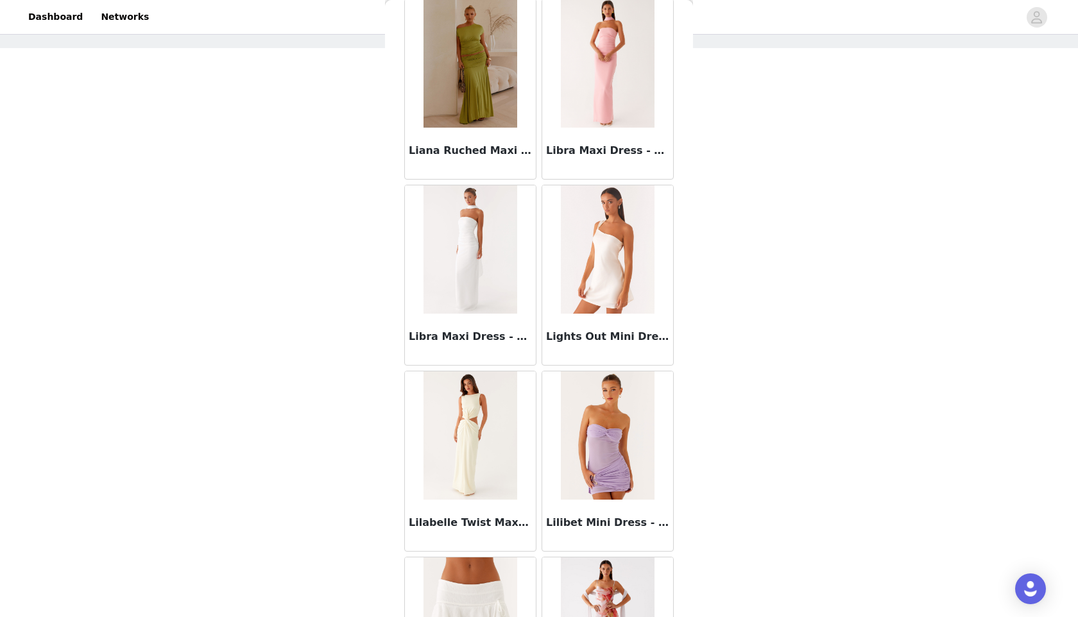
scroll to position [47863, 0]
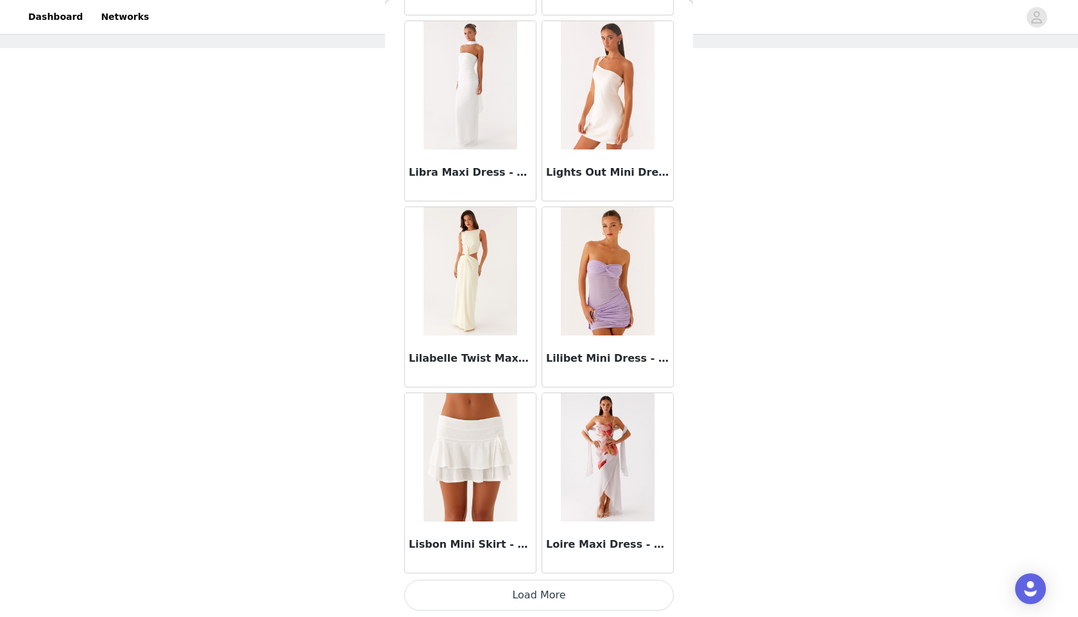
click at [527, 594] on button "Load More" at bounding box center [538, 595] width 269 height 31
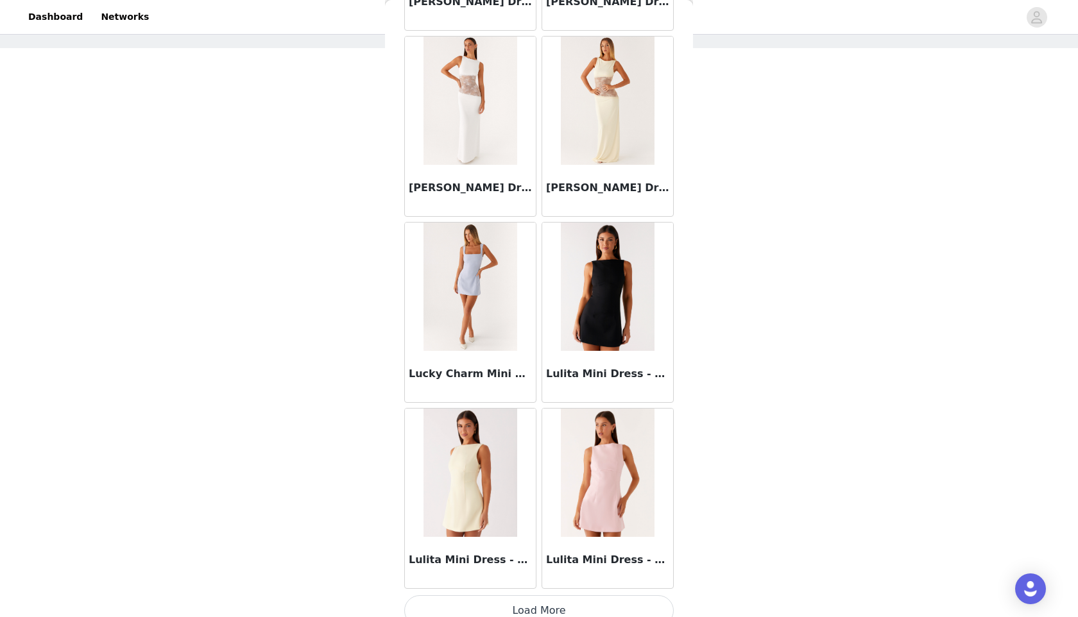
scroll to position [49724, 0]
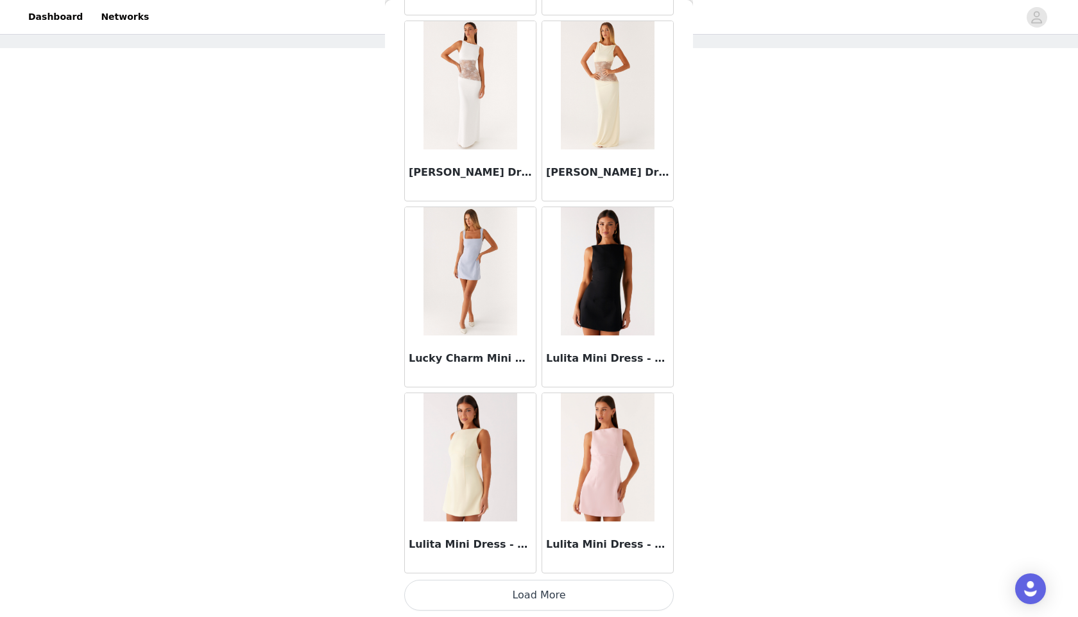
click at [524, 604] on button "Load More" at bounding box center [538, 595] width 269 height 31
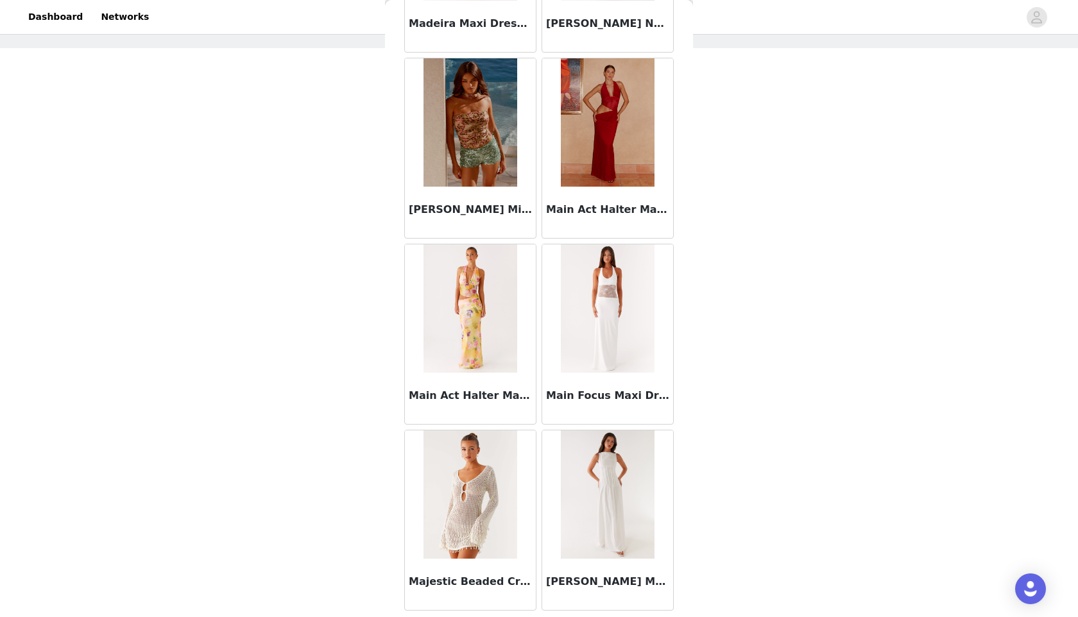
scroll to position [51584, 0]
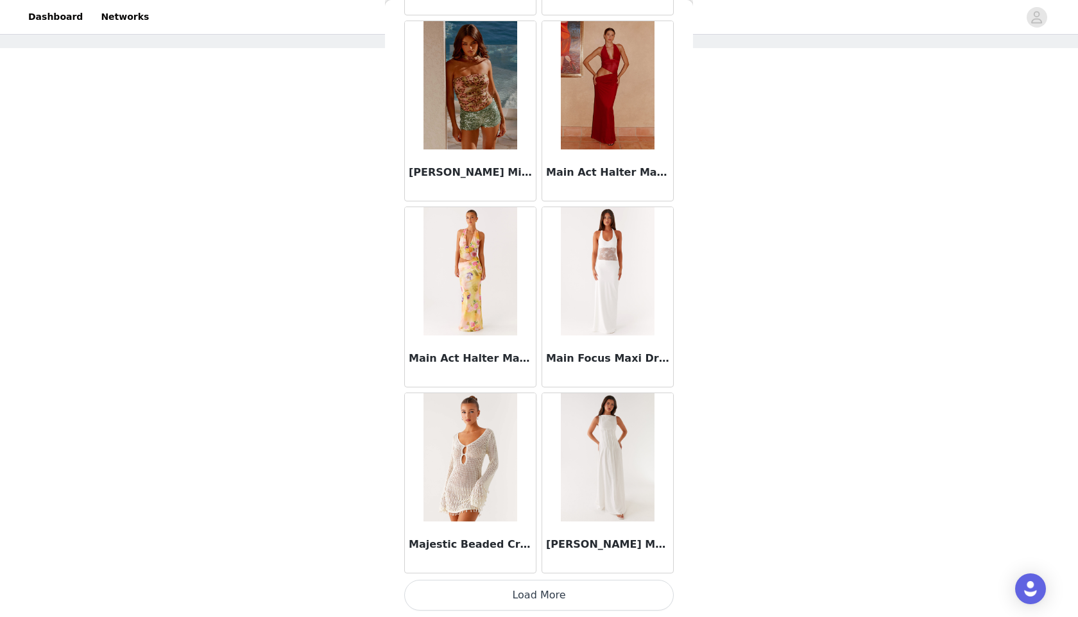
click at [513, 585] on button "Load More" at bounding box center [538, 595] width 269 height 31
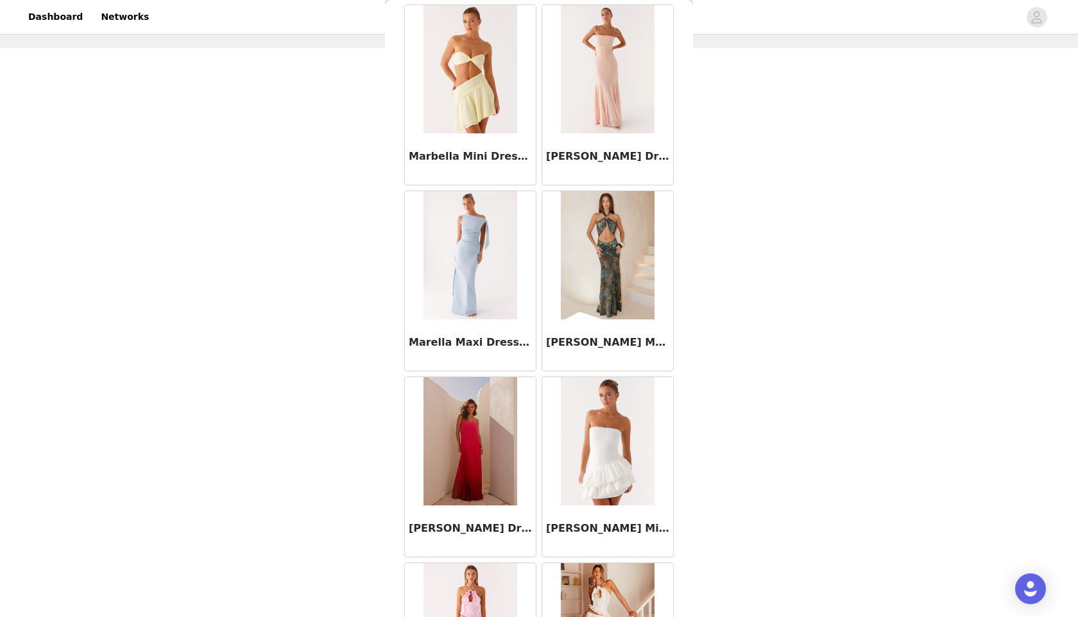
scroll to position [52703, 0]
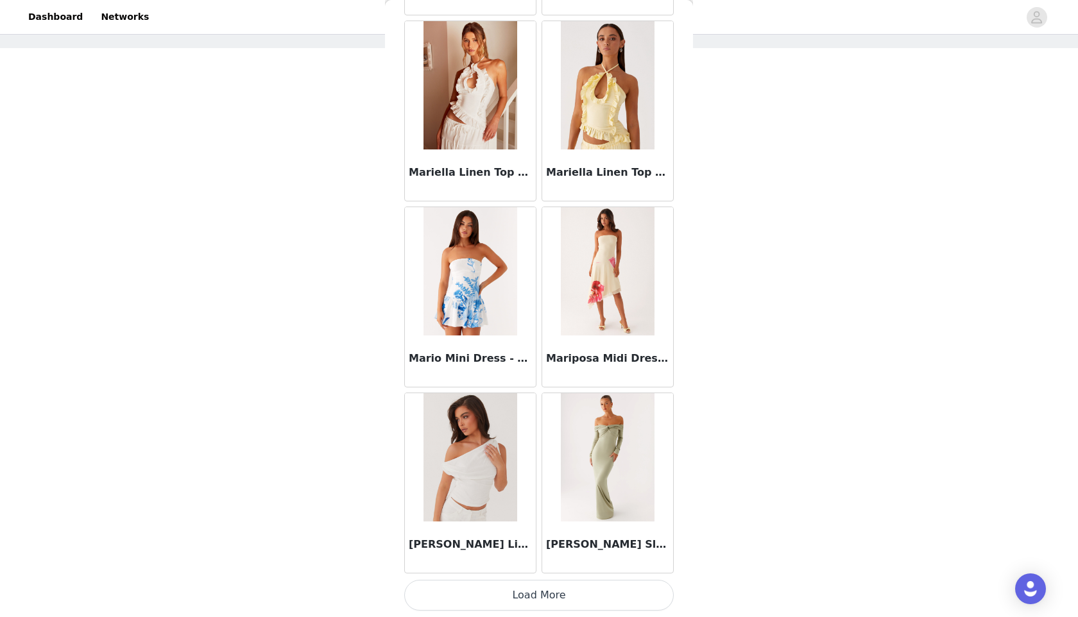
click at [532, 610] on button "Load More" at bounding box center [538, 595] width 269 height 31
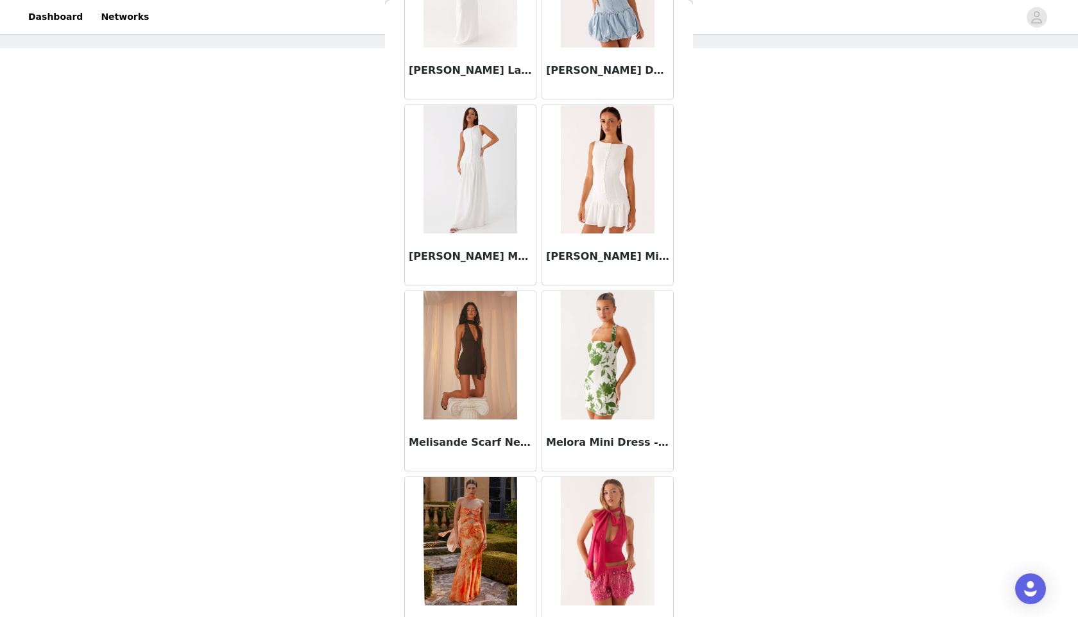
scroll to position [55306, 0]
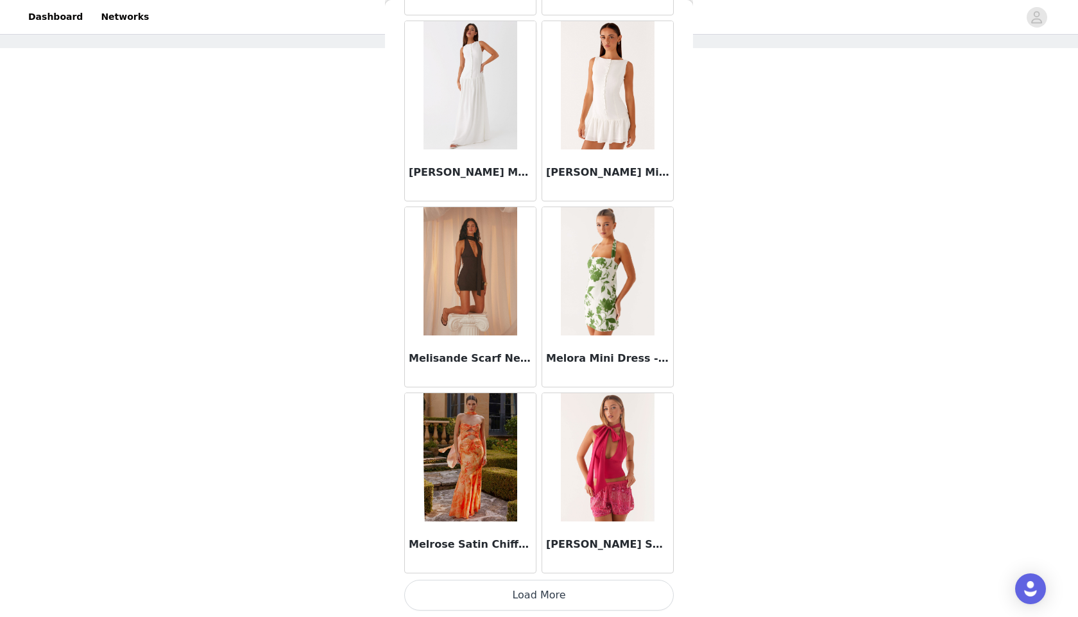
click at [522, 595] on button "Load More" at bounding box center [538, 595] width 269 height 31
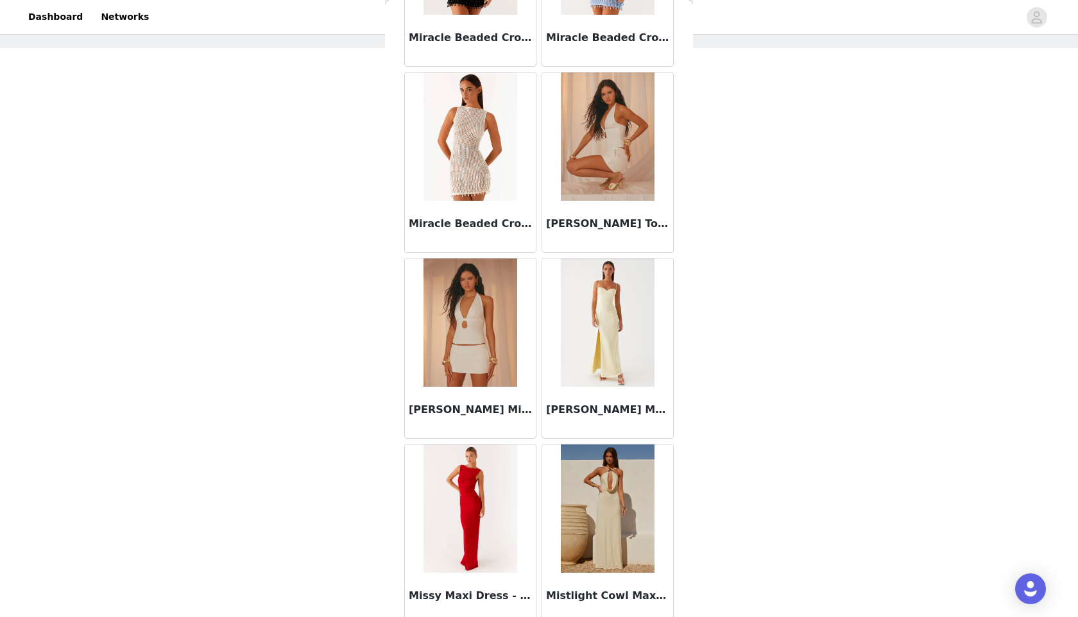
scroll to position [57166, 0]
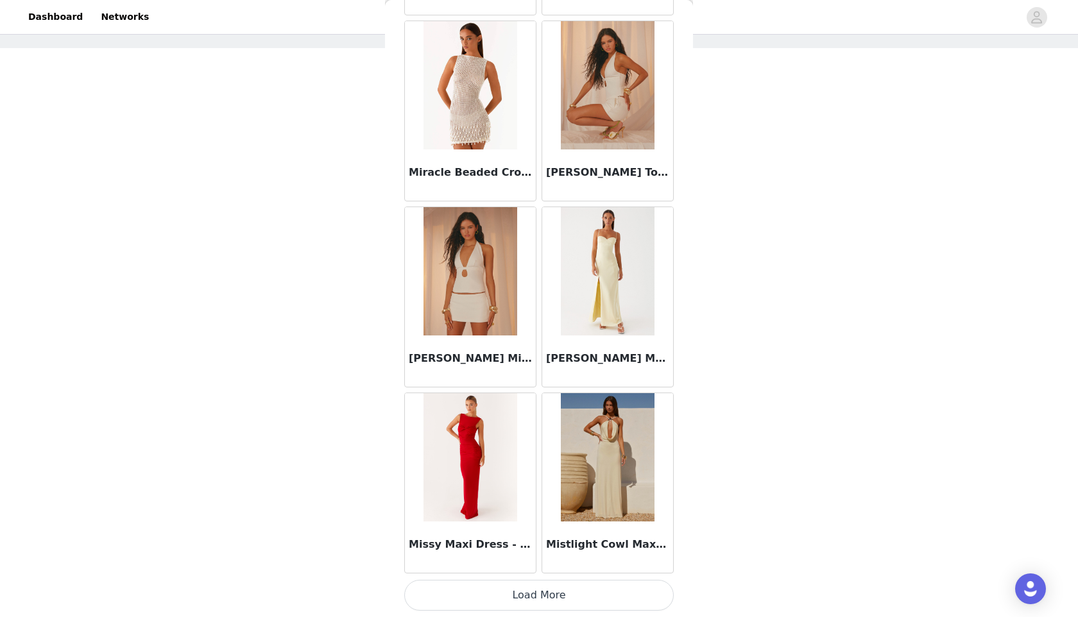
click at [534, 610] on button "Load More" at bounding box center [538, 595] width 269 height 31
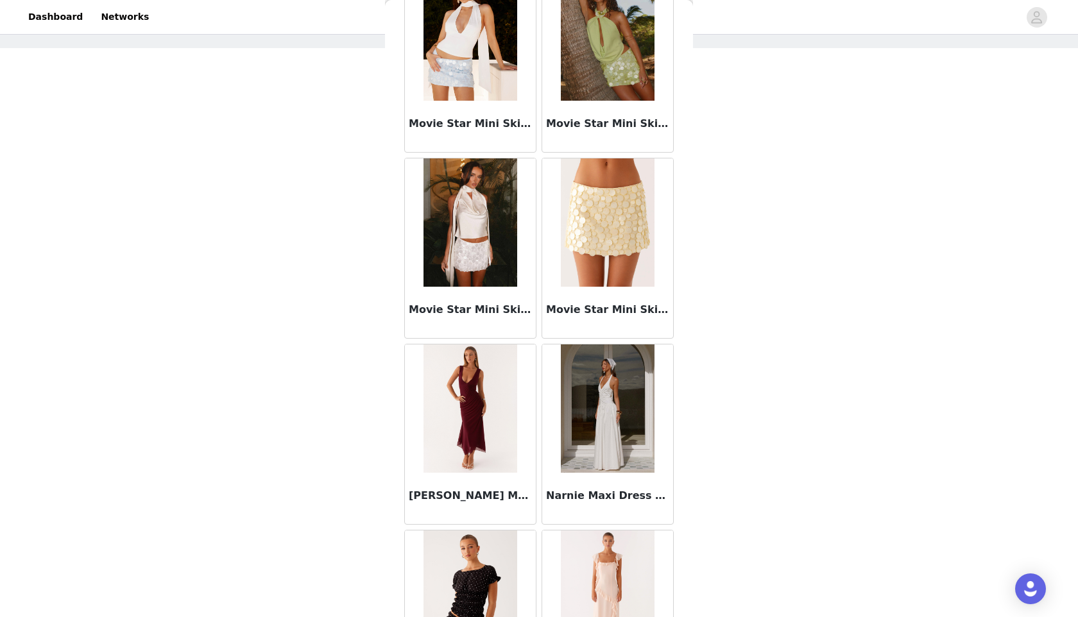
scroll to position [59027, 0]
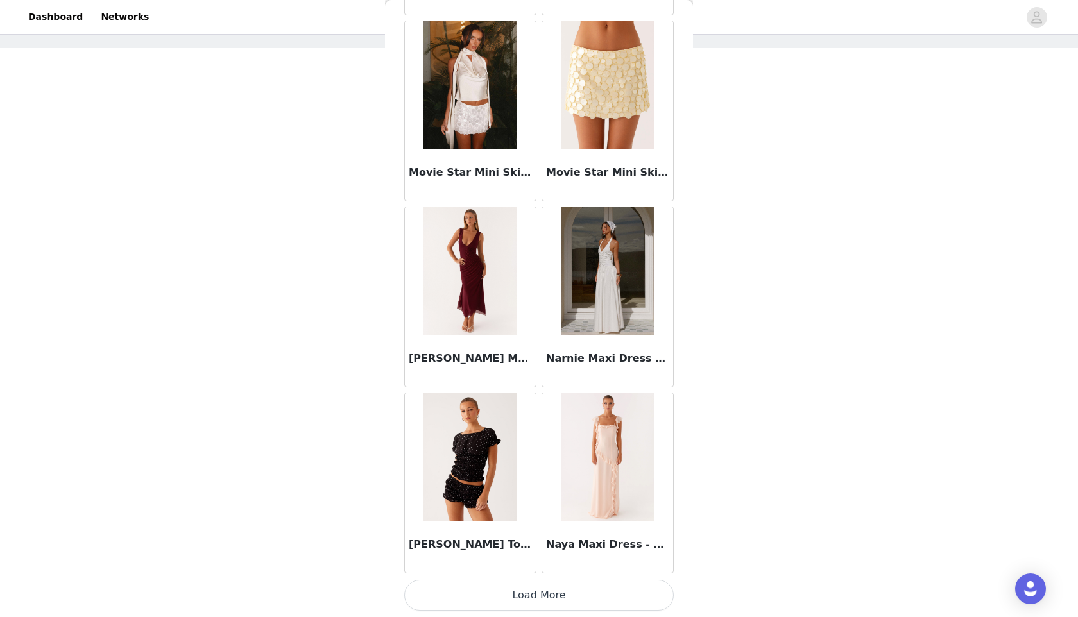
click at [568, 595] on button "Load More" at bounding box center [538, 595] width 269 height 31
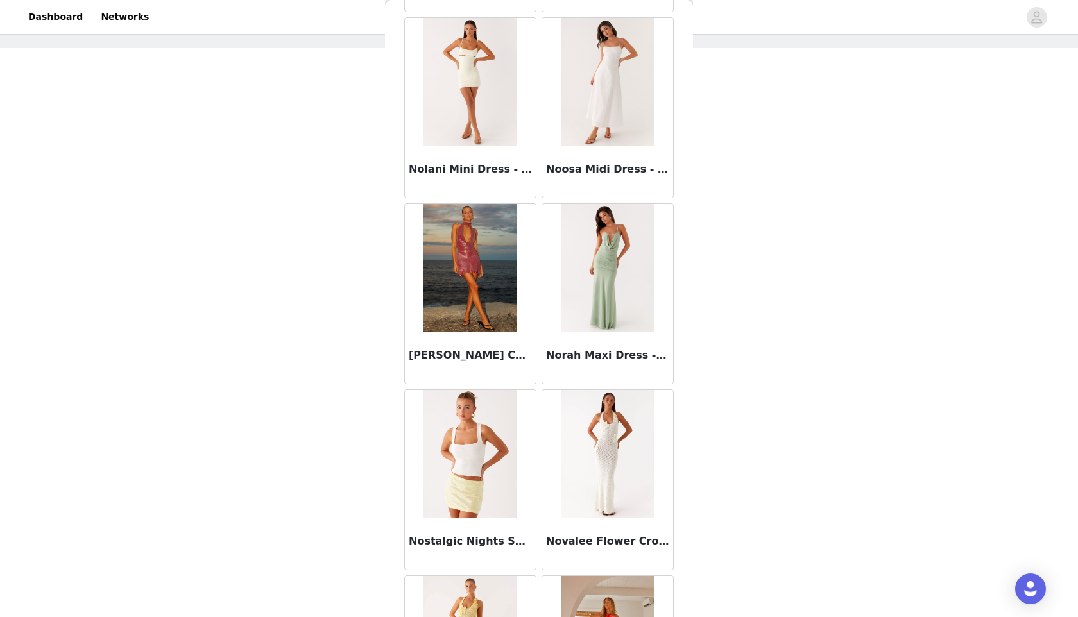
scroll to position [60888, 0]
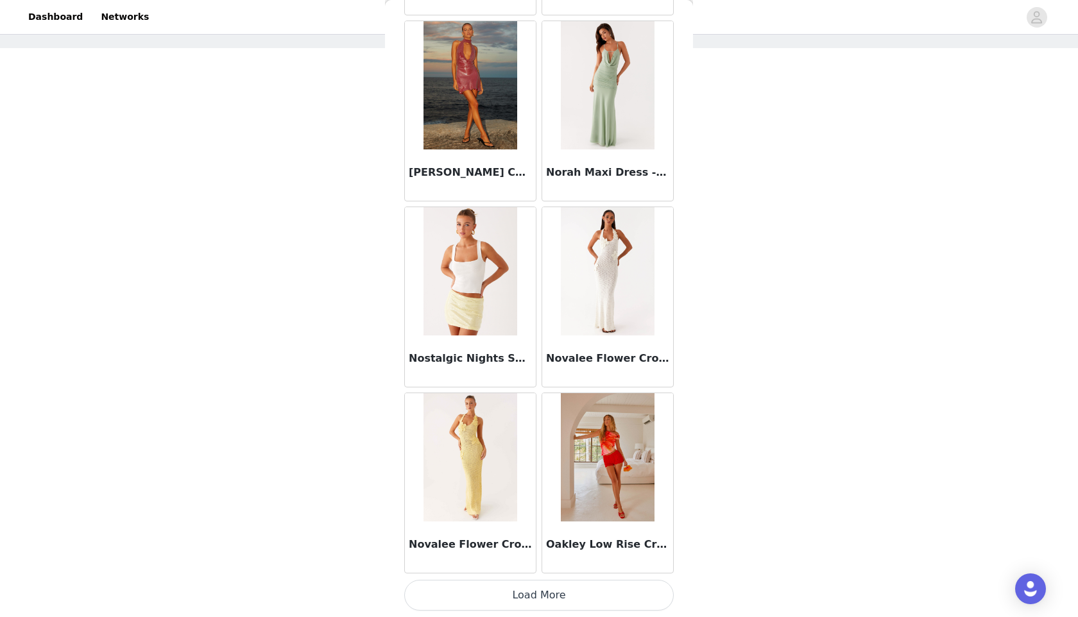
click at [562, 608] on button "Load More" at bounding box center [538, 595] width 269 height 31
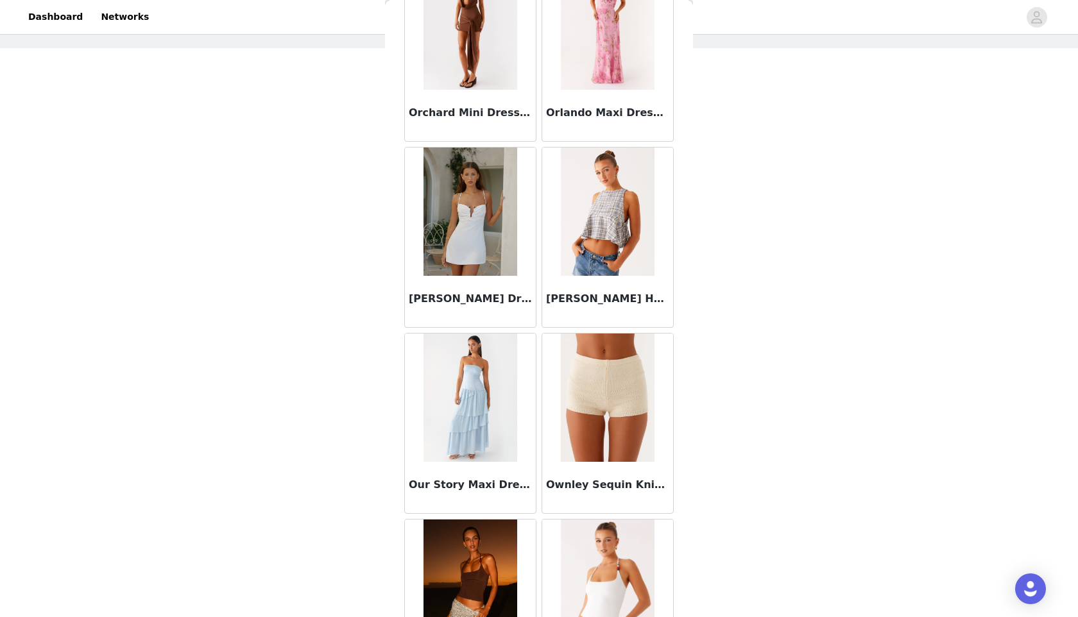
scroll to position [62748, 0]
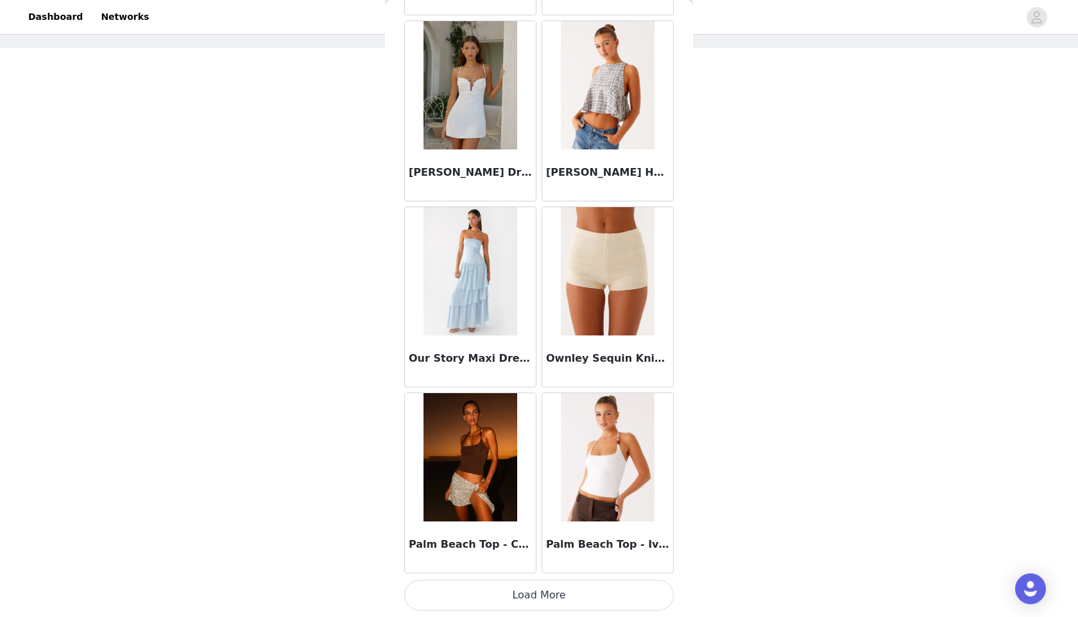
click at [552, 597] on button "Load More" at bounding box center [538, 595] width 269 height 31
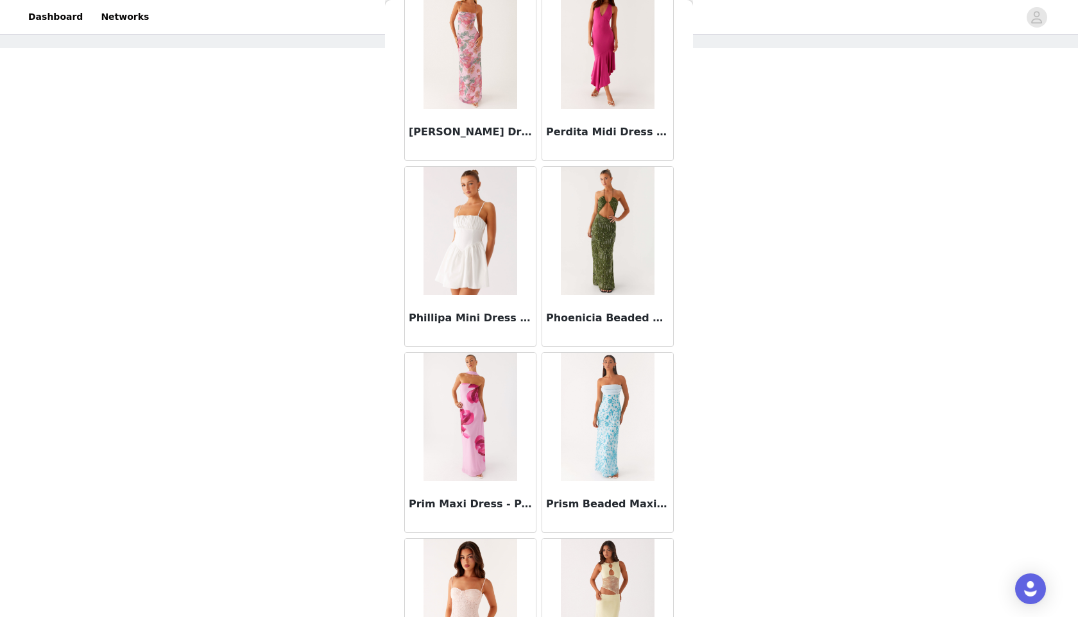
scroll to position [64609, 0]
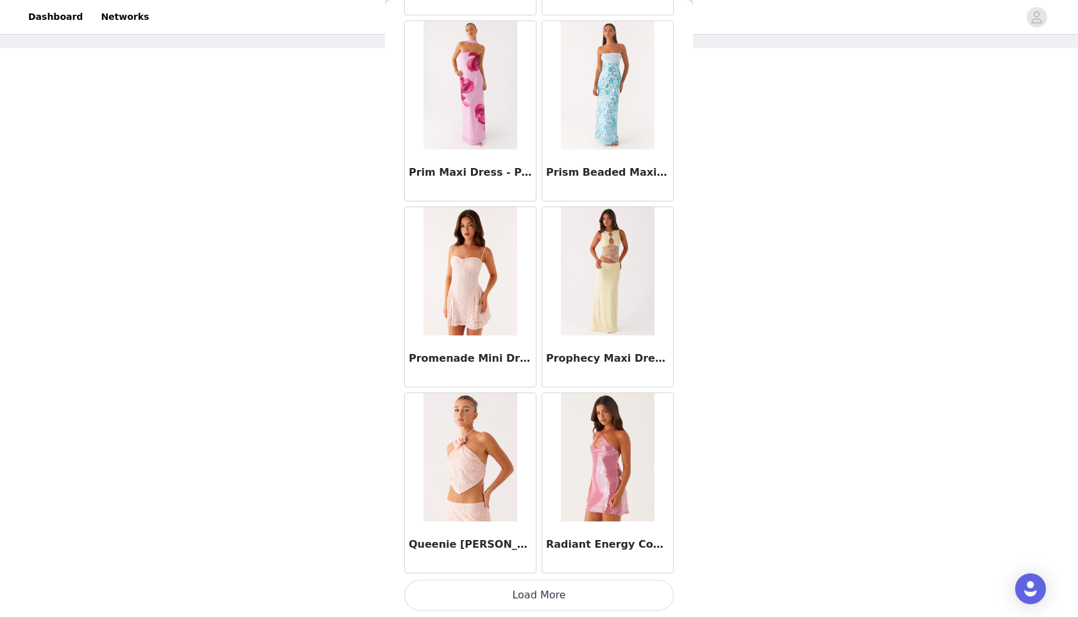
click at [490, 602] on button "Load More" at bounding box center [538, 595] width 269 height 31
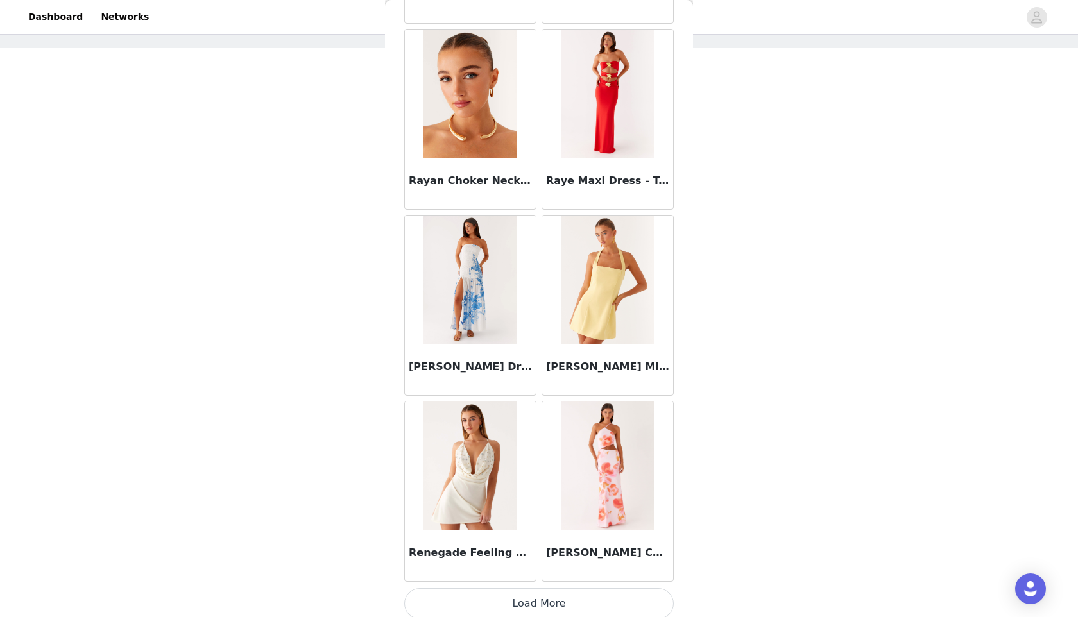
scroll to position [66470, 0]
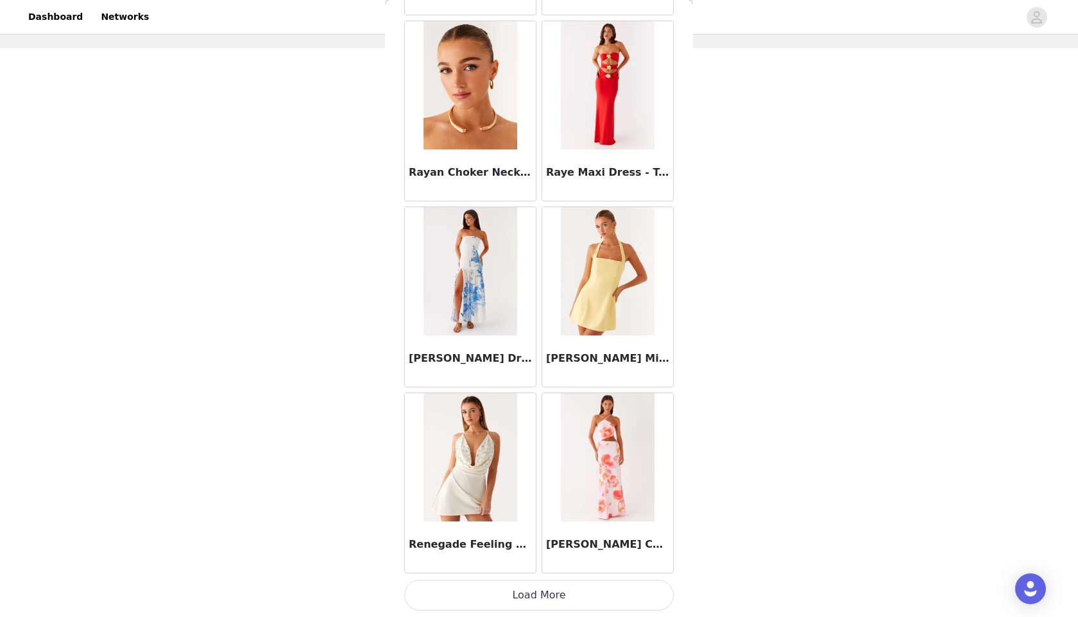
click at [522, 589] on button "Load More" at bounding box center [538, 595] width 269 height 31
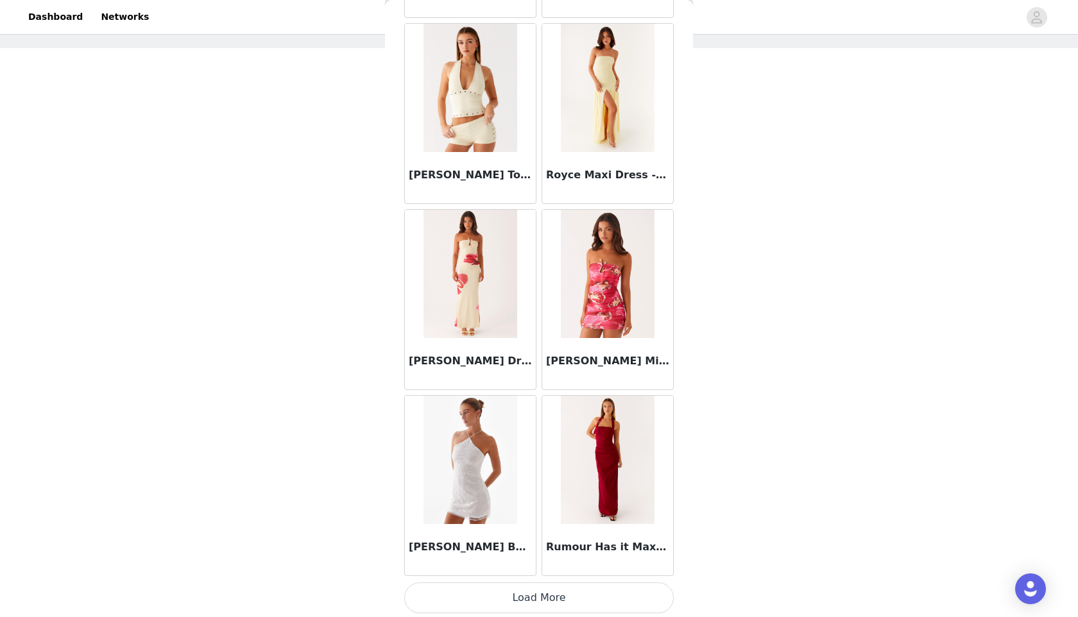
scroll to position [68330, 0]
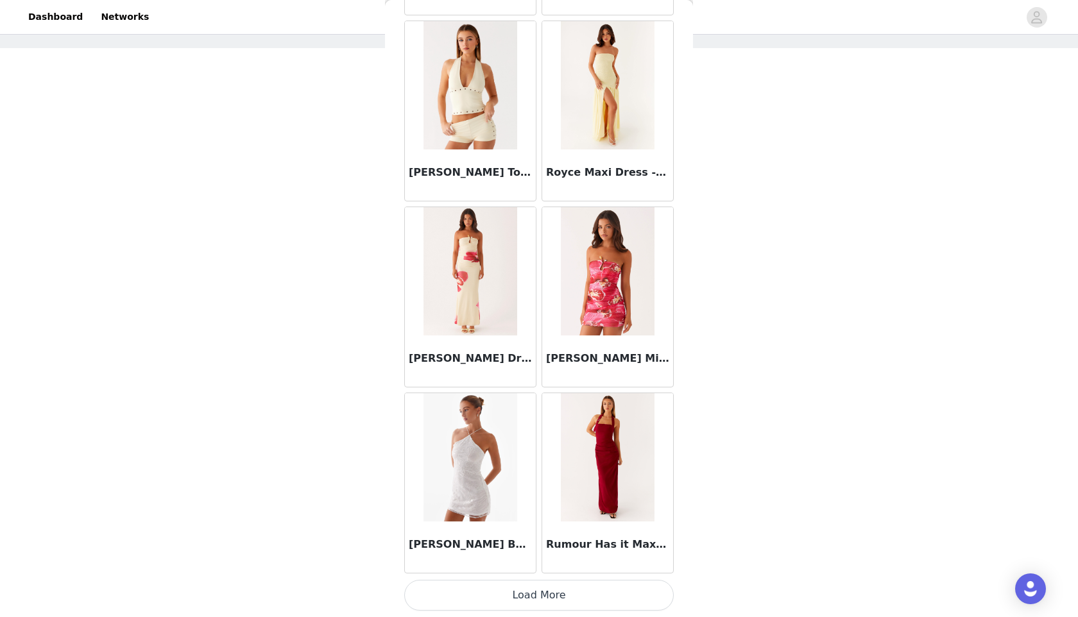
click at [509, 583] on button "Load More" at bounding box center [538, 595] width 269 height 31
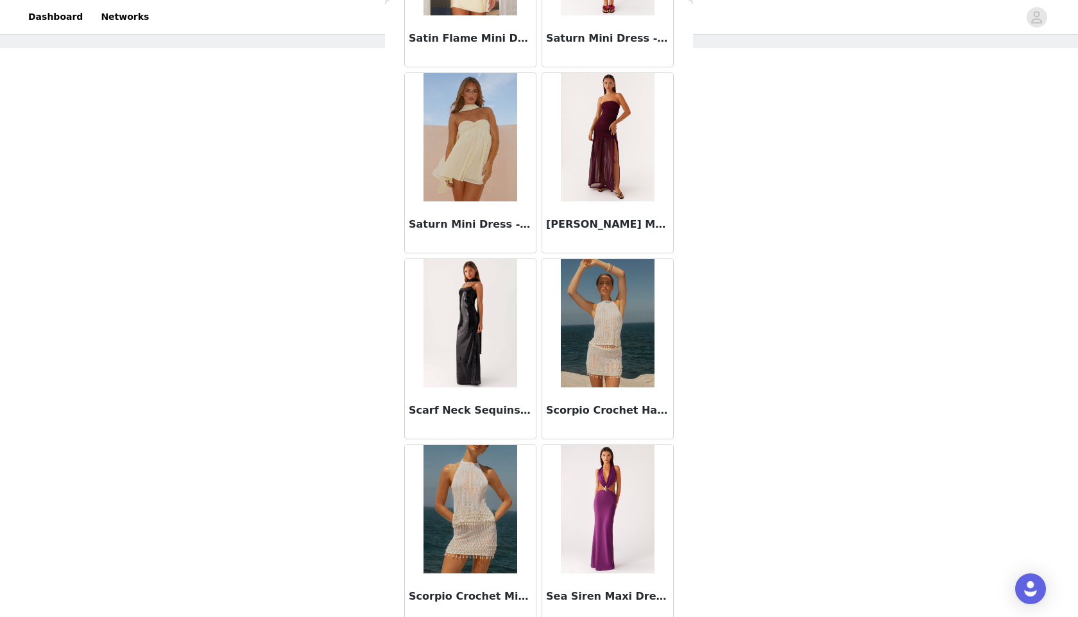
scroll to position [70191, 0]
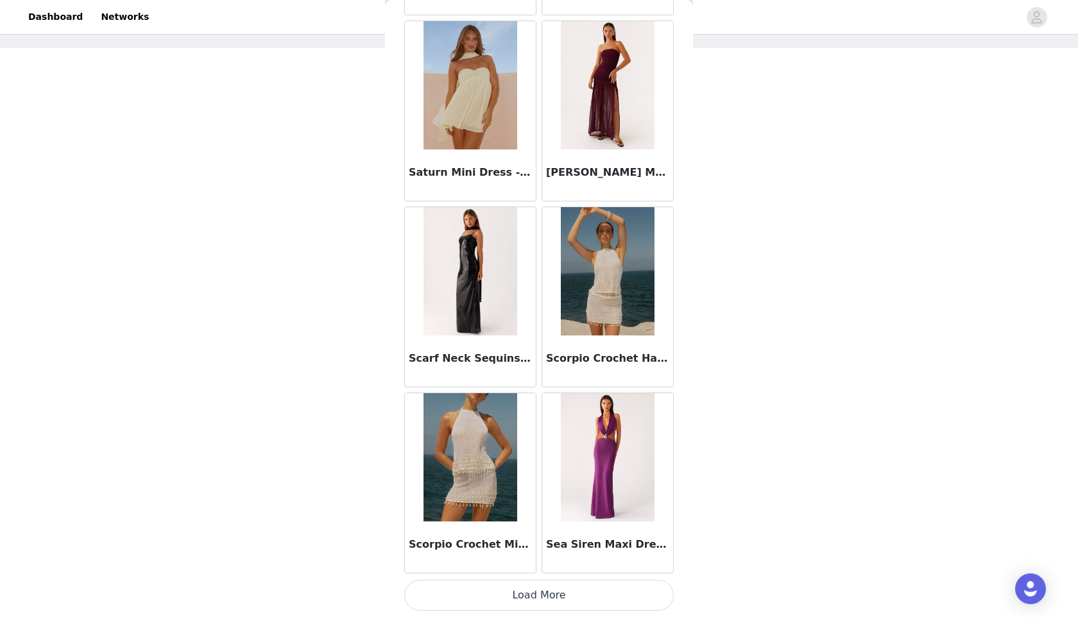
click at [523, 604] on button "Load More" at bounding box center [538, 595] width 269 height 31
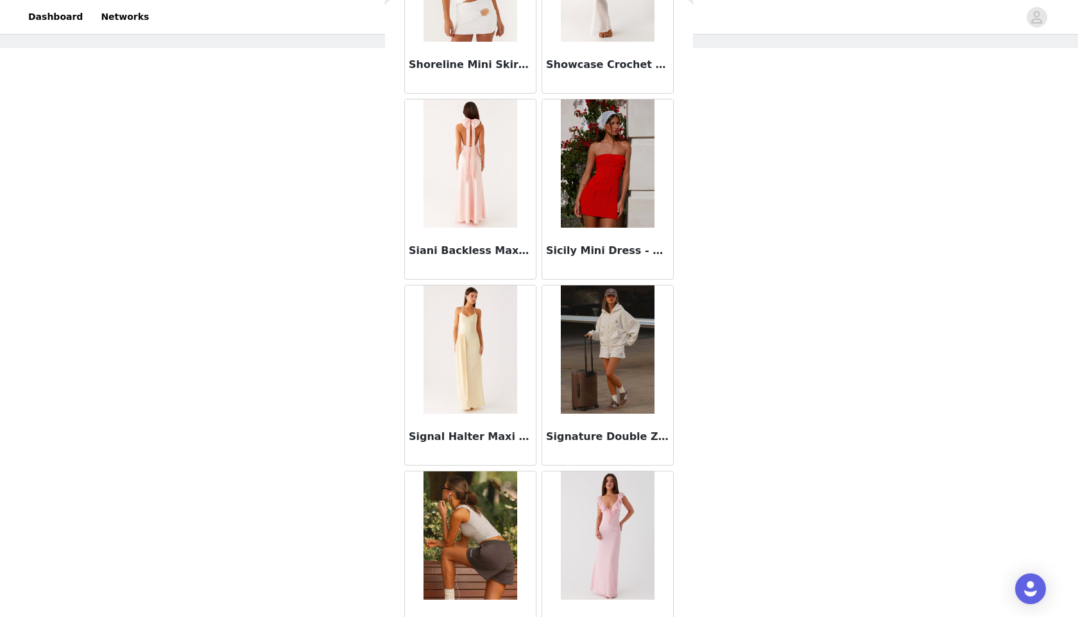
scroll to position [72020, 0]
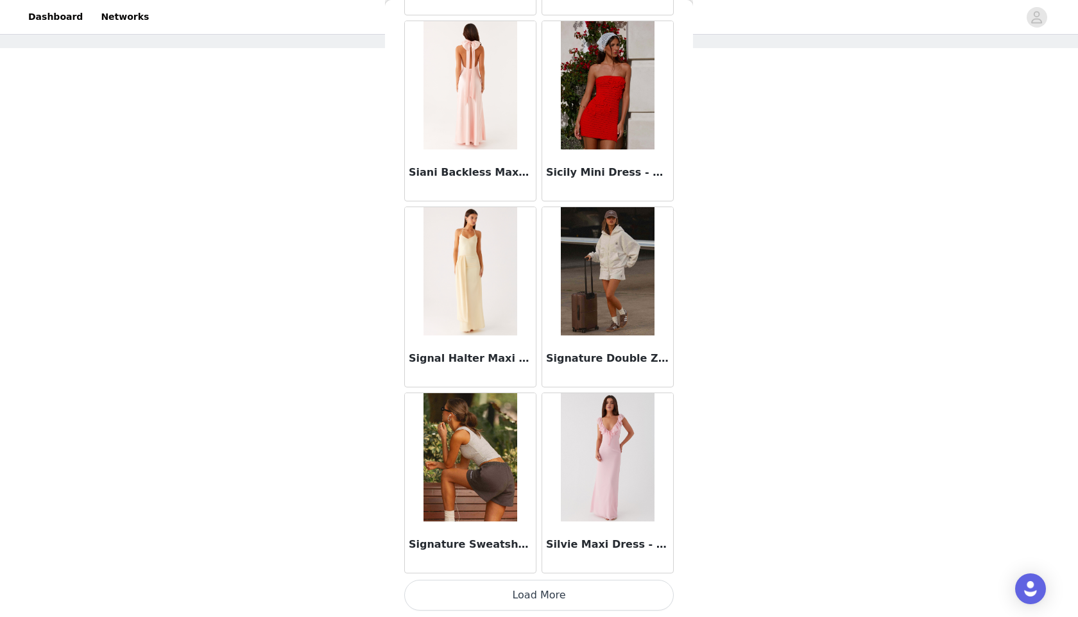
click at [516, 591] on button "Load More" at bounding box center [538, 595] width 269 height 31
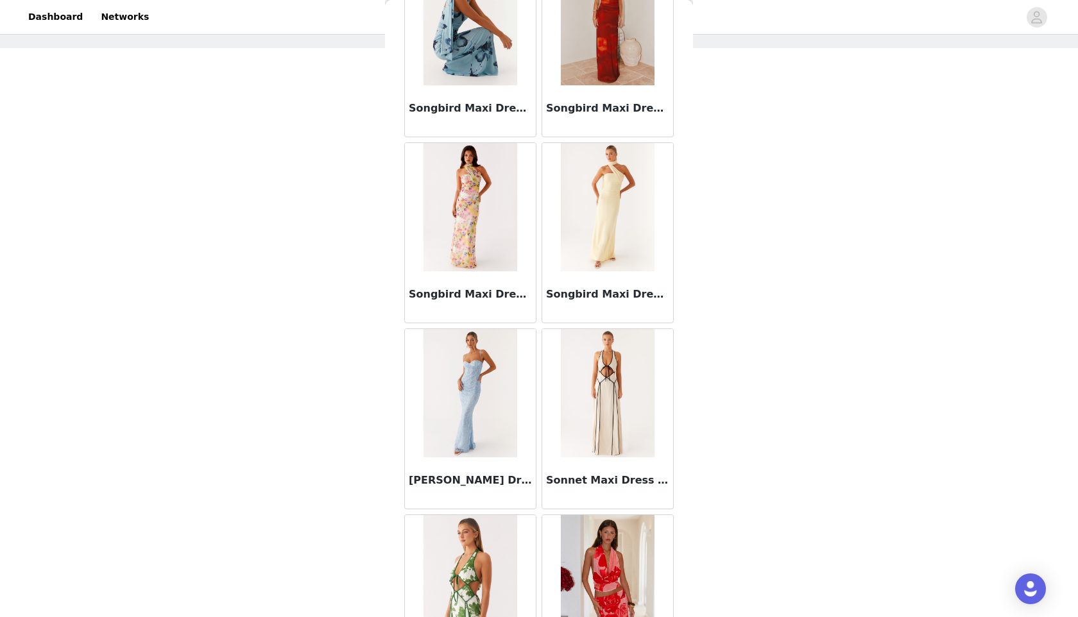
scroll to position [73912, 0]
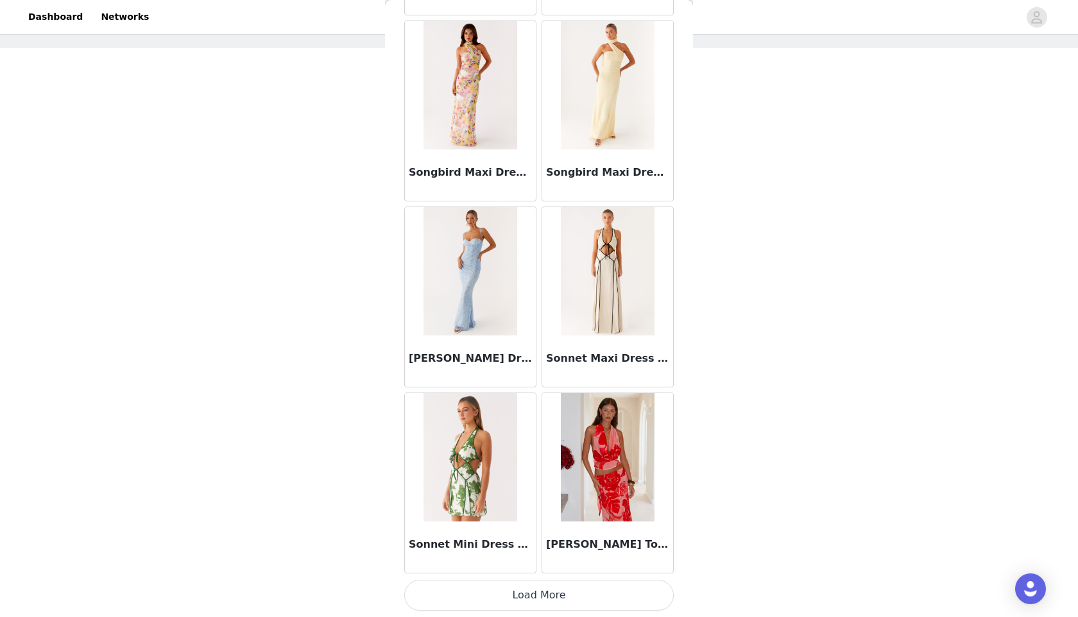
click at [529, 595] on button "Load More" at bounding box center [538, 595] width 269 height 31
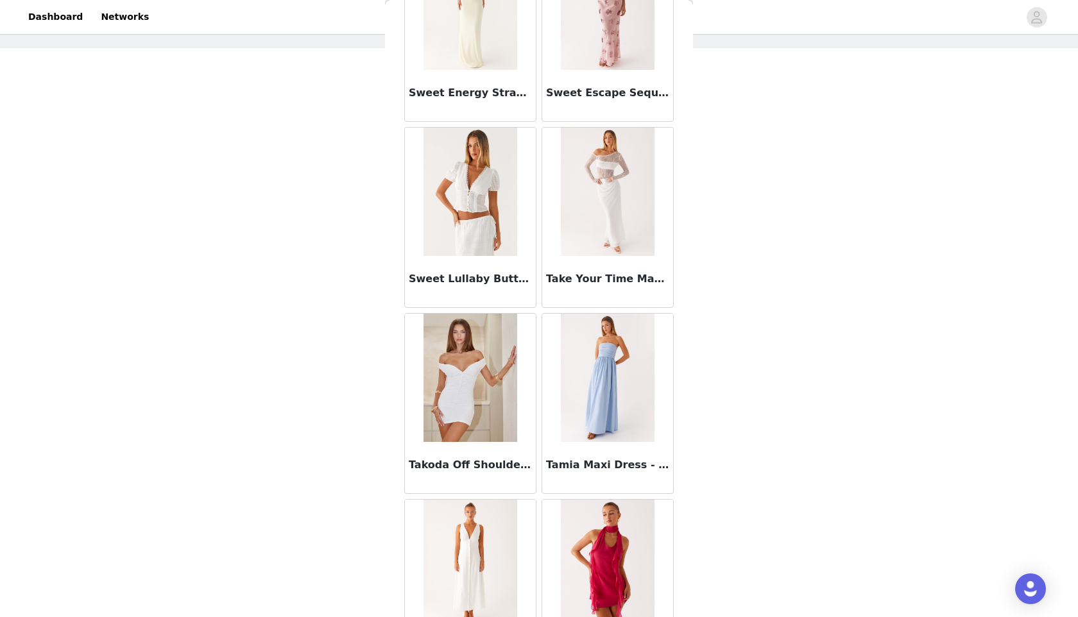
scroll to position [75773, 0]
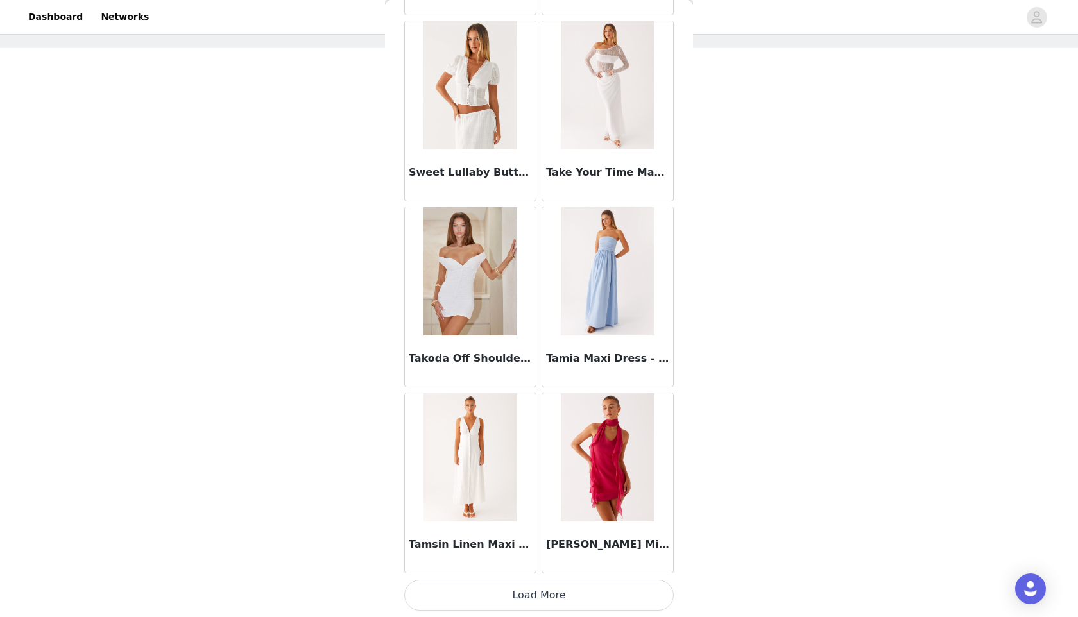
click at [517, 597] on button "Load More" at bounding box center [538, 595] width 269 height 31
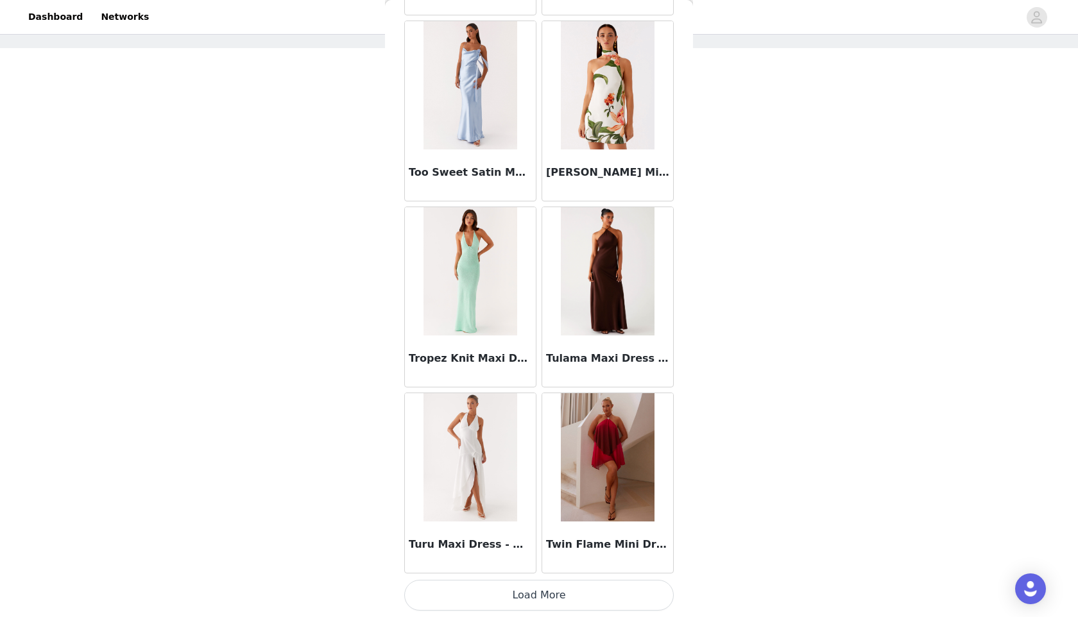
click at [538, 599] on button "Load More" at bounding box center [538, 595] width 269 height 31
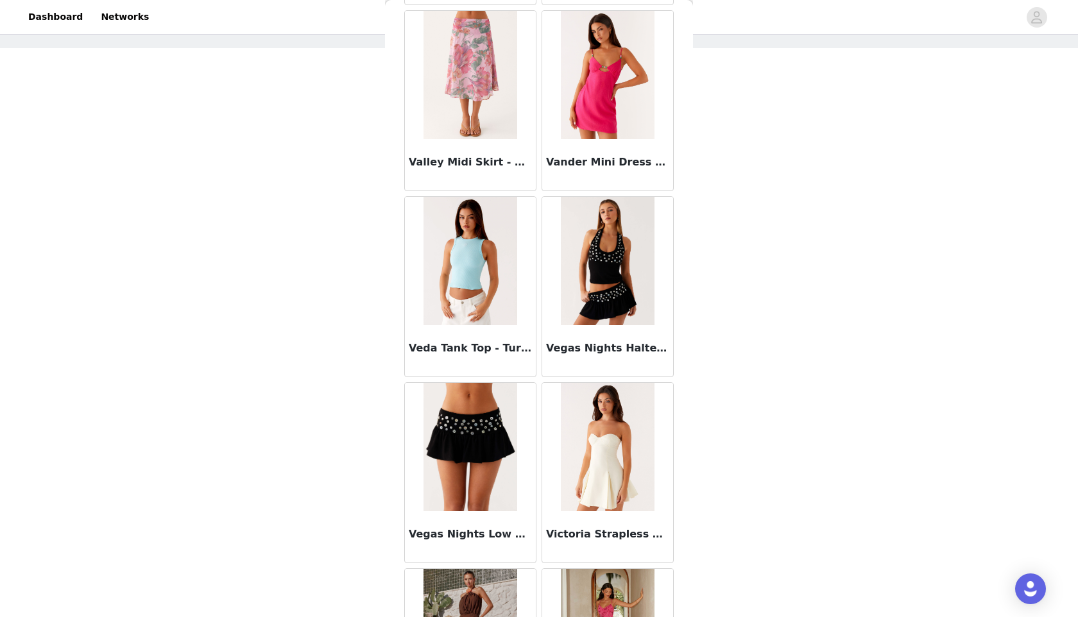
scroll to position [79494, 0]
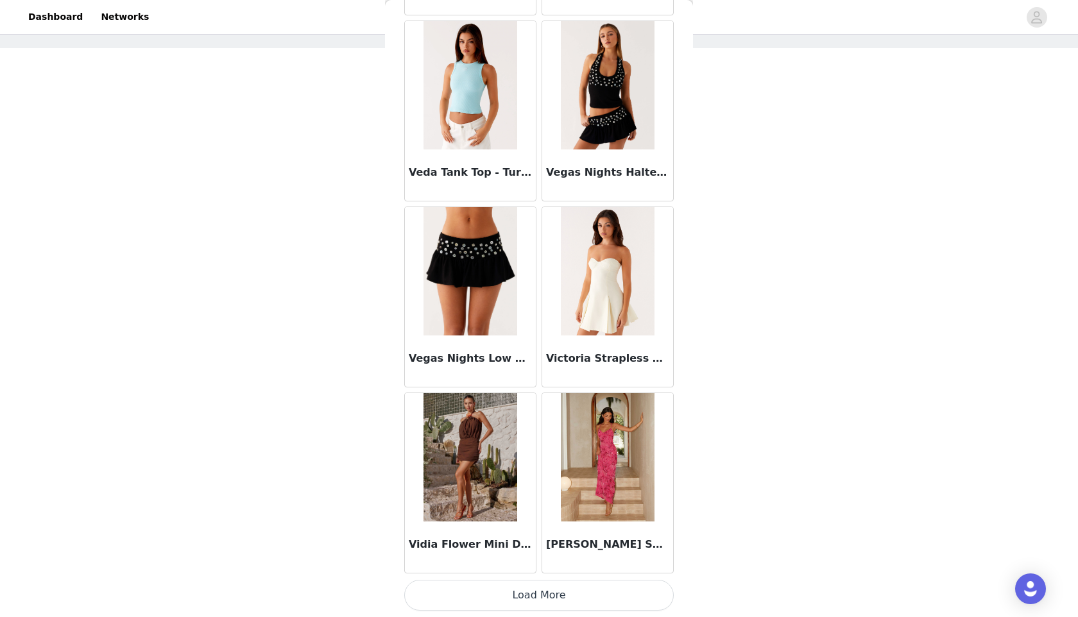
click at [518, 599] on button "Load More" at bounding box center [538, 595] width 269 height 31
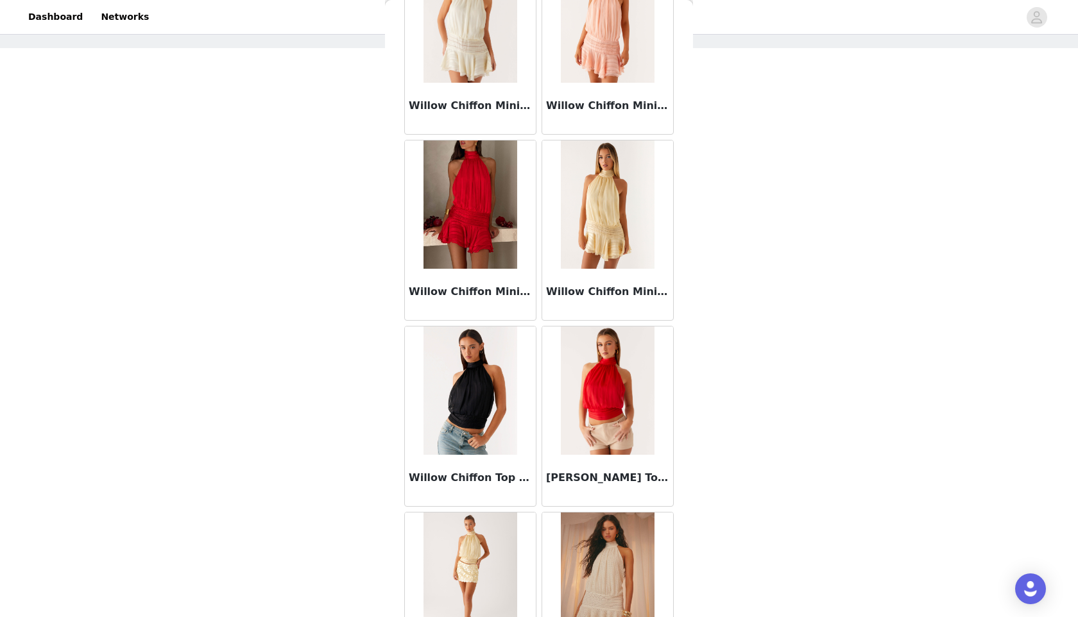
scroll to position [81355, 0]
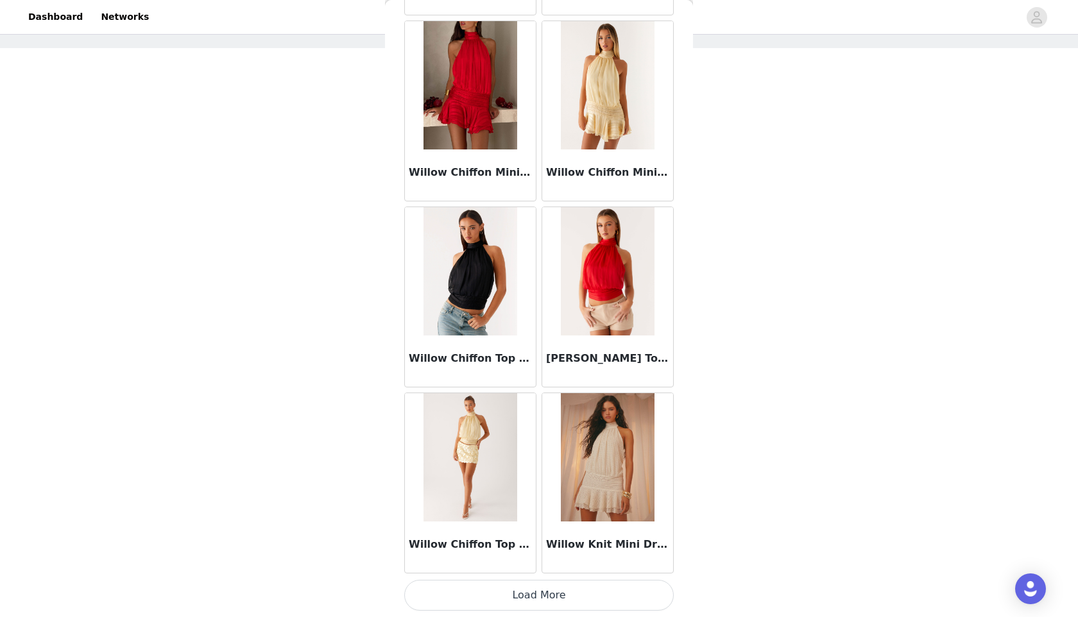
click at [533, 592] on button "Load More" at bounding box center [538, 595] width 269 height 31
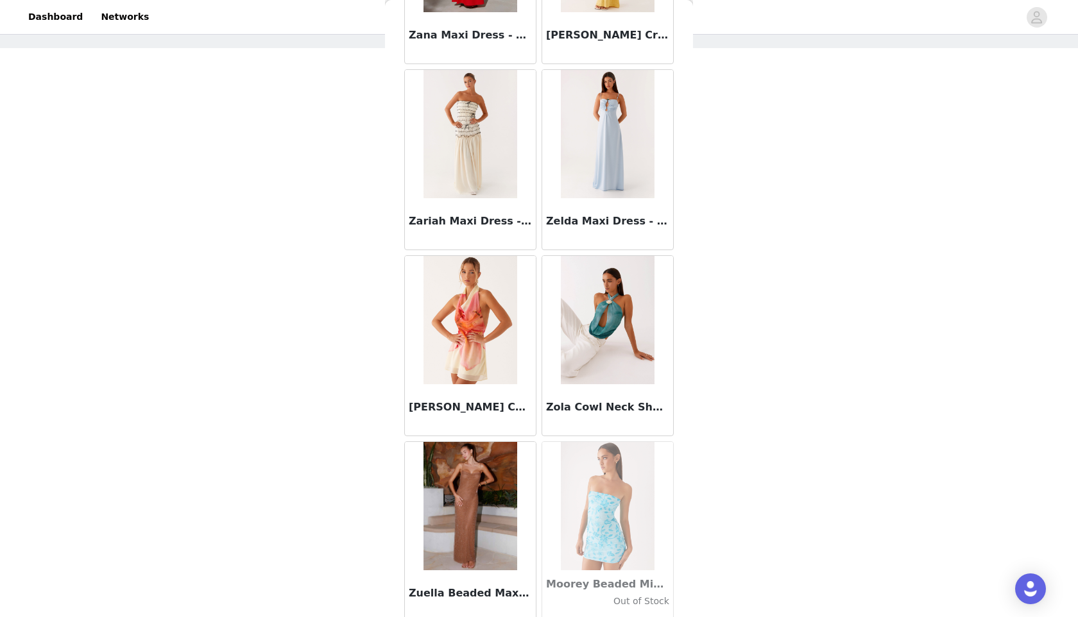
scroll to position [83216, 0]
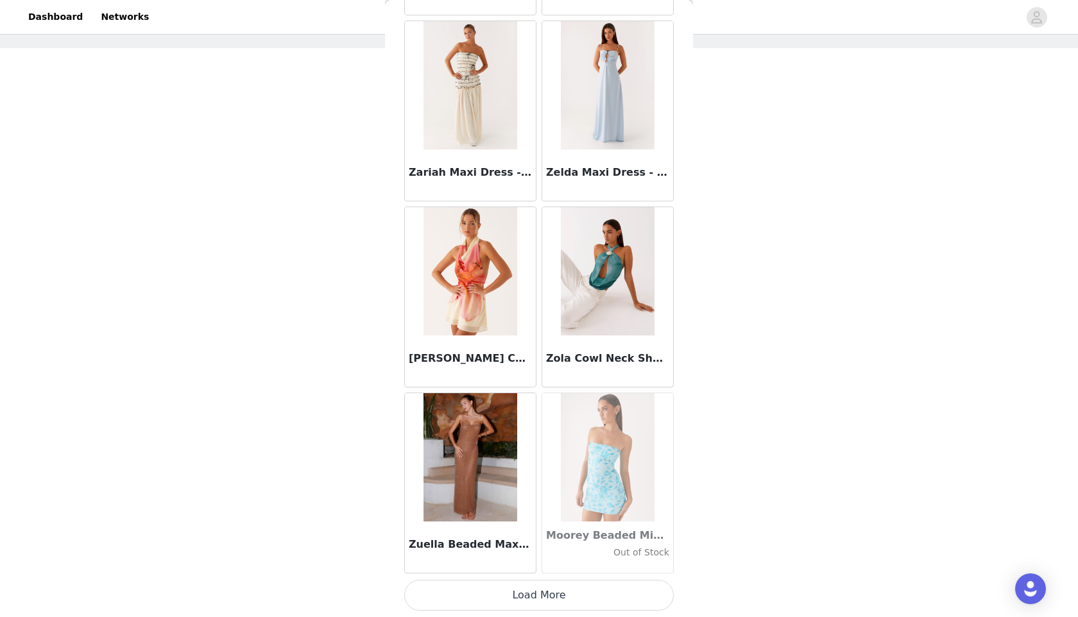
click at [522, 606] on button "Load More" at bounding box center [538, 595] width 269 height 31
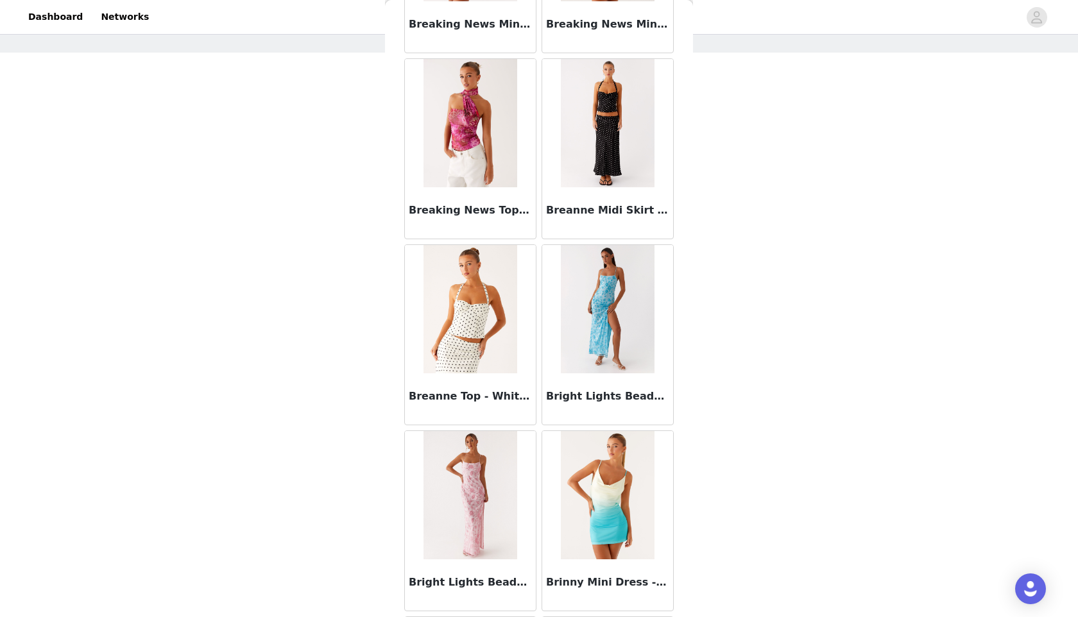
scroll to position [10977, 0]
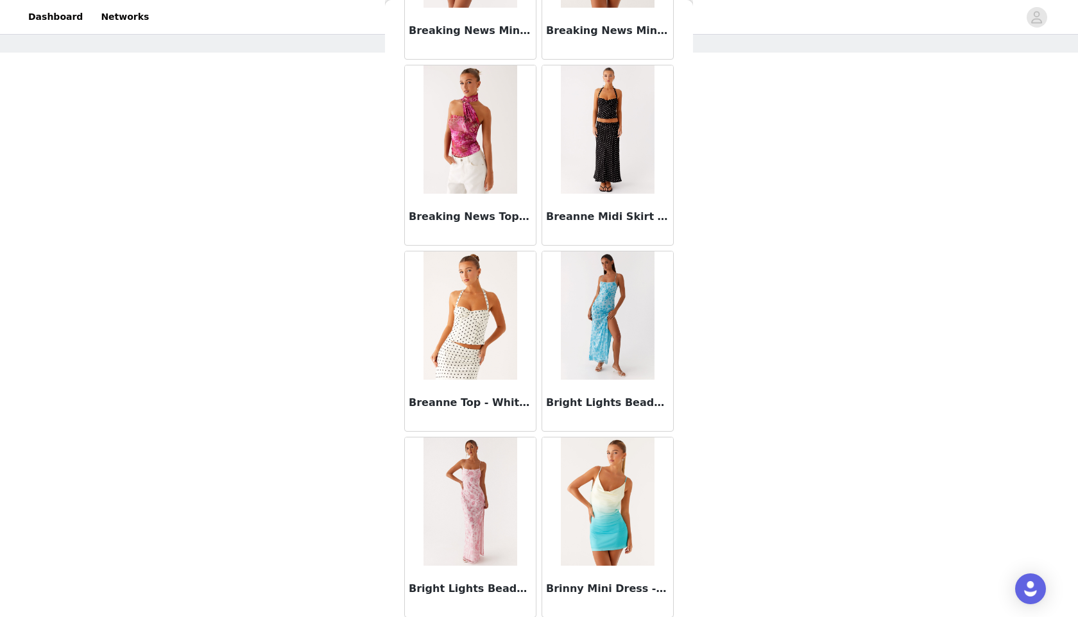
click at [610, 151] on img at bounding box center [607, 129] width 93 height 128
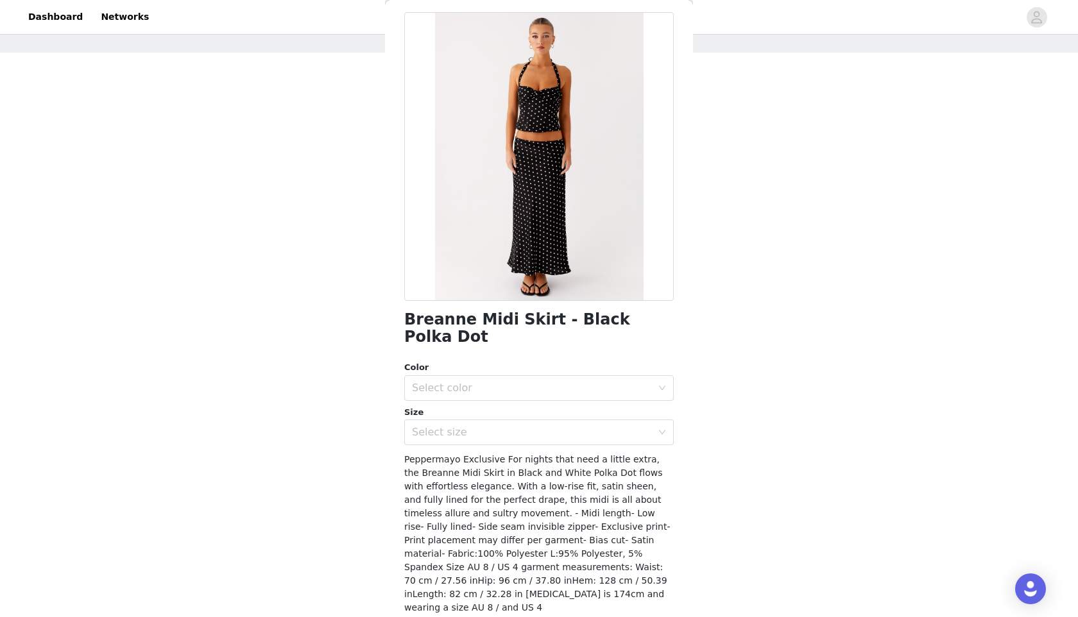
scroll to position [60, 0]
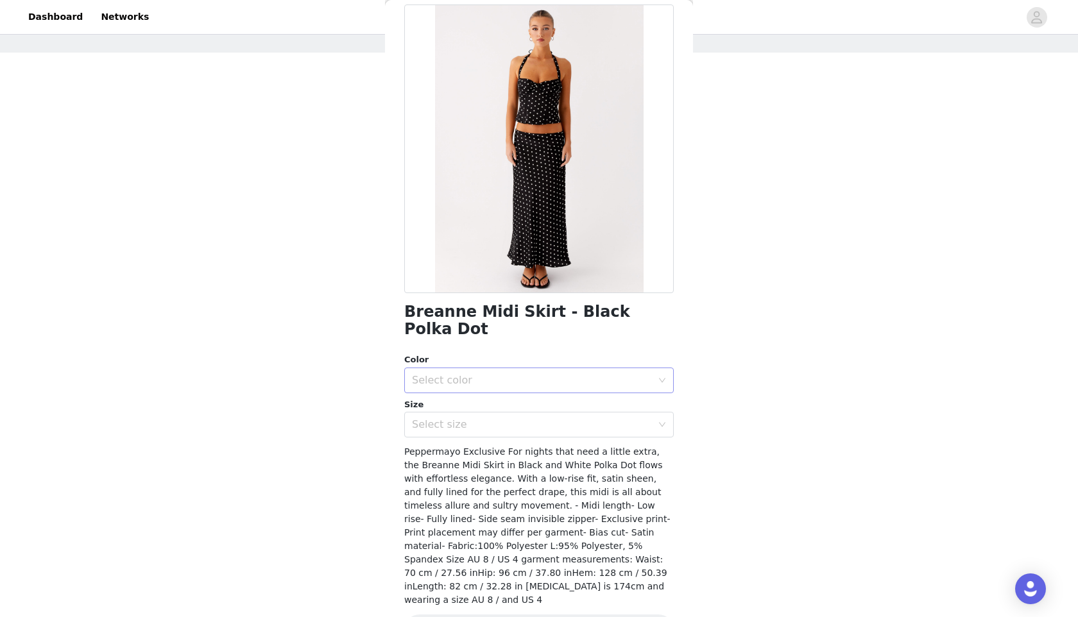
click at [506, 374] on div "Select color" at bounding box center [532, 380] width 240 height 13
click at [499, 391] on li "Black Polka Dot" at bounding box center [538, 391] width 269 height 21
click at [492, 418] on div "Select size" at bounding box center [532, 424] width 240 height 13
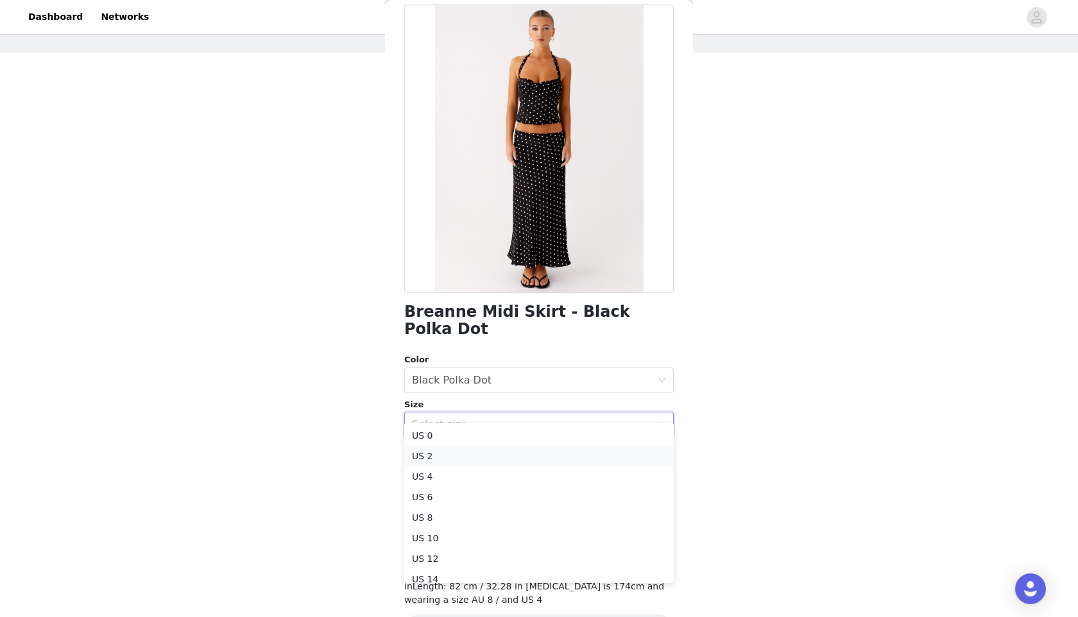
scroll to position [8, 0]
click at [458, 512] on li "US 8" at bounding box center [538, 509] width 269 height 21
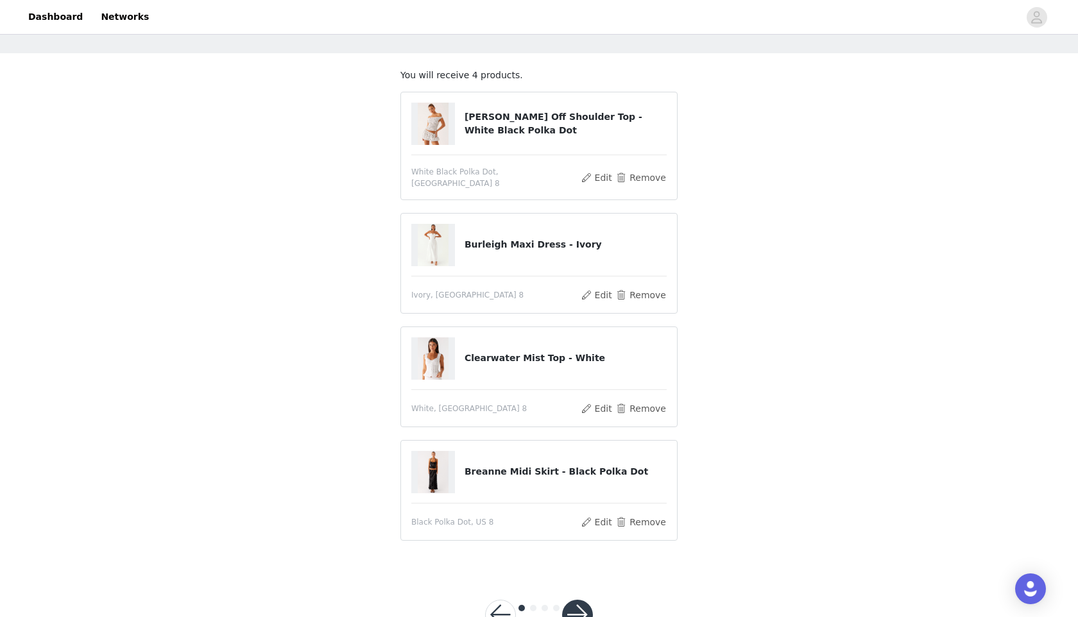
scroll to position [87, 0]
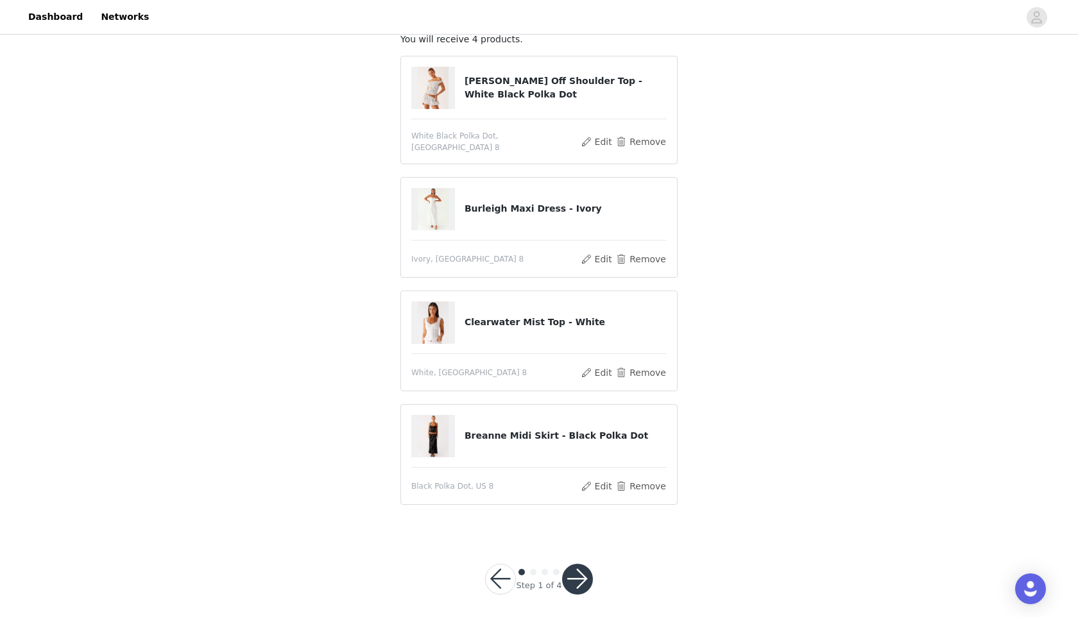
click at [575, 572] on button "button" at bounding box center [577, 579] width 31 height 31
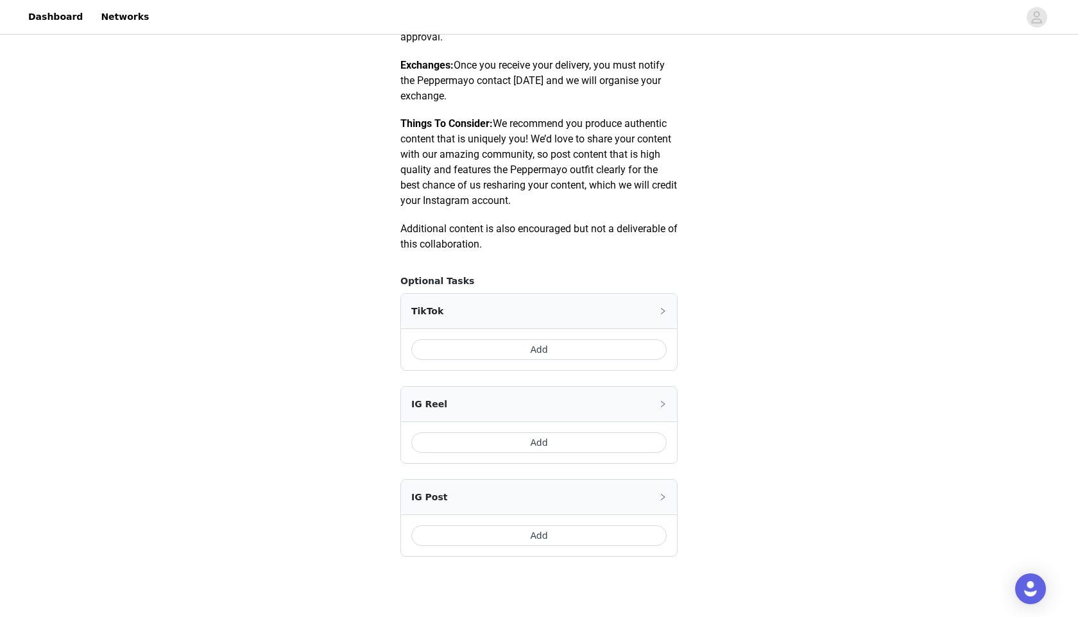
scroll to position [619, 0]
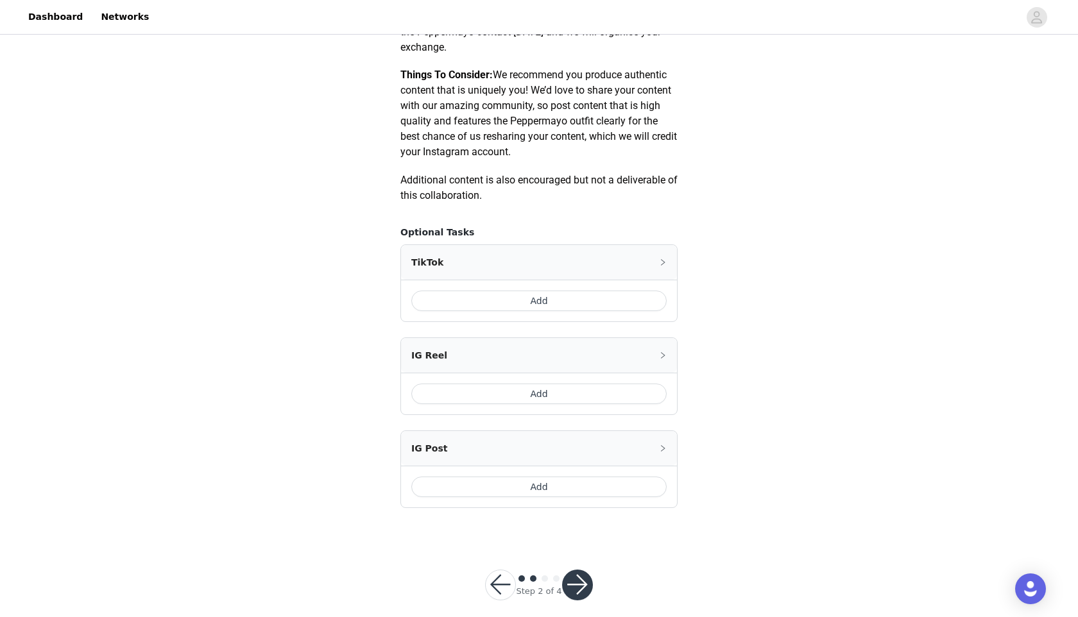
click at [541, 485] on button "Add" at bounding box center [538, 487] width 255 height 21
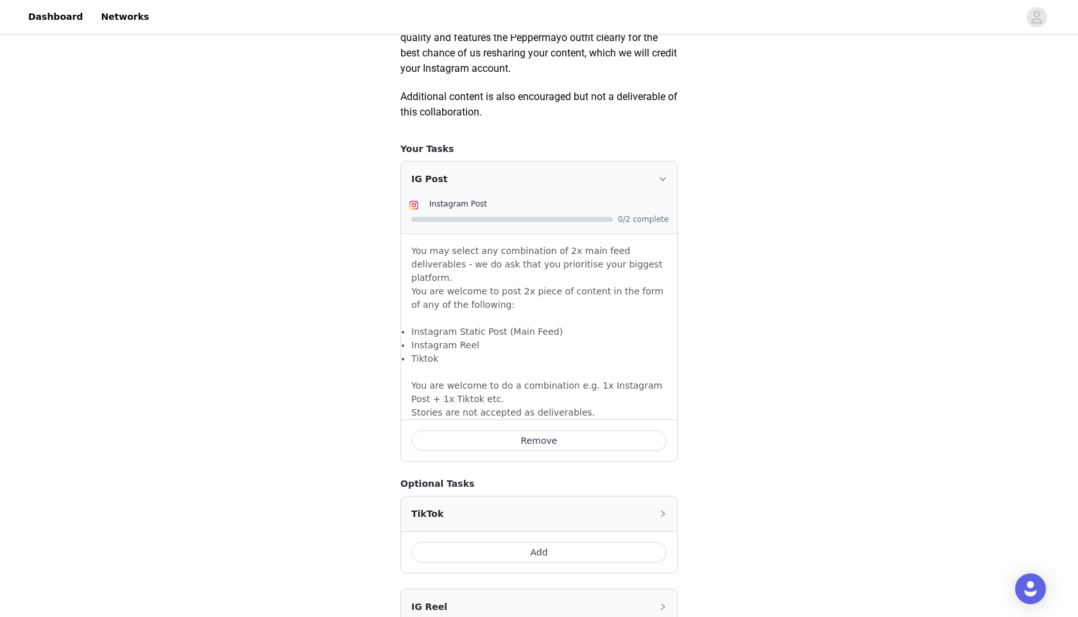
scroll to position [861, 0]
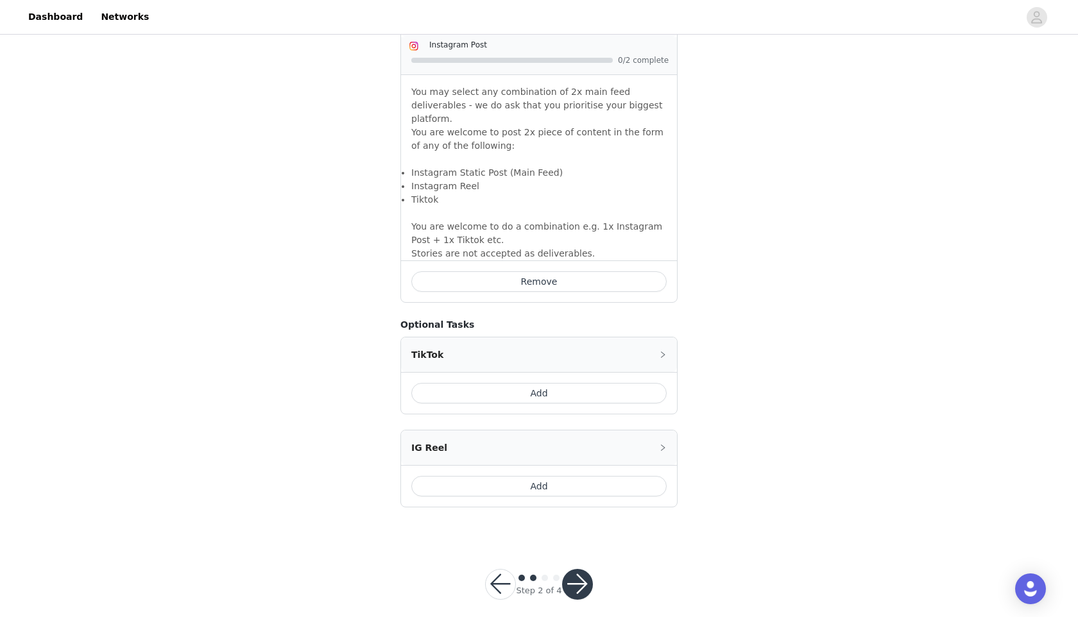
click at [583, 571] on button "button" at bounding box center [577, 584] width 31 height 31
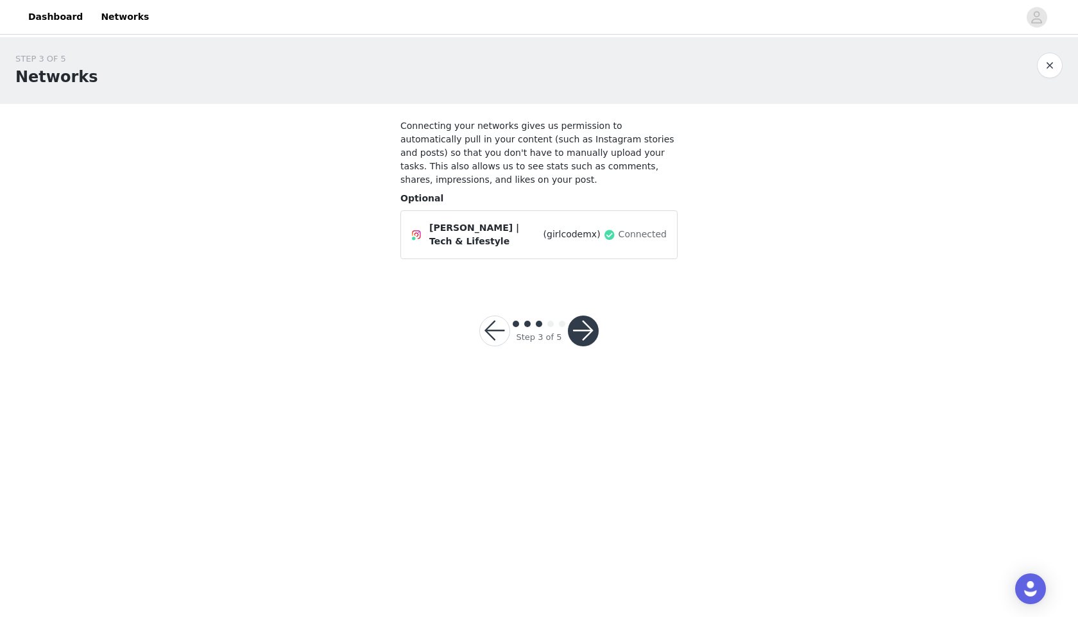
click at [588, 324] on button "button" at bounding box center [583, 331] width 31 height 31
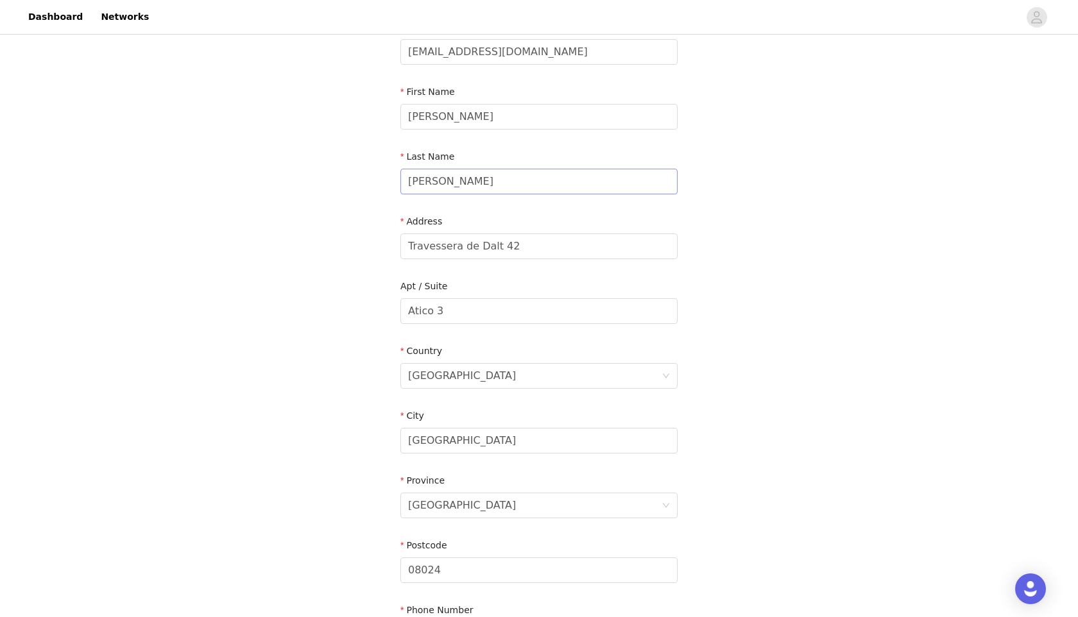
scroll to position [119, 0]
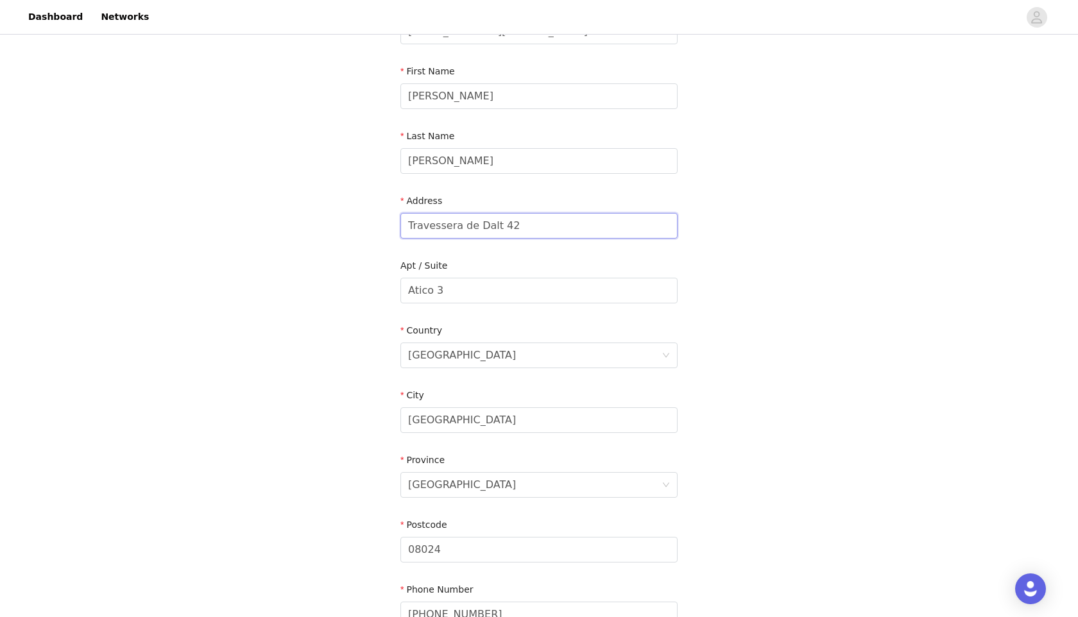
drag, startPoint x: 529, startPoint y: 226, endPoint x: 370, endPoint y: 218, distance: 159.3
click at [370, 218] on div "STEP 4 OF 5 Shipping Information Email [EMAIL_ADDRESS][DOMAIN_NAME] First Name …" at bounding box center [539, 291] width 1078 height 746
paste input "[STREET_ADDRESS][PERSON_NAME] Details: Floor 5 Shiji Group We Work"
drag, startPoint x: 480, startPoint y: 227, endPoint x: 662, endPoint y: 241, distance: 182.7
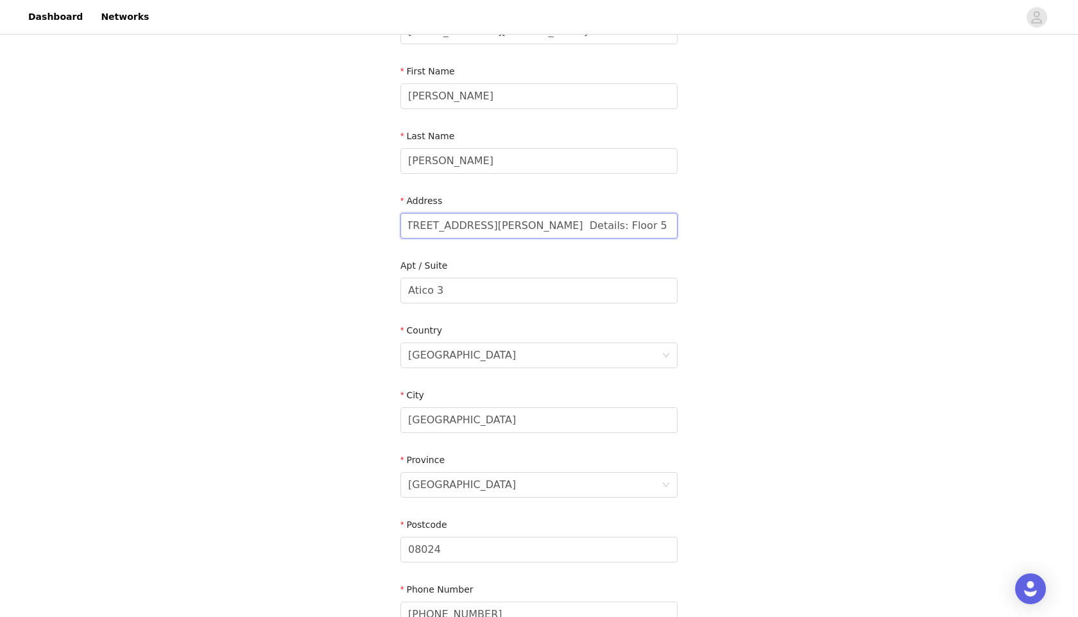
click at [662, 241] on div "Address [STREET_ADDRESS][PERSON_NAME] Details: Floor 5 Shiji Group We Work" at bounding box center [538, 218] width 277 height 49
click at [576, 221] on input "[STREET_ADDRESS][PERSON_NAME] Details: Floor 5 Shiji Group We Work" at bounding box center [538, 226] width 277 height 26
drag, startPoint x: 499, startPoint y: 228, endPoint x: 657, endPoint y: 241, distance: 158.4
click at [657, 241] on div "Address [STREET_ADDRESS][PERSON_NAME] Details: Floor 5 Shiji Group We Work" at bounding box center [538, 218] width 277 height 49
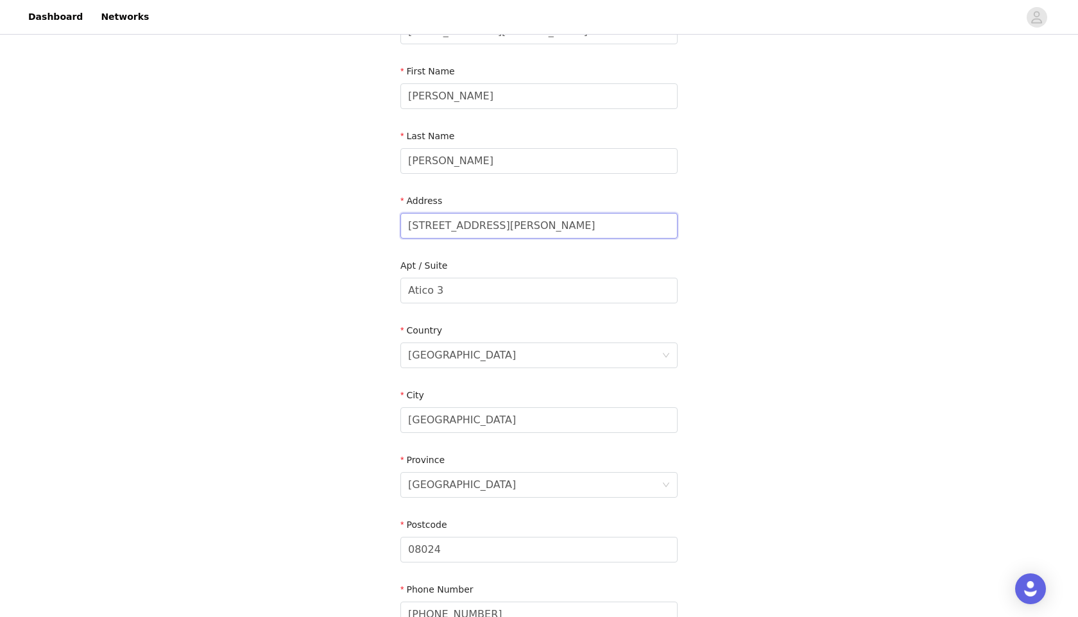
click at [533, 226] on input "[STREET_ADDRESS][PERSON_NAME]" at bounding box center [538, 226] width 277 height 26
click at [514, 230] on input "[STREET_ADDRESS][PERSON_NAME]" at bounding box center [538, 226] width 277 height 26
type input "[STREET_ADDRESS][PERSON_NAME]"
click at [499, 289] on input "Atico 3" at bounding box center [538, 291] width 277 height 26
paste input "Floor 5 Shiji Group We Work"
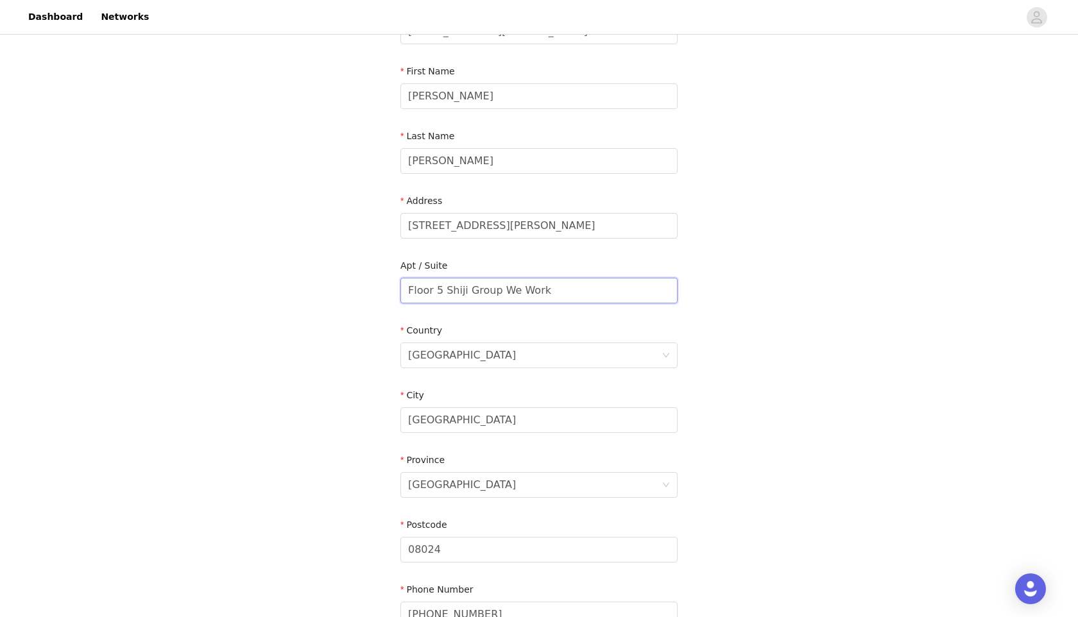
click at [445, 294] on input "Floor 5 Shiji Group We Work" at bounding box center [538, 291] width 277 height 26
click at [473, 312] on form "Email [EMAIL_ADDRESS][DOMAIN_NAME] First Name [PERSON_NAME] Last Name [PERSON_N…" at bounding box center [538, 316] width 277 height 633
click at [504, 289] on input "Floor 5 - Shiji Group We Work" at bounding box center [538, 291] width 277 height 26
type input "Floor 5 - Shiji Group, We Work"
click at [500, 359] on div "[GEOGRAPHIC_DATA]" at bounding box center [534, 355] width 253 height 24
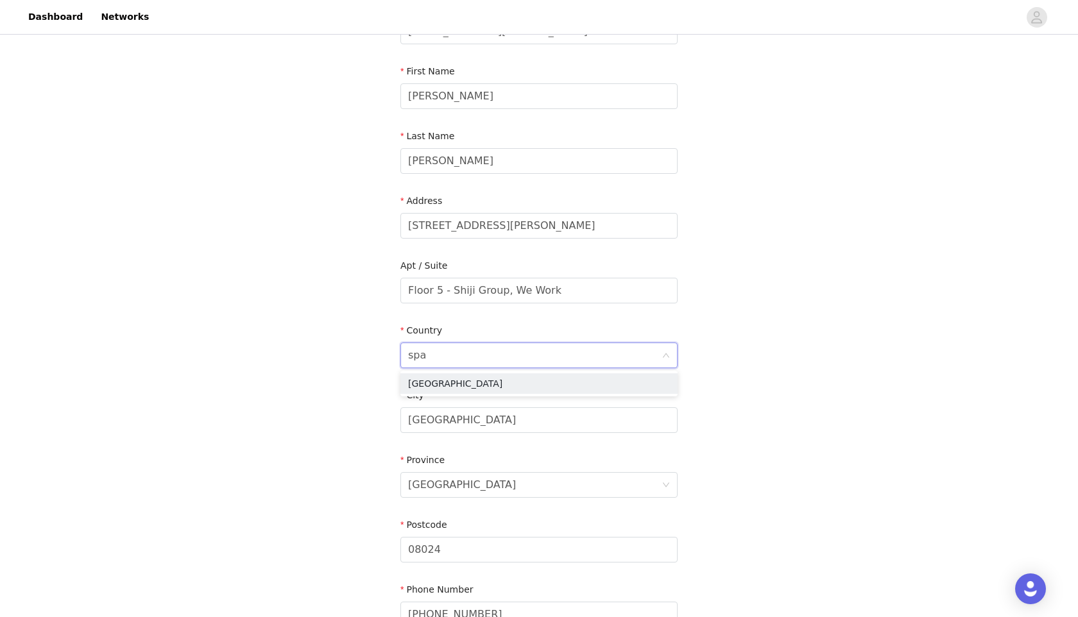
type input "spai"
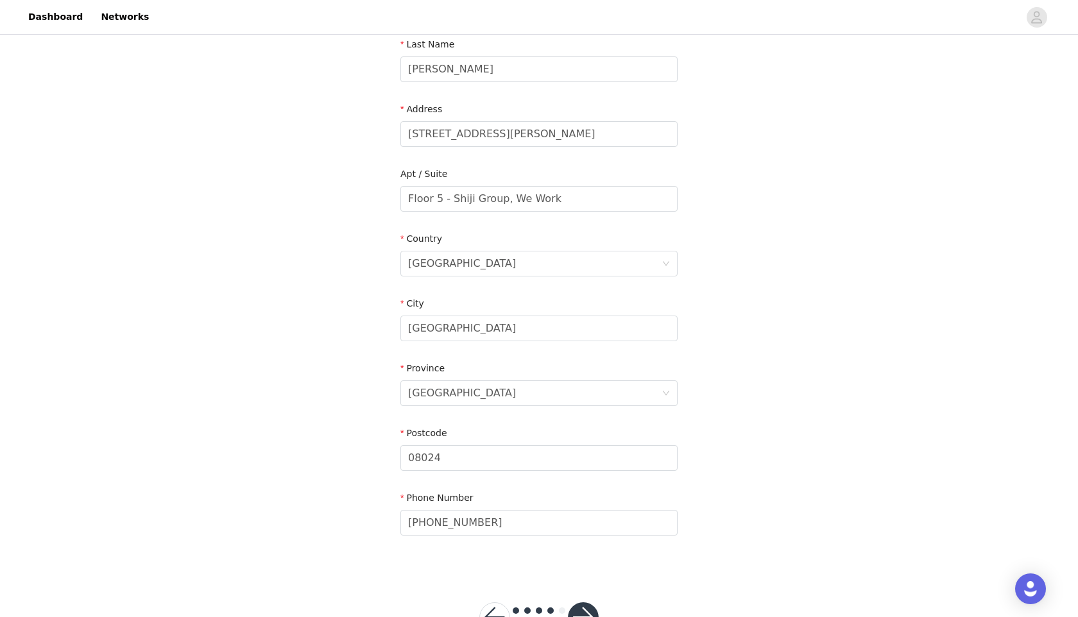
scroll to position [213, 0]
click at [460, 451] on input "08024" at bounding box center [538, 456] width 277 height 26
paste input "08007"
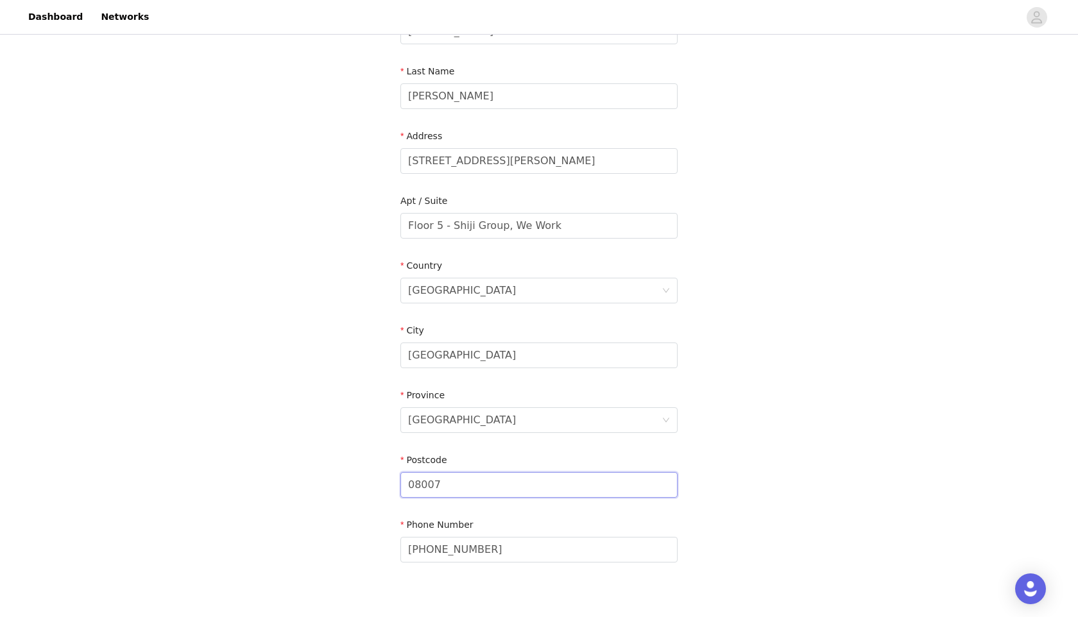
scroll to position [257, 0]
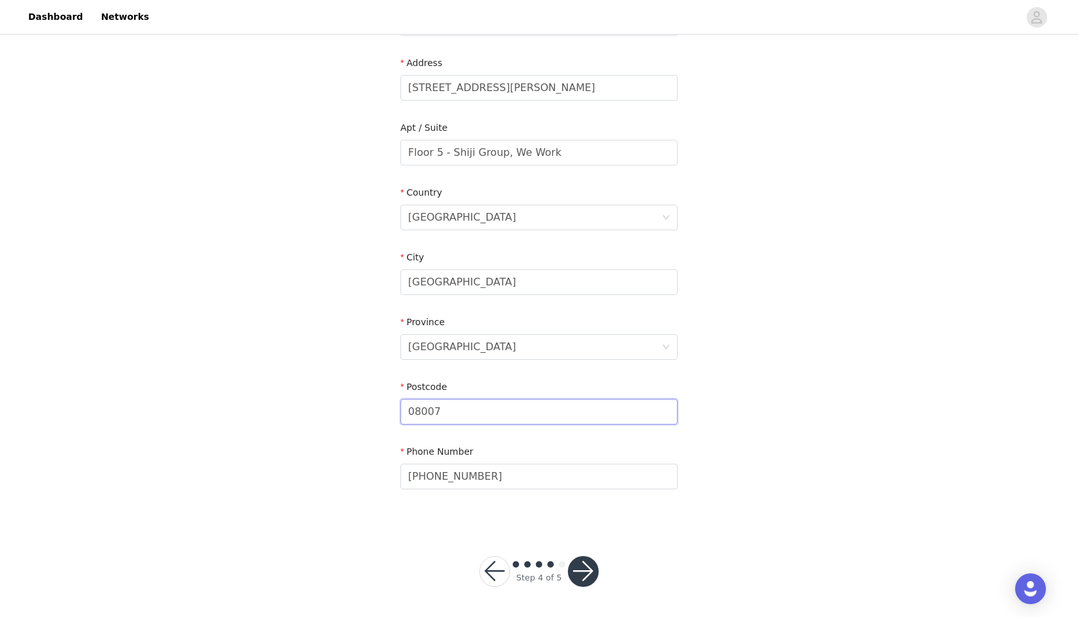
type input "08007"
click at [586, 570] on button "button" at bounding box center [583, 571] width 31 height 31
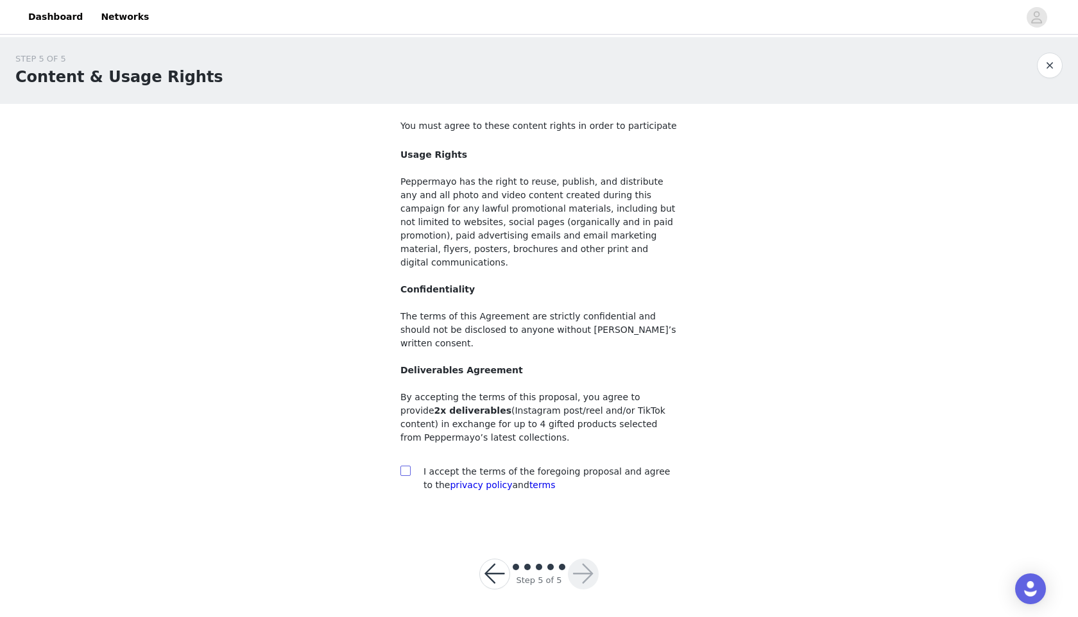
click at [404, 466] on input "checkbox" at bounding box center [404, 470] width 9 height 9
checkbox input "true"
click at [577, 559] on button "button" at bounding box center [583, 574] width 31 height 31
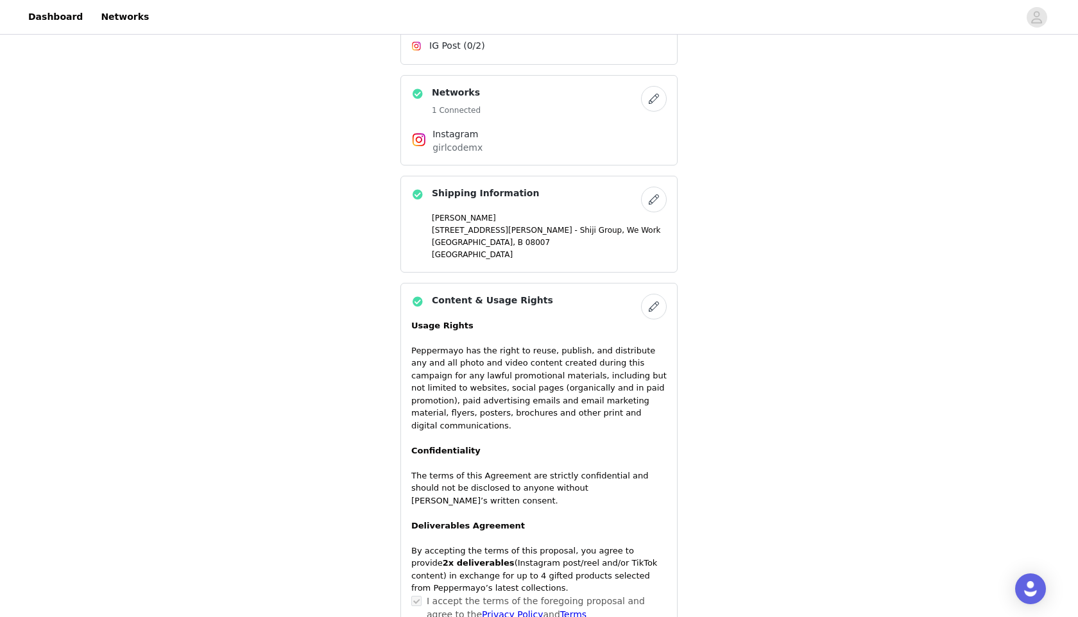
scroll to position [947, 0]
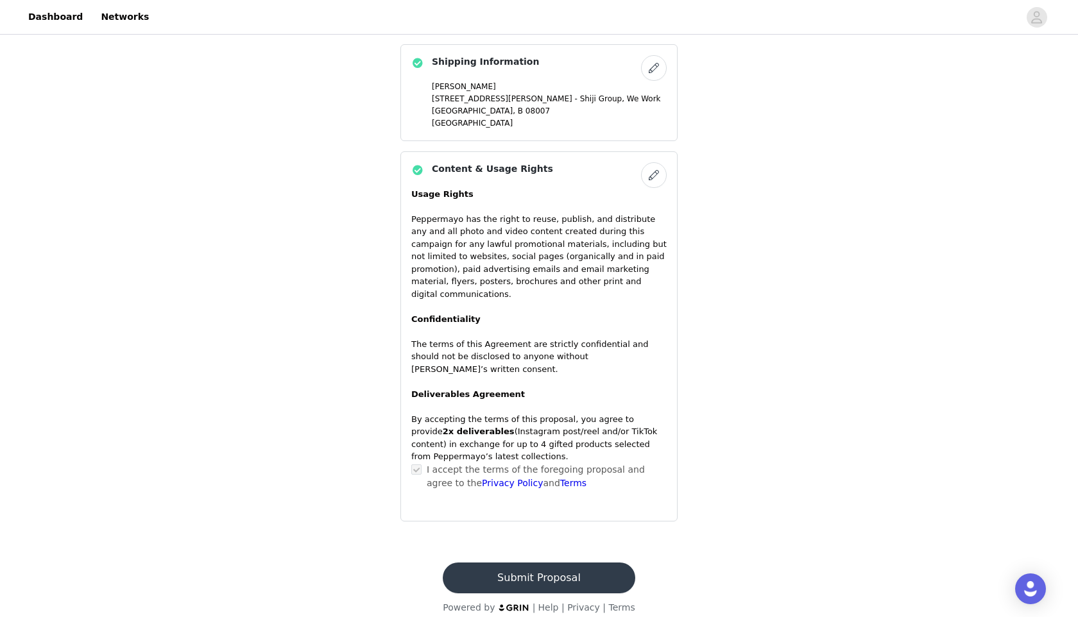
click at [512, 565] on button "Submit Proposal" at bounding box center [539, 578] width 192 height 31
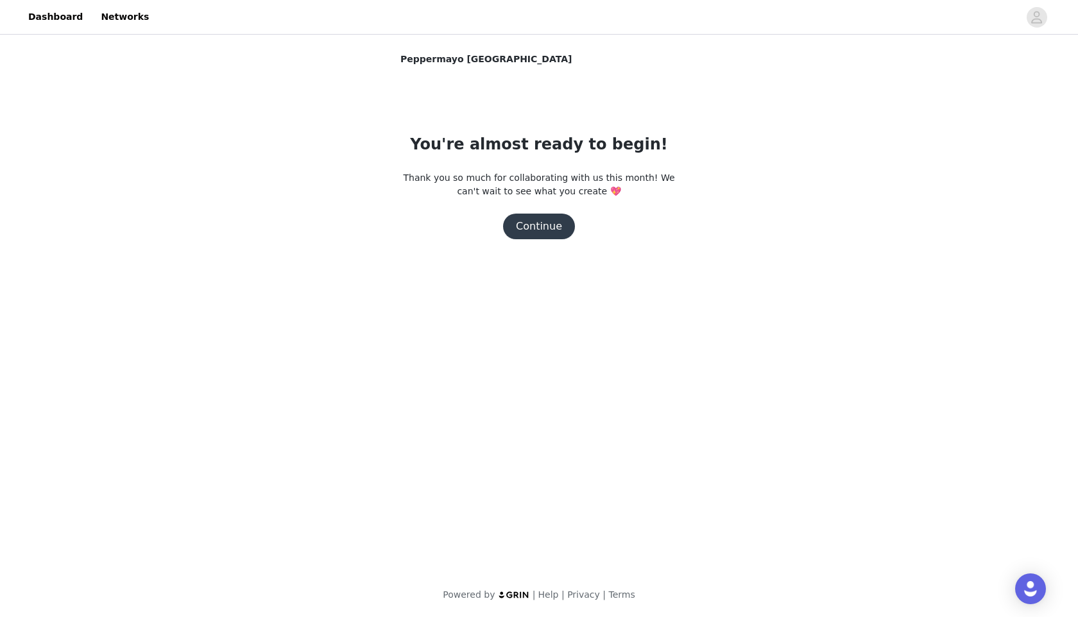
scroll to position [0, 0]
click at [533, 226] on button "Continue" at bounding box center [539, 227] width 72 height 26
